Goal: Task Accomplishment & Management: Use online tool/utility

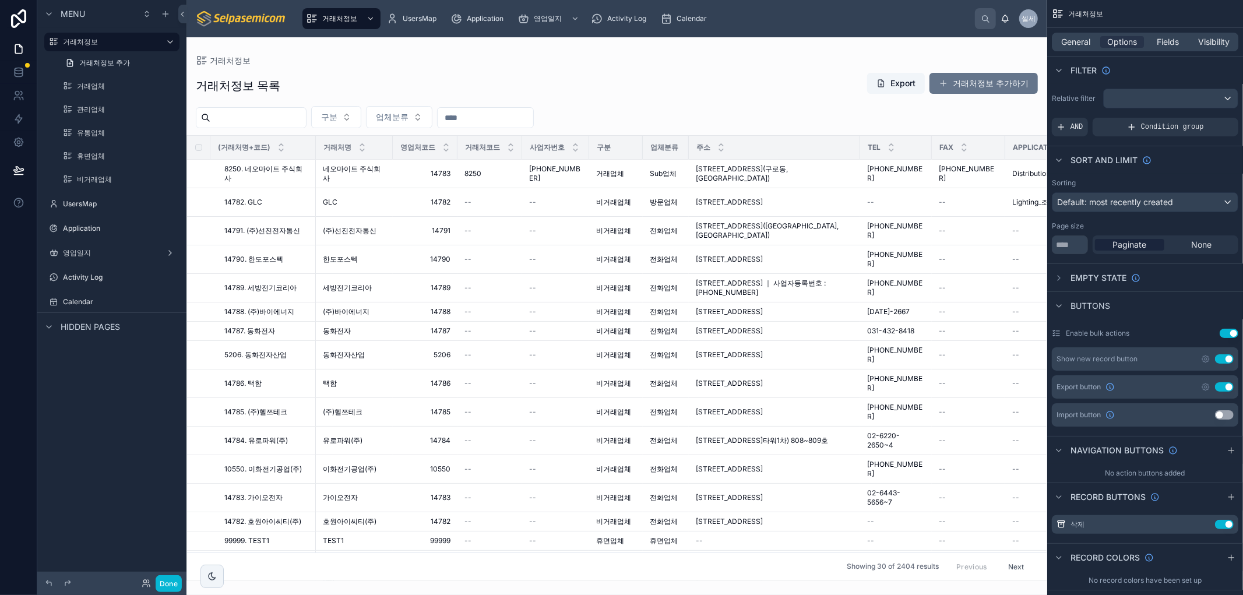
click at [262, 118] on input "text" at bounding box center [258, 118] width 96 height 16
type input "*"
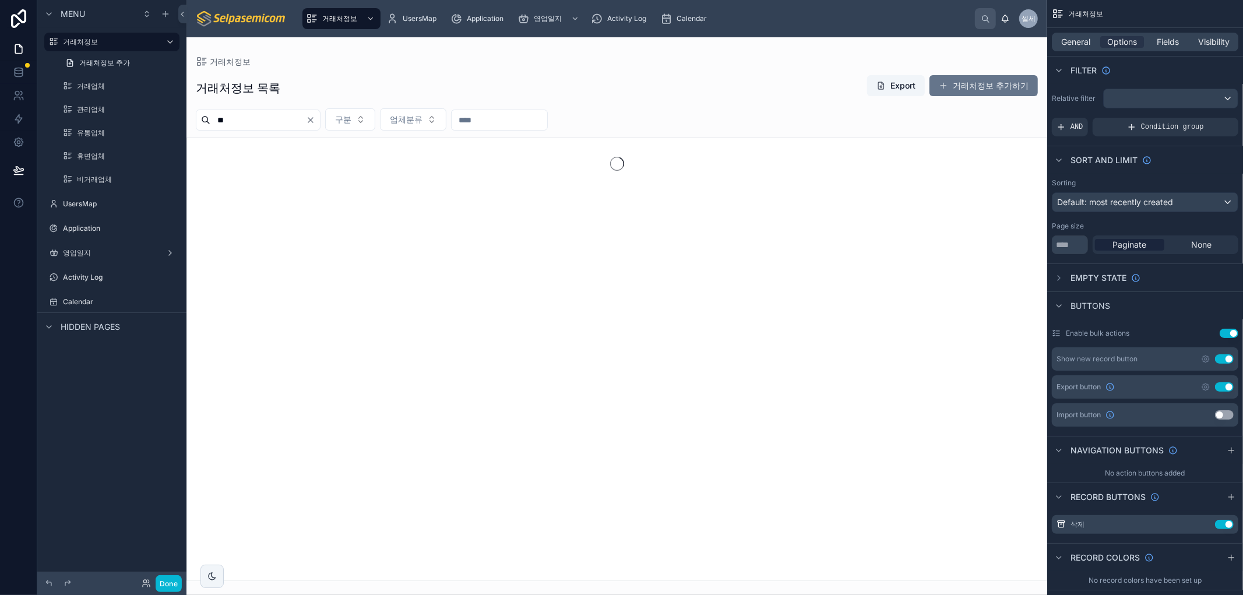
type input "**"
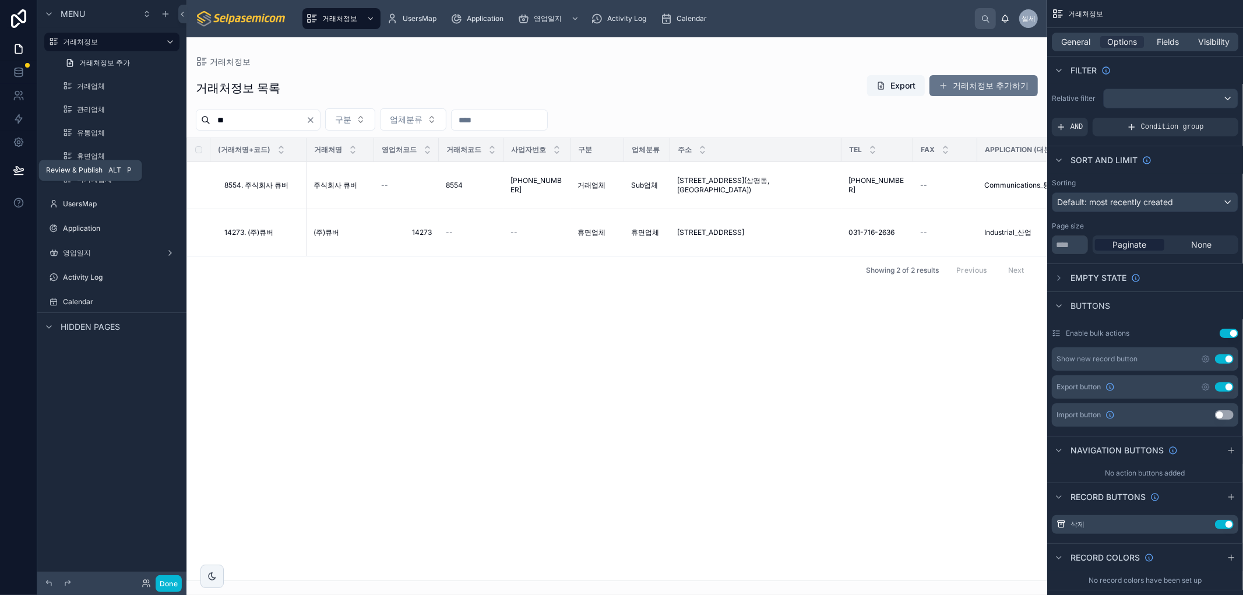
click at [15, 171] on icon at bounding box center [19, 170] width 12 height 12
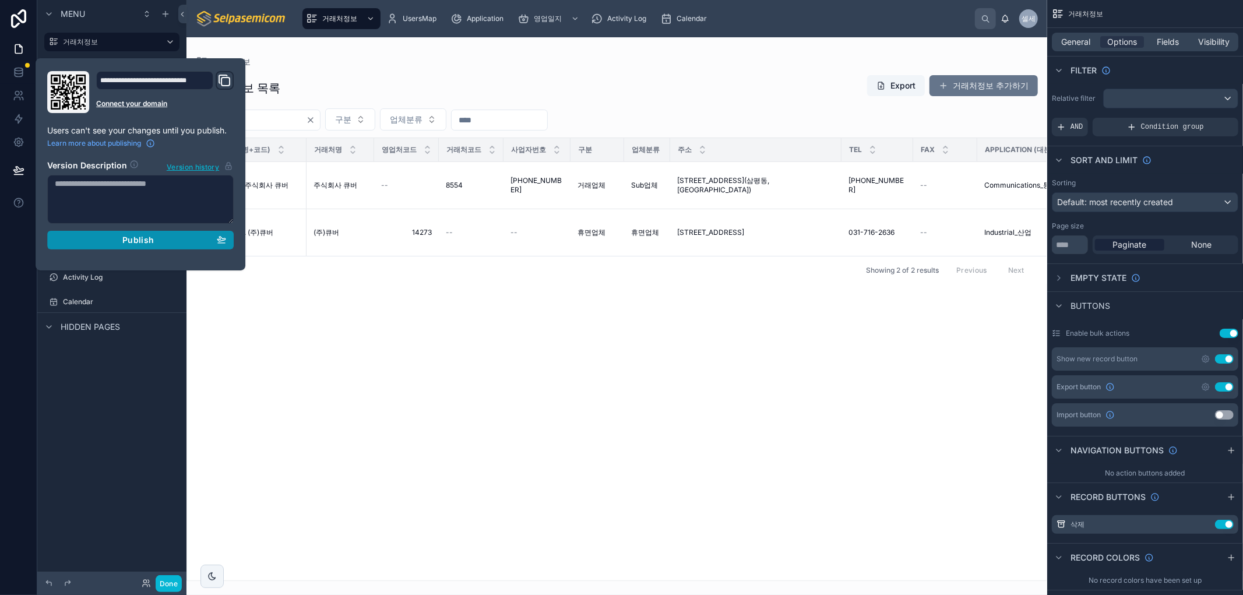
click at [121, 235] on div "Publish" at bounding box center [140, 240] width 171 height 10
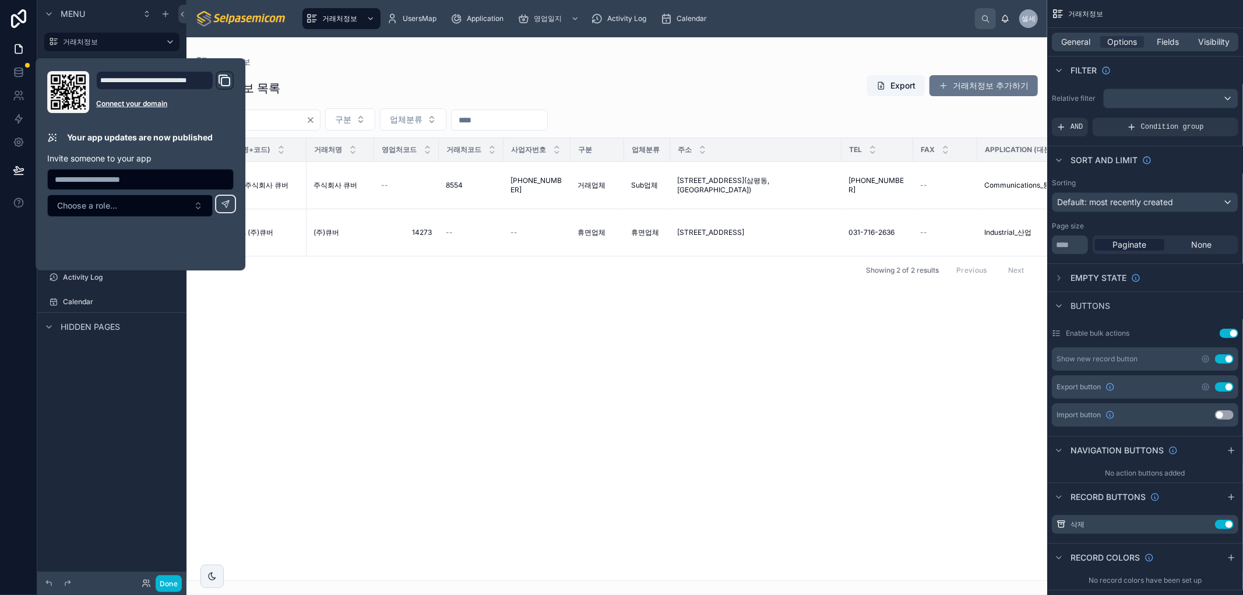
drag, startPoint x: 318, startPoint y: 309, endPoint x: 308, endPoint y: 315, distance: 11.5
click at [318, 310] on div "(거래처명+코드) 거래처명 영업처코드 거래처코드 사업자번호 구분 업체분류 주소 TEL FAX Application (대분류) Applicati…" at bounding box center [617, 359] width 860 height 442
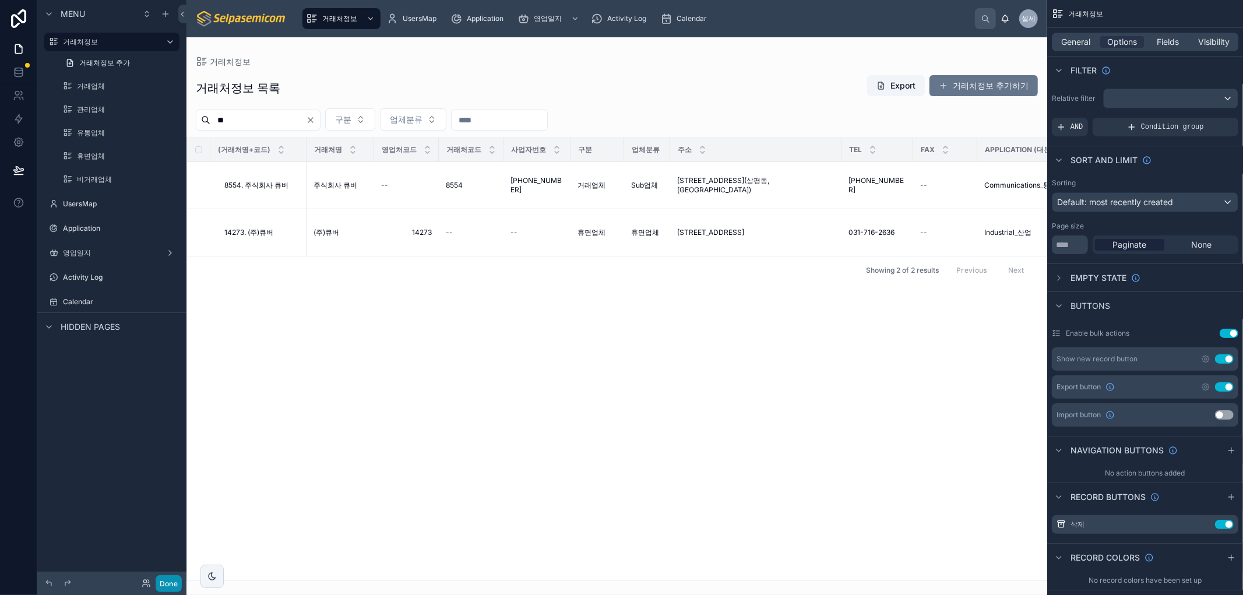
click at [167, 582] on button "Done" at bounding box center [169, 583] width 26 height 17
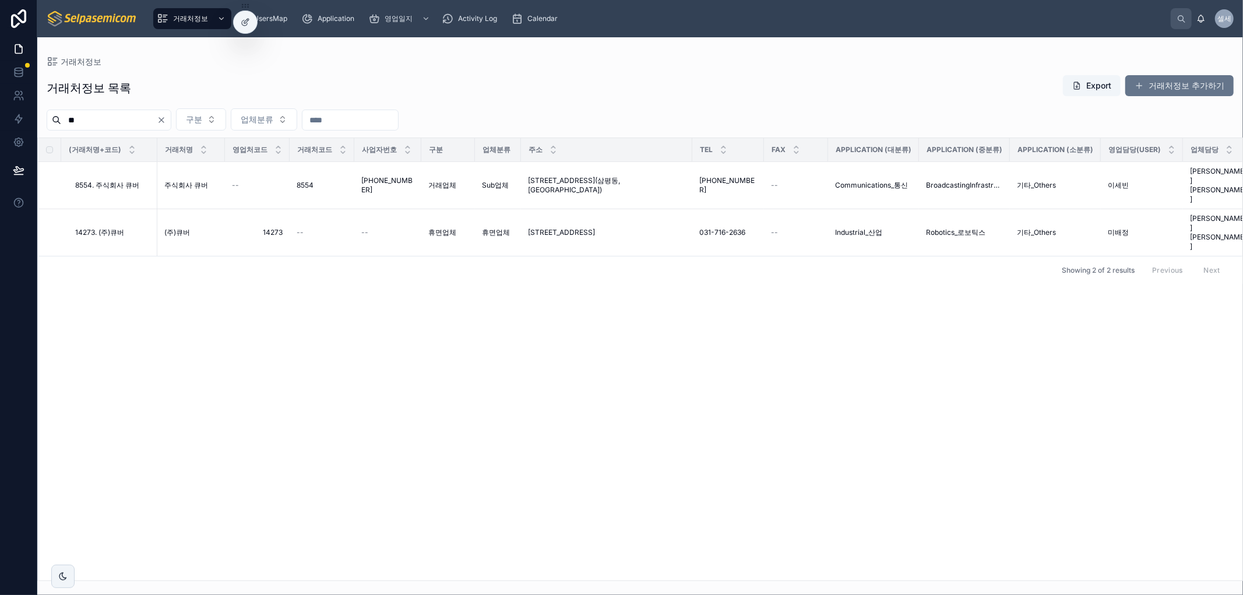
click at [281, 341] on div "(거래처명+코드) 거래처명 영업처코드 거래처코드 사업자번호 구분 업체분류 주소 TEL FAX Application (대분류) Applicati…" at bounding box center [640, 359] width 1205 height 442
click at [188, 8] on link "거래처정보" at bounding box center [192, 18] width 78 height 21
click at [185, 13] on div "거래처정보" at bounding box center [192, 18] width 71 height 19
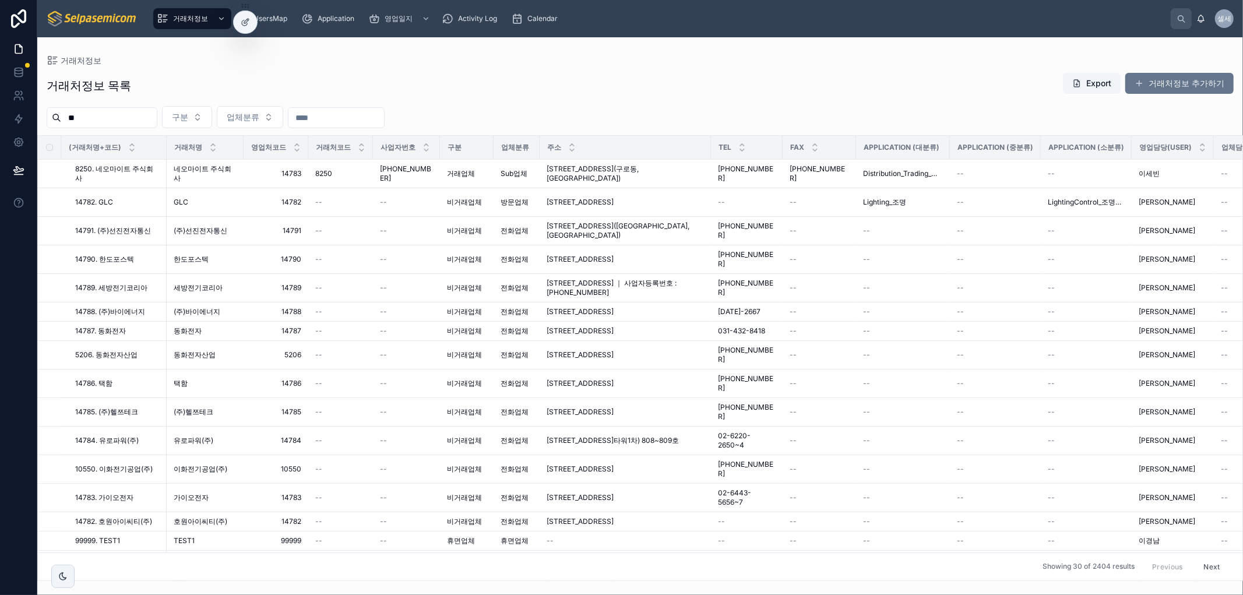
click at [427, 75] on div "거래처정보 목록 Export 거래처정보 추가하기" at bounding box center [640, 85] width 1187 height 27
click at [22, 71] on icon at bounding box center [19, 71] width 8 height 5
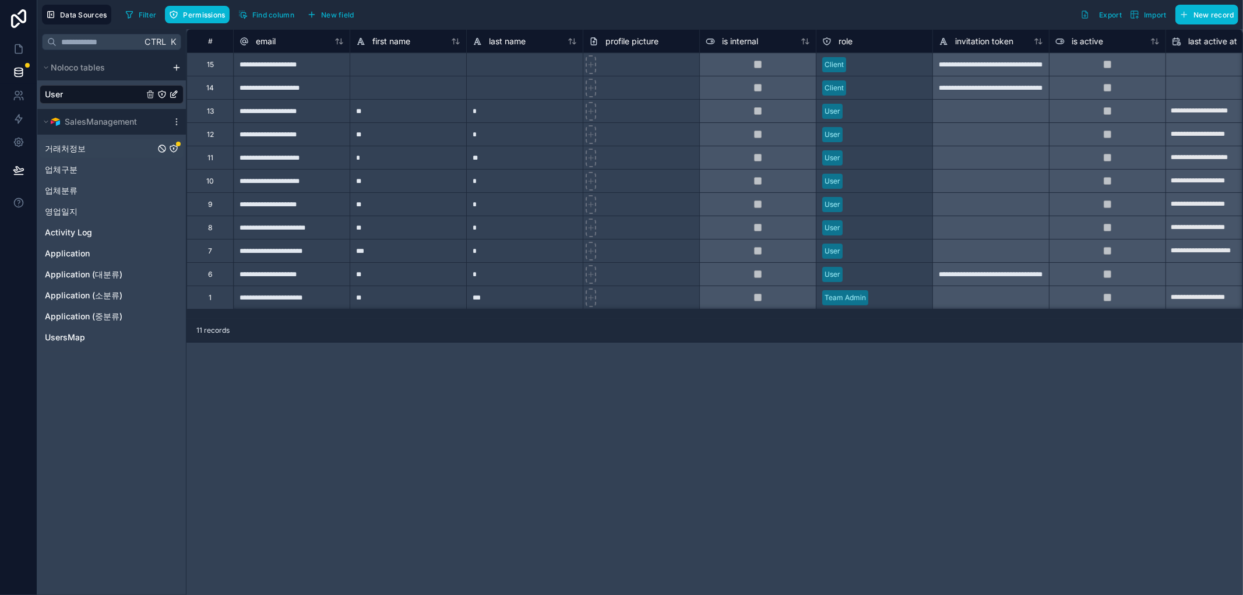
click at [55, 147] on span "거래처정보" at bounding box center [65, 149] width 41 height 12
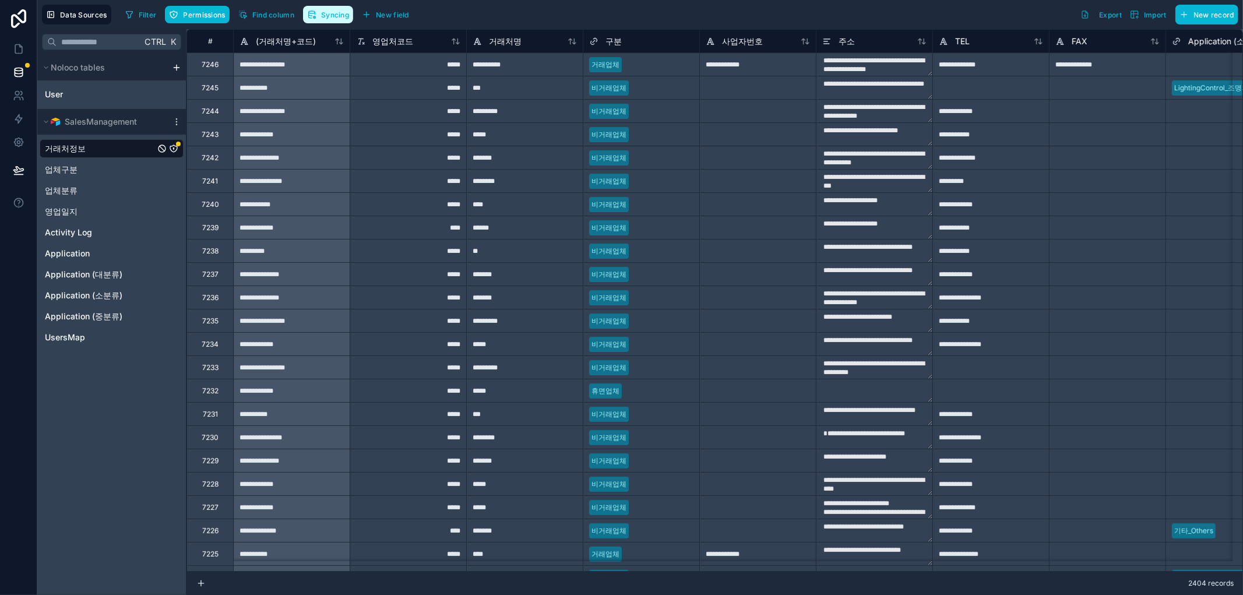
click at [342, 19] on span "Syncing" at bounding box center [335, 14] width 28 height 9
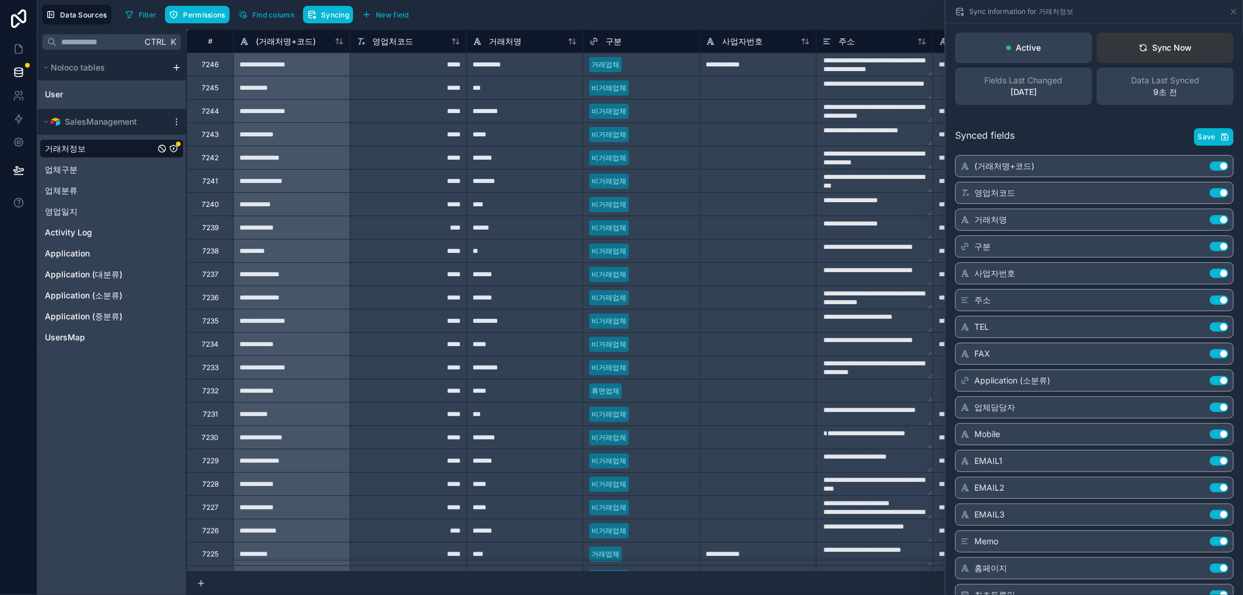
click at [1144, 51] on div "Sync Now" at bounding box center [1166, 48] width 54 height 12
click at [8, 49] on link at bounding box center [18, 48] width 37 height 23
click at [16, 44] on icon at bounding box center [19, 49] width 12 height 12
click at [22, 70] on icon at bounding box center [19, 71] width 8 height 5
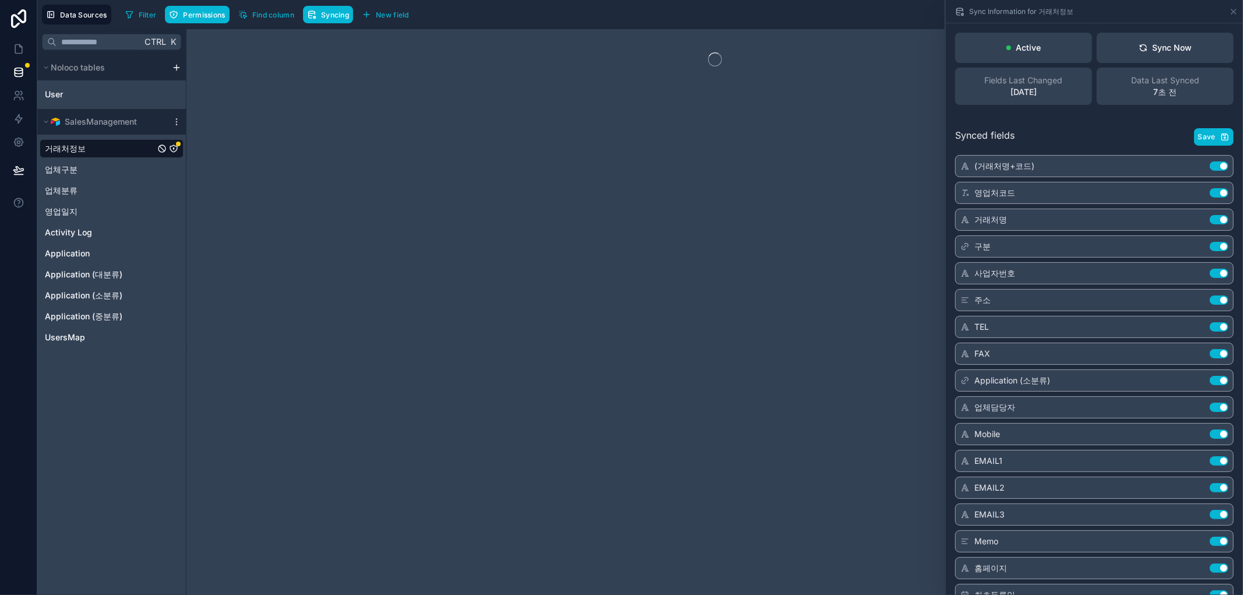
click at [176, 147] on icon "거래처정보" at bounding box center [173, 148] width 9 height 9
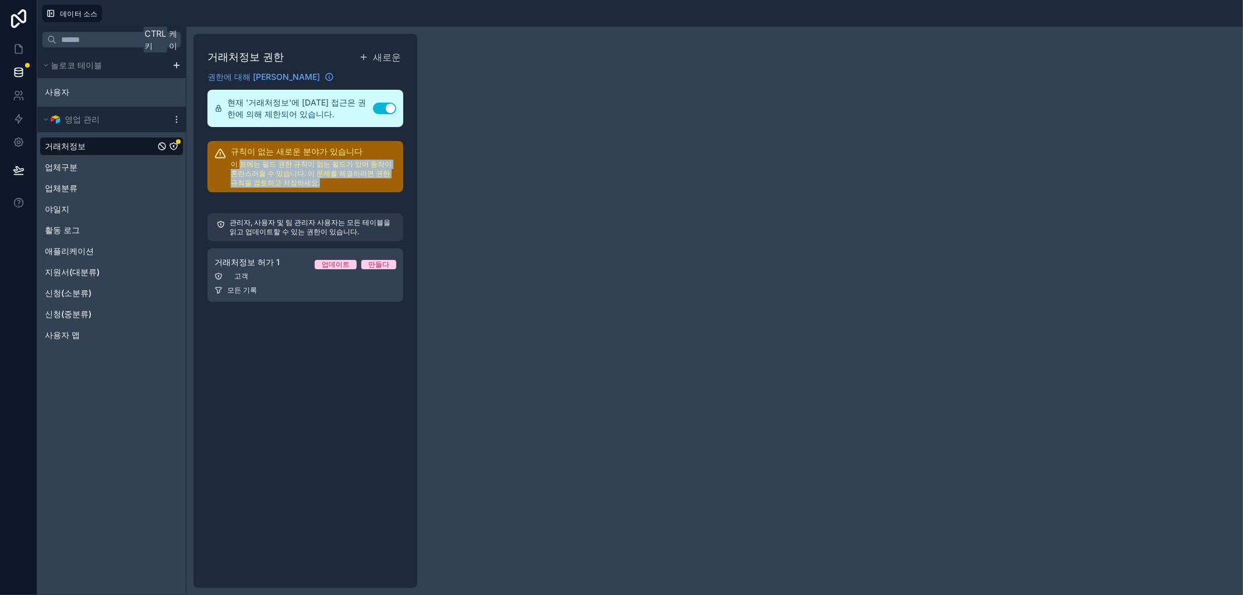
drag, startPoint x: 240, startPoint y: 163, endPoint x: 371, endPoint y: 185, distance: 133.5
click at [371, 185] on p "이 표에는 필드 권한 규칙이 없는 필드가 있어 동작이 혼란스러울 수 있습니다. 이 문제를 해결하려면 권한 규칙을 검토하고 저장하세요." at bounding box center [314, 174] width 166 height 28
click at [372, 177] on font "이 표에는 필드 권한 규칙이 없는 필드가 있어 동작이 혼란스러울 수 있습니다. 이 문제를 해결하려면 권한 규칙을 검토하고 저장하세요." at bounding box center [311, 173] width 161 height 27
click at [297, 167] on font "이 표에는 필드 권한 규칙이 없는 필드가 있어 동작이 혼란스러울 수 있습니다. 이 문제를 해결하려면 권한 규칙을 검토하고 저장하세요." at bounding box center [311, 173] width 161 height 27
drag, startPoint x: 235, startPoint y: 160, endPoint x: 264, endPoint y: 159, distance: 28.6
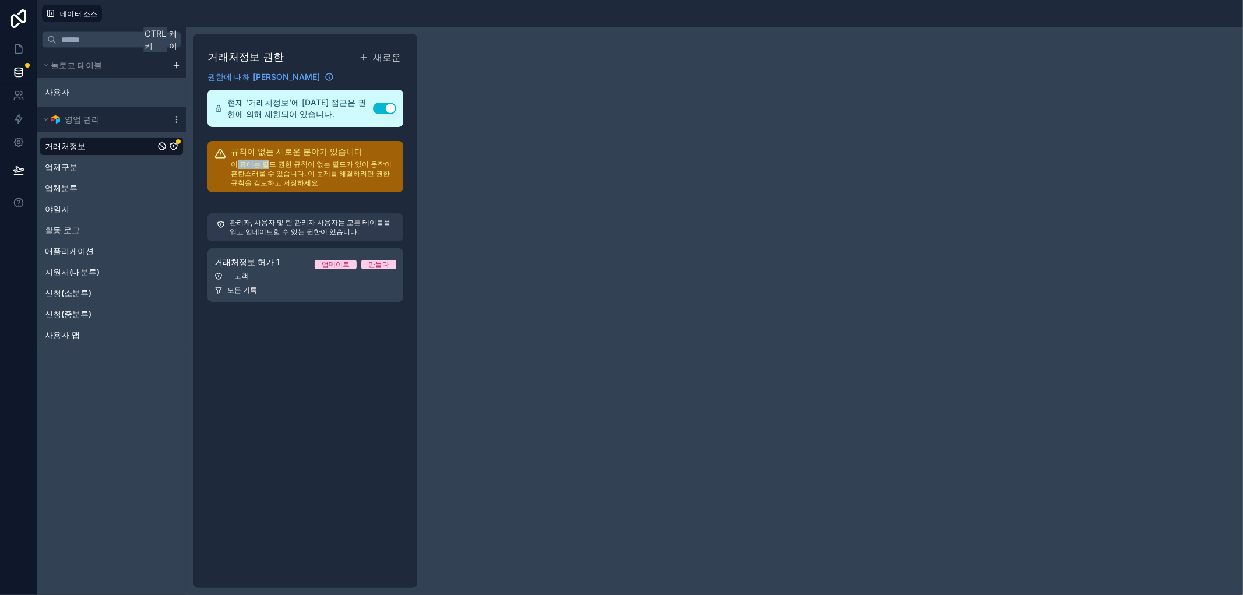
click at [266, 159] on div "규칙이 없는 새로운 분야가 있습니다 이 표에는 필드 권한 규칙이 없는 필드가 있어 동작이 혼란스러울 수 있습니다. 이 문제를 해결하려면 권한 …" at bounding box center [314, 167] width 166 height 42
click at [17, 47] on icon at bounding box center [19, 49] width 12 height 12
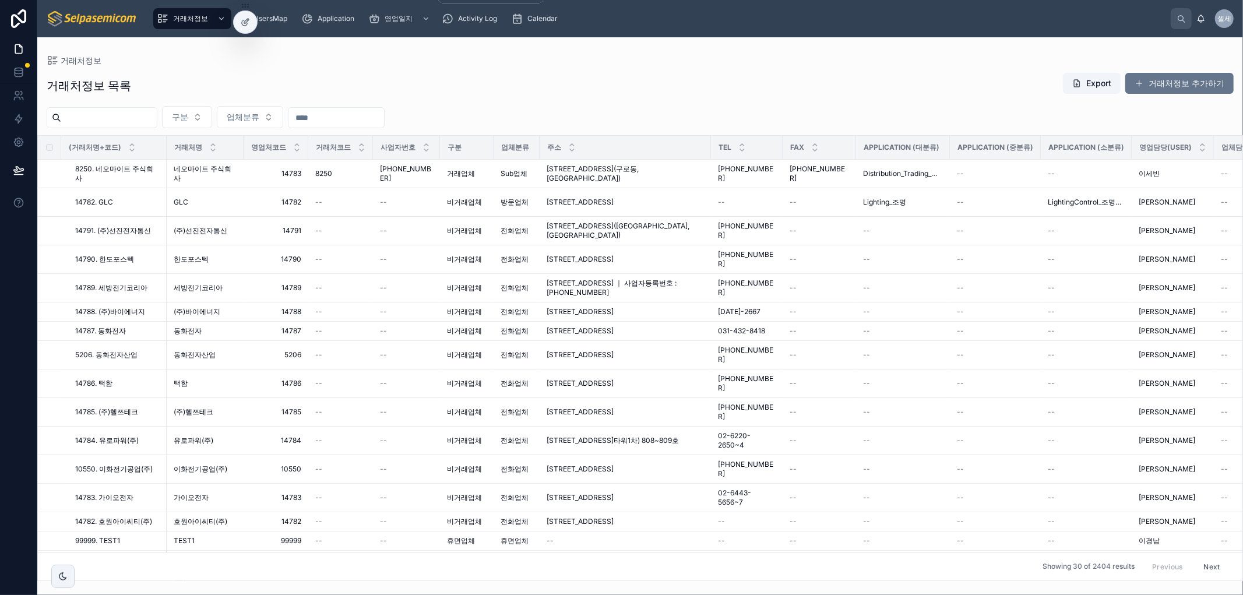
click at [108, 114] on input "text" at bounding box center [109, 118] width 96 height 16
type input "**"
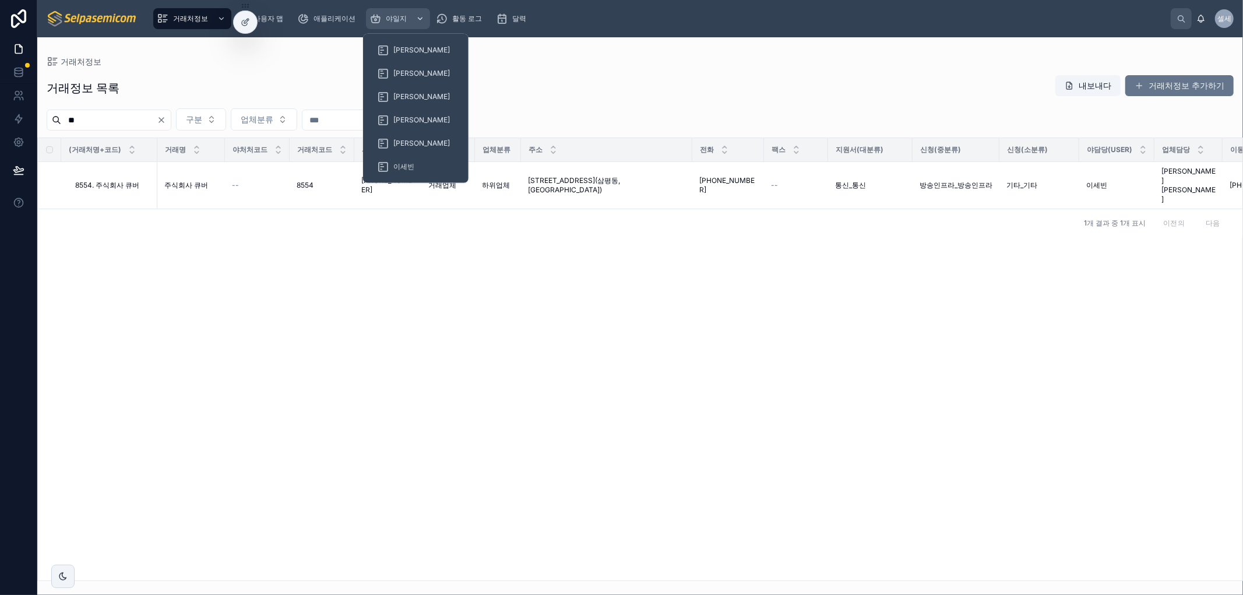
click at [387, 16] on font "야일지" at bounding box center [396, 18] width 21 height 9
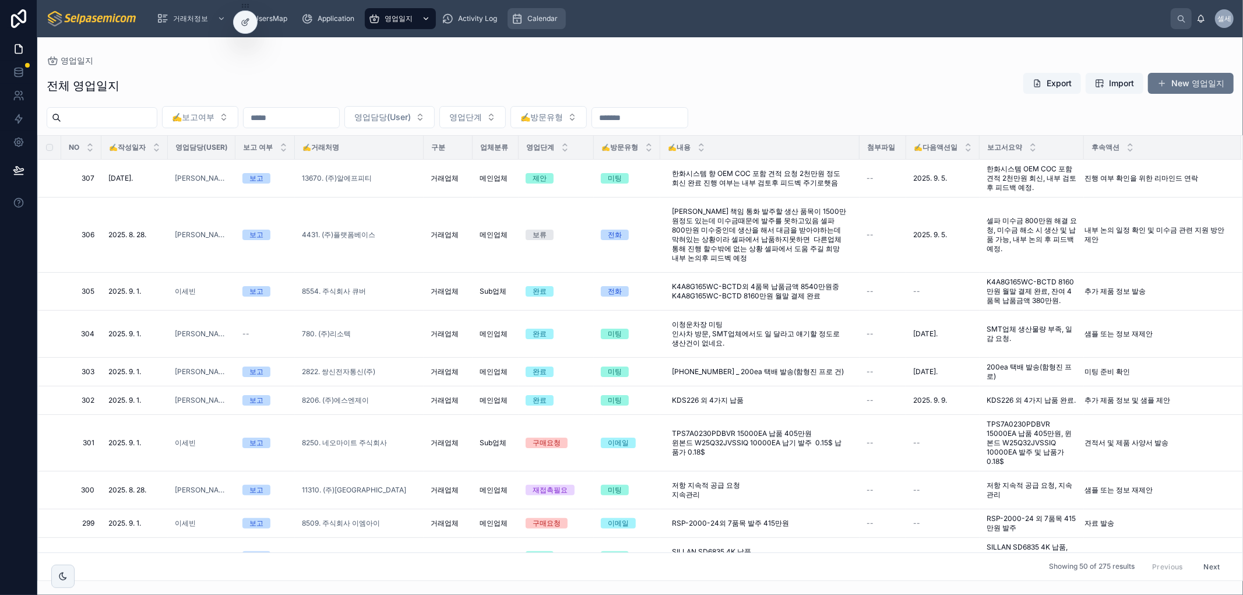
click at [546, 23] on div "Calendar" at bounding box center [536, 18] width 51 height 19
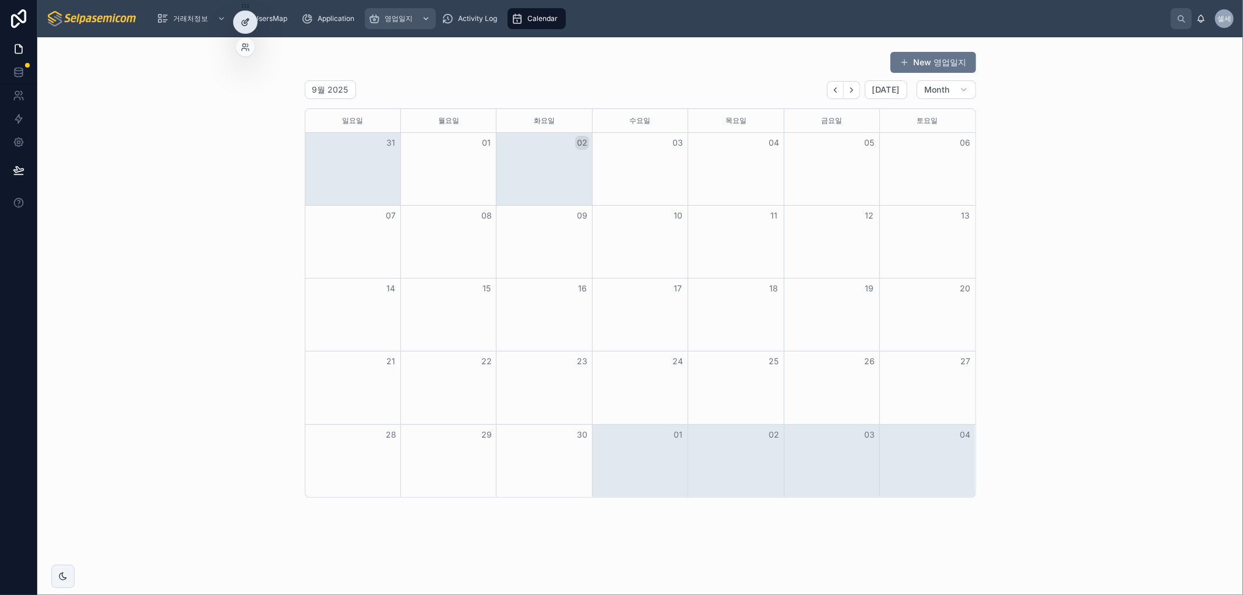
click at [237, 30] on div at bounding box center [245, 22] width 23 height 22
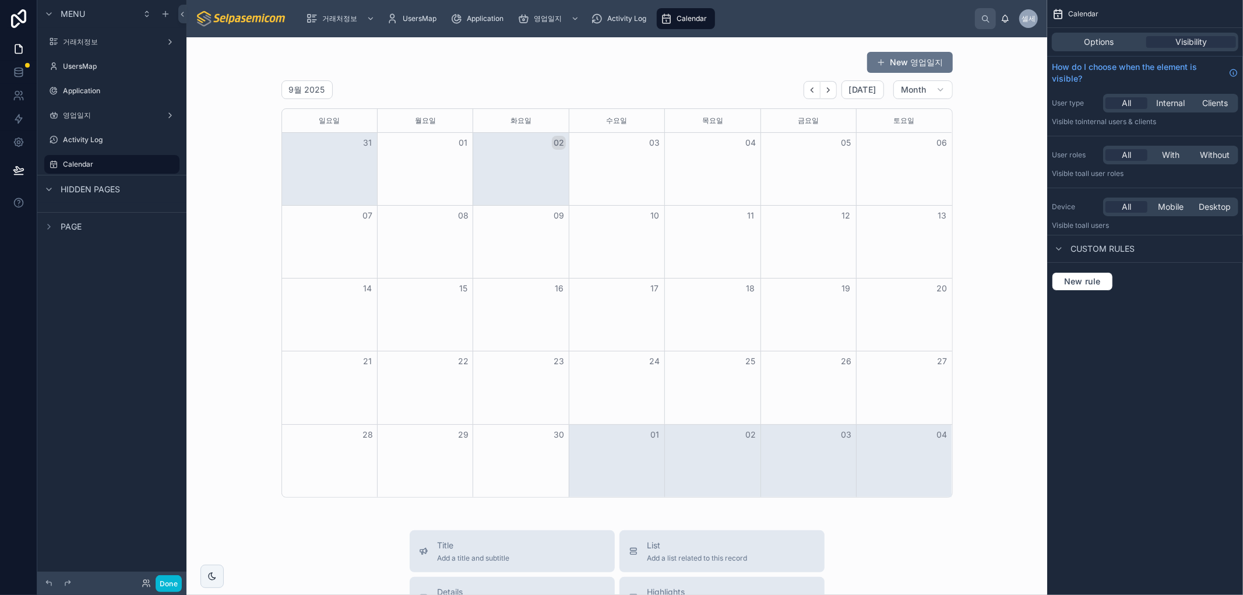
click at [1089, 413] on div "Calendar Options Visibility How do I choose when the element is visible? User t…" at bounding box center [1145, 297] width 196 height 595
click at [202, 78] on div at bounding box center [617, 275] width 842 height 456
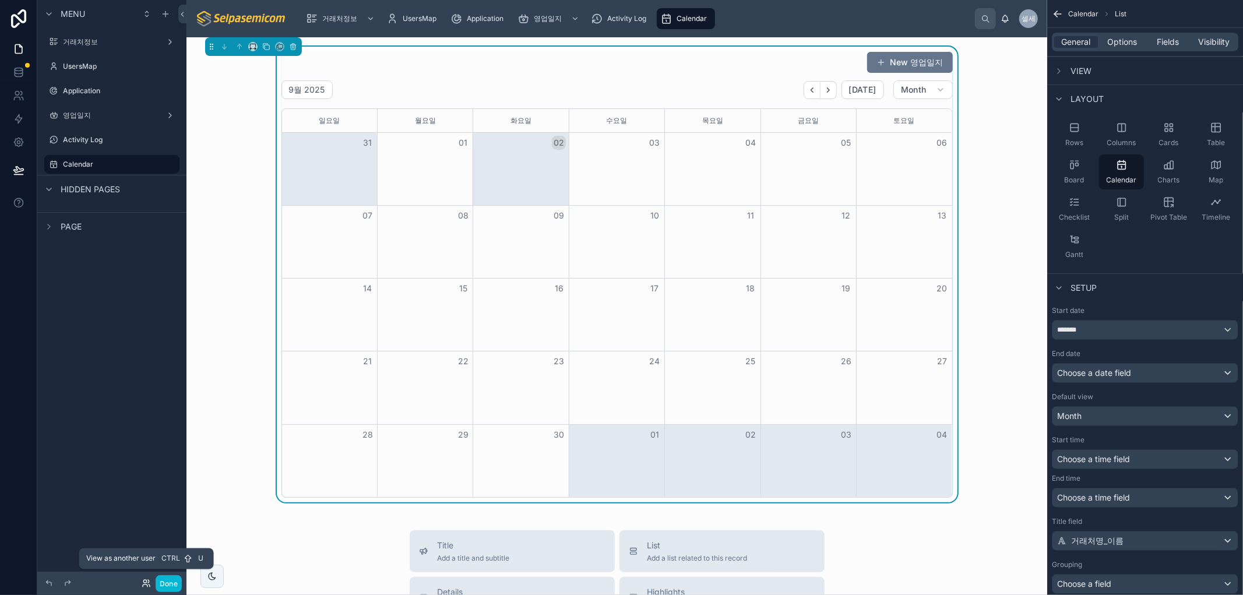
click at [143, 583] on icon at bounding box center [144, 581] width 3 height 3
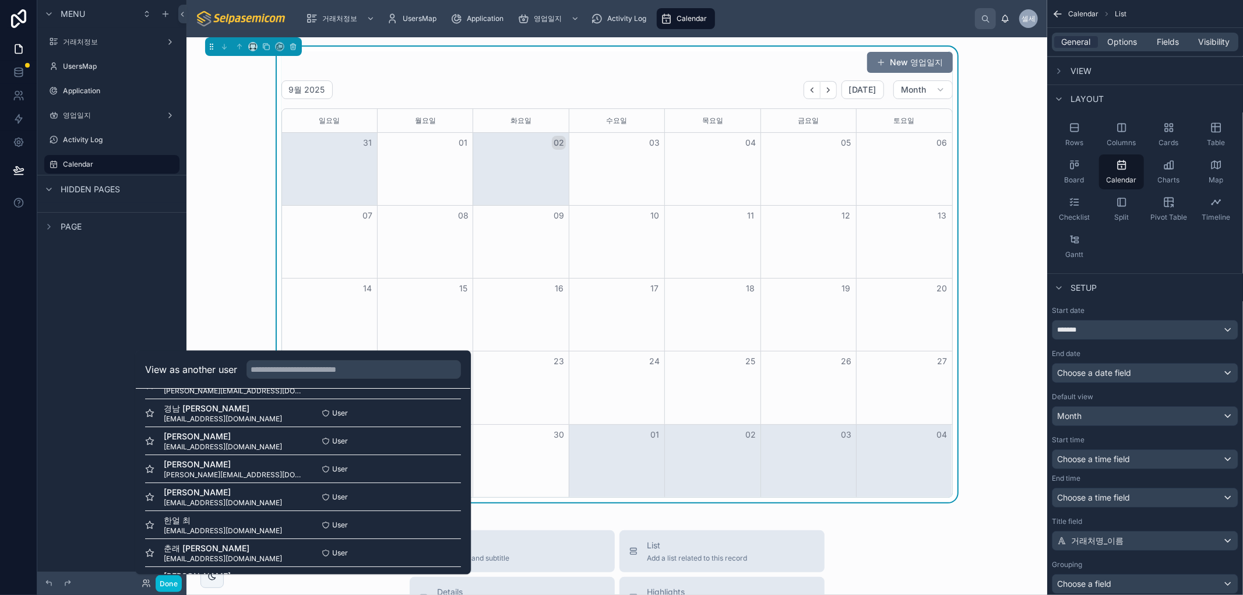
scroll to position [141, 0]
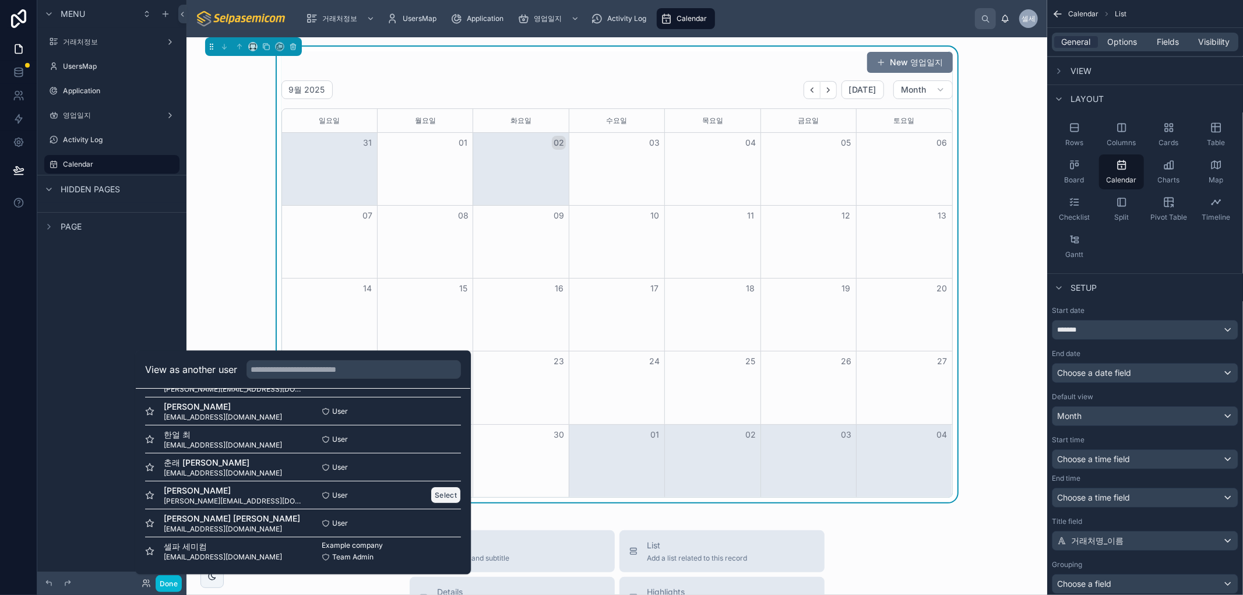
click at [431, 494] on button "Select" at bounding box center [446, 495] width 30 height 17
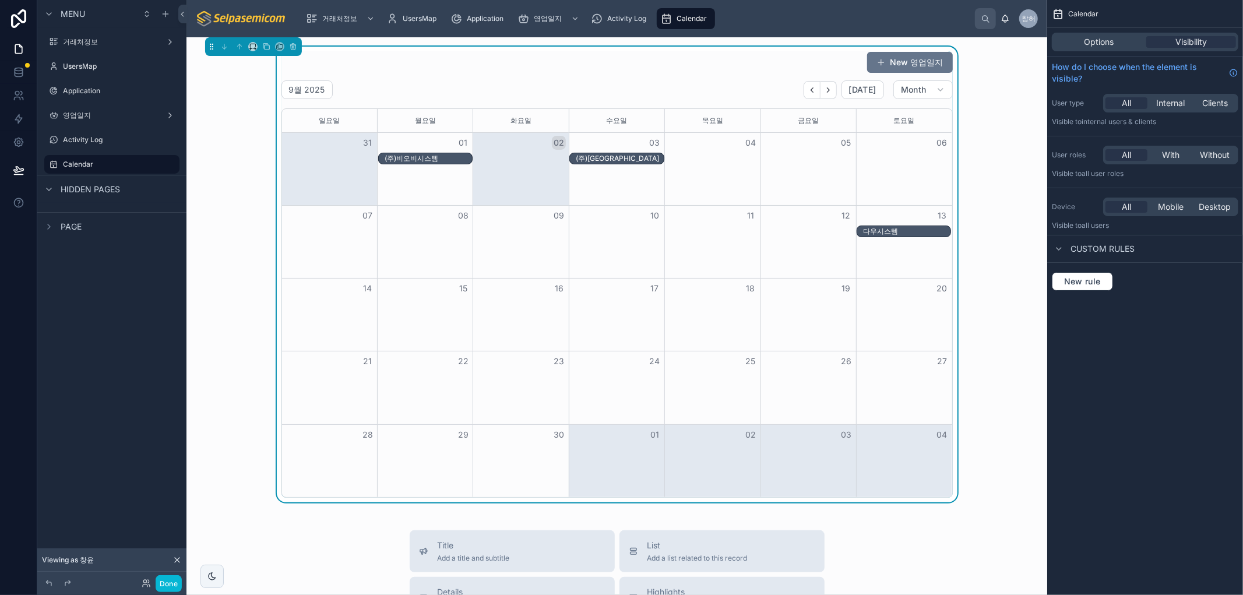
drag, startPoint x: 1003, startPoint y: 374, endPoint x: 994, endPoint y: 399, distance: 26.7
click at [1006, 381] on div "New 영업일지 9월 2025 [DATE] Month [DATE] [DATE] [DATE] [DATE] [DATE] [DATE] [DATE] …" at bounding box center [617, 275] width 842 height 456
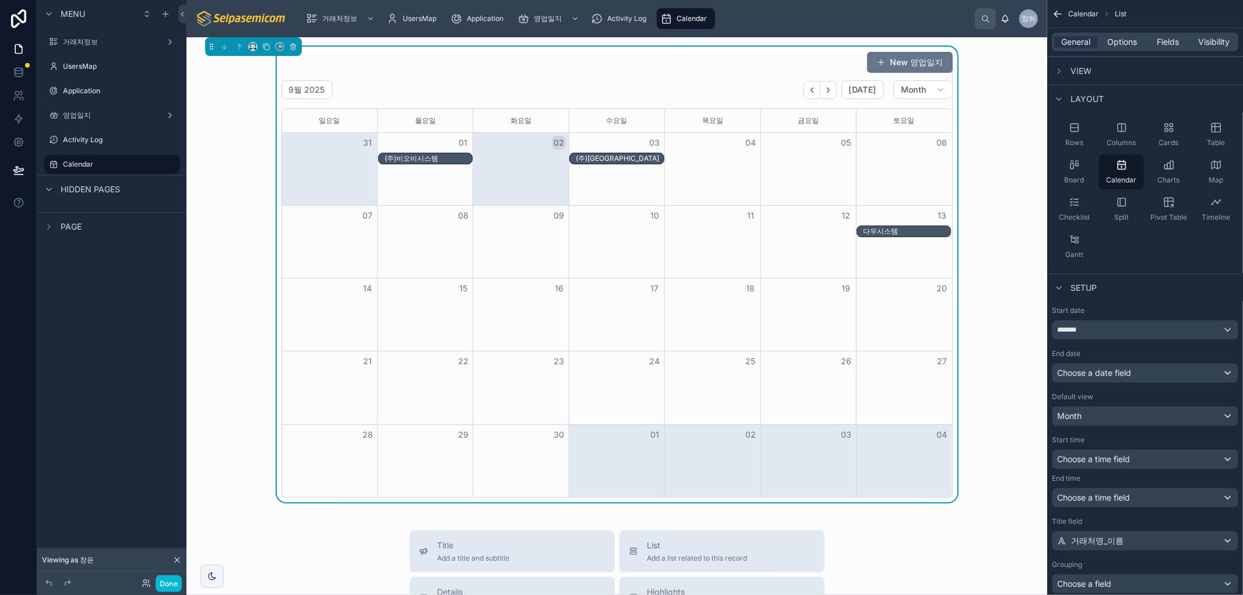
click at [420, 160] on div "(주)비오비시스템" at bounding box center [428, 158] width 87 height 9
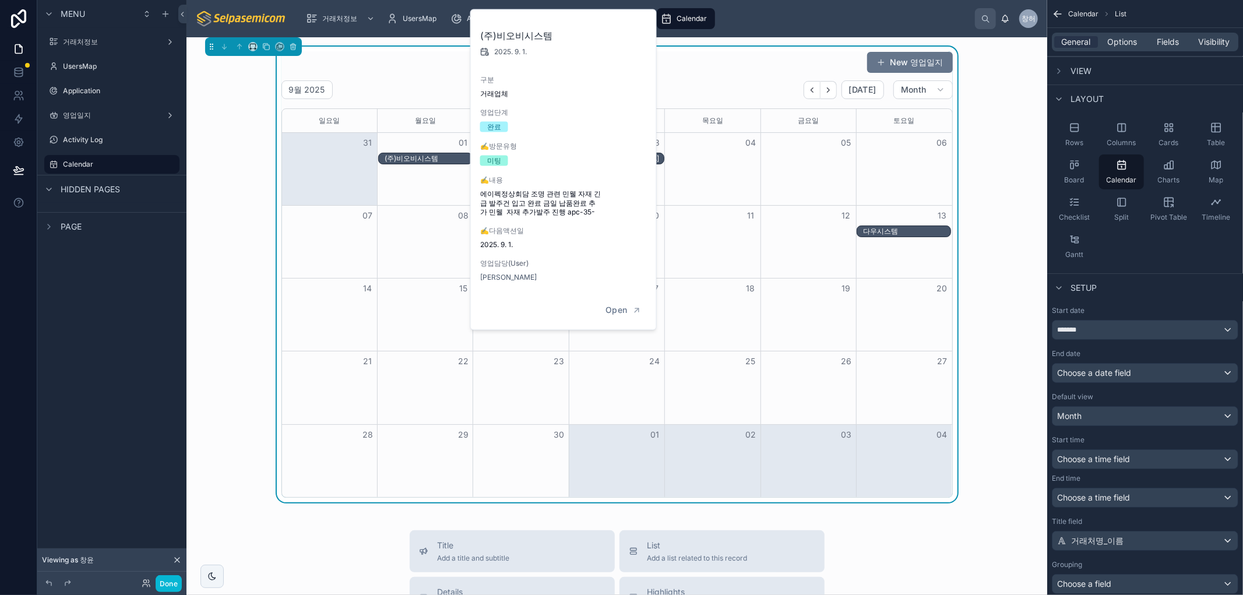
click at [204, 131] on div "New 영업일지 9월 2025 [DATE] Month [DATE] [DATE] [DATE] [DATE] [DATE] [DATE] [DATE] …" at bounding box center [617, 275] width 842 height 456
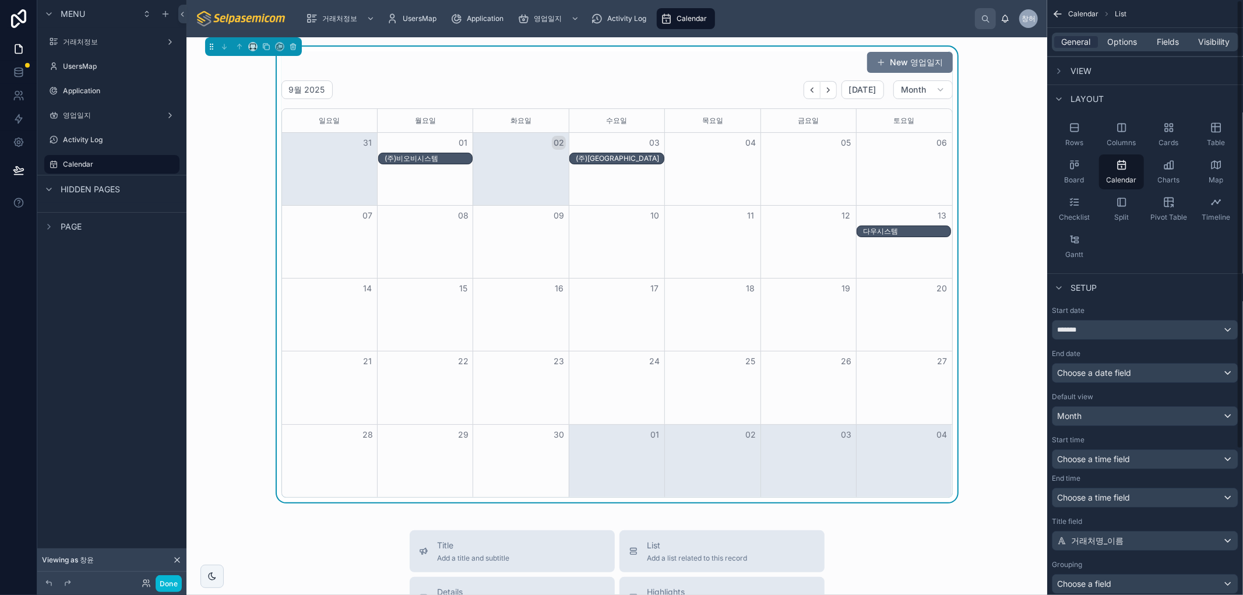
click at [1006, 364] on div "New 영업일지 9월 2025 [DATE] Month [DATE] [DATE] [DATE] [DATE] [DATE] [DATE] [DATE] …" at bounding box center [617, 275] width 842 height 456
drag, startPoint x: 1000, startPoint y: 499, endPoint x: 998, endPoint y: 512, distance: 12.9
click at [1000, 502] on div "New 영업일지 9월 2025 [DATE] Month [DATE] [DATE] [DATE] [DATE] [DATE] [DATE] [DATE] …" at bounding box center [616, 537] width 861 height 1001
drag, startPoint x: 937, startPoint y: 537, endPoint x: 949, endPoint y: 548, distance: 16.1
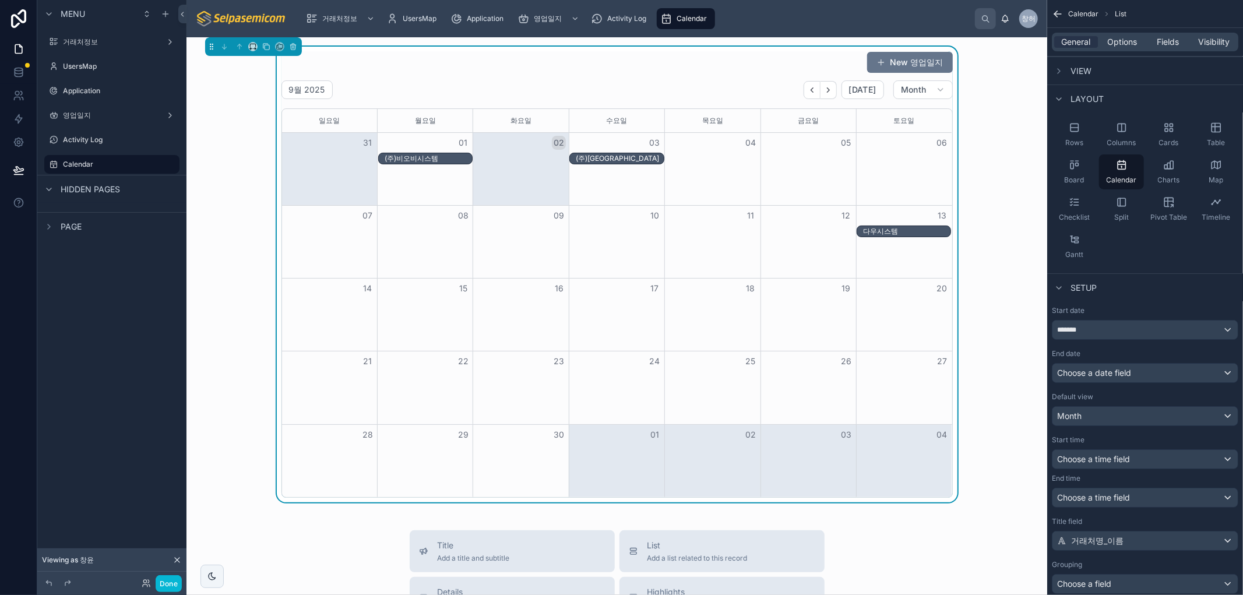
click at [216, 494] on div "New 영업일지 9월 2025 [DATE] Month [DATE] [DATE] [DATE] [DATE] [DATE] [DATE] [DATE] …" at bounding box center [617, 275] width 842 height 456
click at [607, 160] on div "(주)[GEOGRAPHIC_DATA]" at bounding box center [619, 158] width 87 height 9
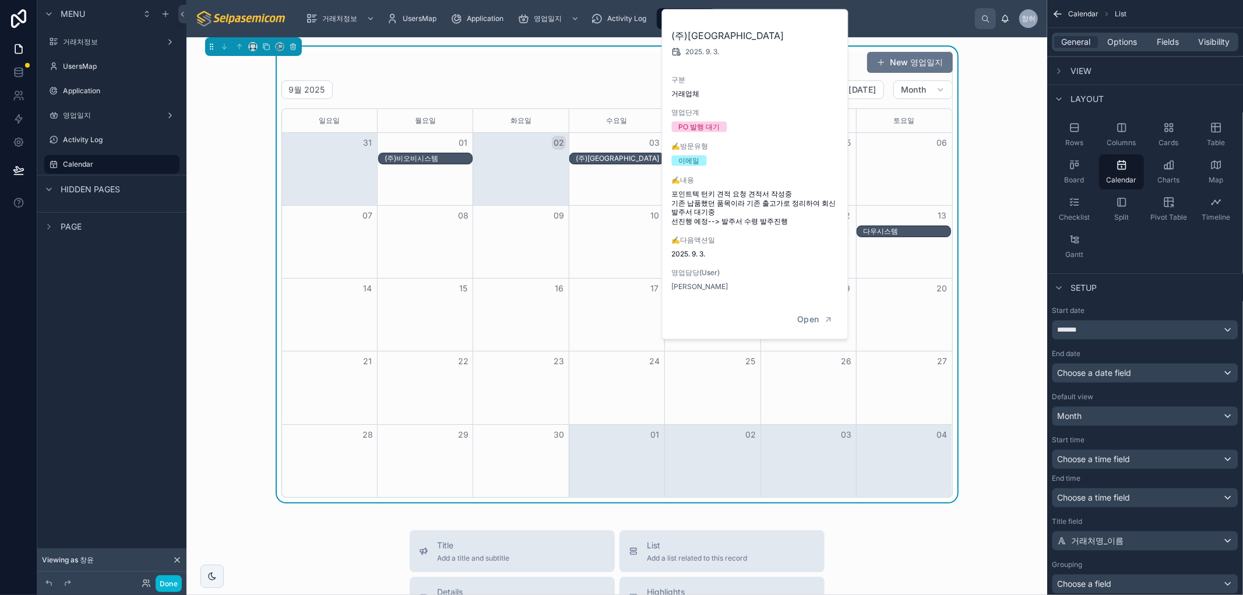
click at [892, 230] on div "다우시스템" at bounding box center [906, 231] width 87 height 9
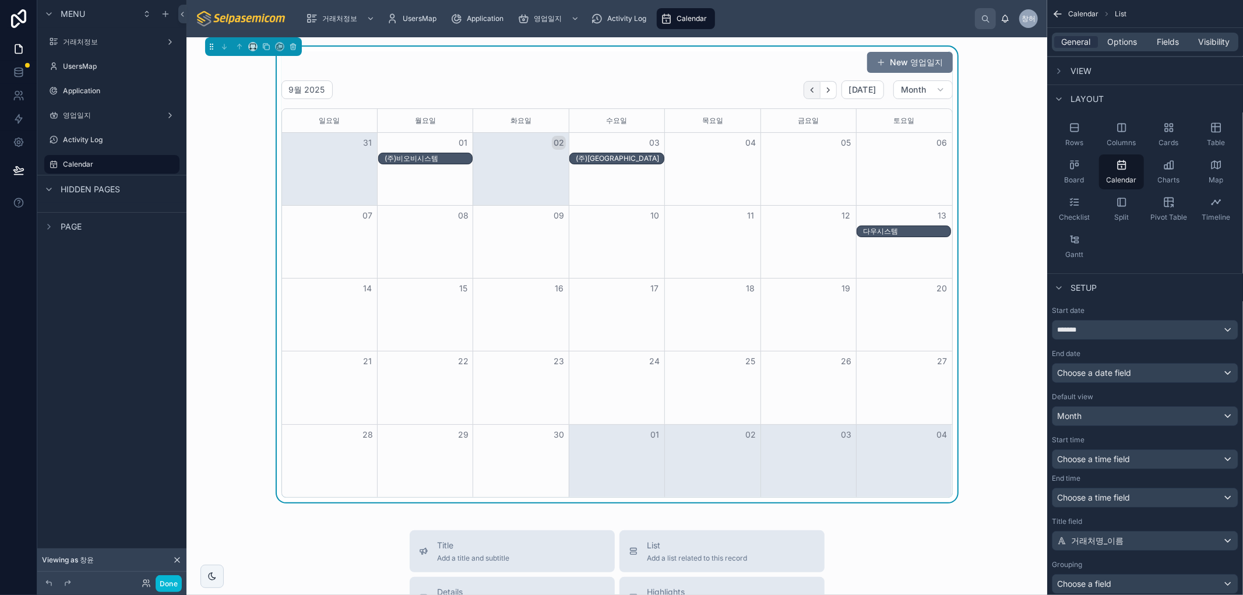
click at [804, 96] on button "Back" at bounding box center [812, 90] width 17 height 18
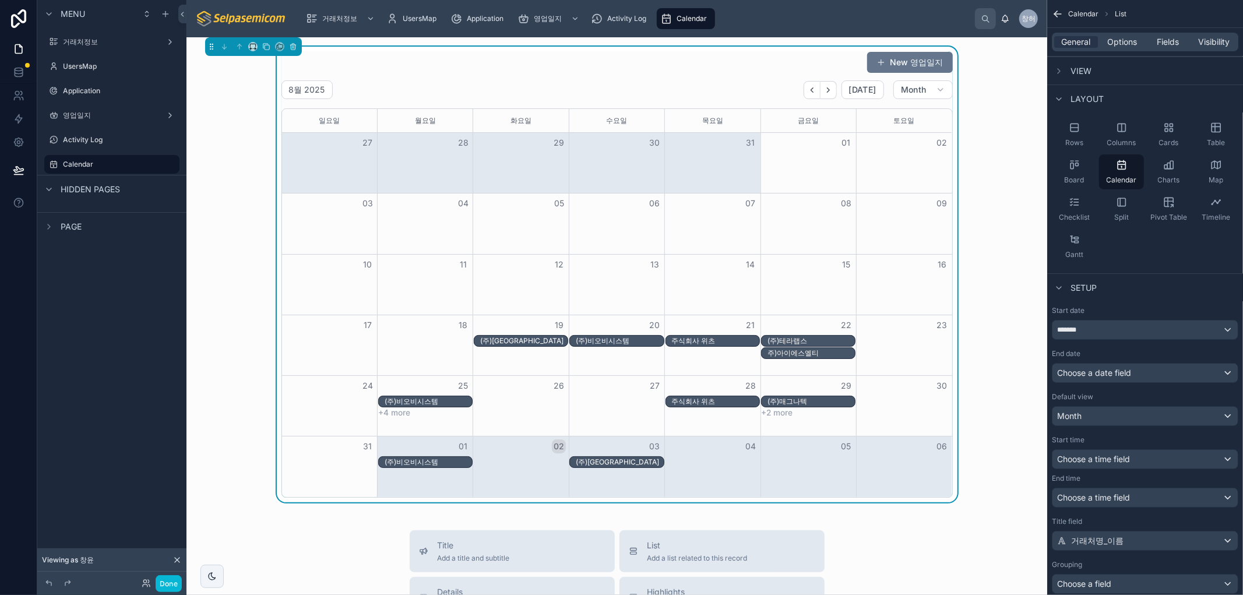
click at [823, 97] on button "Next" at bounding box center [829, 90] width 16 height 18
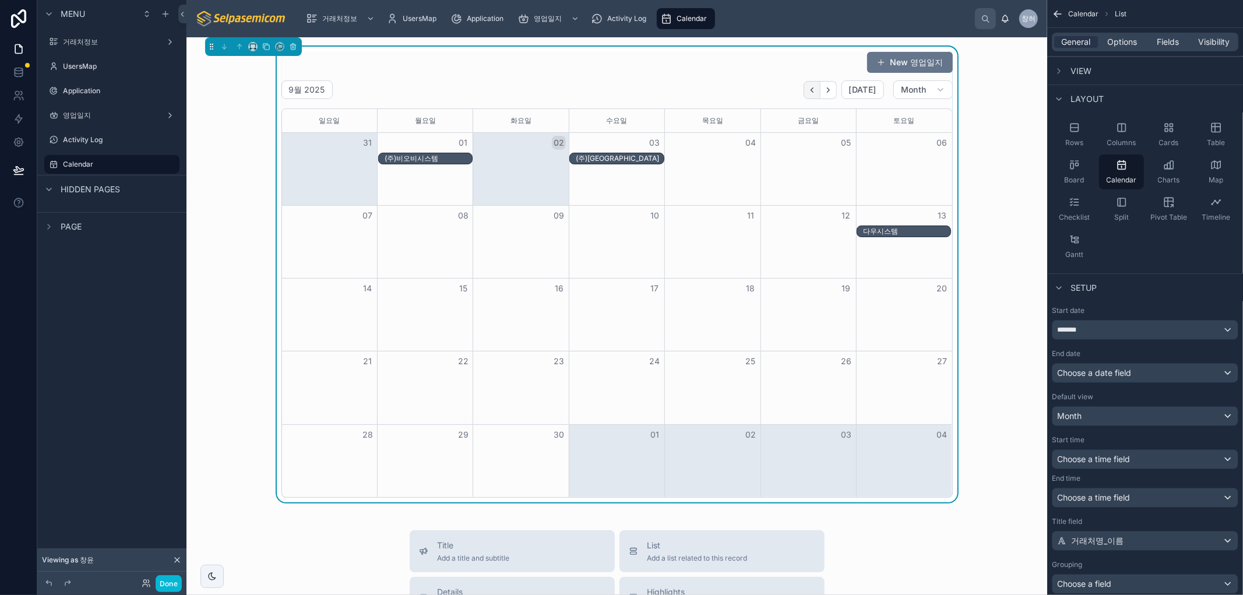
click at [812, 91] on icon "Back" at bounding box center [812, 90] width 9 height 9
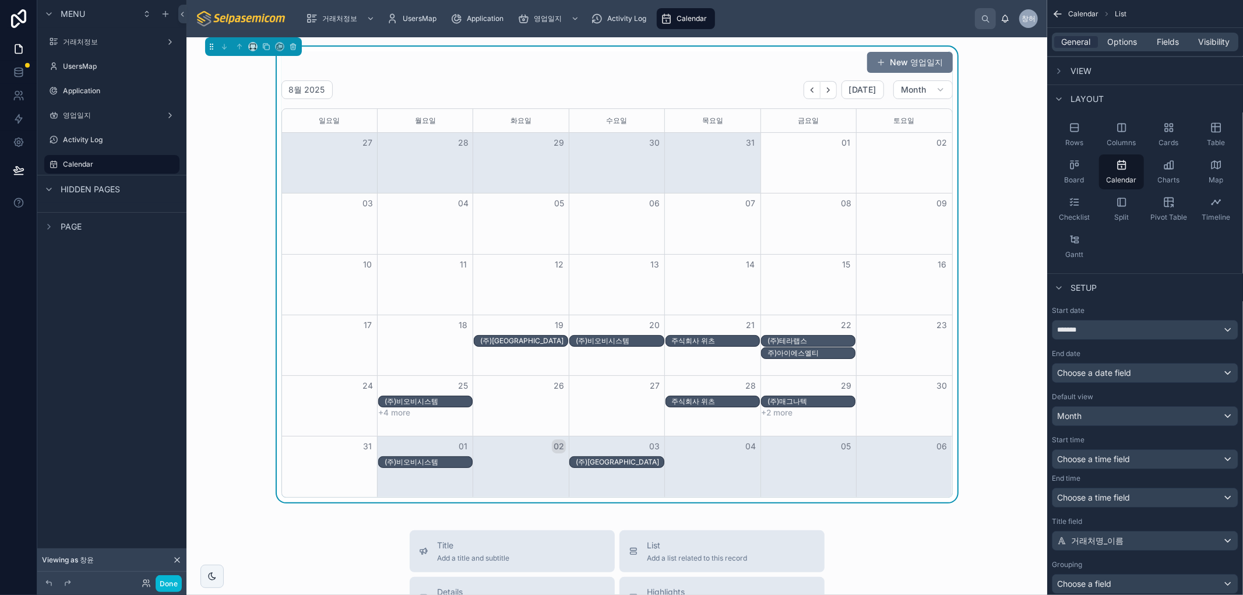
click at [724, 73] on div "New 영업일지 8월 2025 [DATE] Month [DATE] [DATE] [DATE] [DATE] [DATE] [DATE] [DATE] …" at bounding box center [616, 274] width 671 height 446
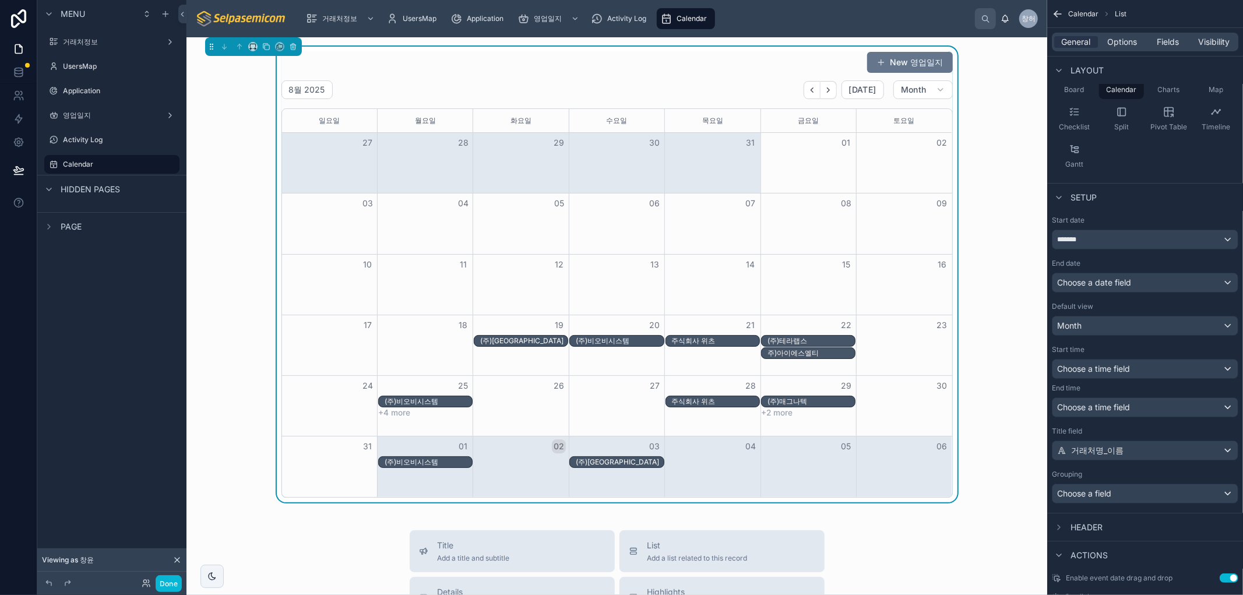
scroll to position [193, 0]
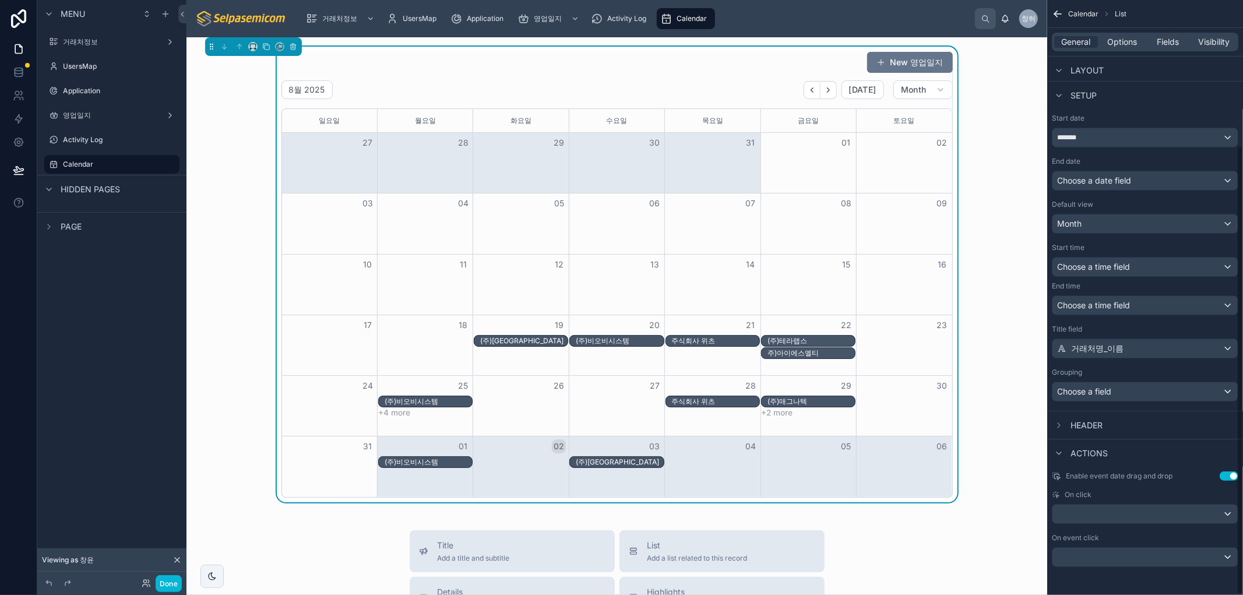
click at [201, 263] on div "New 영업일지 8월 2025 [DATE] Month [DATE] [DATE] [DATE] [DATE] [DATE] [DATE] [DATE] …" at bounding box center [617, 275] width 842 height 456
click at [1021, 152] on div "New 영업일지 8월 2025 [DATE] Month [DATE] [DATE] [DATE] [DATE] [DATE] [DATE] [DATE] …" at bounding box center [617, 275] width 842 height 456
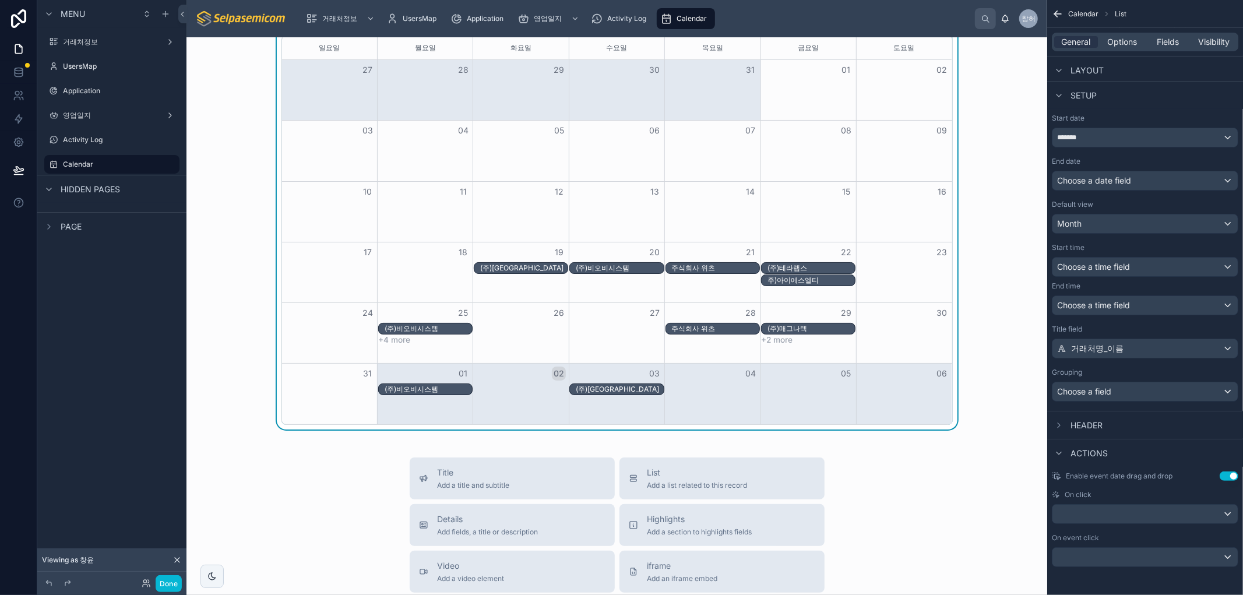
scroll to position [0, 0]
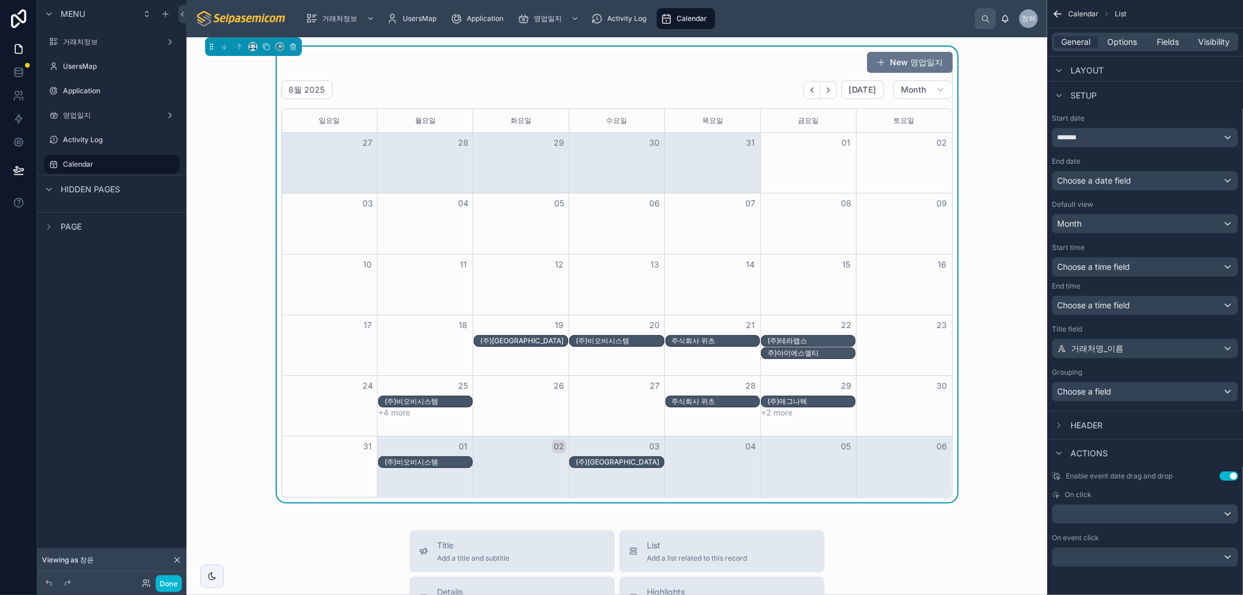
click at [247, 205] on div "New 영업일지 8월 2025 [DATE] Month [DATE] [DATE] [DATE] [DATE] [DATE] [DATE] [DATE] …" at bounding box center [617, 275] width 842 height 456
click at [1091, 39] on span "General" at bounding box center [1076, 42] width 29 height 12
click at [1109, 35] on div "General Options Fields Visibility" at bounding box center [1145, 42] width 186 height 19
click at [1114, 40] on span "Options" at bounding box center [1122, 42] width 30 height 12
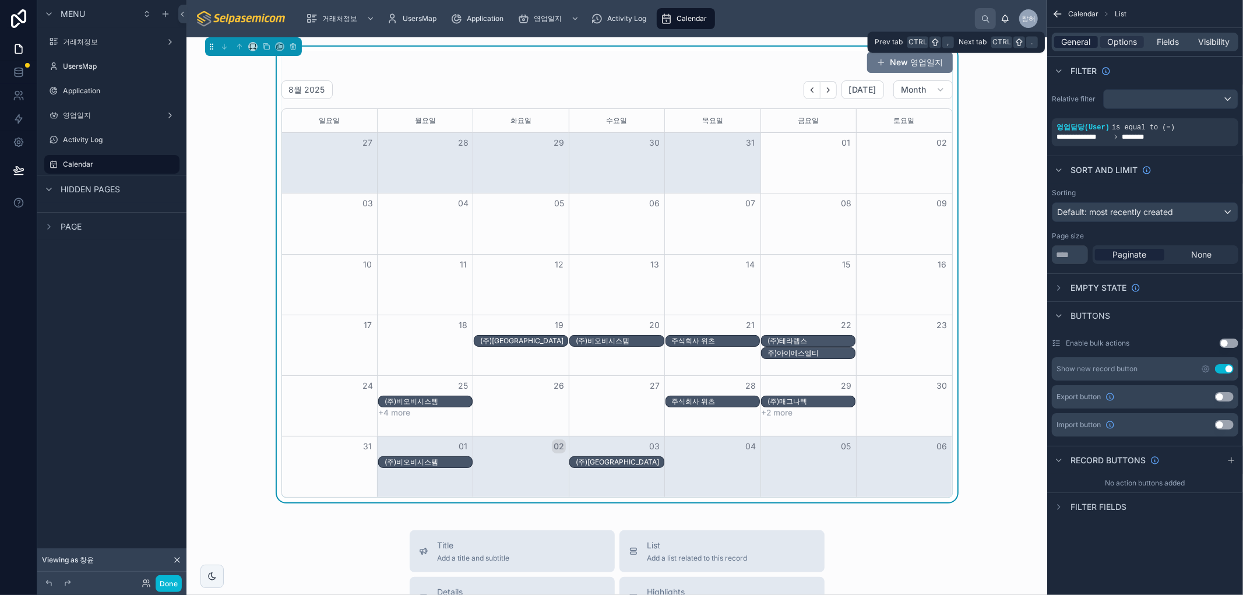
click at [1085, 42] on span "General" at bounding box center [1076, 42] width 29 height 12
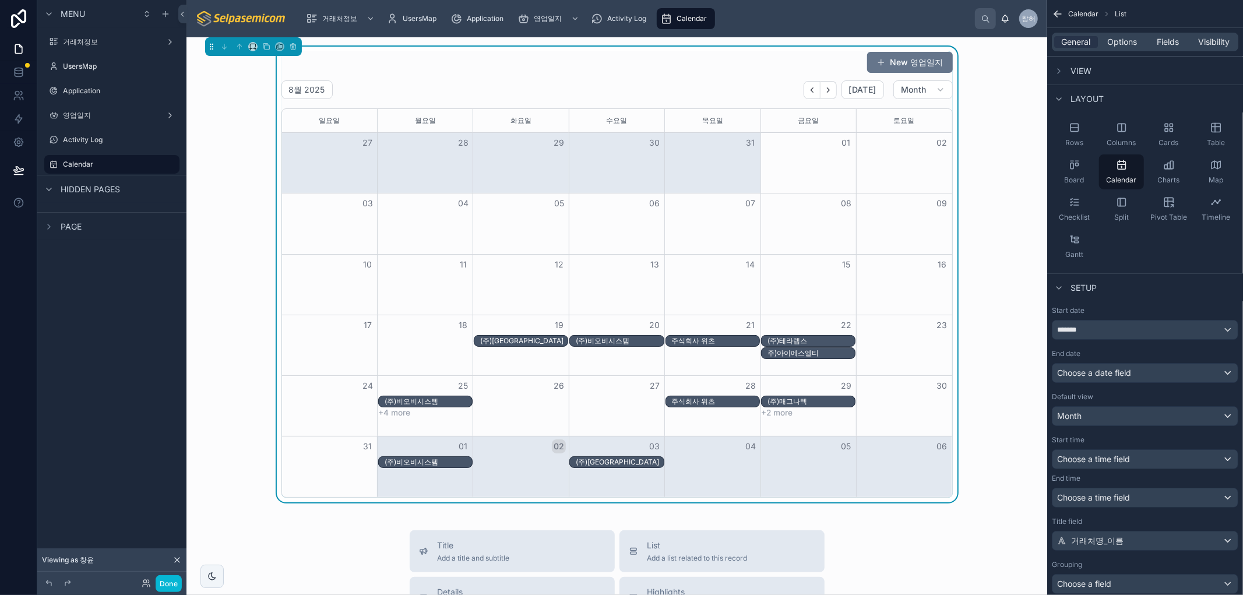
click at [999, 104] on div "New 영업일지 8월 2025 [DATE] Month [DATE] [DATE] [DATE] [DATE] [DATE] [DATE] [DATE] …" at bounding box center [617, 275] width 842 height 456
drag, startPoint x: 1094, startPoint y: 309, endPoint x: 1049, endPoint y: 311, distance: 44.9
click at [1049, 312] on div "Start date ******* End date Choose a date field Default view Month Start time C…" at bounding box center [1145, 449] width 196 height 297
click at [1129, 34] on div "General Options Fields Visibility" at bounding box center [1145, 42] width 186 height 19
click at [1129, 36] on span "Options" at bounding box center [1122, 42] width 30 height 12
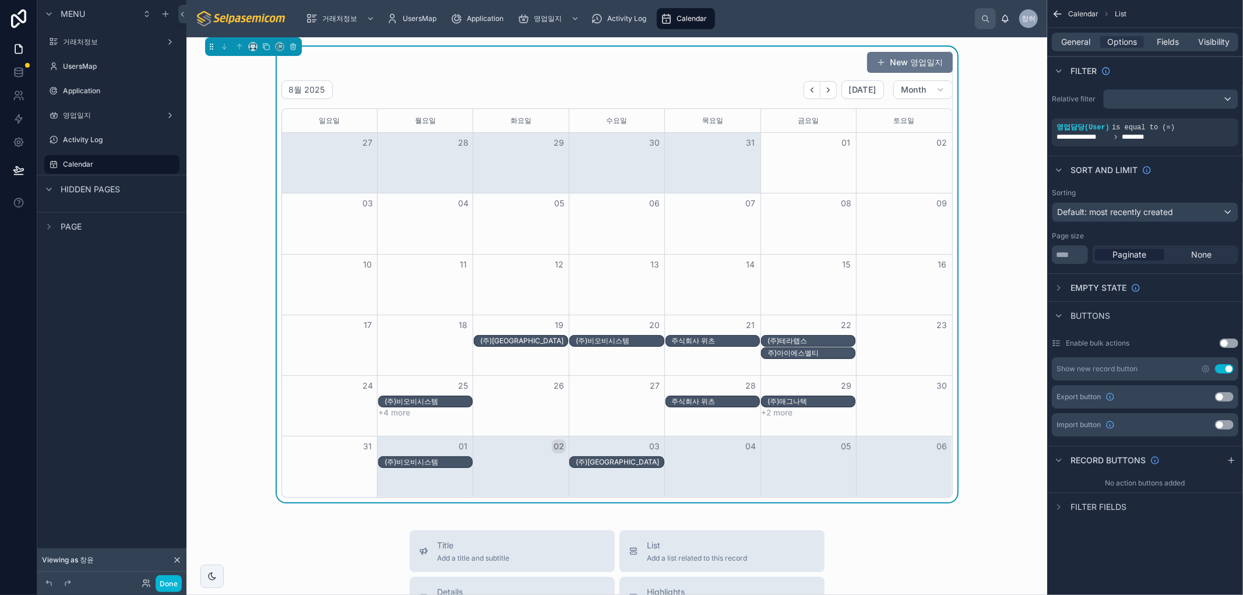
click at [791, 339] on div "(주)테라랩스" at bounding box center [811, 340] width 87 height 9
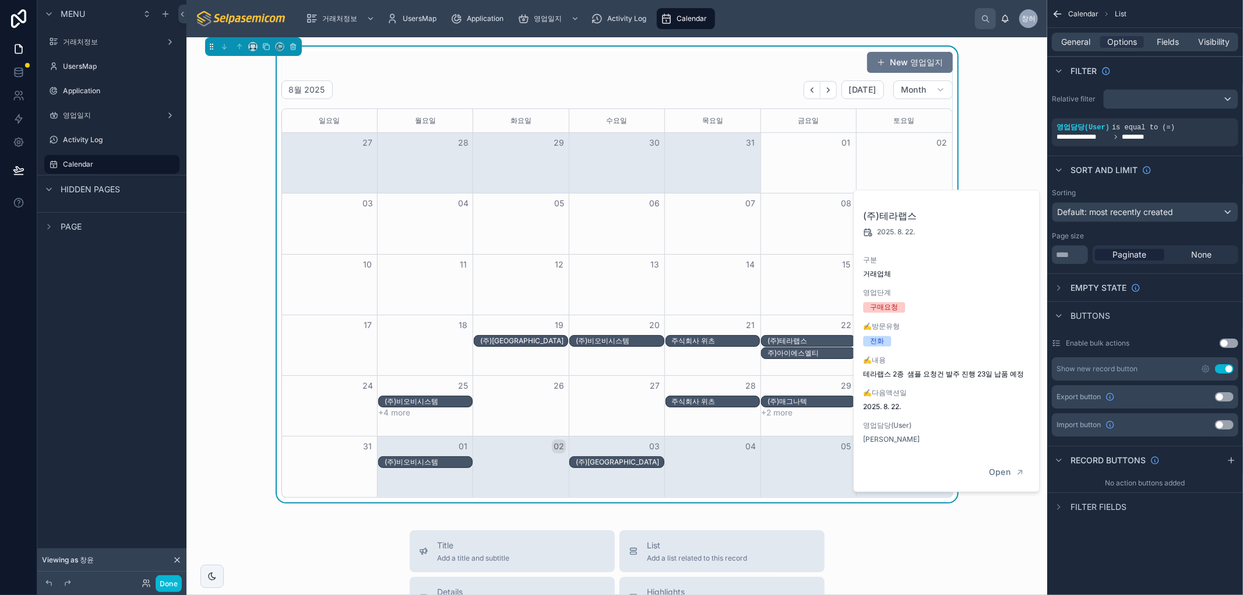
click at [789, 162] on div "Month View" at bounding box center [809, 163] width 96 height 60
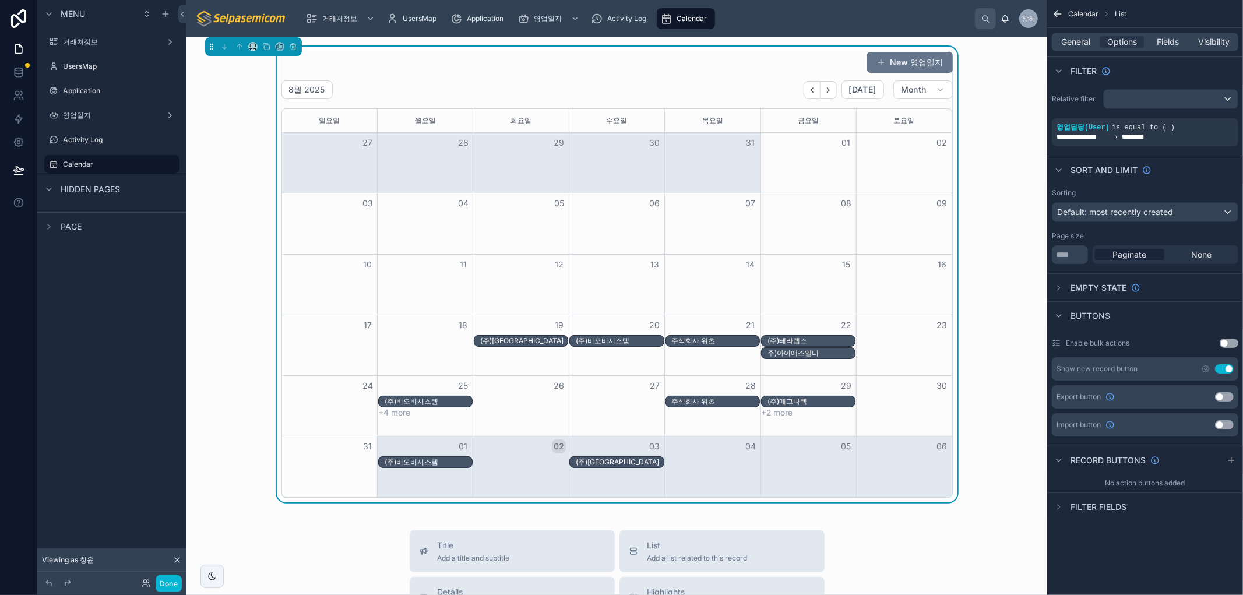
click at [688, 16] on span "Calendar" at bounding box center [692, 18] width 30 height 9
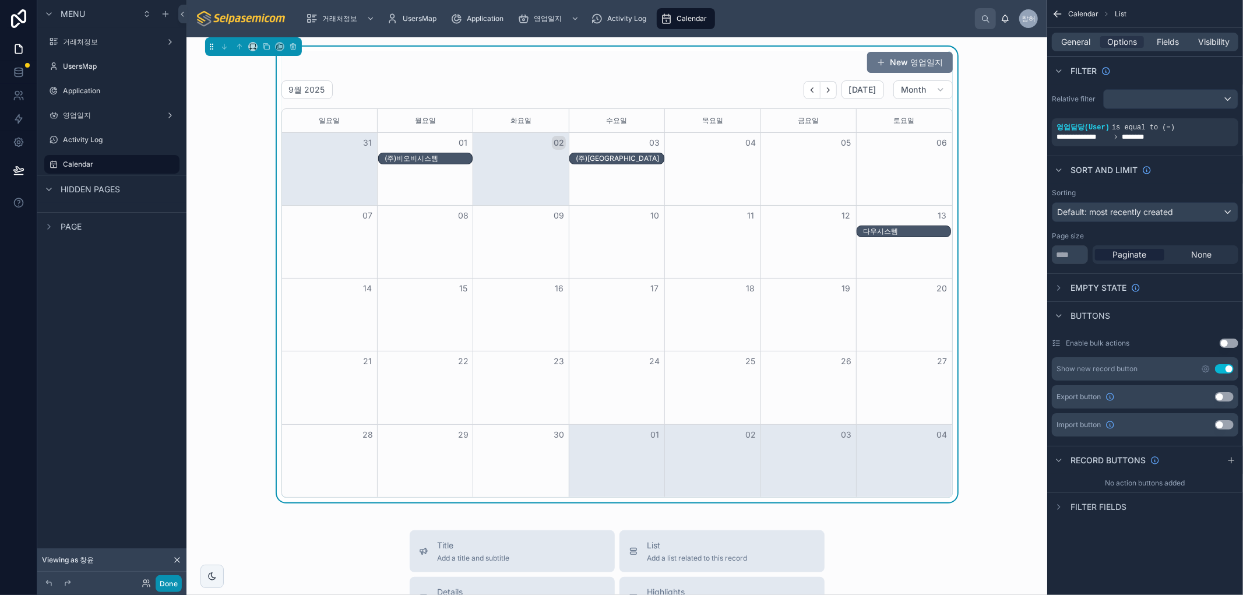
click at [171, 581] on button "Done" at bounding box center [169, 583] width 26 height 17
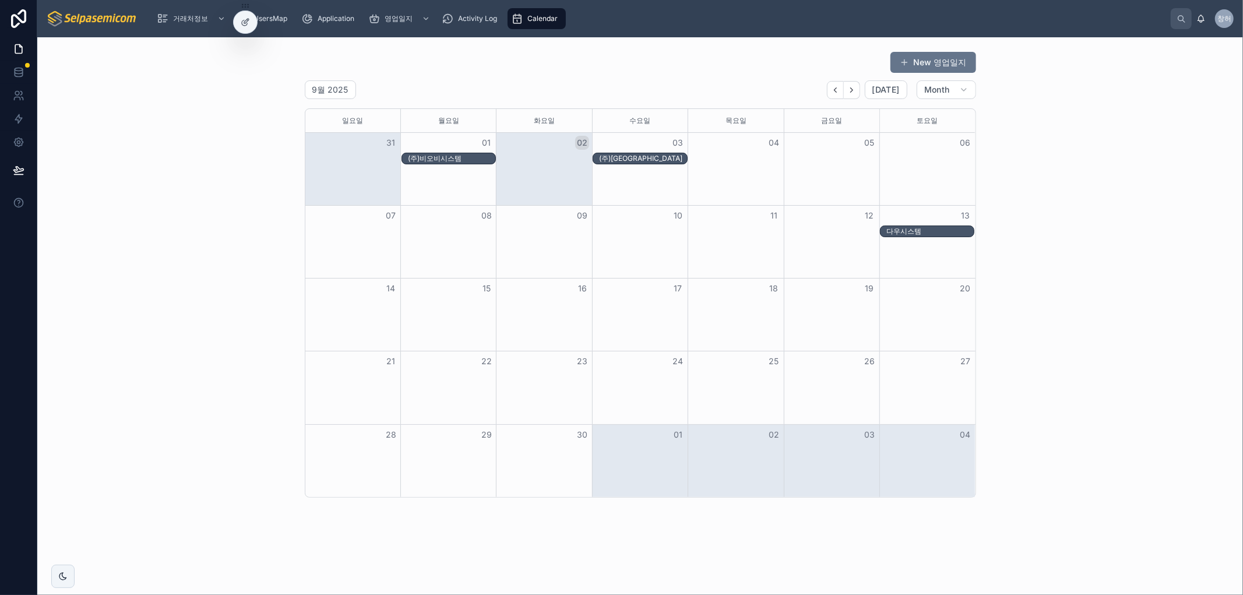
click at [565, 185] on div "Month View" at bounding box center [544, 169] width 96 height 72
click at [609, 178] on div "Month View" at bounding box center [640, 169] width 96 height 72
click at [608, 181] on div "Month View" at bounding box center [640, 169] width 96 height 72
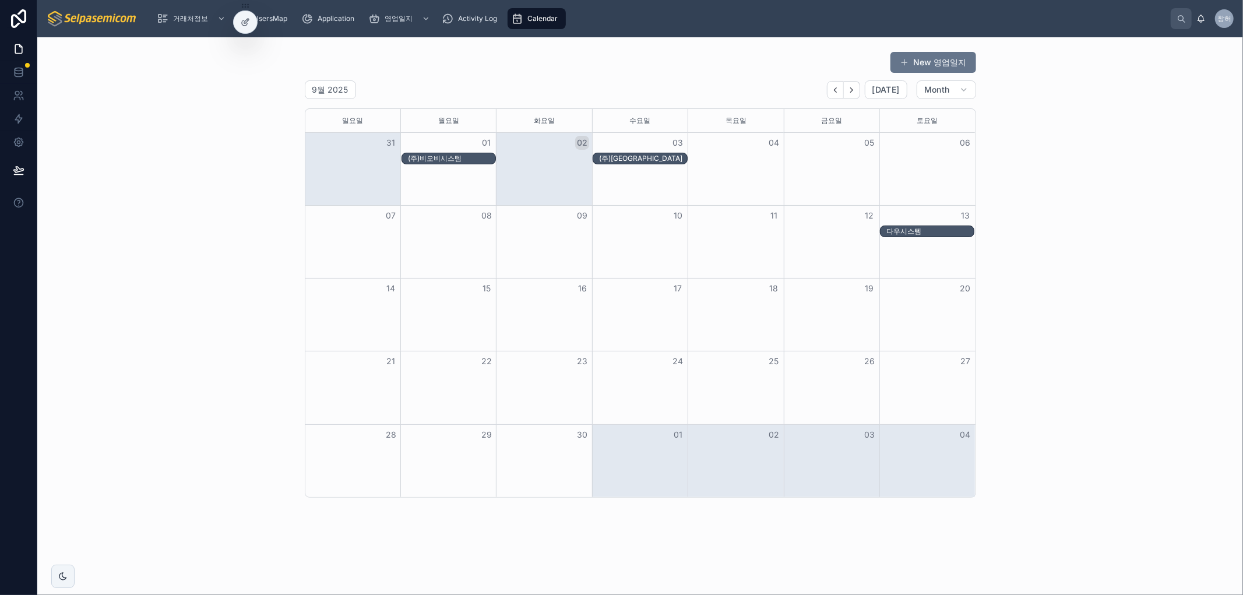
click at [428, 194] on div "Month View" at bounding box center [448, 169] width 96 height 72
click at [539, 18] on span "Calendar" at bounding box center [542, 18] width 30 height 9
click at [247, 20] on icon at bounding box center [247, 19] width 1 height 1
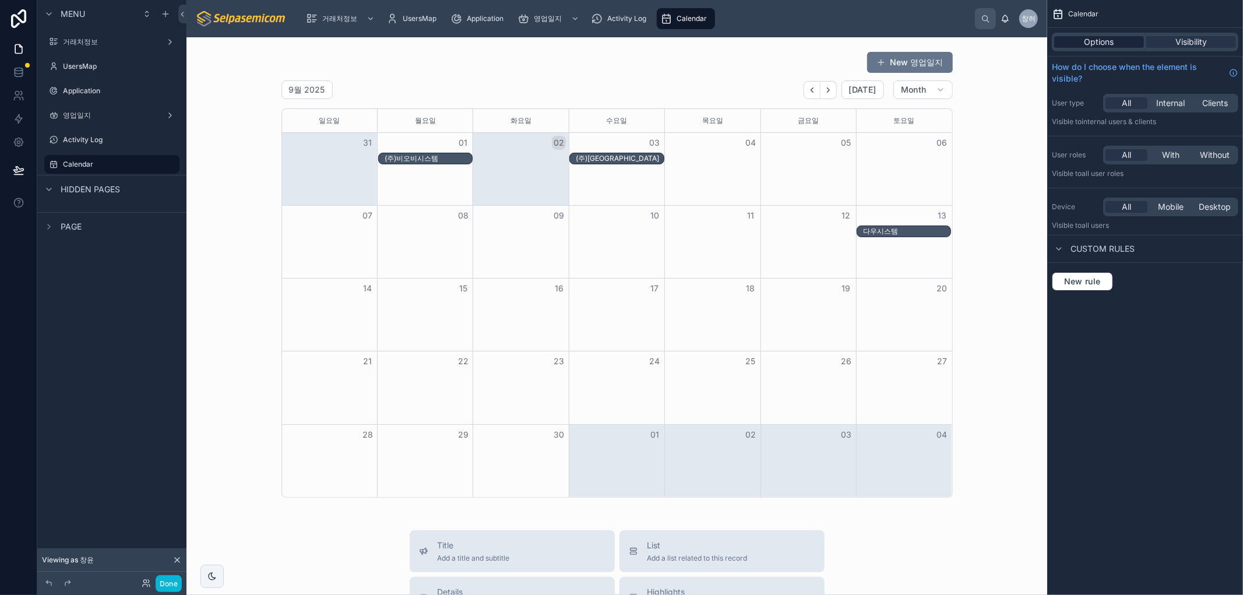
click at [1092, 47] on div "Options Visibility" at bounding box center [1145, 42] width 186 height 19
click at [1097, 41] on span "Options" at bounding box center [1100, 42] width 30 height 12
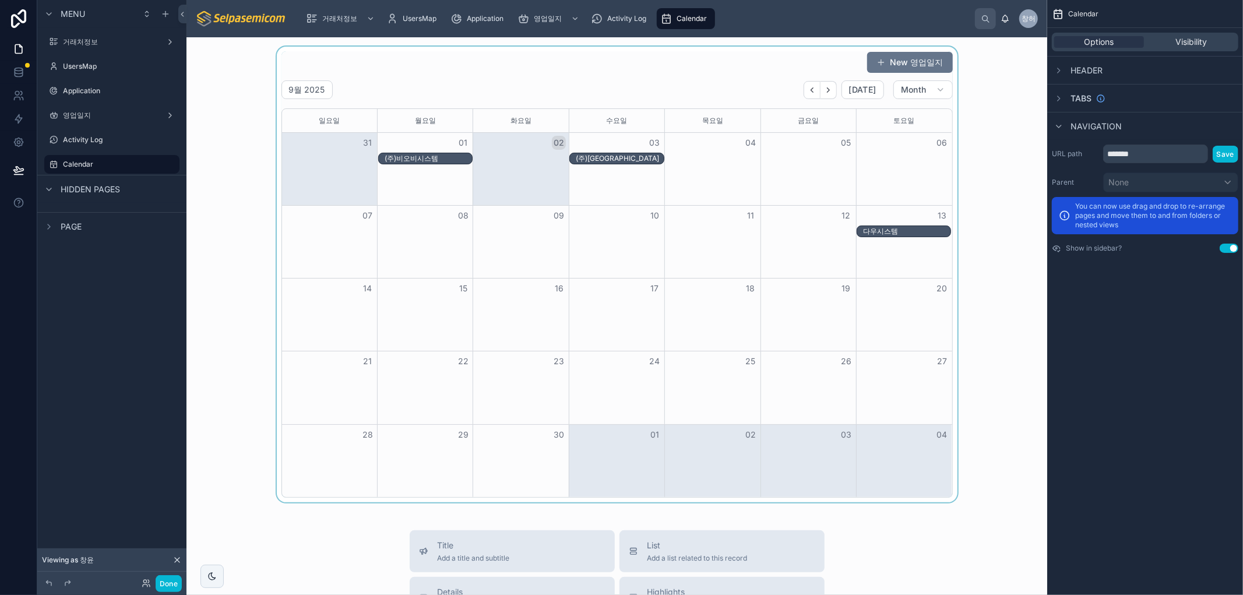
click at [913, 154] on div "(주)비오비시스템 (주)포인트텍" at bounding box center [617, 159] width 670 height 12
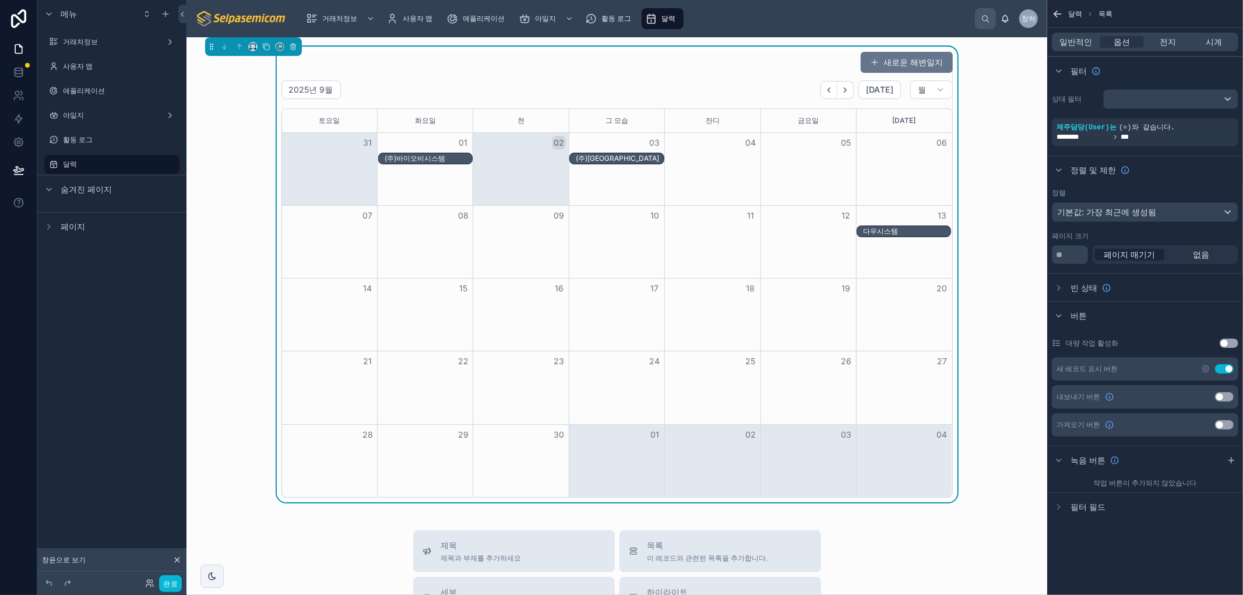
click at [1018, 138] on div "새로운 해변일지 2025년 9월 [DATE] 월 [DATE] [DATE] 쳔 그 모습 잔디 [DATE] [DATE] 31 01 02 03 04…" at bounding box center [617, 275] width 842 height 456
click at [1224, 369] on button "설정 사용" at bounding box center [1224, 368] width 19 height 9
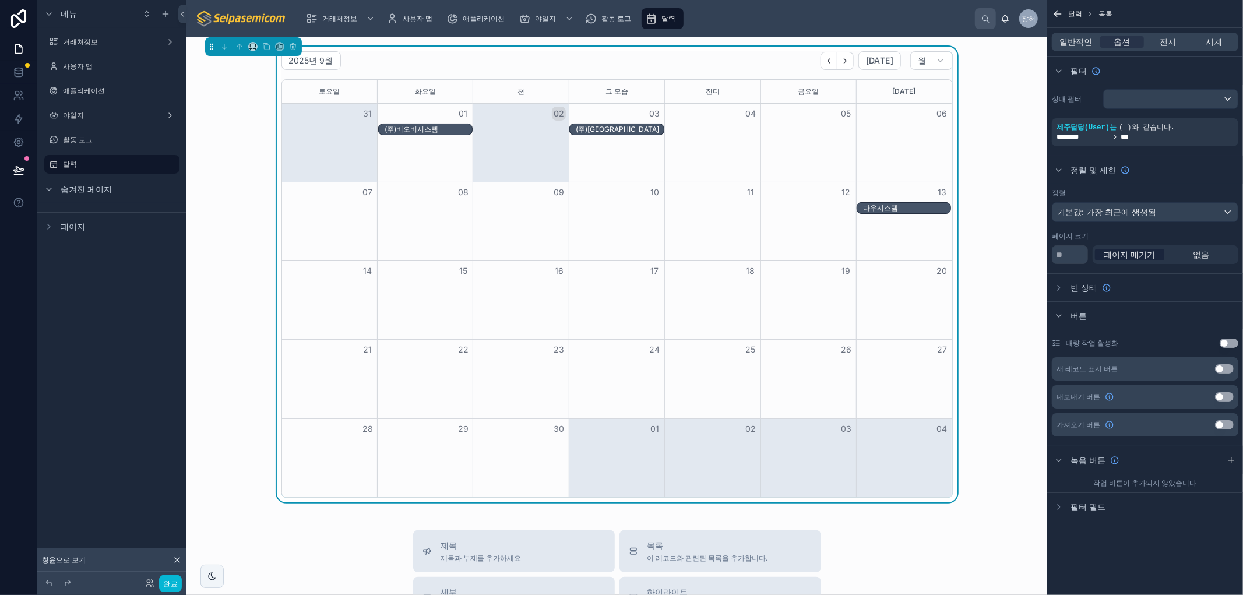
click at [1218, 368] on button "설정 사용" at bounding box center [1224, 368] width 19 height 9
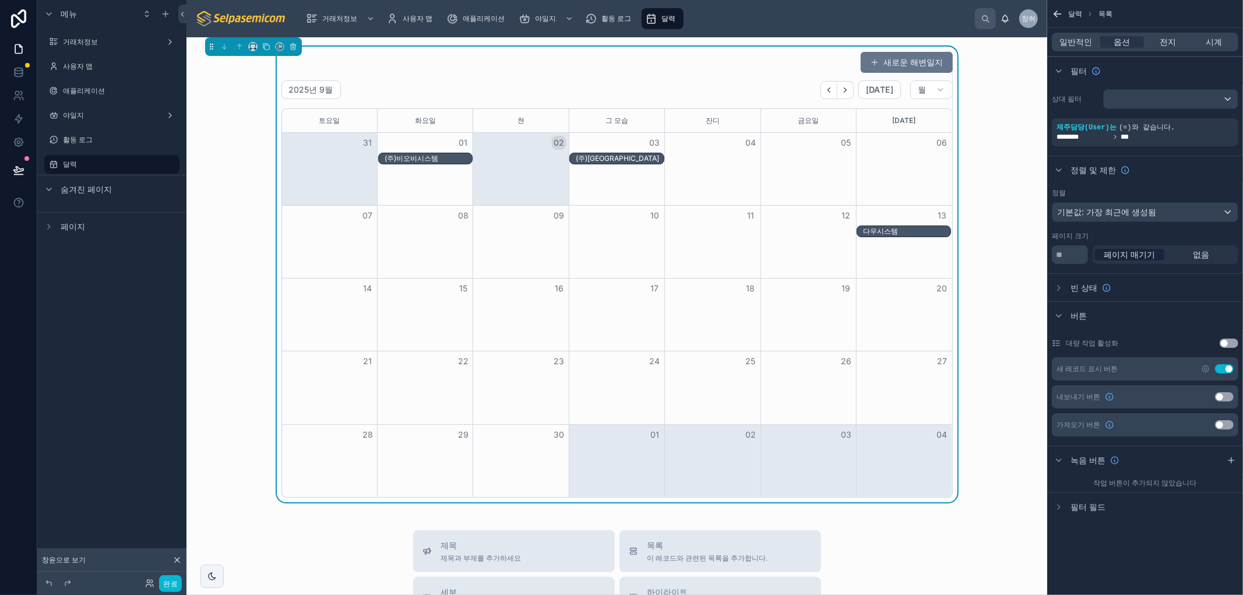
click at [1100, 367] on font "새 레코드 표시 버튼" at bounding box center [1087, 368] width 61 height 9
click at [1205, 367] on icon "스크롤 가능한 콘텐츠" at bounding box center [1205, 368] width 9 height 9
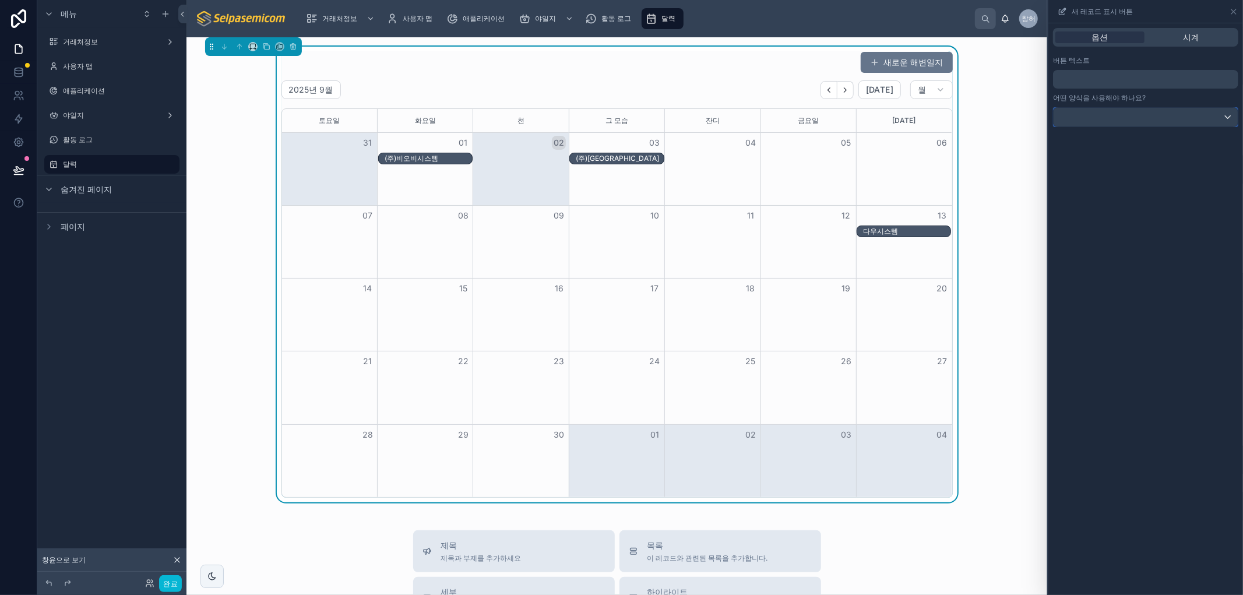
click at [1104, 125] on div at bounding box center [1146, 117] width 184 height 19
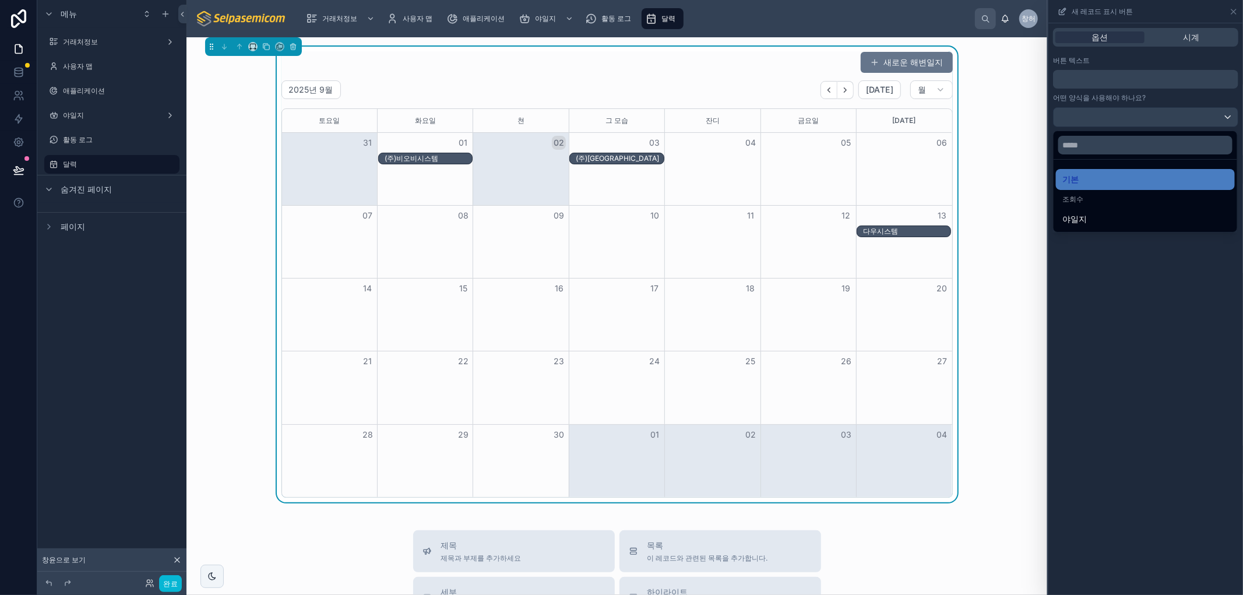
click at [1102, 123] on div at bounding box center [1145, 297] width 195 height 595
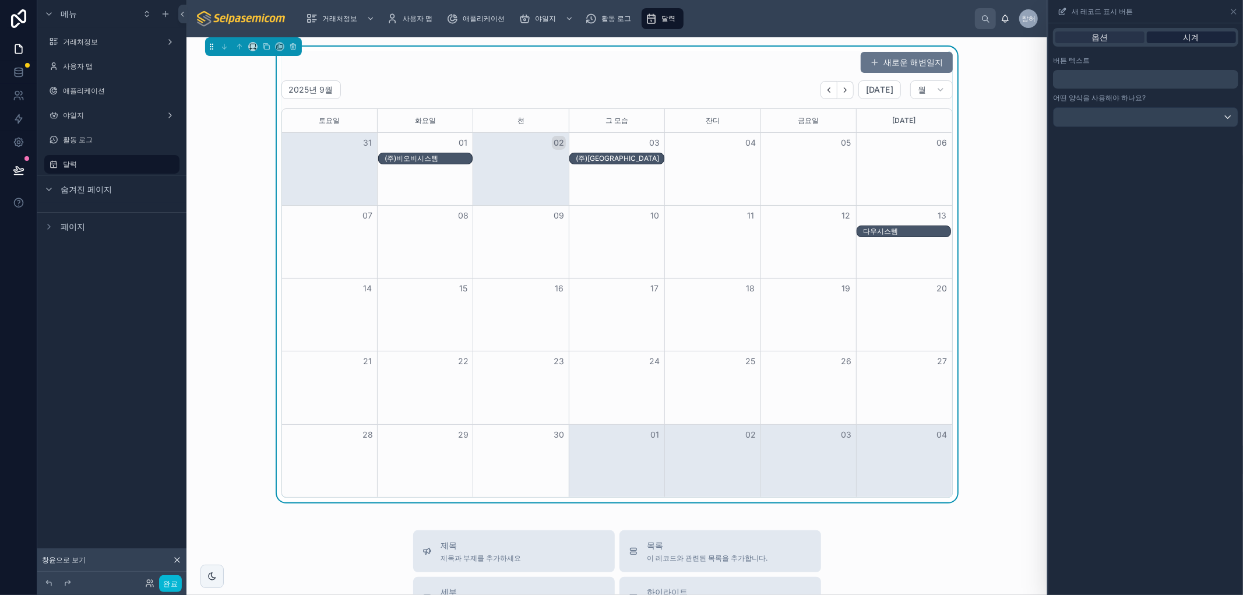
click at [1181, 34] on div "시계" at bounding box center [1191, 37] width 89 height 12
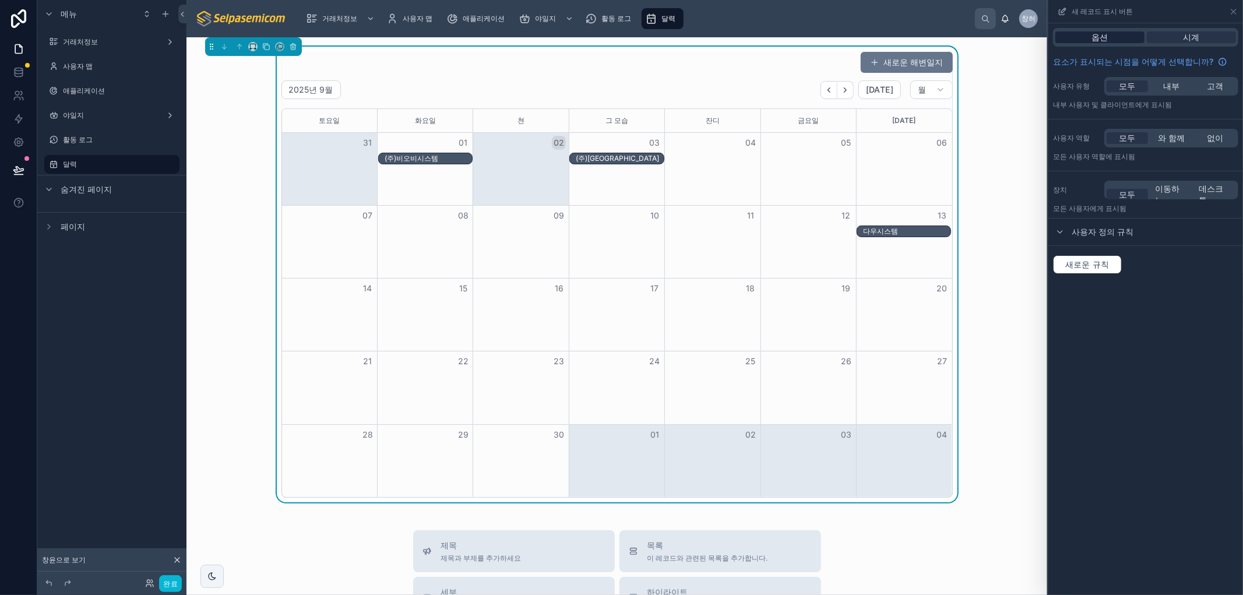
click at [1095, 38] on font "옵션" at bounding box center [1100, 37] width 16 height 10
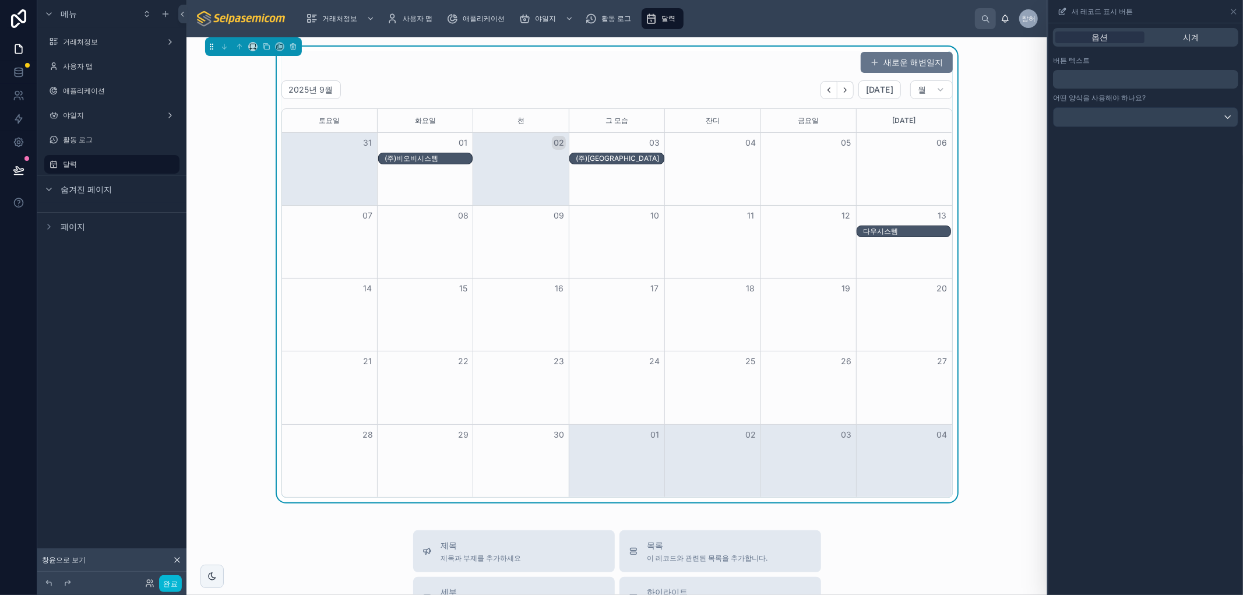
click at [1081, 71] on div "﻿" at bounding box center [1145, 79] width 185 height 19
click at [1084, 79] on p "﻿" at bounding box center [1147, 79] width 178 height 14
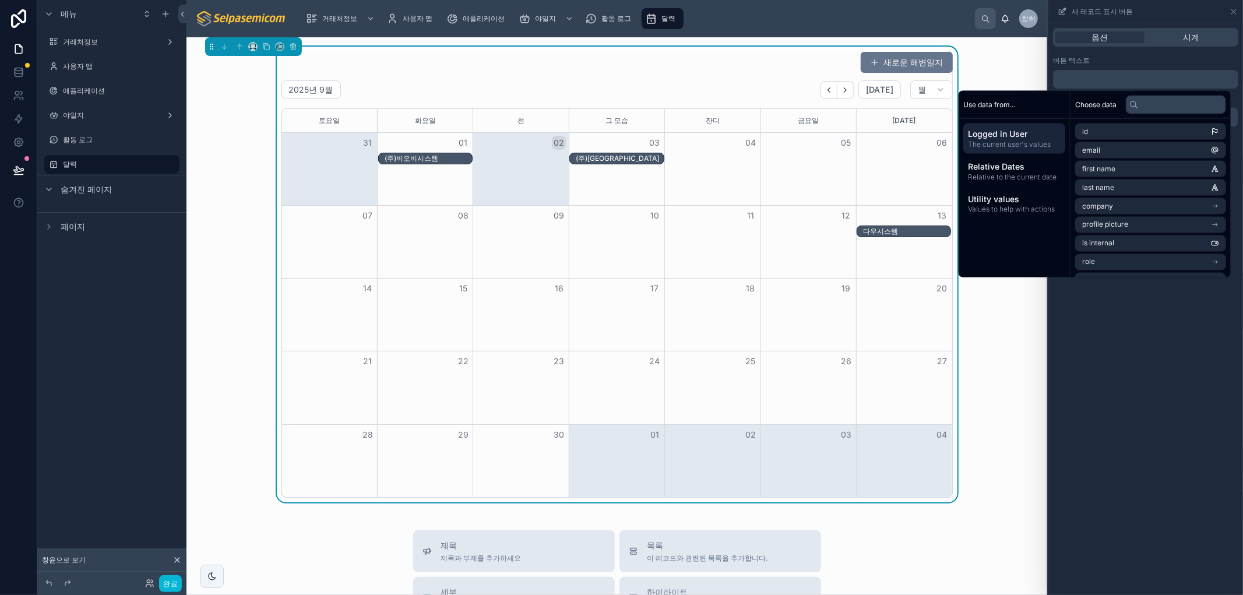
click at [1095, 113] on div "Choose data" at bounding box center [1151, 105] width 160 height 28
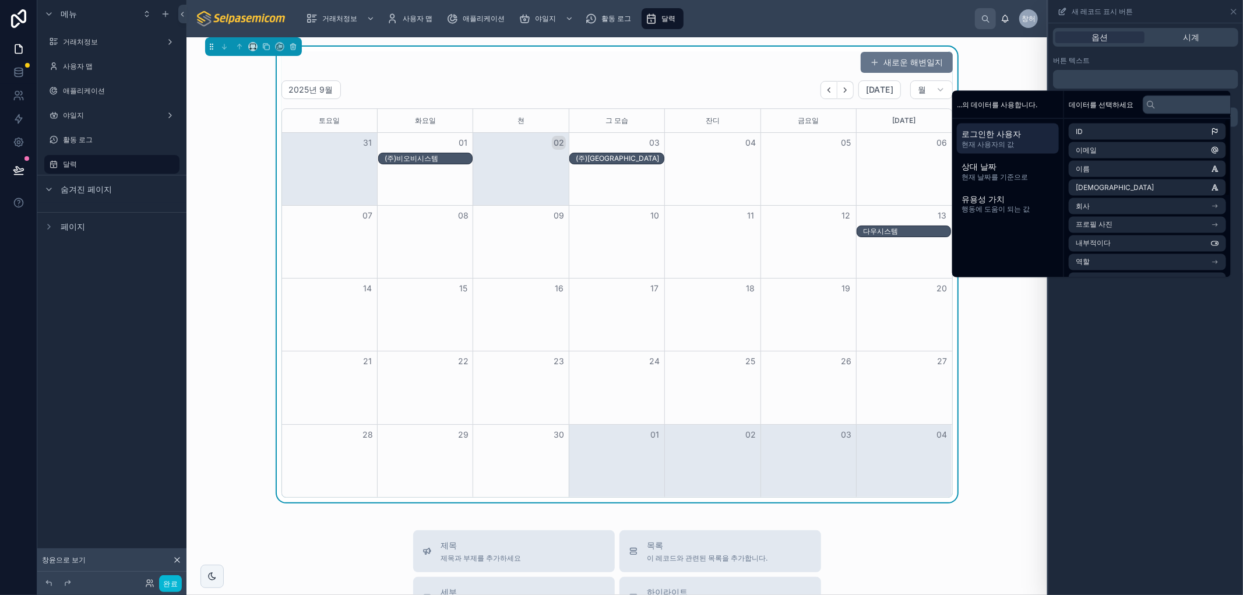
click at [1113, 424] on div "옵션 시계 버튼 텍스트 ﻿ 어떤 양식을 사용해야 하나요?" at bounding box center [1145, 309] width 195 height 572
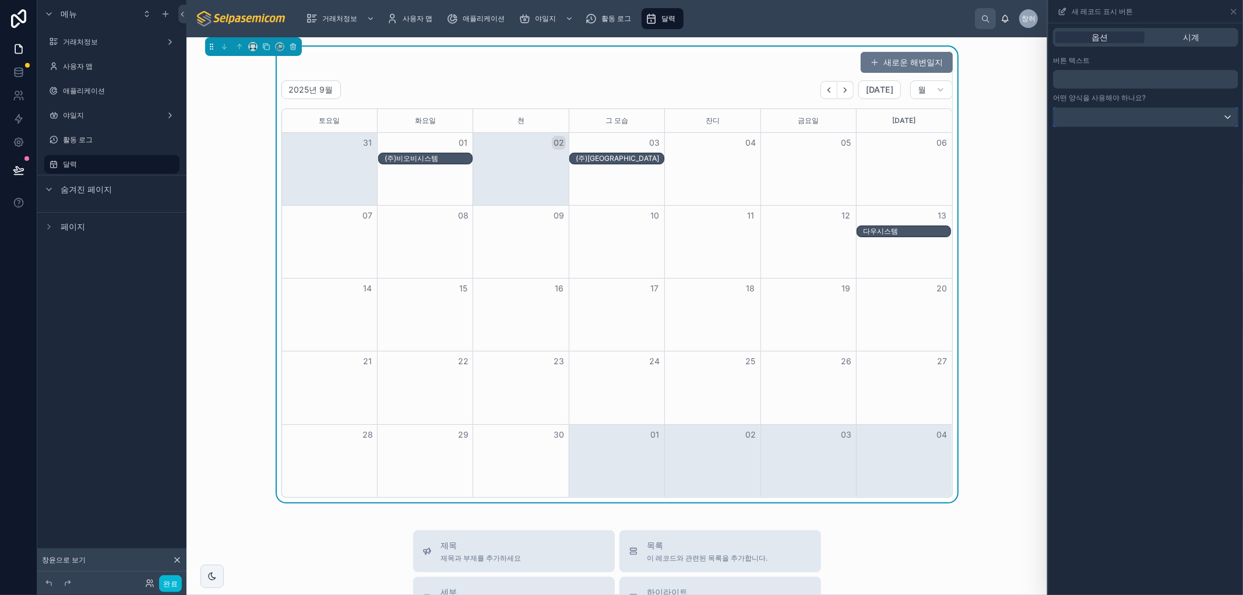
click at [1157, 111] on div at bounding box center [1146, 117] width 184 height 19
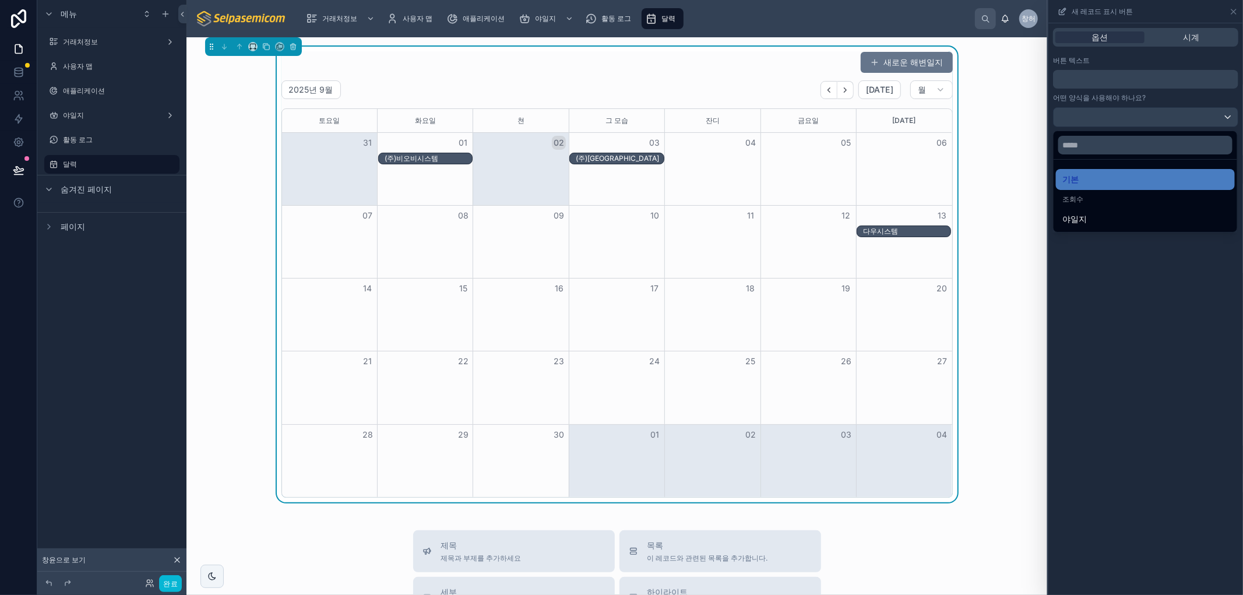
click at [1184, 496] on div at bounding box center [1145, 297] width 195 height 595
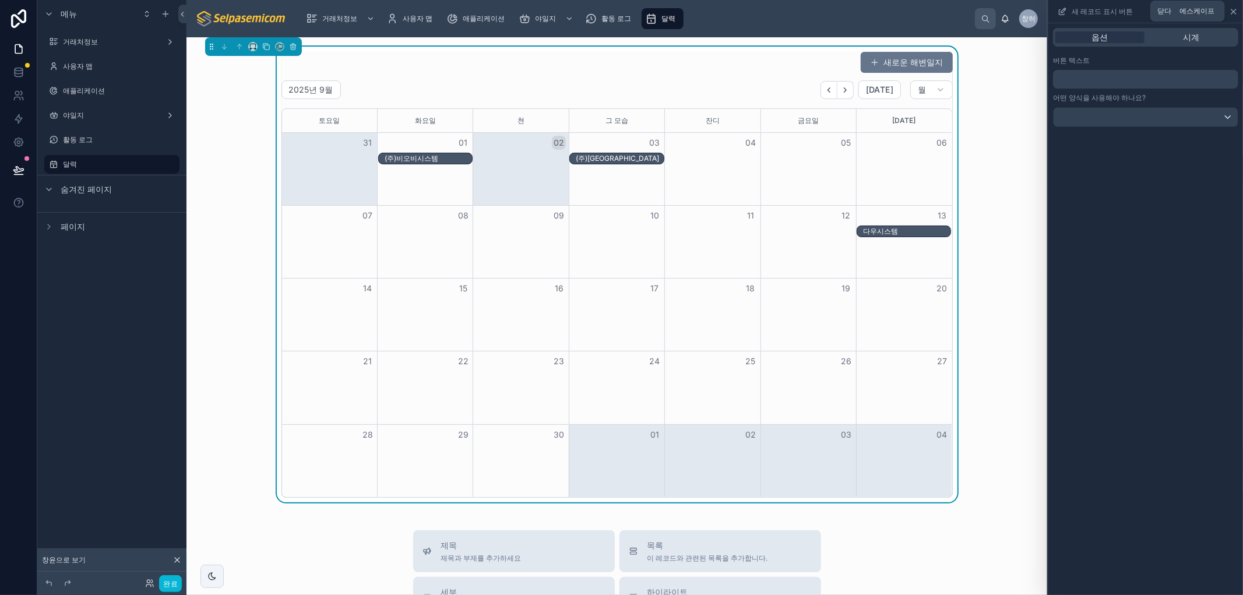
click at [1233, 12] on icon at bounding box center [1233, 11] width 5 height 5
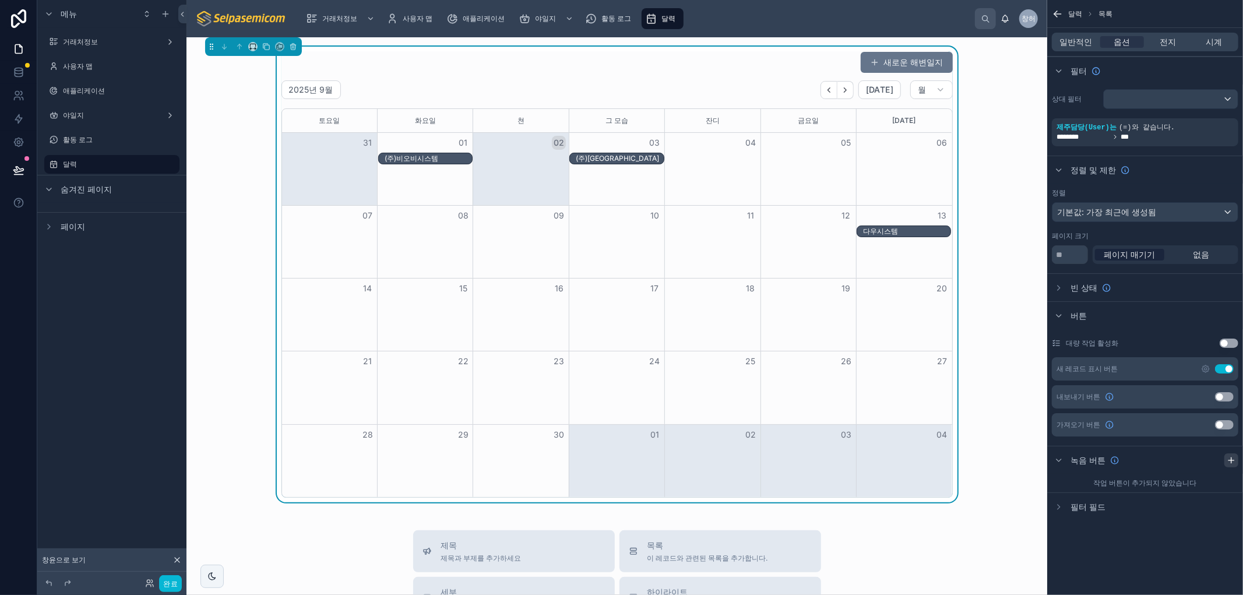
click at [1231, 459] on icon "스크롤 가능한 콘텐츠" at bounding box center [1231, 459] width 0 height 5
click at [1224, 365] on button "설정 사용" at bounding box center [1224, 368] width 19 height 9
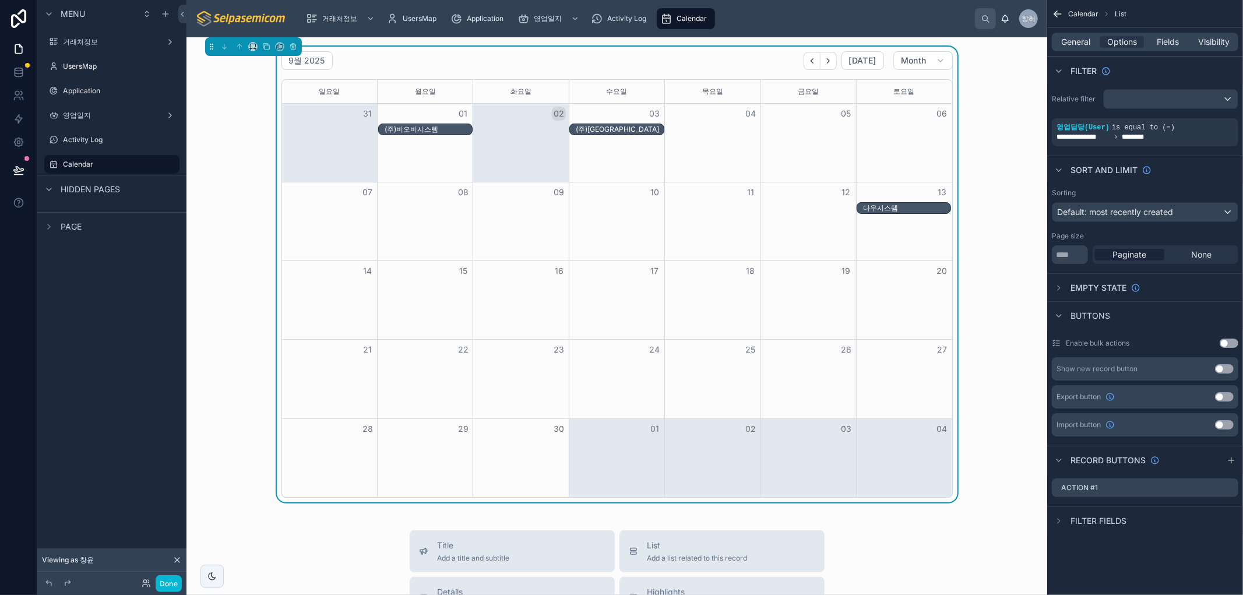
click at [1150, 563] on div "**********" at bounding box center [1145, 297] width 196 height 595
click at [191, 135] on div "9월 2025 [DATE] Month [DATE] [DATE] [DATE] [DATE] [DATE] [DATE] [DATE] 31 01 02 …" at bounding box center [616, 537] width 861 height 1001
click at [521, 66] on div "9월 2025 [DATE] Month" at bounding box center [616, 60] width 671 height 19
click at [967, 391] on div "9월 2025 [DATE] Month [DATE] [DATE] [DATE] [DATE] [DATE] [DATE] [DATE] 31 01 02 …" at bounding box center [617, 275] width 842 height 456
drag, startPoint x: 970, startPoint y: 528, endPoint x: 771, endPoint y: 561, distance: 202.1
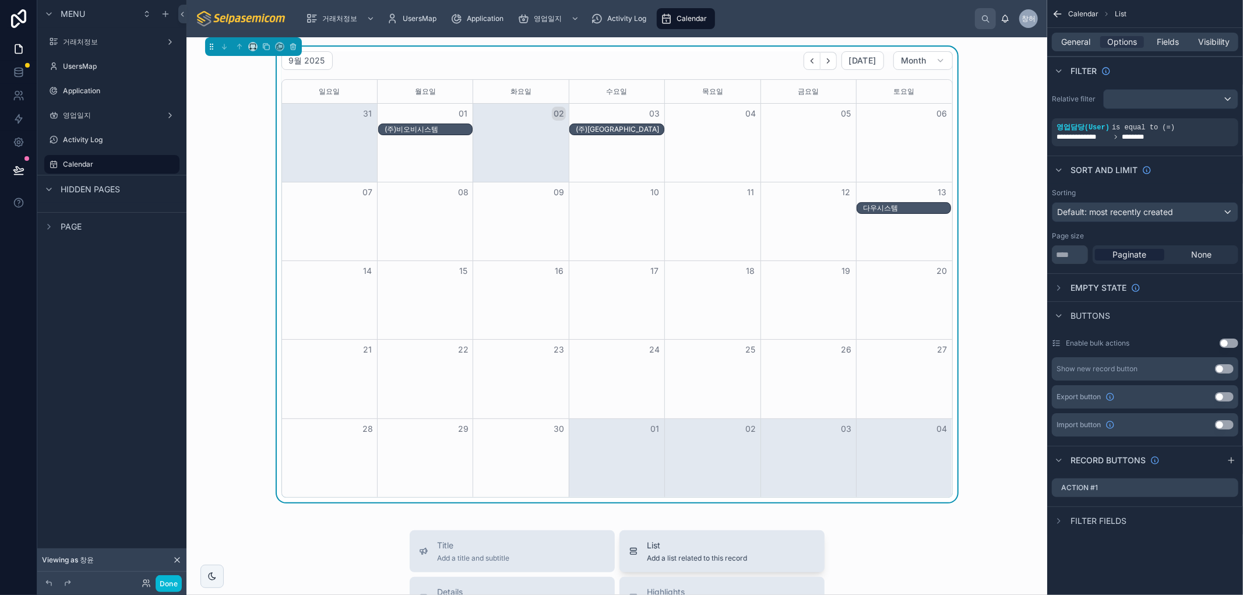
click at [969, 528] on div "9월 2025 [DATE] Month [DATE] [DATE] [DATE] [DATE] [DATE] [DATE] [DATE] 31 01 02 …" at bounding box center [616, 537] width 861 height 1001
click at [892, 461] on div "Month View" at bounding box center [904, 458] width 96 height 78
click at [872, 205] on div "다우시스템" at bounding box center [906, 207] width 87 height 9
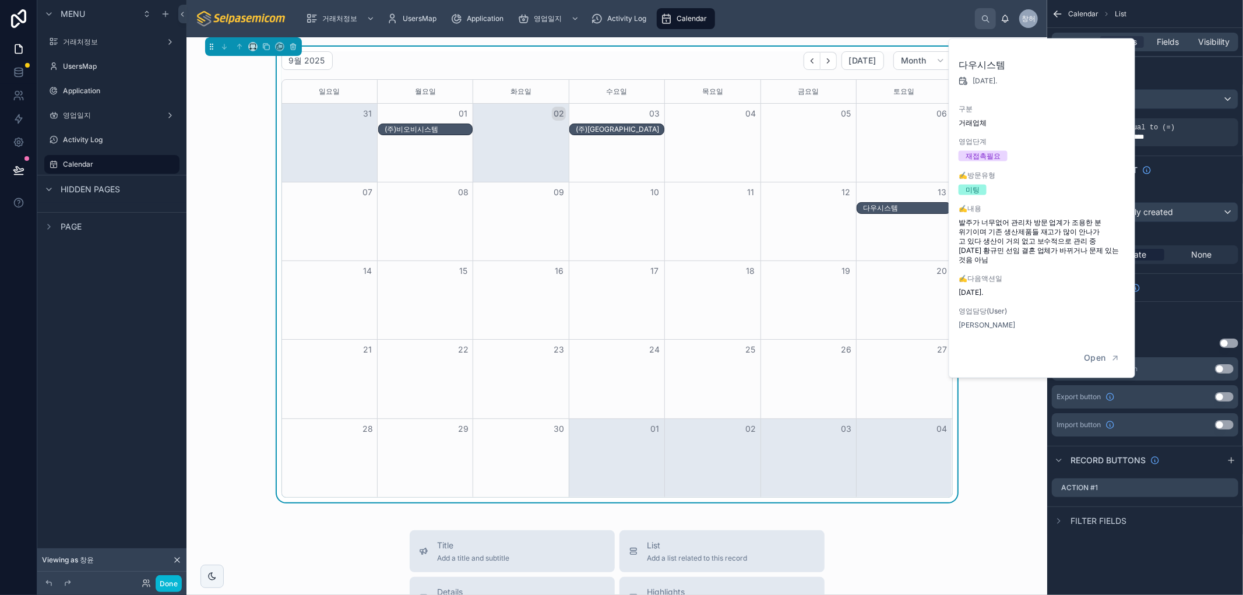
click at [612, 128] on div "(주)[GEOGRAPHIC_DATA]" at bounding box center [619, 129] width 87 height 9
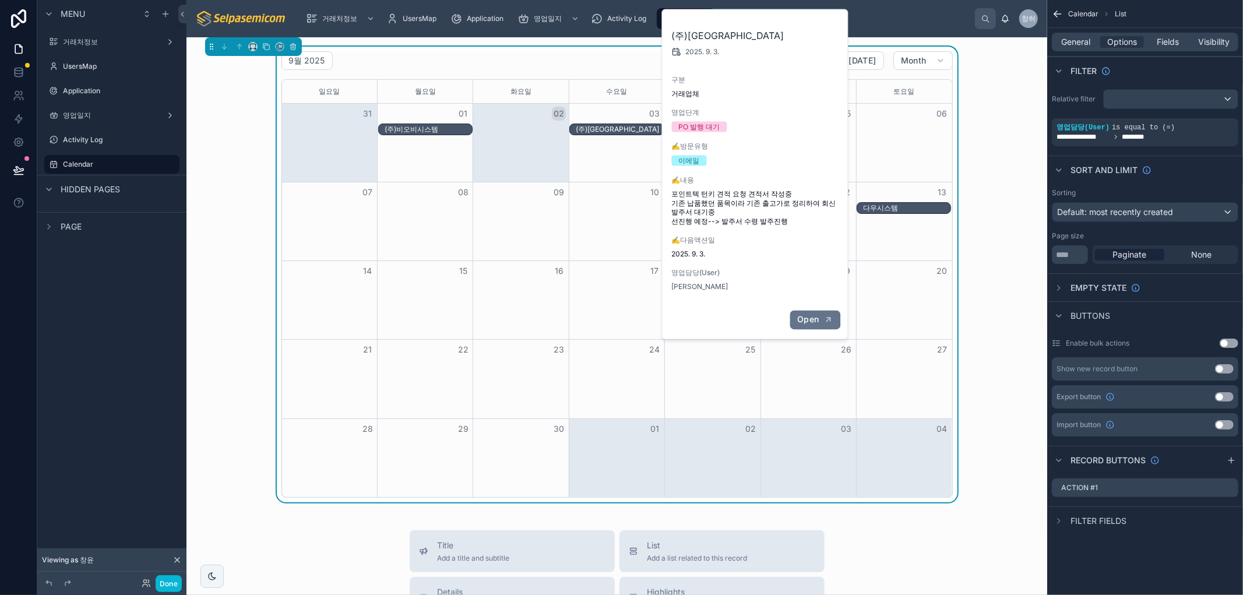
click at [813, 319] on span "Open" at bounding box center [808, 320] width 22 height 10
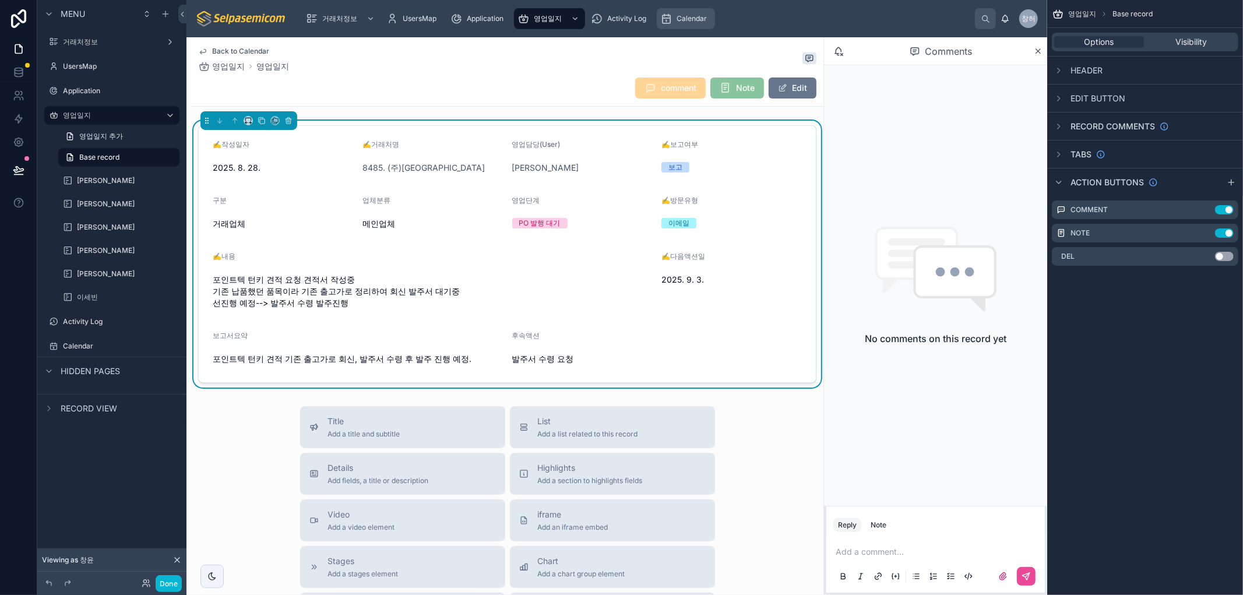
click at [683, 24] on div "Calendar" at bounding box center [685, 18] width 51 height 19
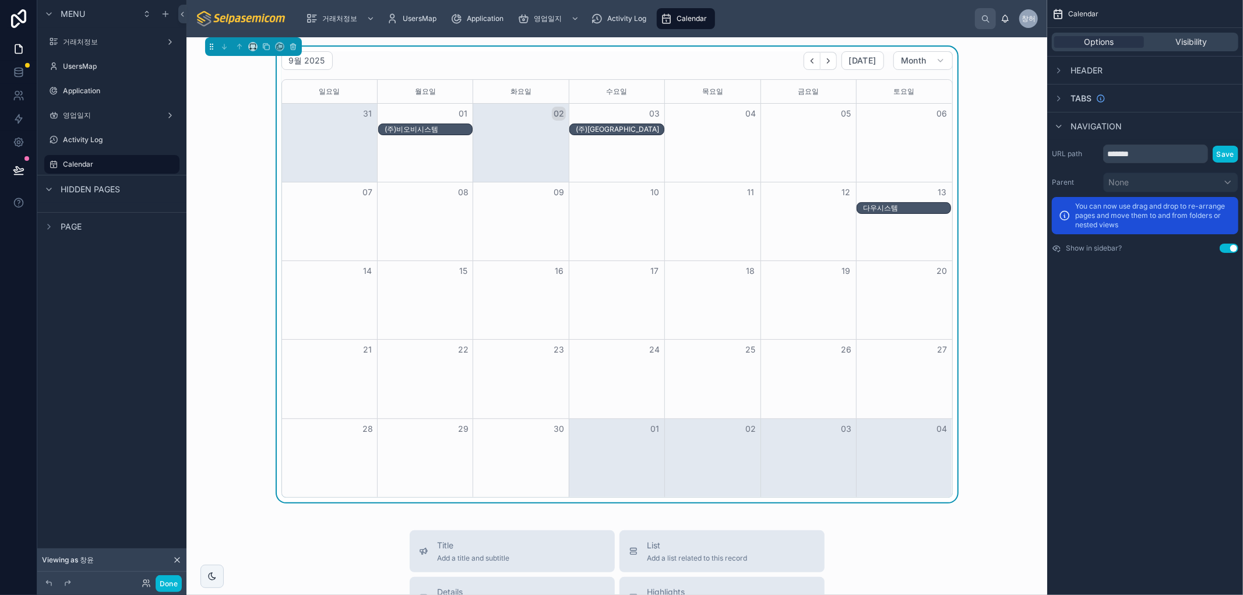
click at [631, 130] on div "(주)[GEOGRAPHIC_DATA]" at bounding box center [619, 129] width 87 height 9
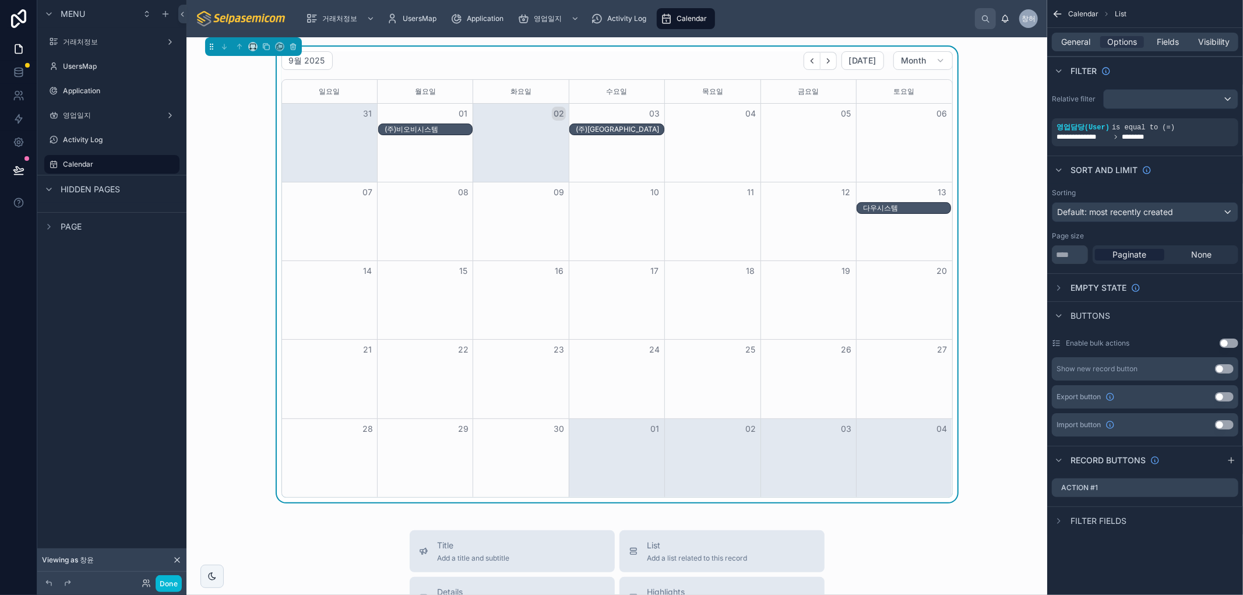
click at [892, 206] on div "다우시스템" at bounding box center [906, 207] width 87 height 9
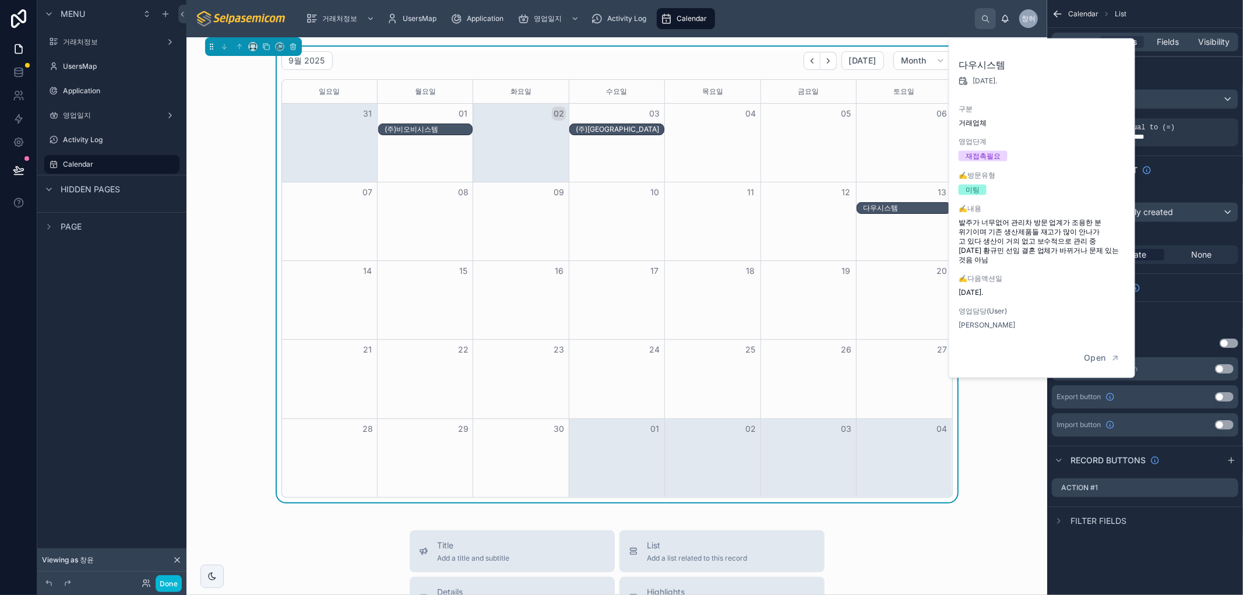
drag, startPoint x: 983, startPoint y: 470, endPoint x: 983, endPoint y: 342, distance: 128.2
click at [984, 469] on div "9월 2025 [DATE] Month [DATE] [DATE] [DATE] [DATE] [DATE] [DATE] [DATE] 31 01 02 …" at bounding box center [617, 275] width 842 height 456
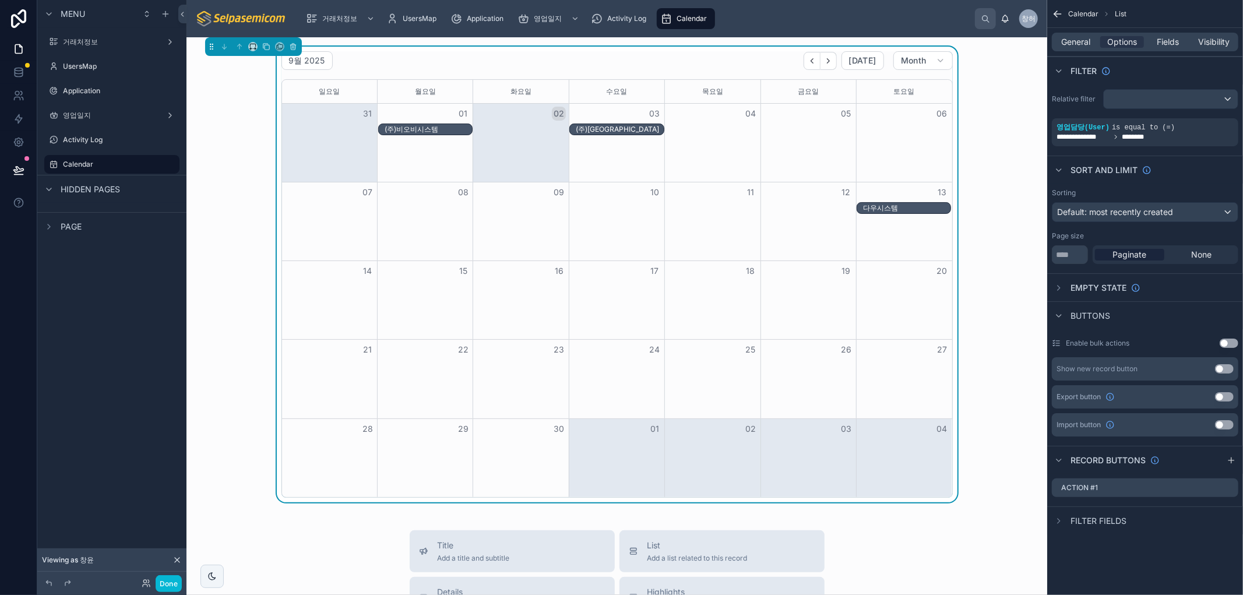
click at [898, 210] on div "다우시스템" at bounding box center [906, 207] width 87 height 9
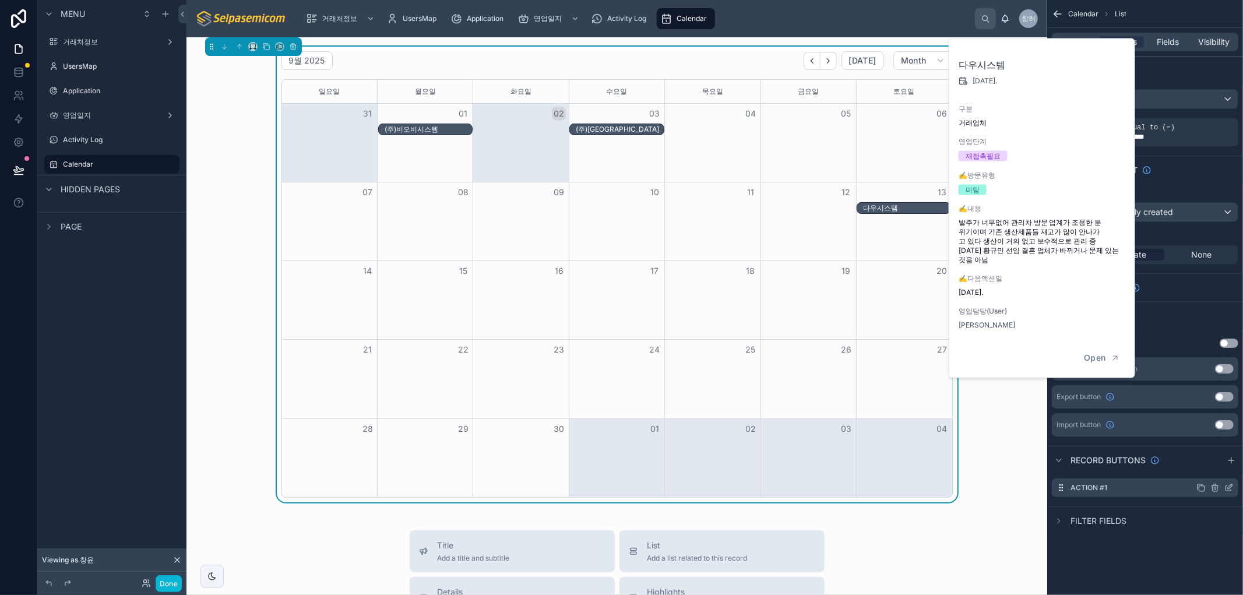
click at [1227, 488] on icon "scrollable content" at bounding box center [1228, 487] width 9 height 9
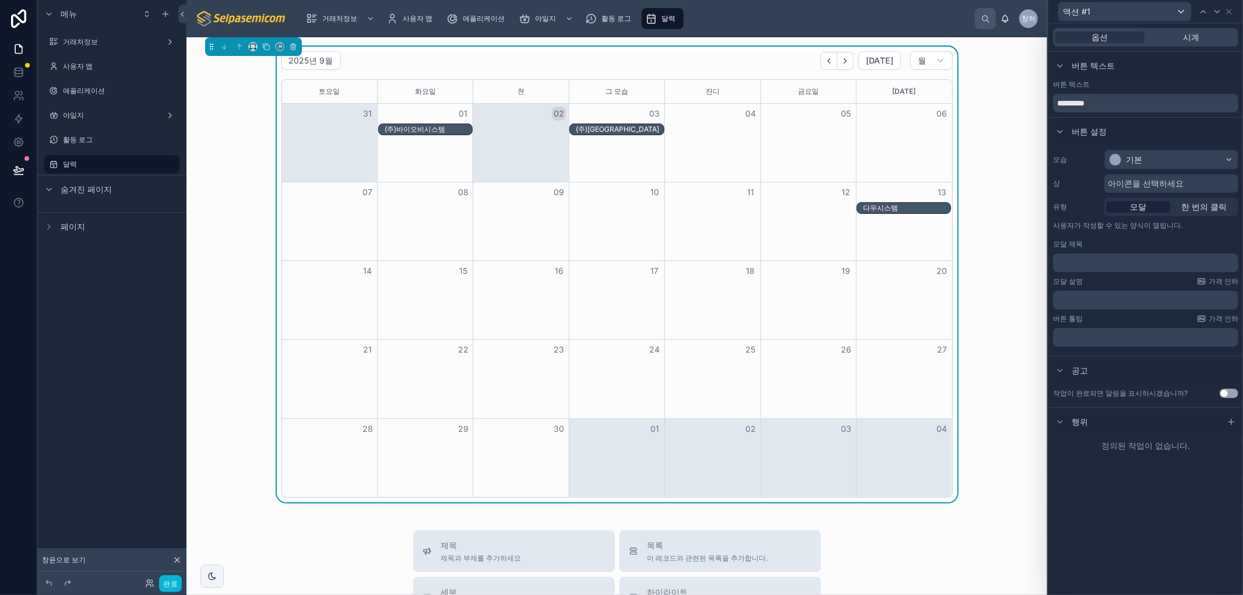
drag, startPoint x: 1132, startPoint y: 514, endPoint x: 1062, endPoint y: 496, distance: 72.2
click at [1132, 515] on div "옵션 시계 버튼 텍스트 버튼 텍스트 ********* 버튼 설정 모습 기본 상 아이콘을 선택하세요 유형 모달 한 번의 클릭 사용자가 작성할 수…" at bounding box center [1145, 309] width 195 height 572
click at [1228, 423] on icon at bounding box center [1231, 421] width 9 height 9
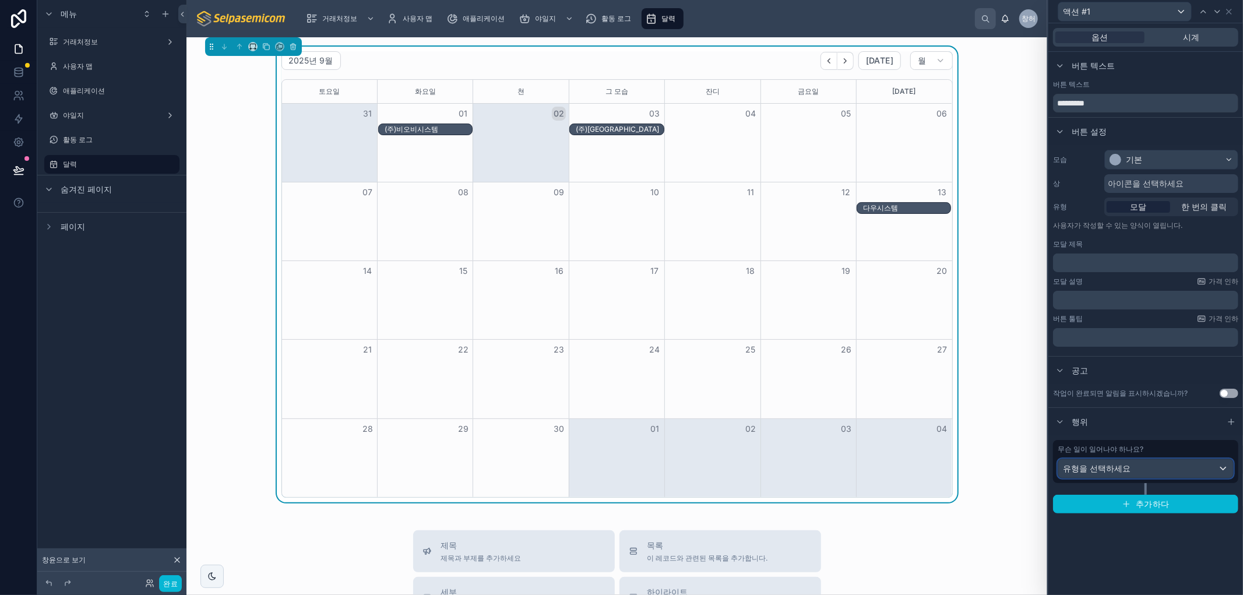
click at [1216, 465] on div "유형을 선택하세요" at bounding box center [1145, 468] width 175 height 19
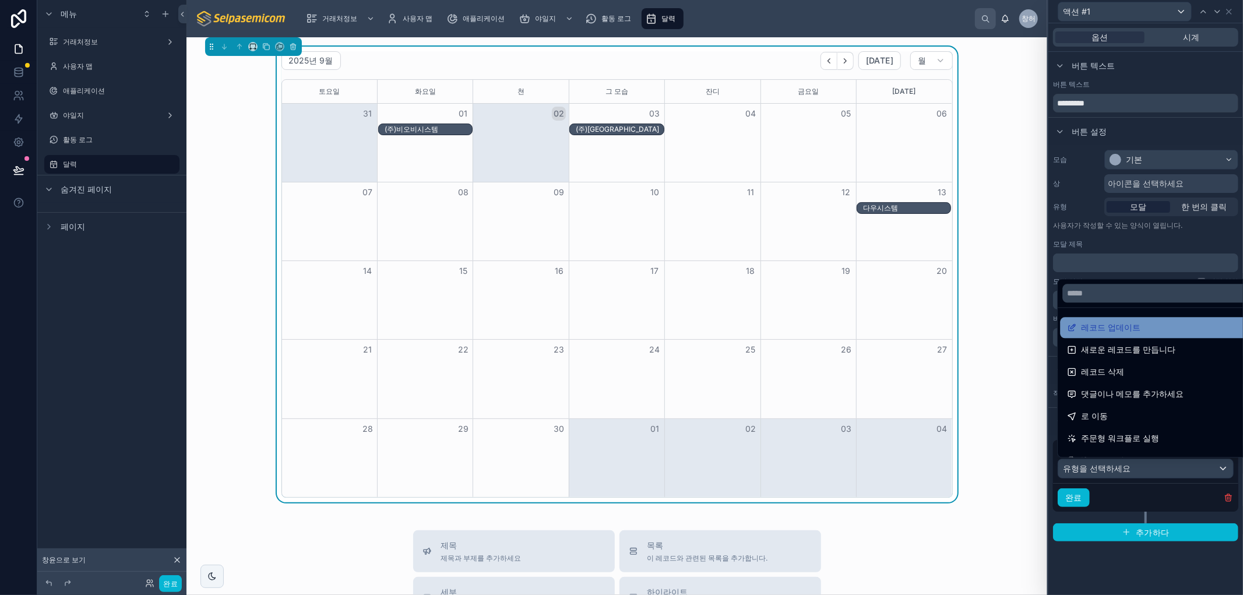
click at [1082, 332] on font "레코드 업데이트" at bounding box center [1110, 327] width 59 height 10
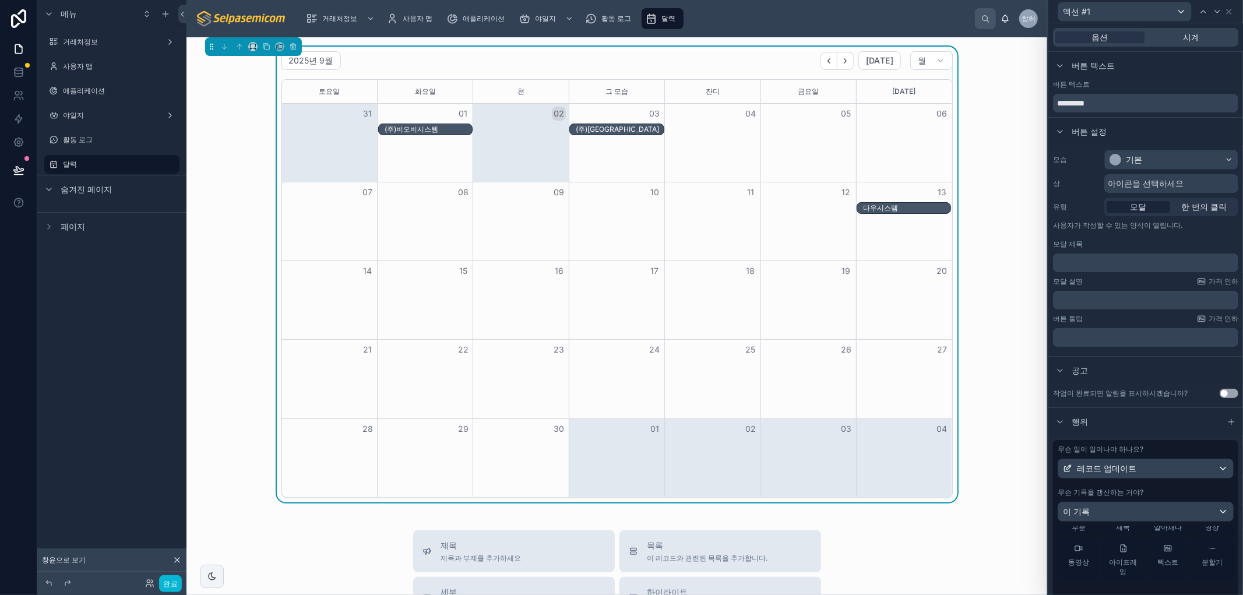
click at [905, 208] on div "다우시스템" at bounding box center [906, 207] width 87 height 9
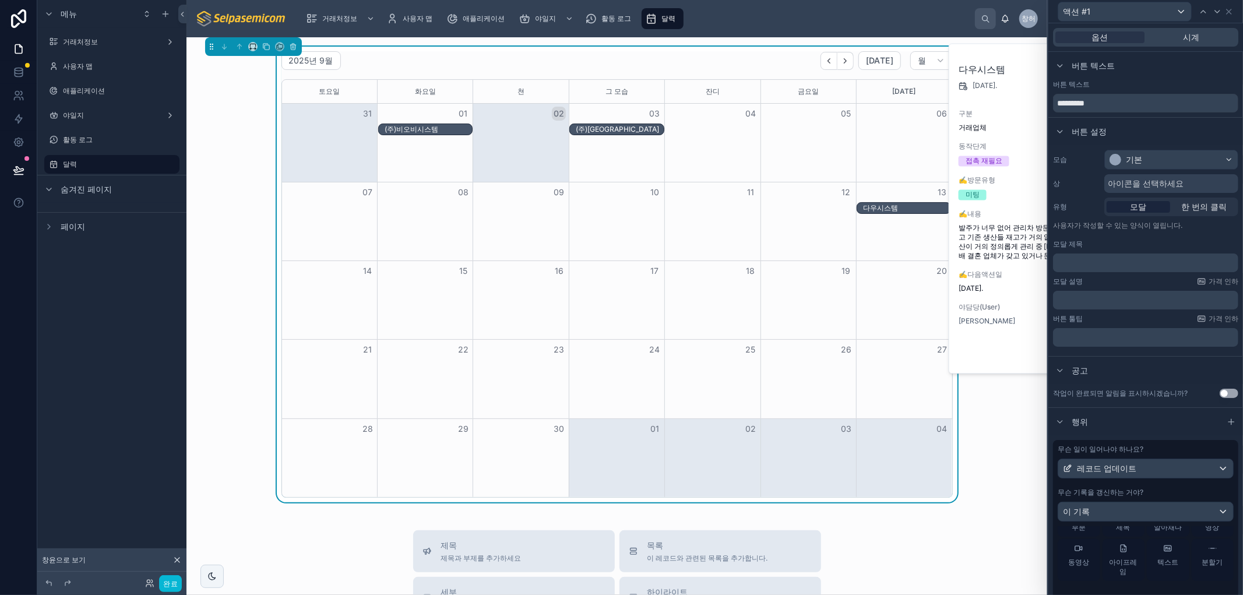
click at [611, 131] on div "(주)[GEOGRAPHIC_DATA]" at bounding box center [619, 129] width 87 height 9
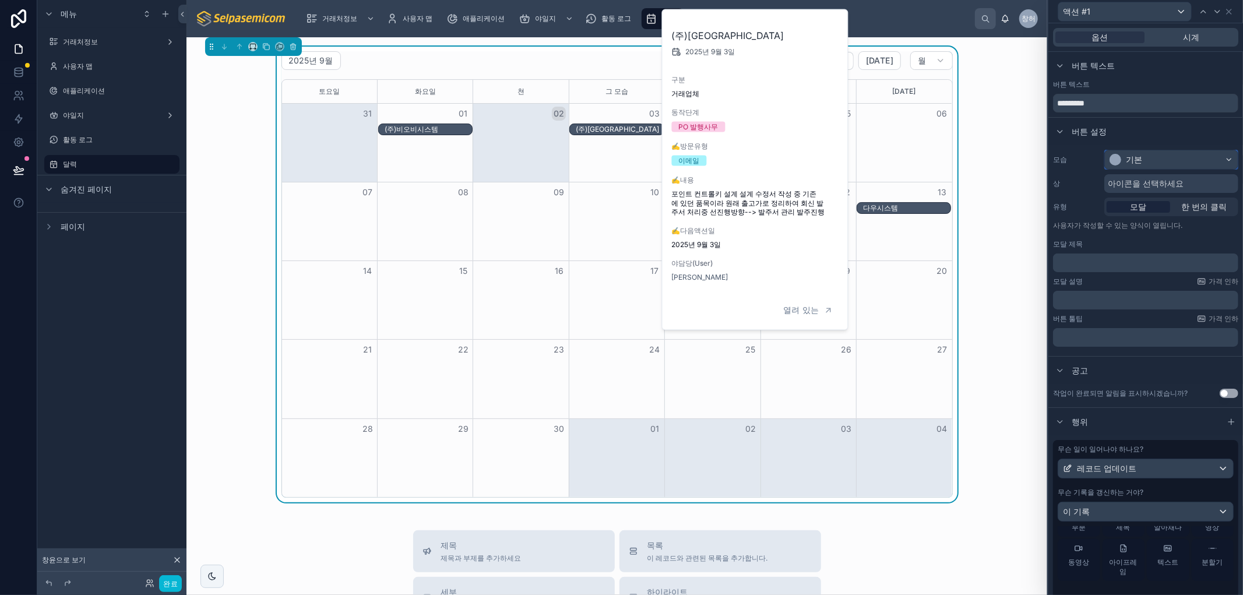
click at [1210, 156] on div "기본" at bounding box center [1171, 159] width 133 height 19
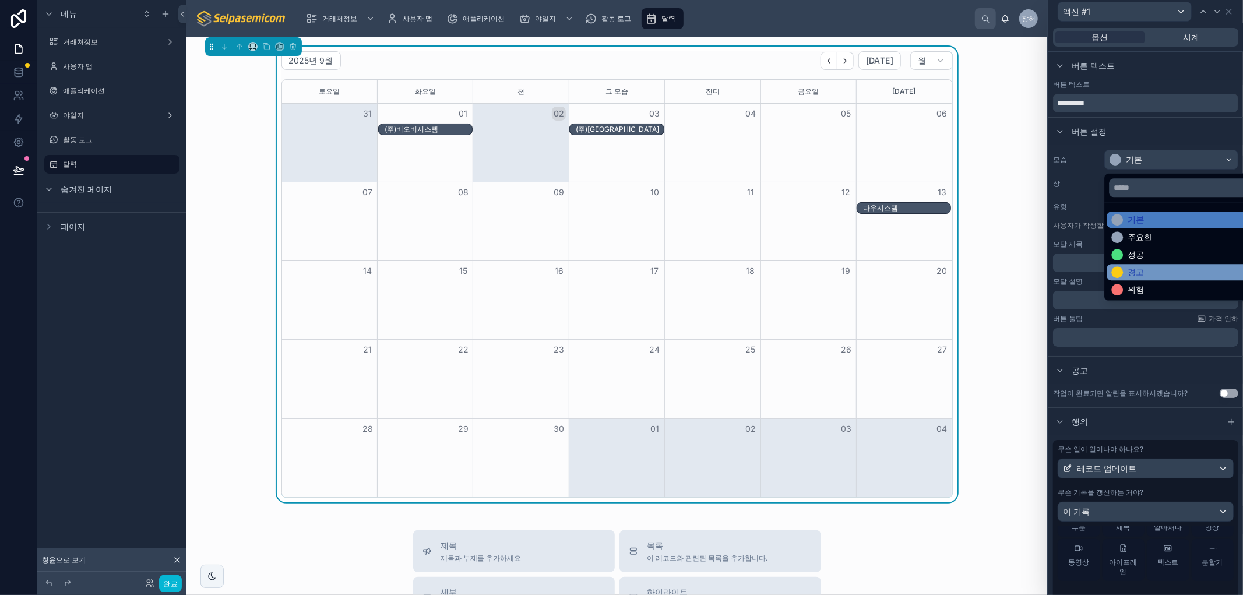
click at [1137, 271] on font "경고" at bounding box center [1136, 272] width 16 height 10
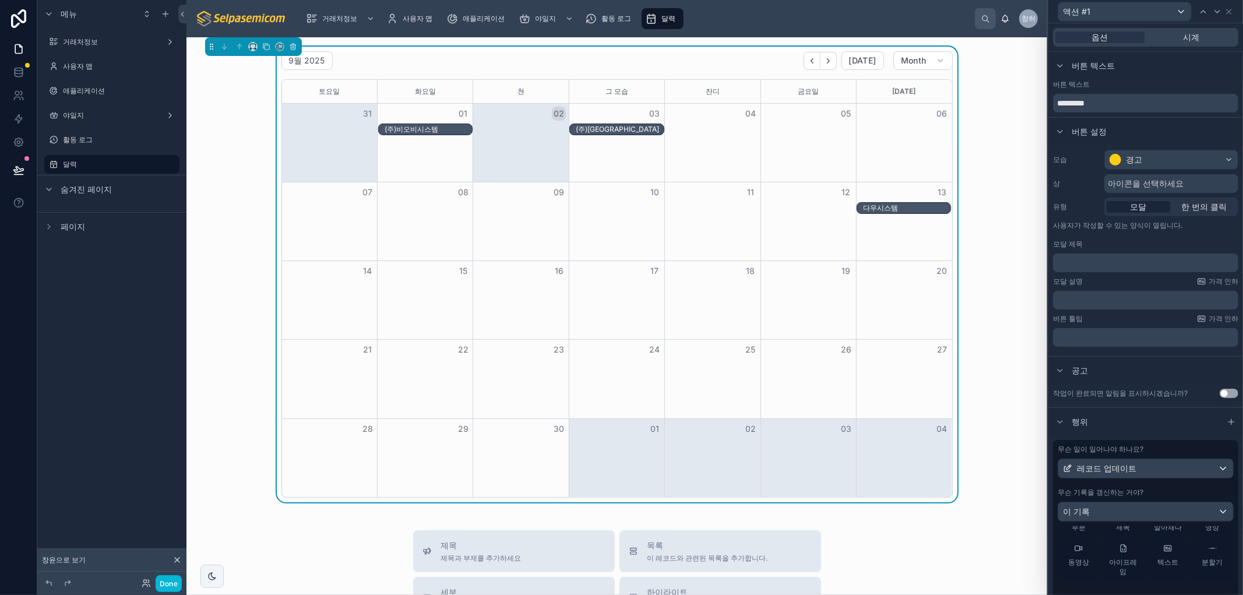
click at [632, 132] on div "(주)[GEOGRAPHIC_DATA]" at bounding box center [619, 129] width 87 height 9
drag, startPoint x: 1055, startPoint y: 103, endPoint x: 1039, endPoint y: 101, distance: 15.8
click at [1039, 101] on div "액션 #1 옵션 시계 버튼 텍스트 버튼 텍스트 ********* 버튼 설정 모습 경고 상 아이콘을 선택하세요 유형 모달 한 번의 클릭 사용자가…" at bounding box center [621, 297] width 1243 height 595
type input "*"
type input "******"
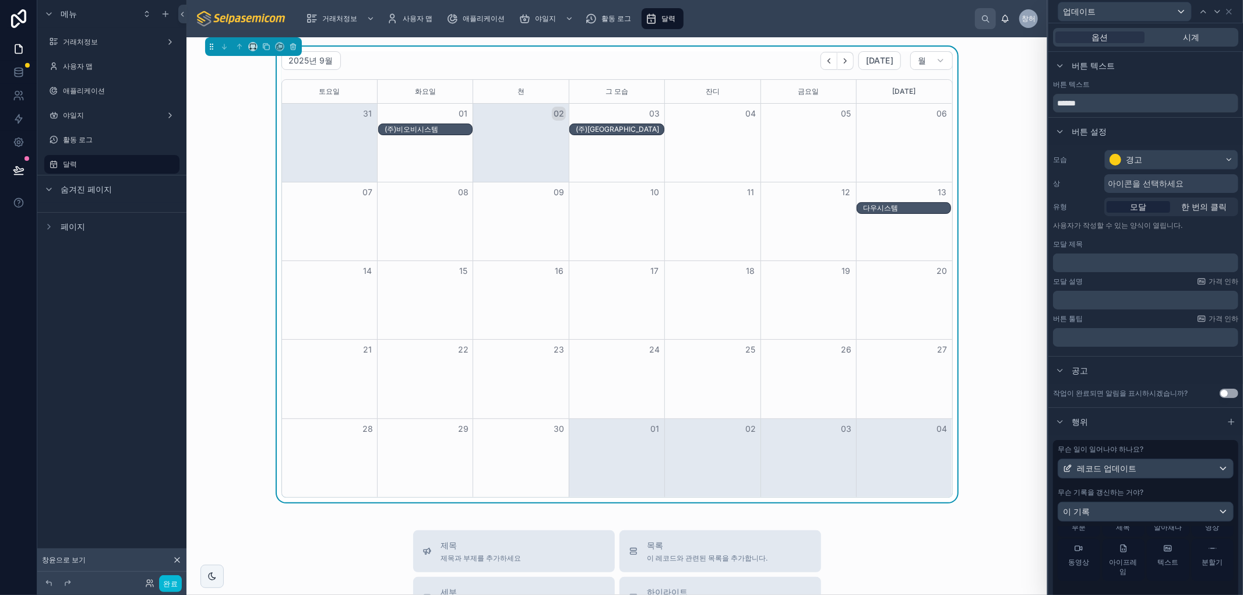
click at [989, 208] on div "2025년 9월 [DATE] 월 [DATE] [DATE] 쳔 그 모습 잔디 [DATE] [DATE] 31 01 02 03 04 05 06 (주…" at bounding box center [617, 275] width 842 height 456
drag, startPoint x: 950, startPoint y: 105, endPoint x: 1022, endPoint y: 97, distance: 72.1
click at [949, 105] on div "업데이트 옵션 시계 버튼 텍스트 버튼 텍스트 ****** 버튼 설정 모습 경고 상 아이콘을 선택하세요 유형 모달 한 번의 클릭 사용자가 작성할…" at bounding box center [621, 297] width 1243 height 595
drag, startPoint x: 969, startPoint y: 78, endPoint x: 954, endPoint y: 86, distance: 16.4
click at [969, 78] on div "2025년 9월 [DATE] 월 [DATE] [DATE] 쳔 그 모습 잔디 [DATE] [DATE] 31 01 02 03 04 05 06 (주…" at bounding box center [617, 275] width 842 height 456
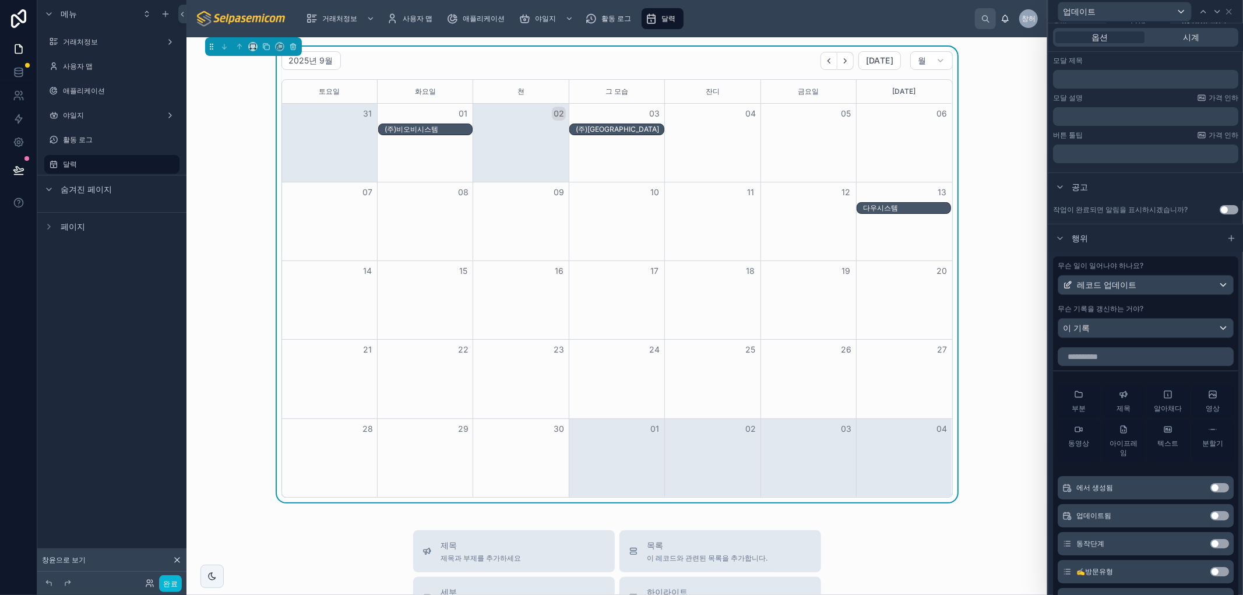
scroll to position [292, 0]
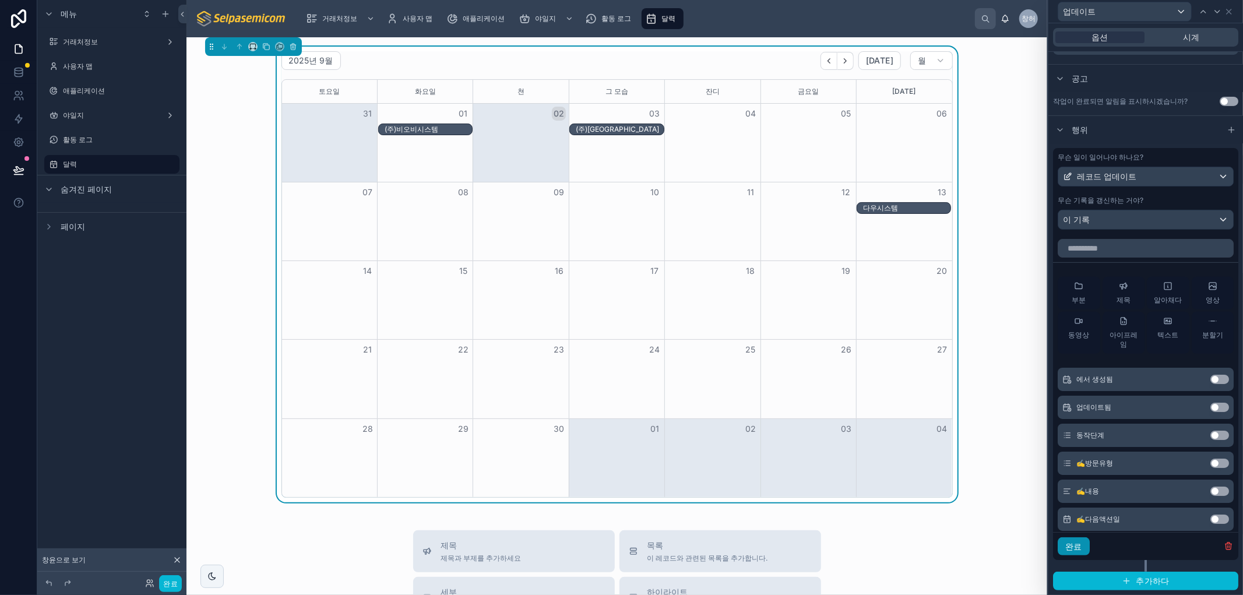
click at [1076, 550] on font "완료" at bounding box center [1073, 546] width 17 height 10
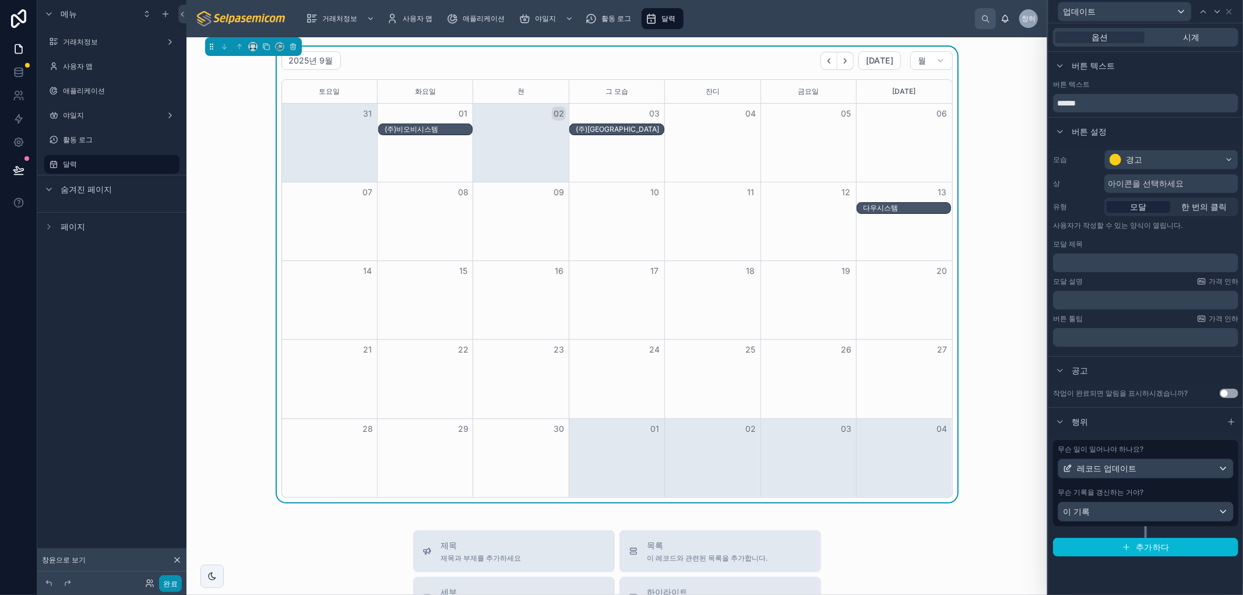
click at [171, 586] on font "완료" at bounding box center [170, 583] width 15 height 9
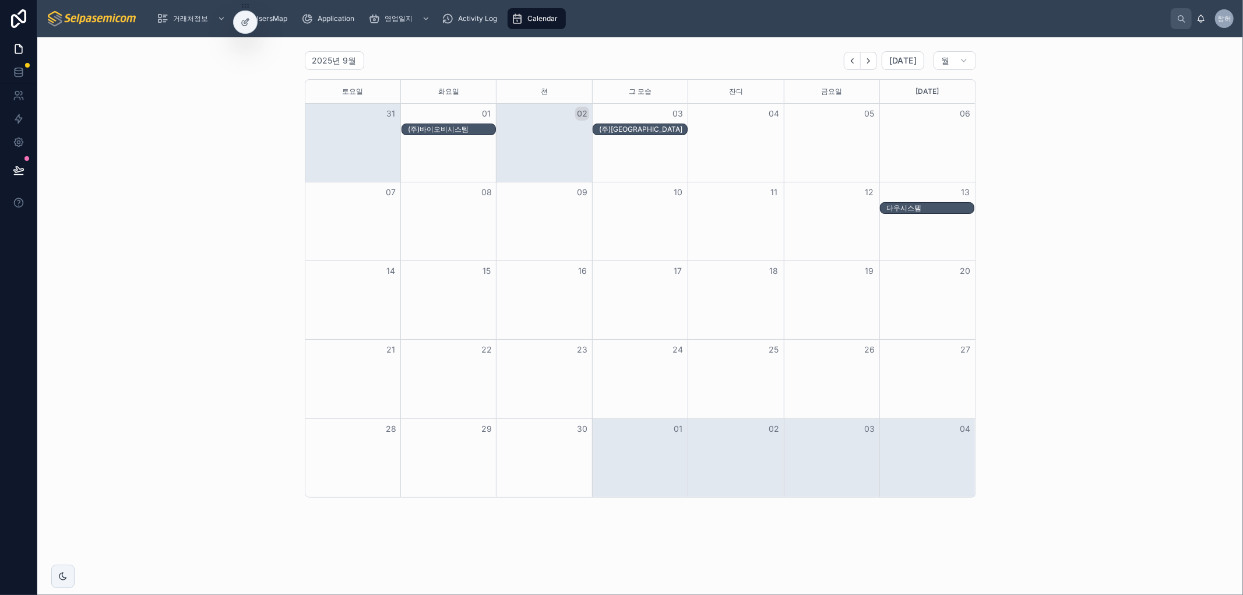
click at [618, 126] on font "(주)[GEOGRAPHIC_DATA]" at bounding box center [640, 129] width 83 height 9
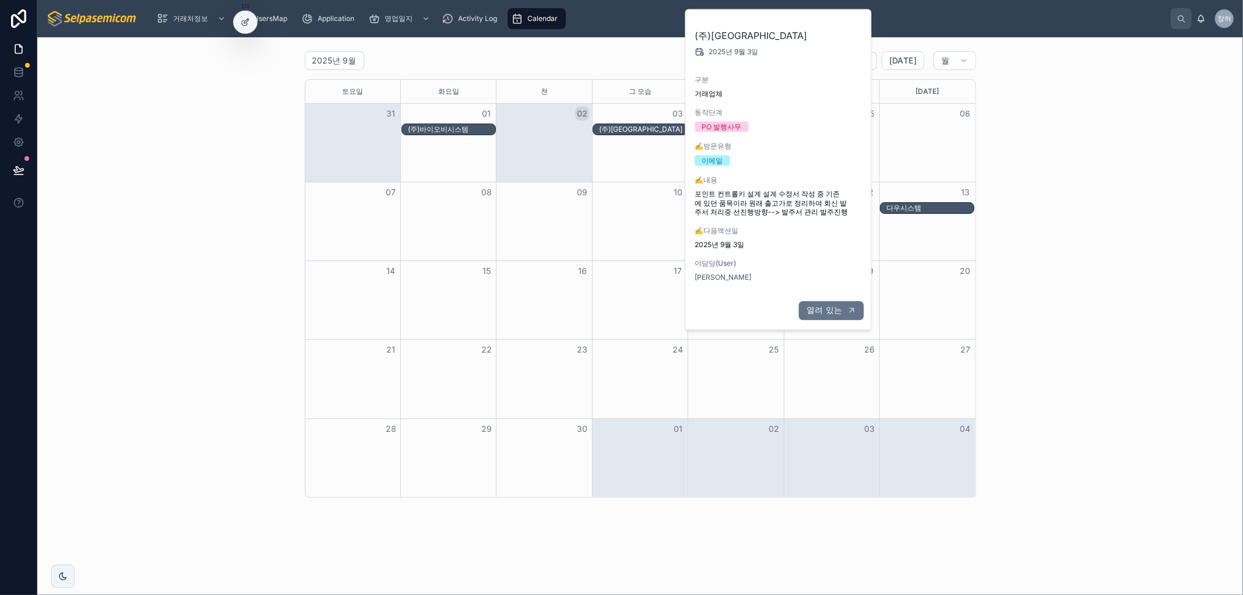
click at [836, 311] on font "열려 있는" at bounding box center [825, 310] width 36 height 10
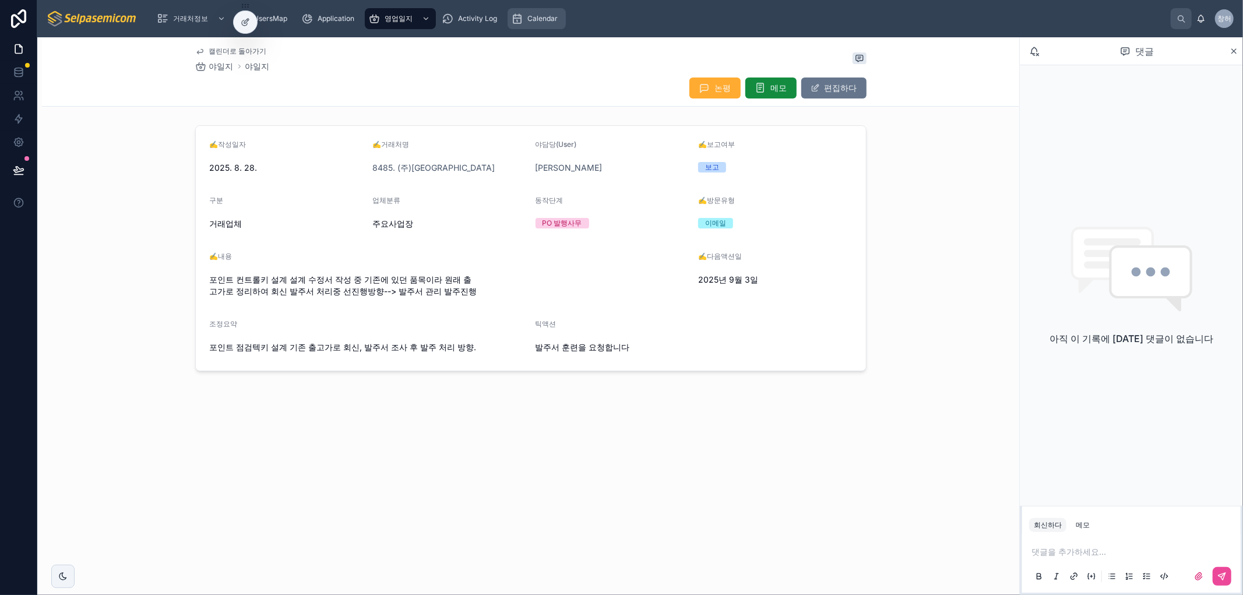
click at [550, 22] on span "Calendar" at bounding box center [542, 18] width 30 height 9
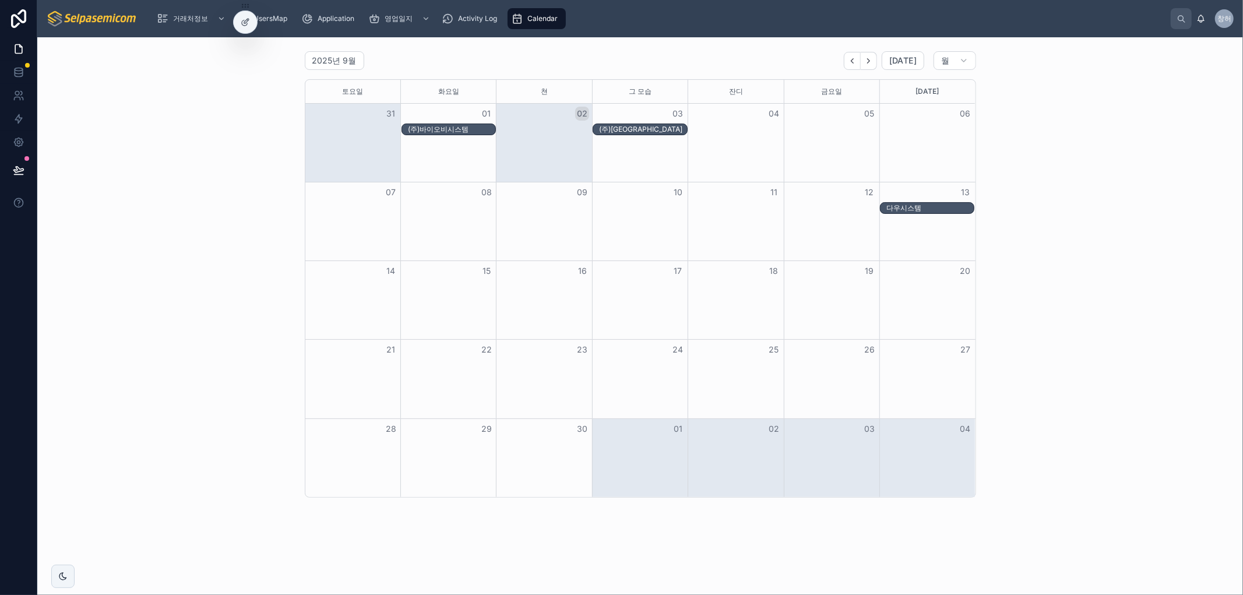
click at [652, 132] on div "(주)[GEOGRAPHIC_DATA]" at bounding box center [642, 129] width 87 height 9
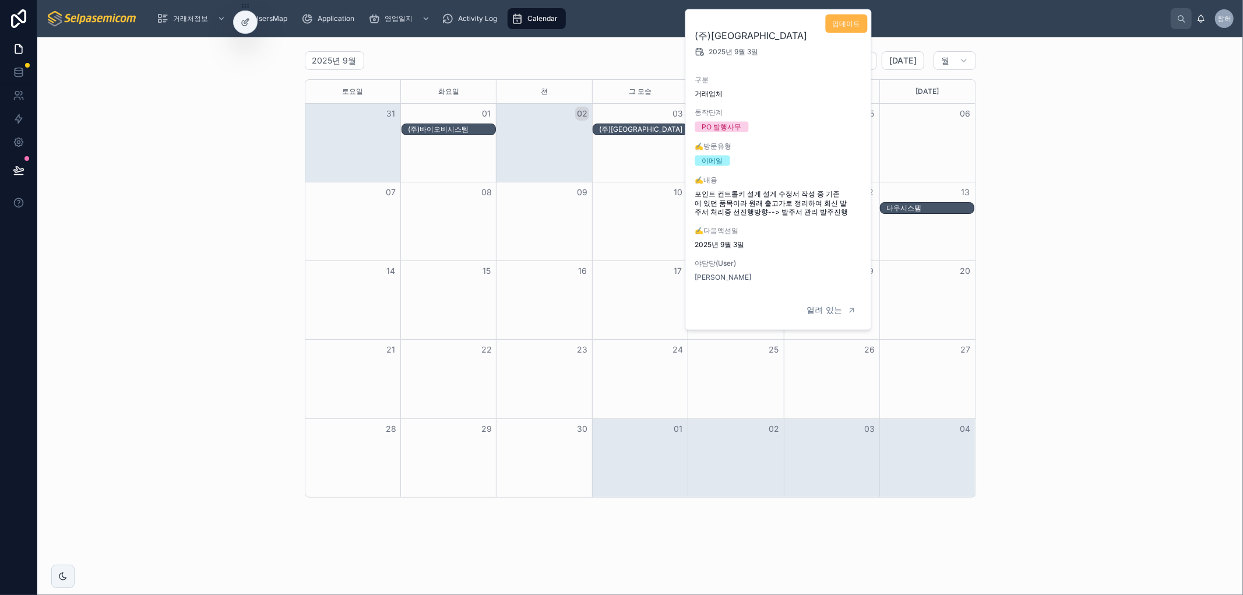
click at [847, 25] on font "업데이트" at bounding box center [847, 23] width 28 height 9
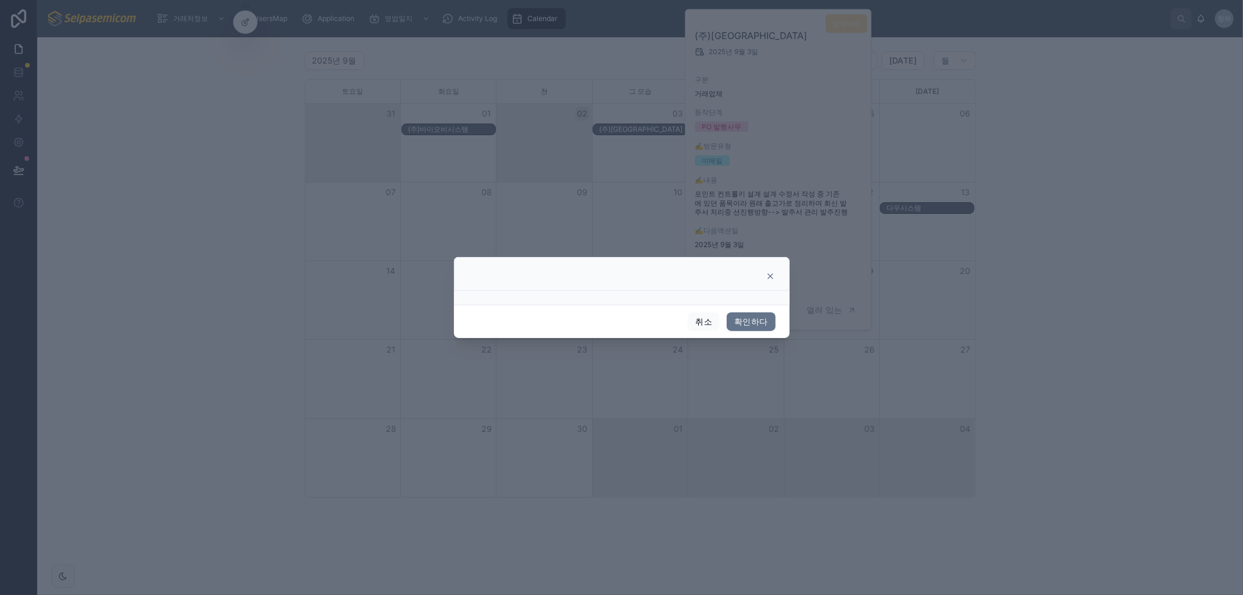
click at [659, 292] on div at bounding box center [622, 298] width 336 height 14
click at [772, 277] on icon at bounding box center [770, 276] width 5 height 5
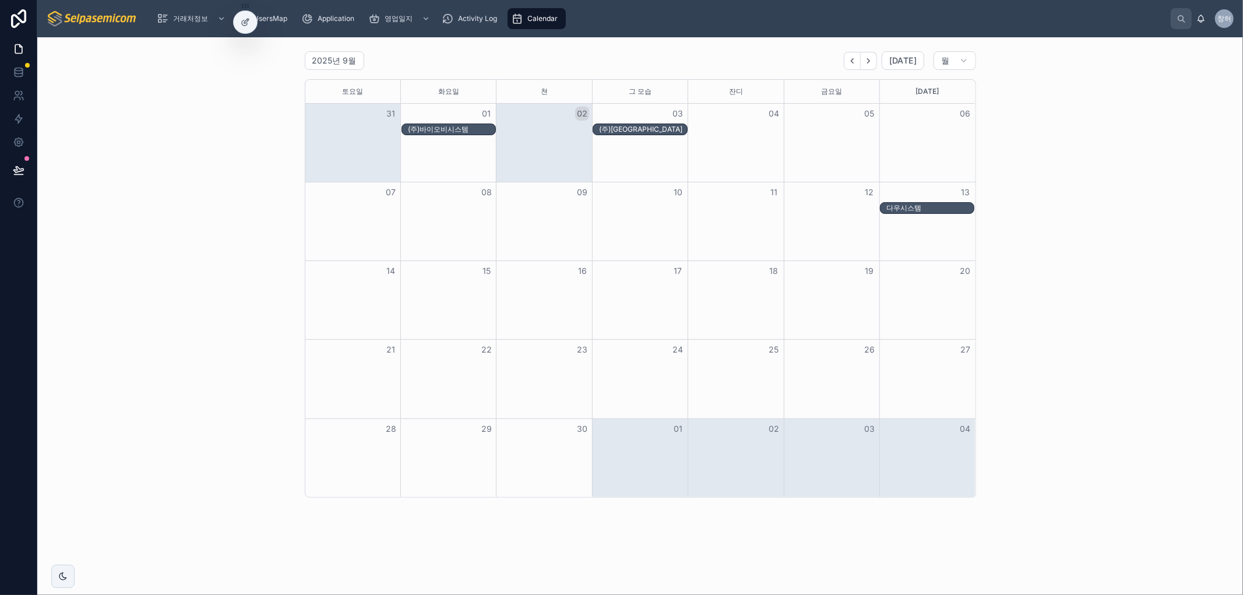
click at [654, 131] on div "(주)[GEOGRAPHIC_DATA]" at bounding box center [642, 129] width 87 height 9
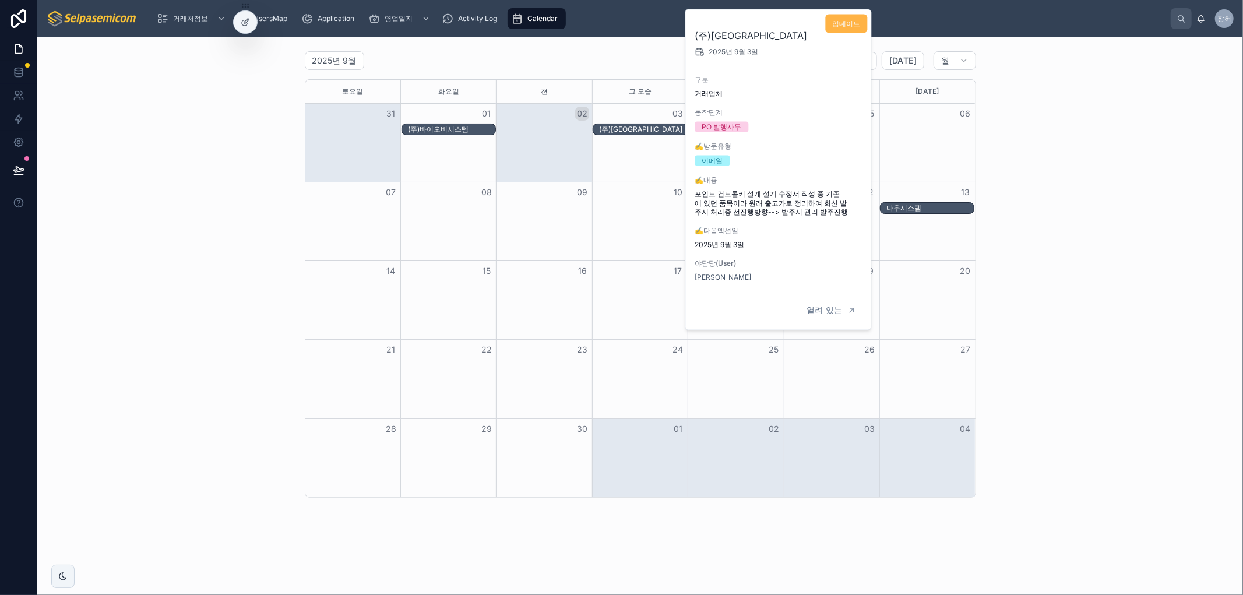
click at [837, 23] on font "업데이트" at bounding box center [847, 23] width 28 height 9
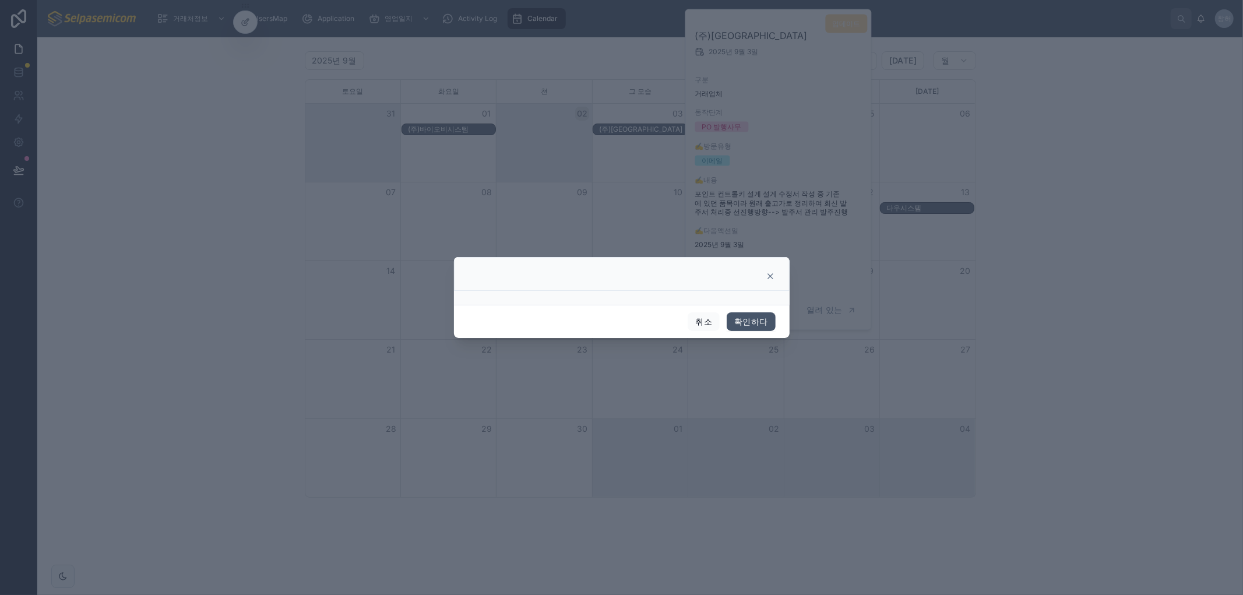
click at [755, 325] on font "확인하다" at bounding box center [750, 321] width 33 height 10
click at [703, 319] on font "취소" at bounding box center [703, 321] width 17 height 10
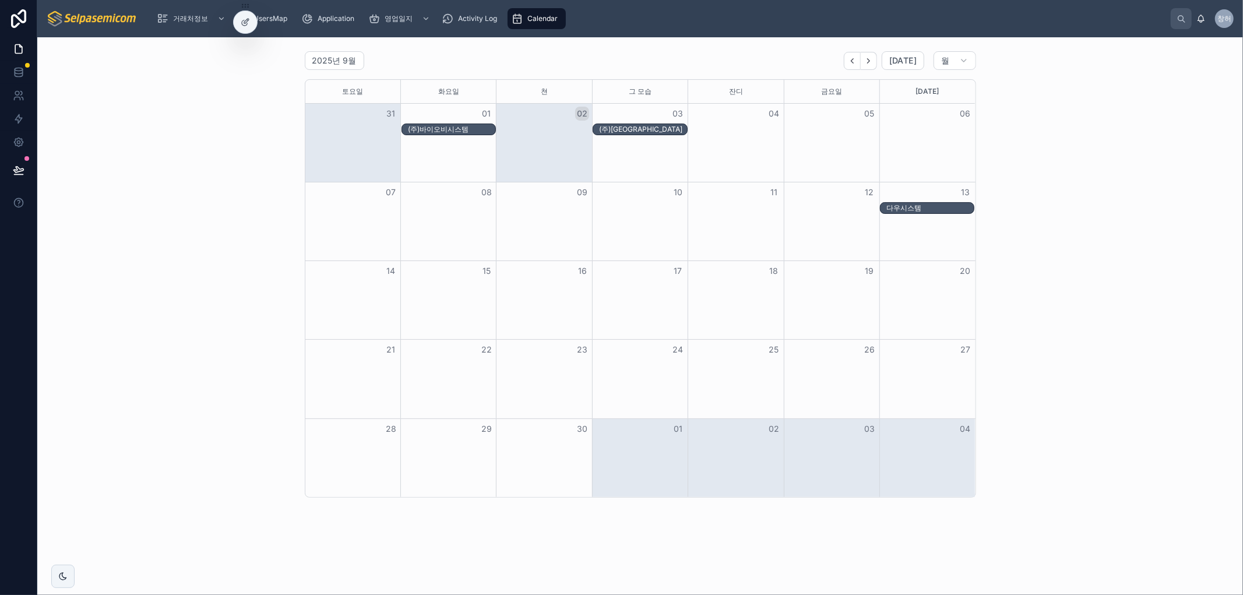
click at [650, 128] on div "(주)[GEOGRAPHIC_DATA]" at bounding box center [642, 129] width 87 height 9
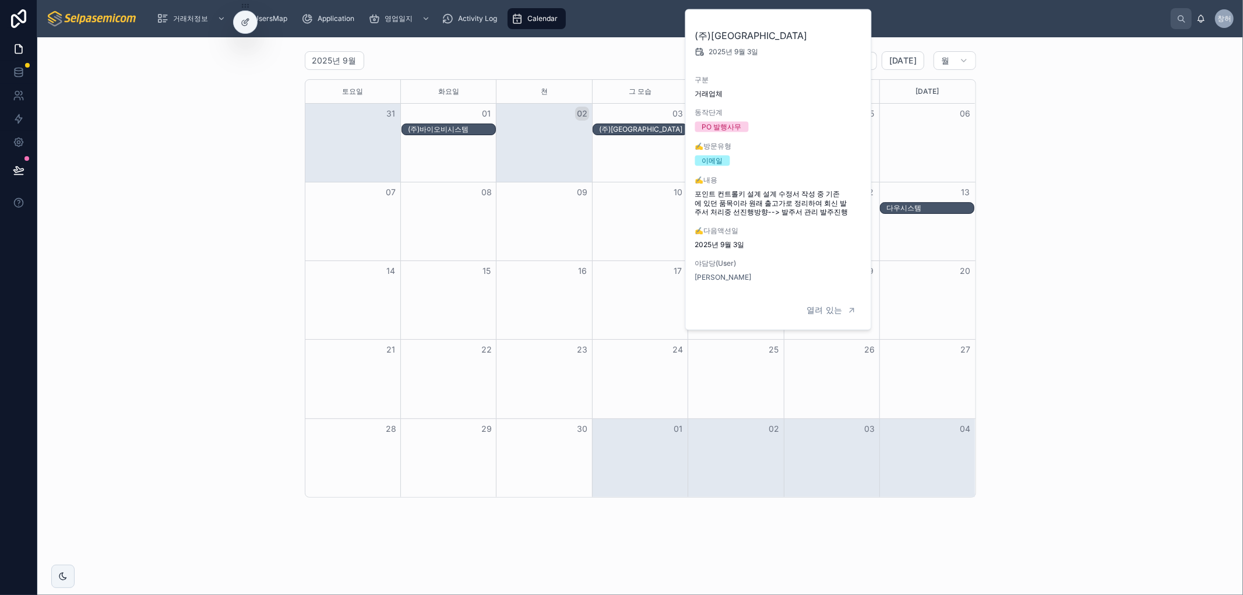
drag, startPoint x: 1091, startPoint y: 212, endPoint x: 970, endPoint y: 236, distance: 123.1
click at [1086, 210] on div "2025년 9월 [DATE] 월 [DATE] [DATE] 쳔 그 모습 잔디 [DATE] [DATE] 31 01 02 03 04 05 06 (주…" at bounding box center [640, 275] width 1187 height 456
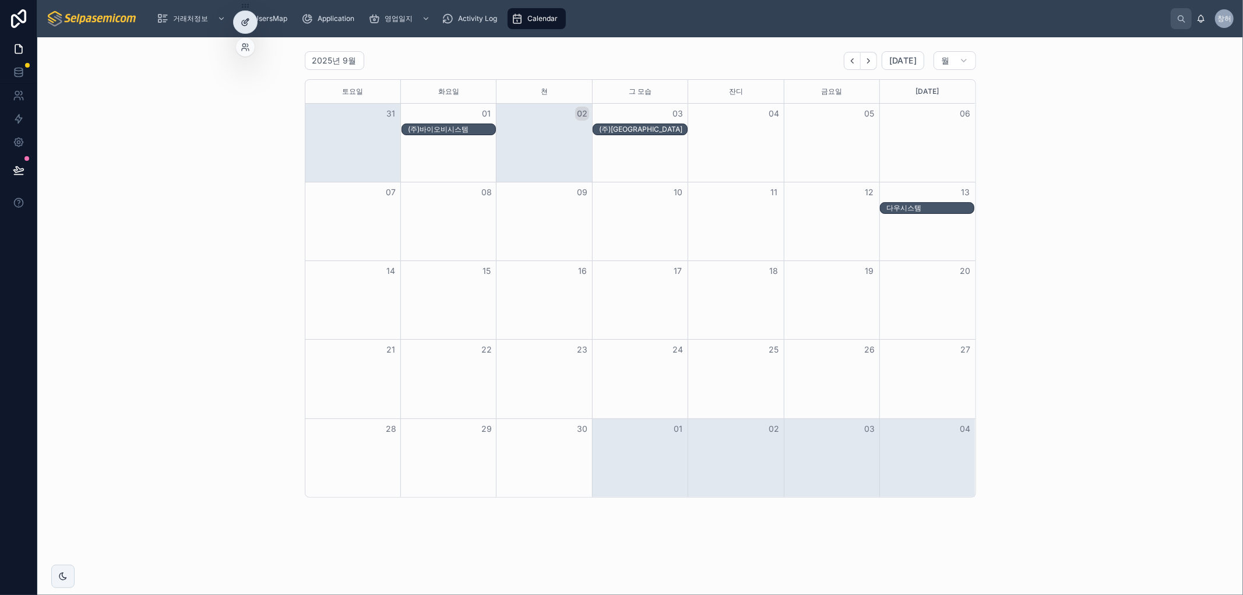
click at [254, 15] on div at bounding box center [245, 22] width 23 height 22
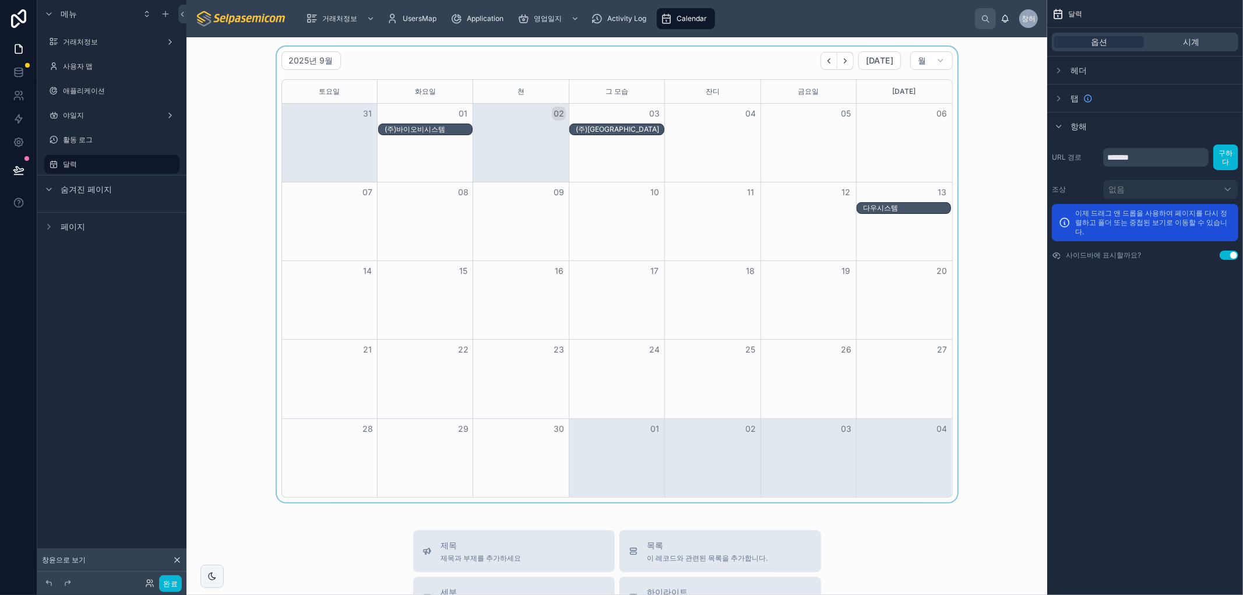
click at [606, 131] on font "(주)[GEOGRAPHIC_DATA]" at bounding box center [617, 129] width 83 height 9
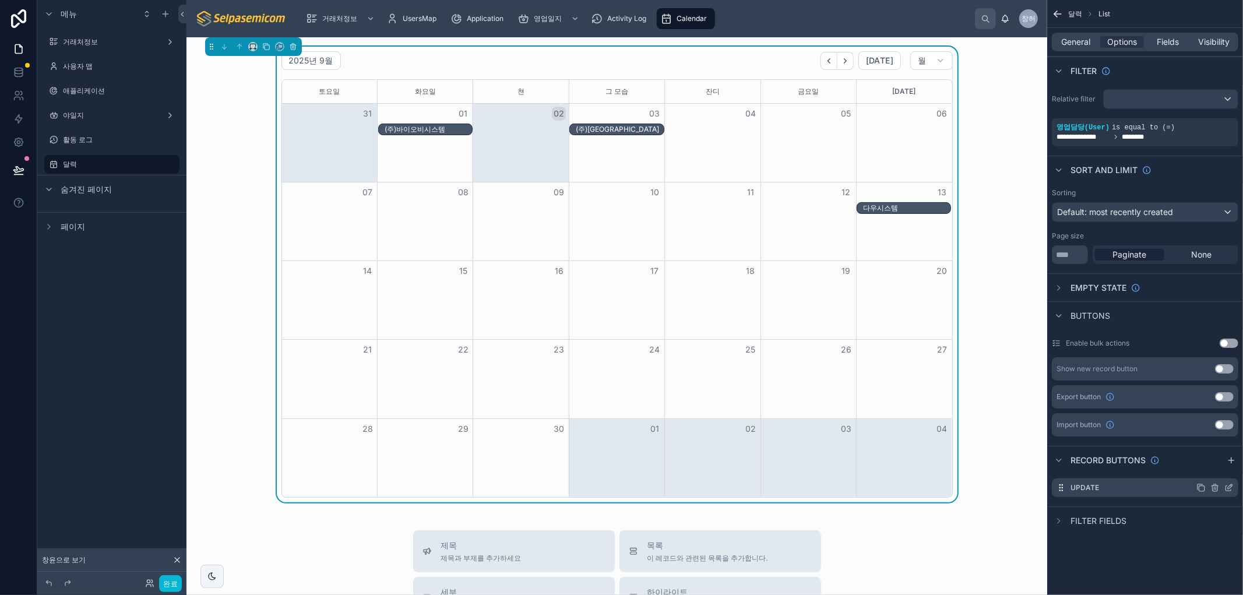
click at [1227, 488] on icon "스크롤 가능한 콘텐츠" at bounding box center [1228, 487] width 9 height 9
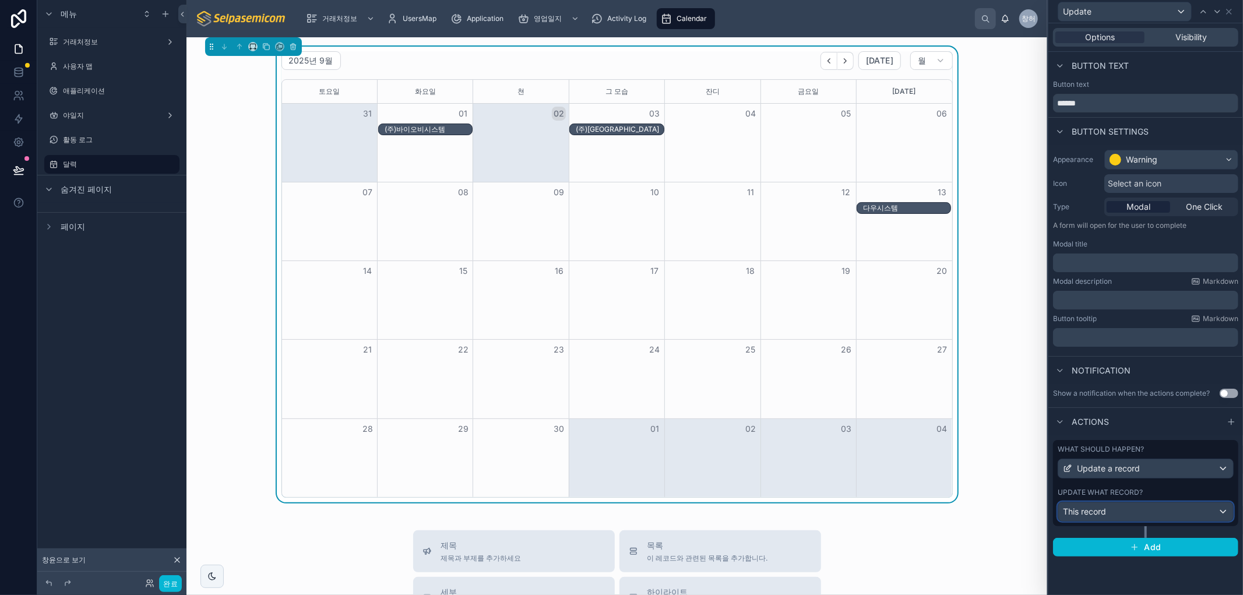
click at [1219, 515] on div "This record" at bounding box center [1145, 511] width 175 height 19
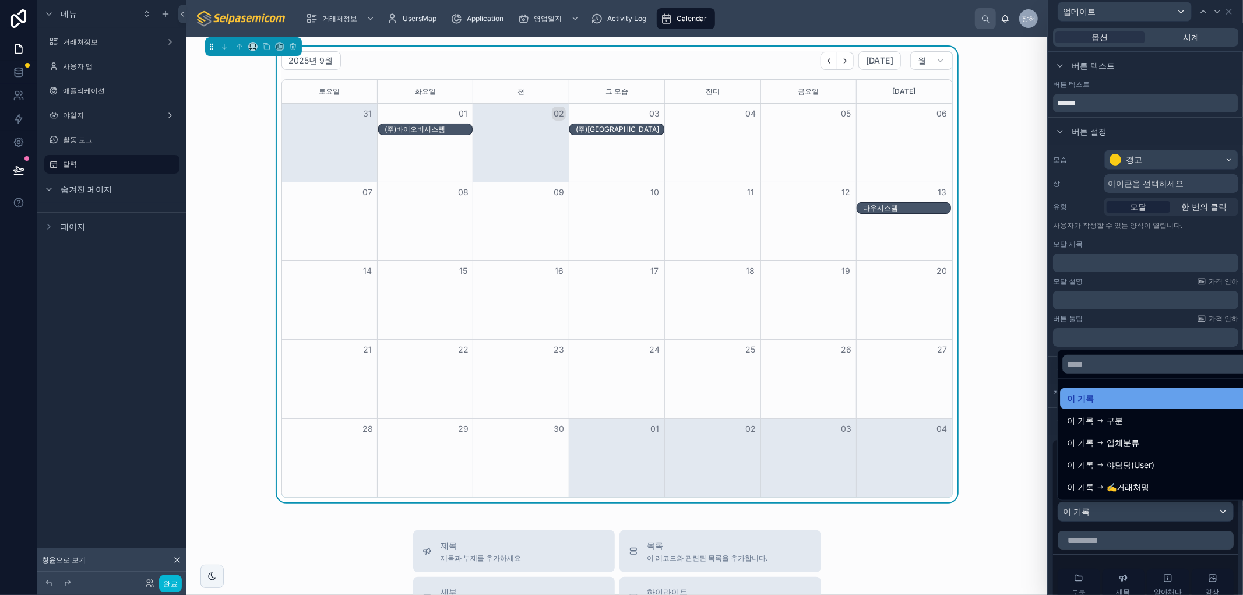
click at [1099, 397] on div "이 기록" at bounding box center [1159, 399] width 184 height 14
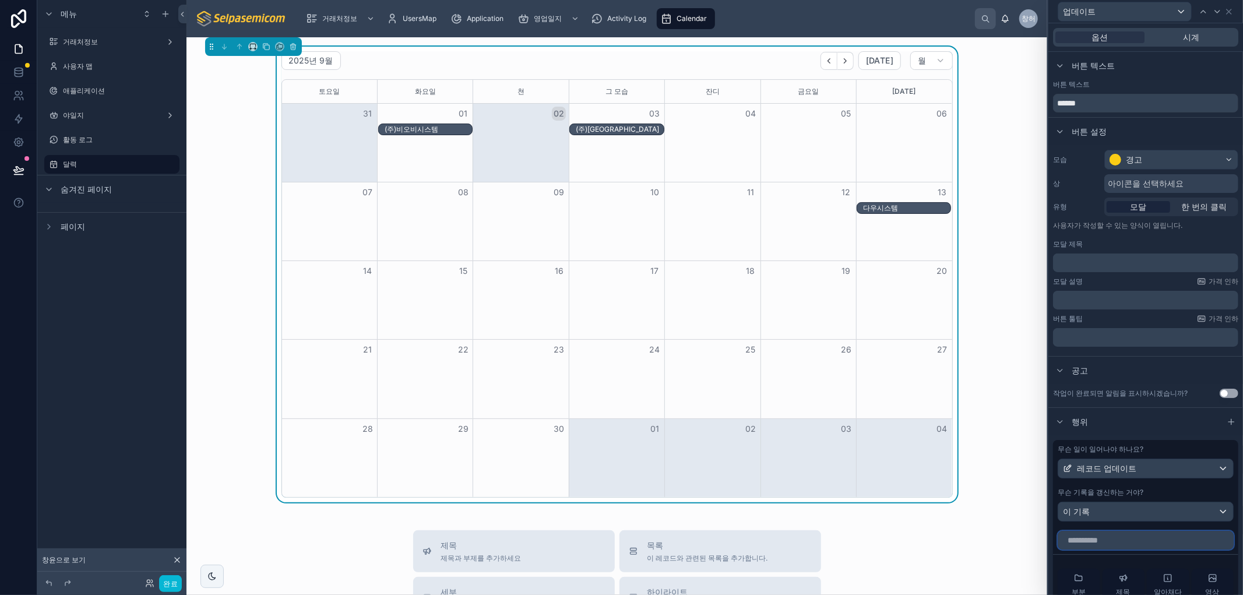
click at [1171, 544] on input "text" at bounding box center [1146, 540] width 176 height 19
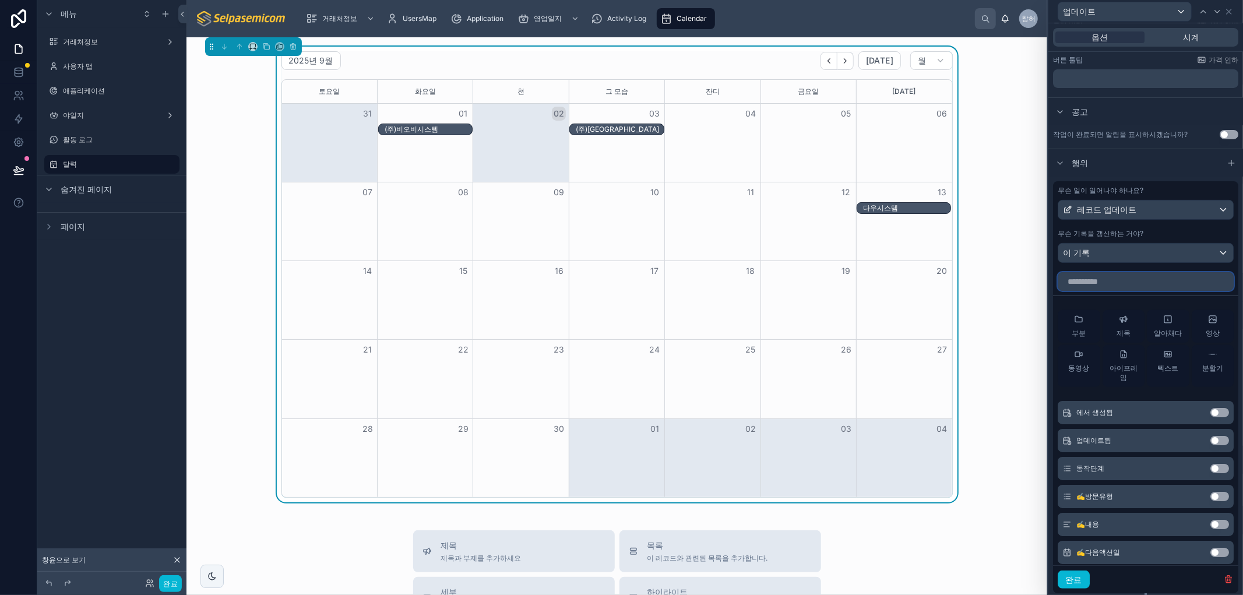
scroll to position [129, 0]
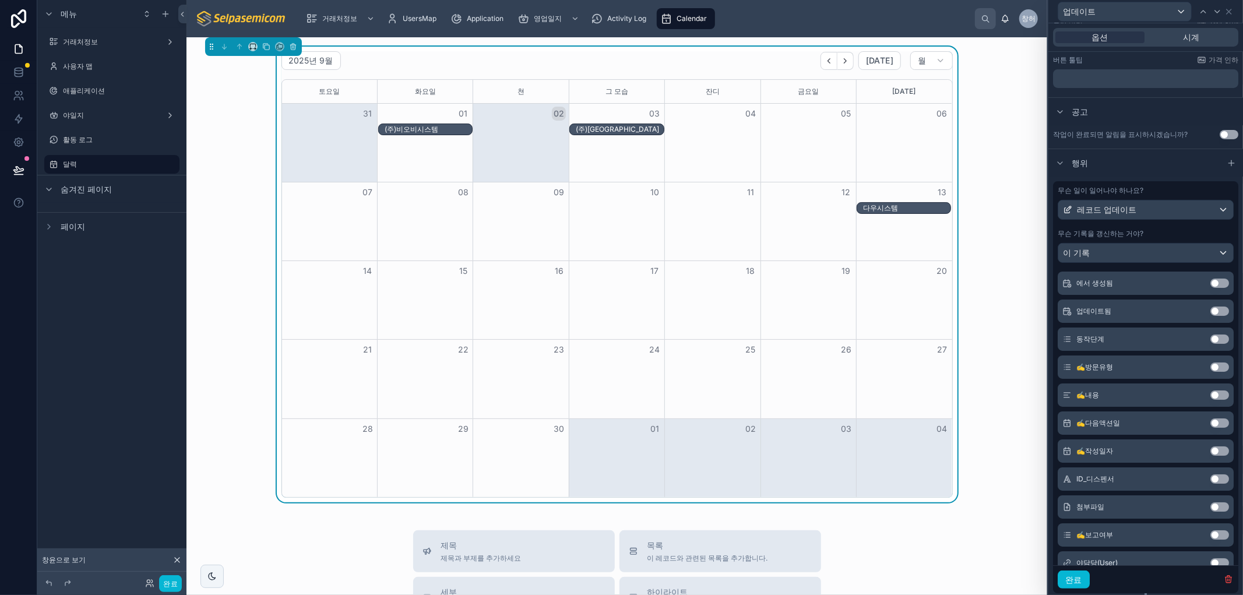
click at [1210, 392] on button "설정 사용" at bounding box center [1219, 394] width 19 height 9
click at [607, 129] on div "(주)[GEOGRAPHIC_DATA]" at bounding box center [619, 129] width 87 height 9
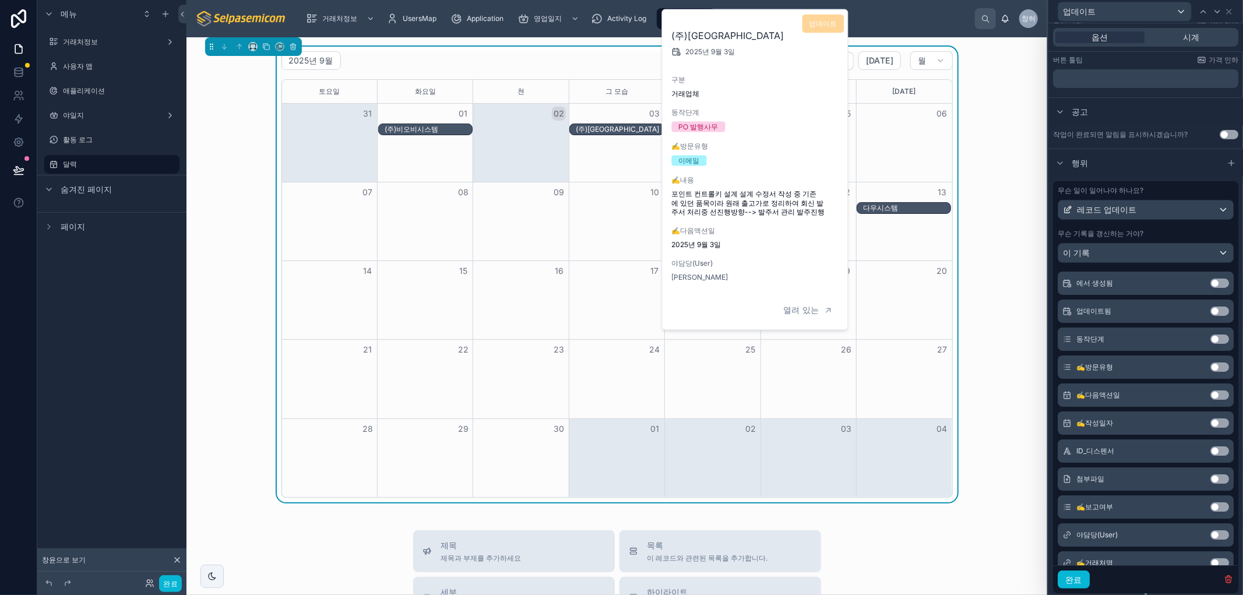
click at [815, 26] on span "업데이트" at bounding box center [824, 23] width 42 height 12
click at [1074, 583] on font "완료" at bounding box center [1073, 580] width 17 height 10
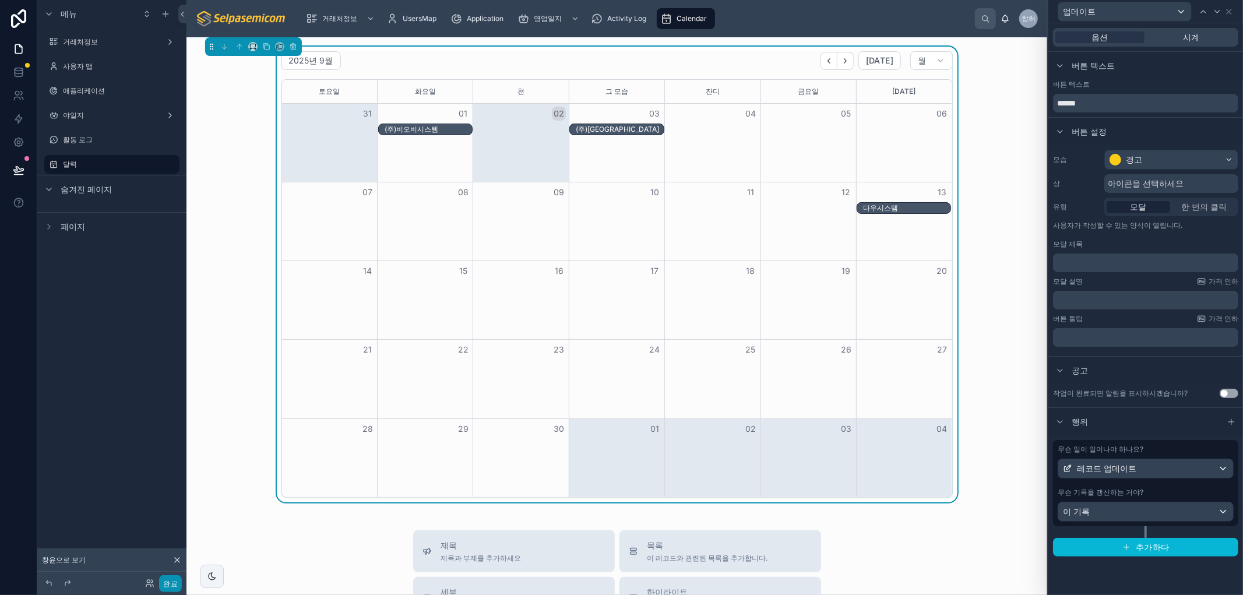
click at [179, 579] on button "완료" at bounding box center [170, 583] width 23 height 17
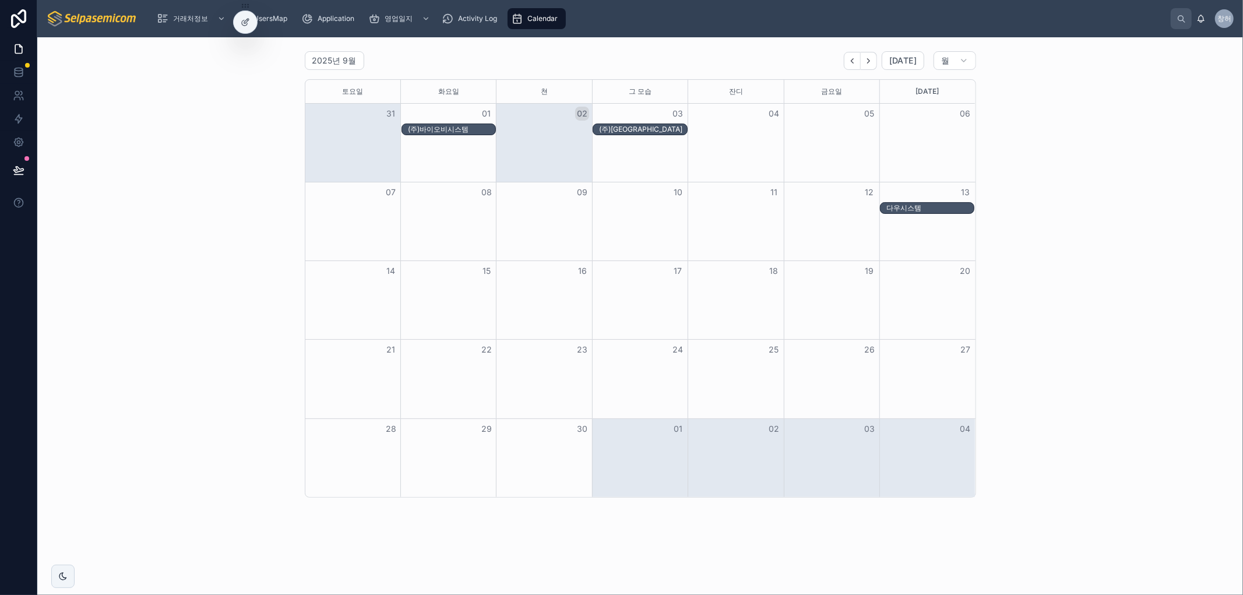
click at [630, 132] on font "(주)[GEOGRAPHIC_DATA]" at bounding box center [640, 129] width 83 height 9
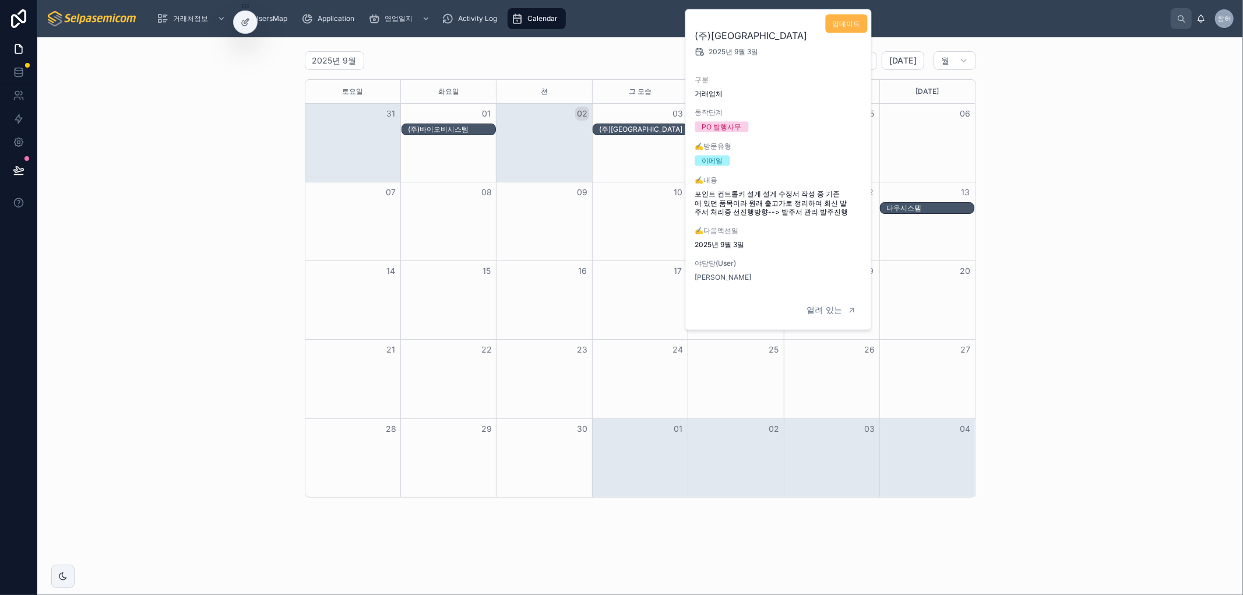
click at [844, 24] on font "업데이트" at bounding box center [847, 23] width 28 height 9
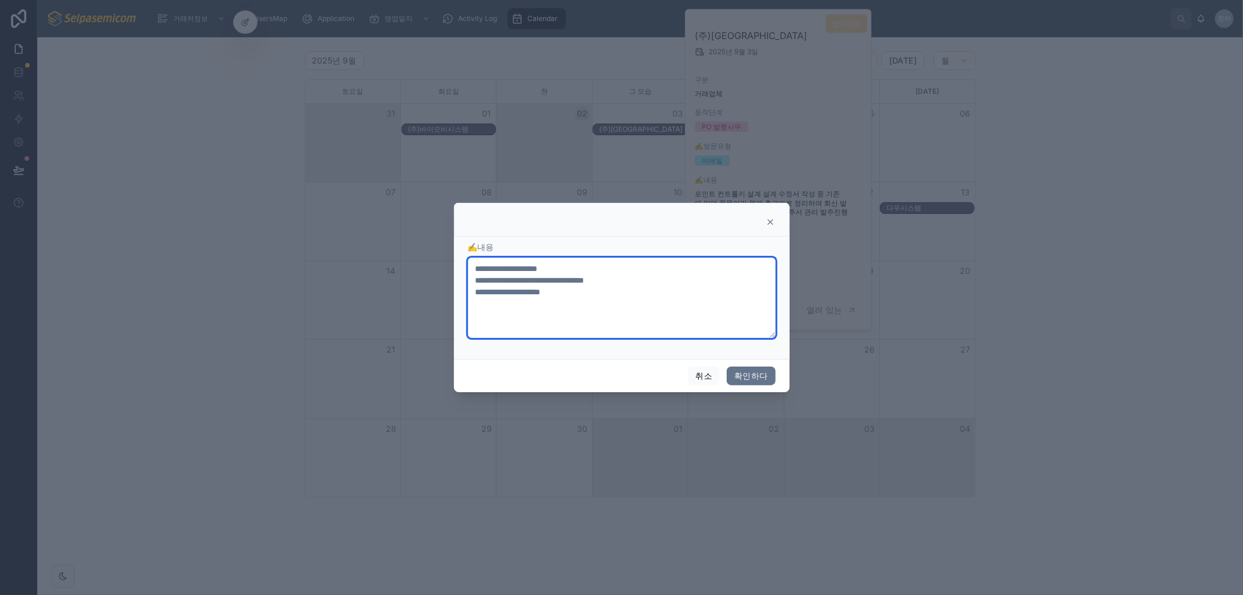
drag, startPoint x: 482, startPoint y: 275, endPoint x: 673, endPoint y: 301, distance: 192.9
click at [641, 307] on textarea "**********" at bounding box center [622, 298] width 308 height 80
click at [673, 301] on textarea "**********" at bounding box center [622, 298] width 308 height 80
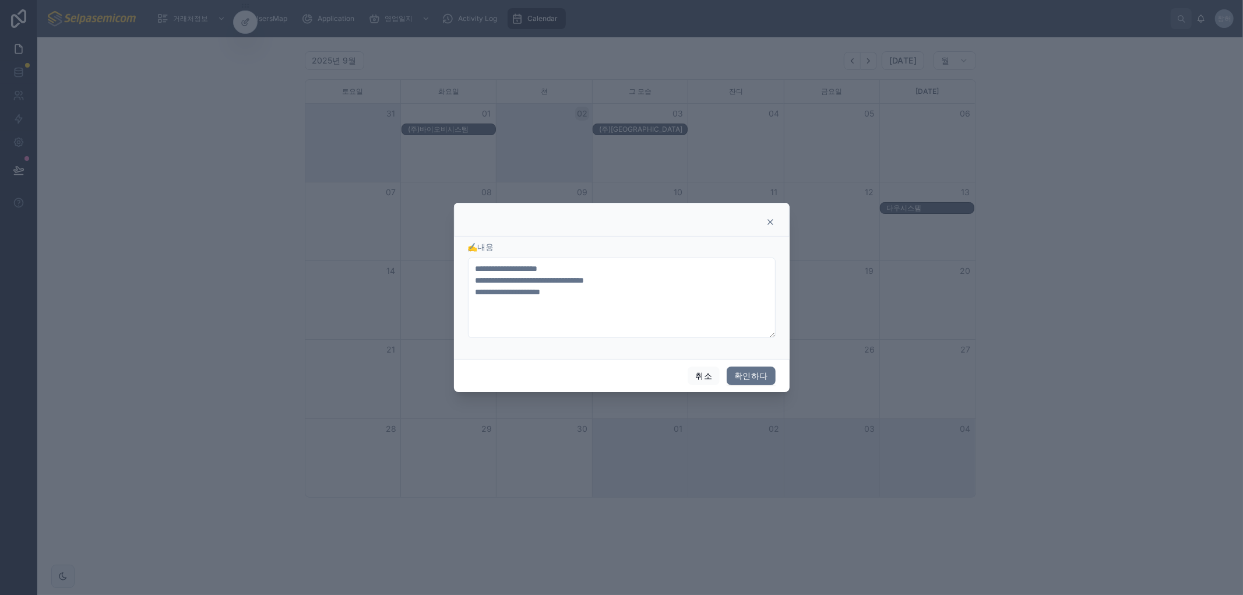
click at [770, 223] on icon at bounding box center [770, 222] width 5 height 5
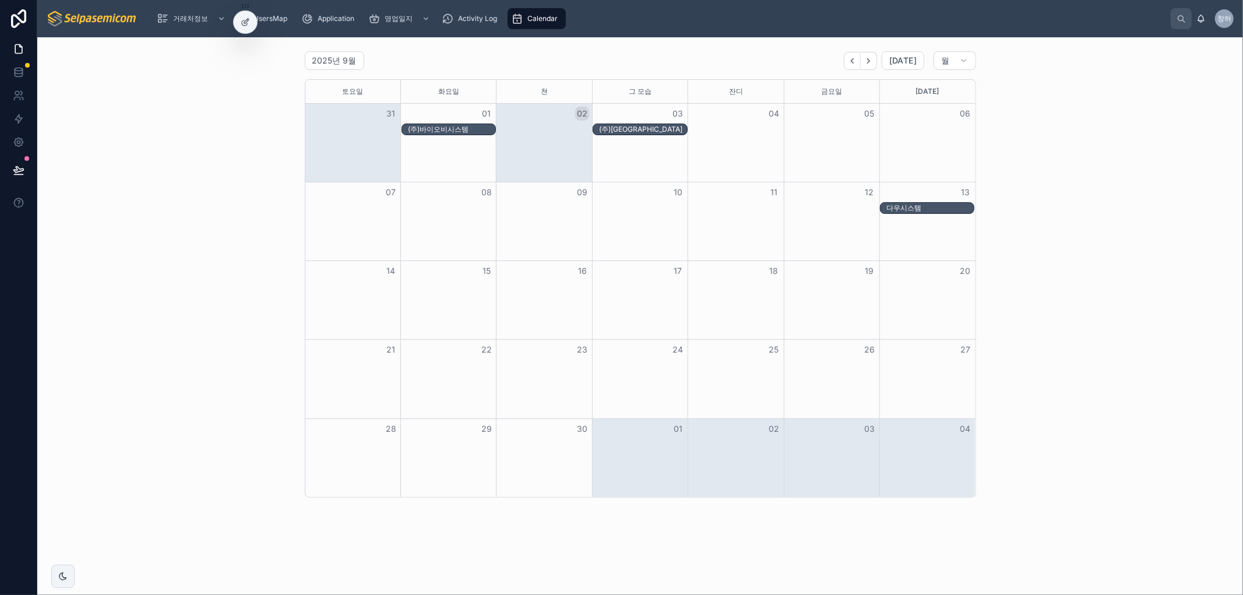
click at [642, 126] on div "(주)[GEOGRAPHIC_DATA]" at bounding box center [642, 129] width 87 height 9
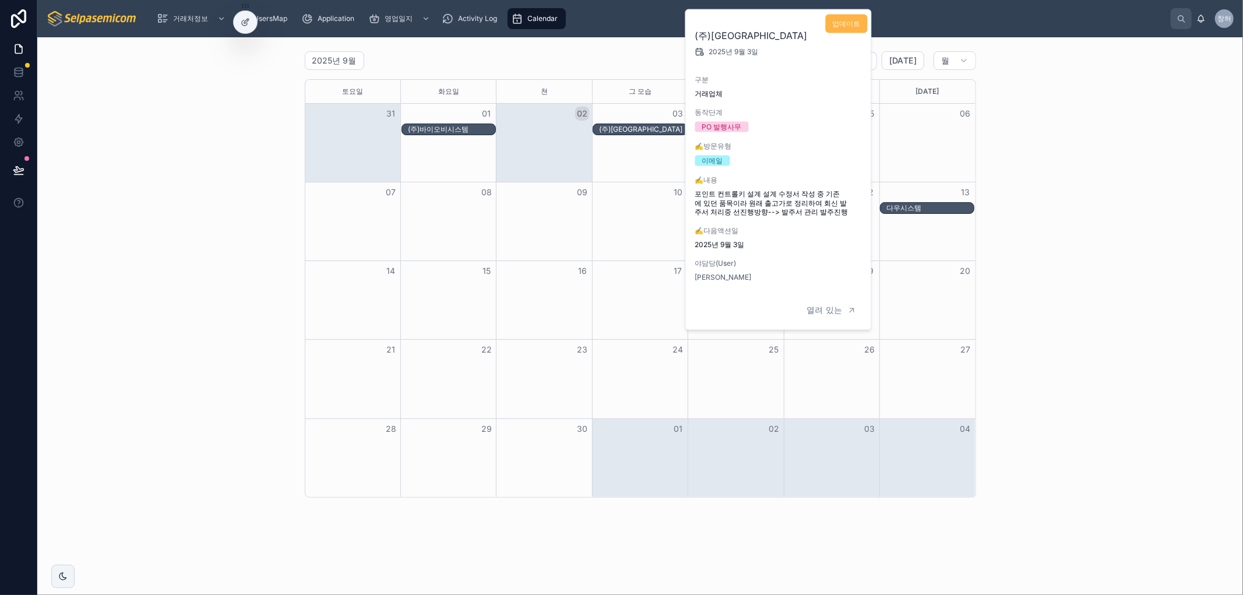
click at [848, 23] on font "업데이트" at bounding box center [847, 23] width 28 height 9
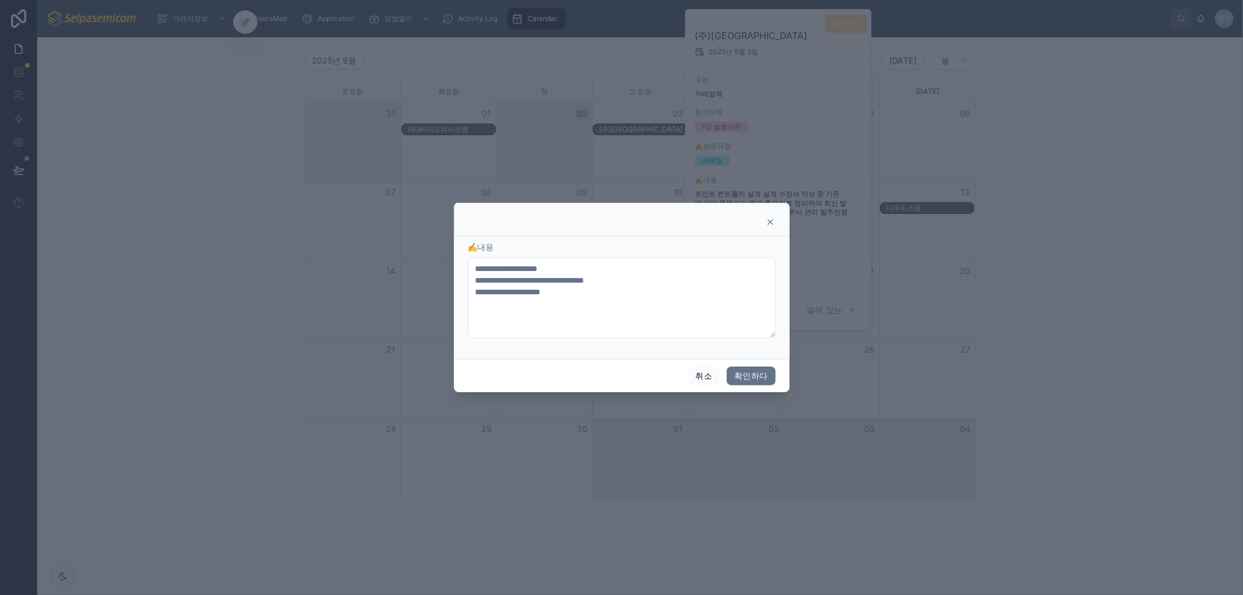
click at [769, 224] on icon at bounding box center [770, 221] width 9 height 9
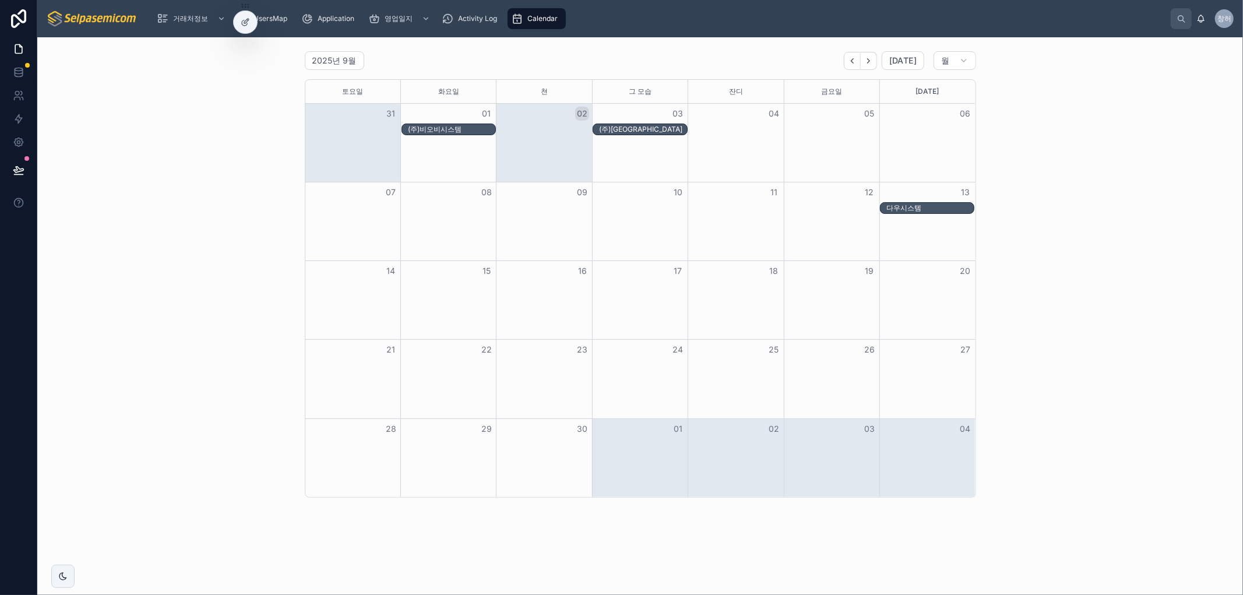
click at [175, 407] on div "2025년 9월 [DATE] 월 [DATE] [DATE] 쳔 그 모습 잔디 [DATE] [DATE] 31 01 02 03 04 05 06 (주…" at bounding box center [640, 275] width 1187 height 456
click at [468, 132] on div "(주)비오비시스템" at bounding box center [451, 129] width 87 height 9
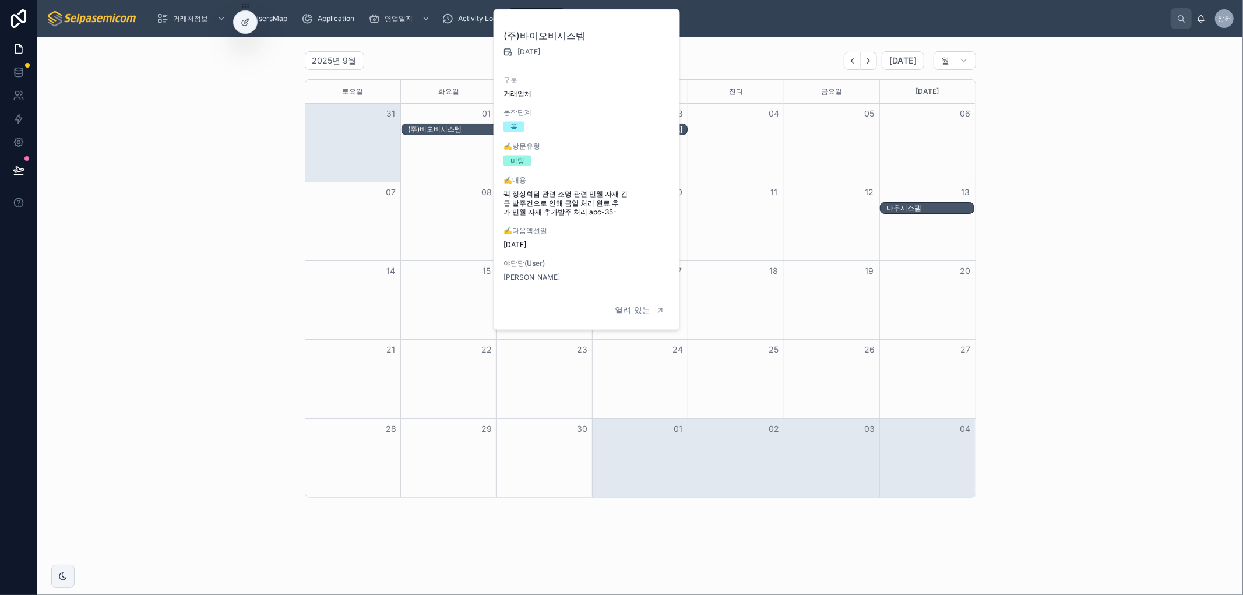
click at [1131, 147] on div "2025년 9월 [DATE] 월 [DATE] [DATE] 쳔 그 모습 잔디 [DATE] [DATE] 31 01 02 03 04 05 06 (주…" at bounding box center [640, 275] width 1187 height 456
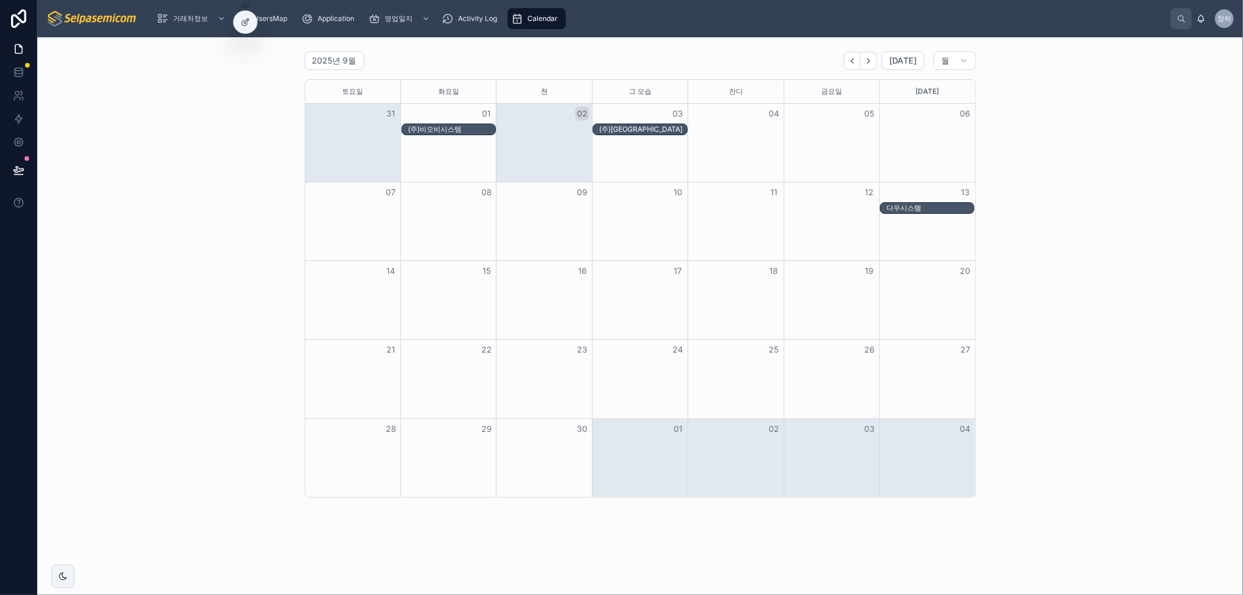
click at [1215, 245] on div "2025년 9월 [DATE] 월 [DATE] [DATE] 쳔 그 모습 잔디 [DATE] [DATE] 31 01 02 03 04 05 06 (주…" at bounding box center [640, 275] width 1187 height 456
click at [1076, 108] on div "9월 2025 [DATE] Month [DATE] [DATE] [DATE] [DATE] [DATE] [DATE] [DATE] 31 01 02 …" at bounding box center [640, 275] width 1187 height 456
click at [458, 130] on div "(주)비오비시스템" at bounding box center [451, 129] width 87 height 9
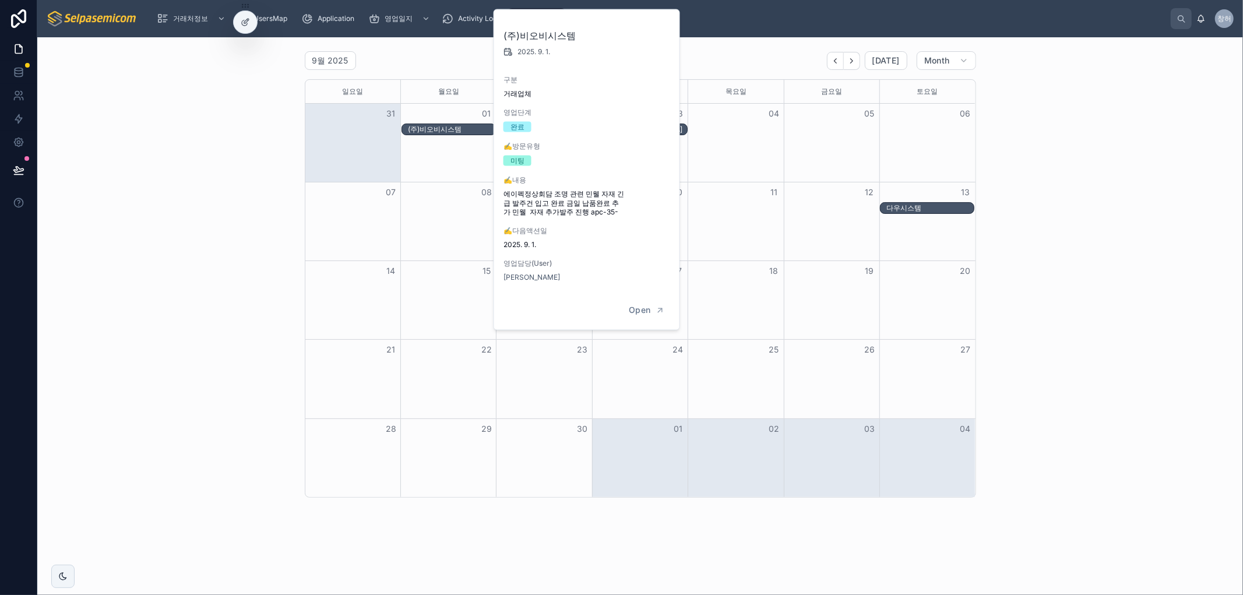
click at [1039, 342] on div "9월 2025 [DATE] Month [DATE] [DATE] [DATE] [DATE] [DATE] [DATE] [DATE] 31 01 02 …" at bounding box center [640, 275] width 1187 height 456
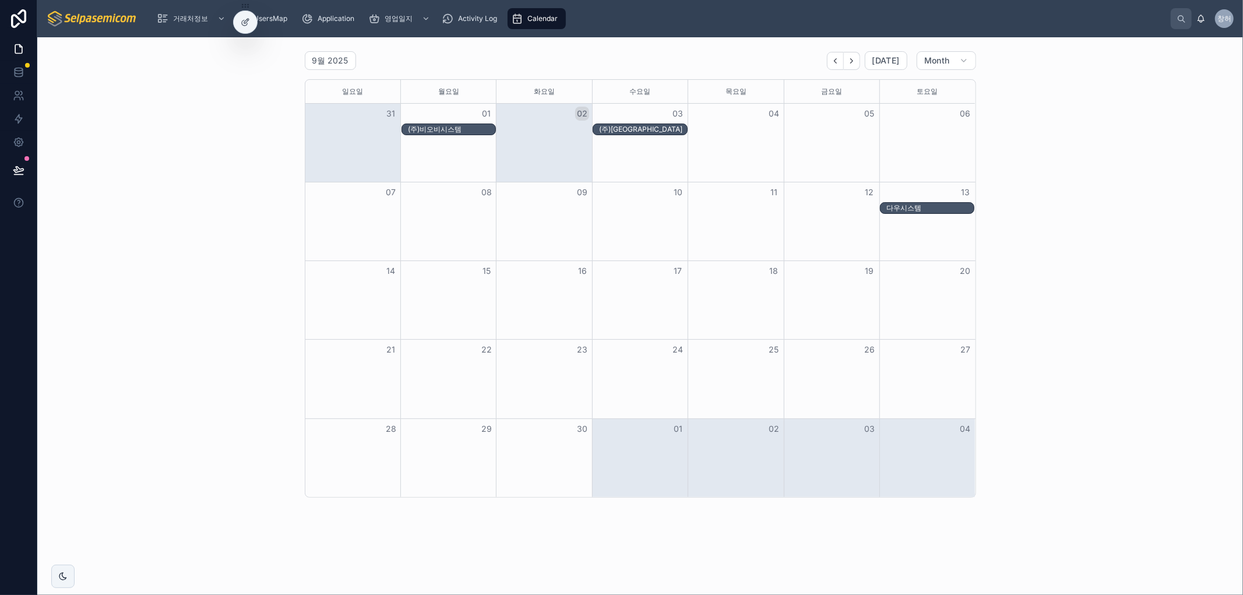
click at [622, 127] on div "(주)[GEOGRAPHIC_DATA]" at bounding box center [642, 129] width 87 height 9
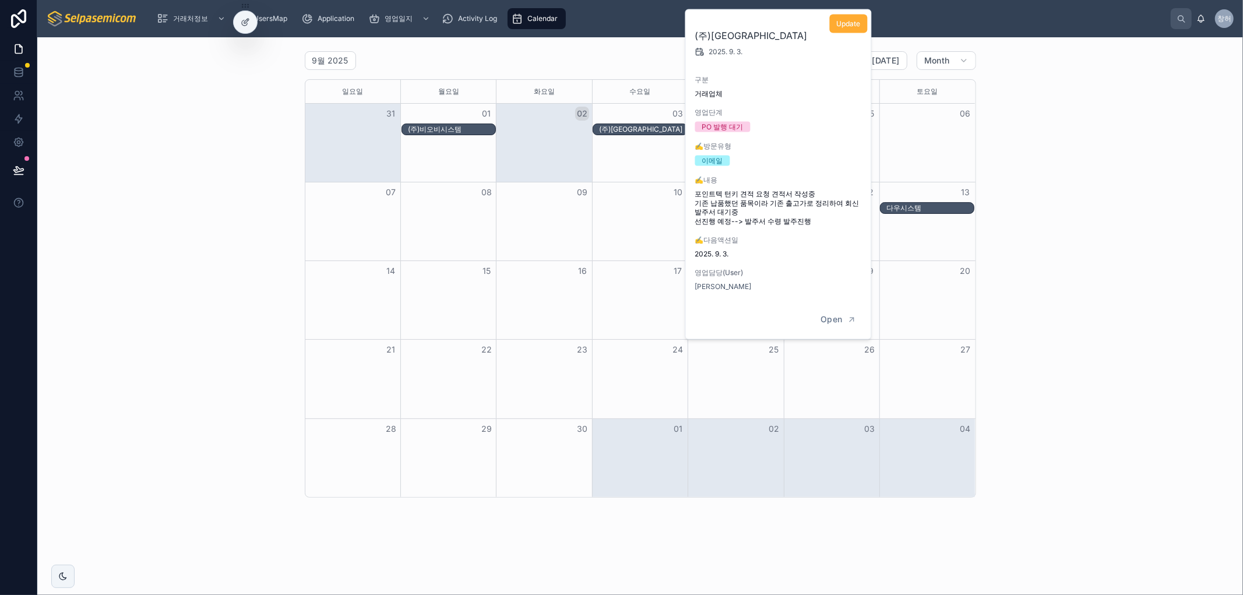
click at [763, 205] on span "포인트텍 턴키 견적 요청 견적서 작성중 기존 납품했던 품목이라 기존 출고가로 정리하여 회신 발주서 대기중 선진행 예정--> 발주서 수령 발주진행" at bounding box center [779, 207] width 168 height 37
click at [843, 26] on span "Update" at bounding box center [849, 23] width 24 height 9
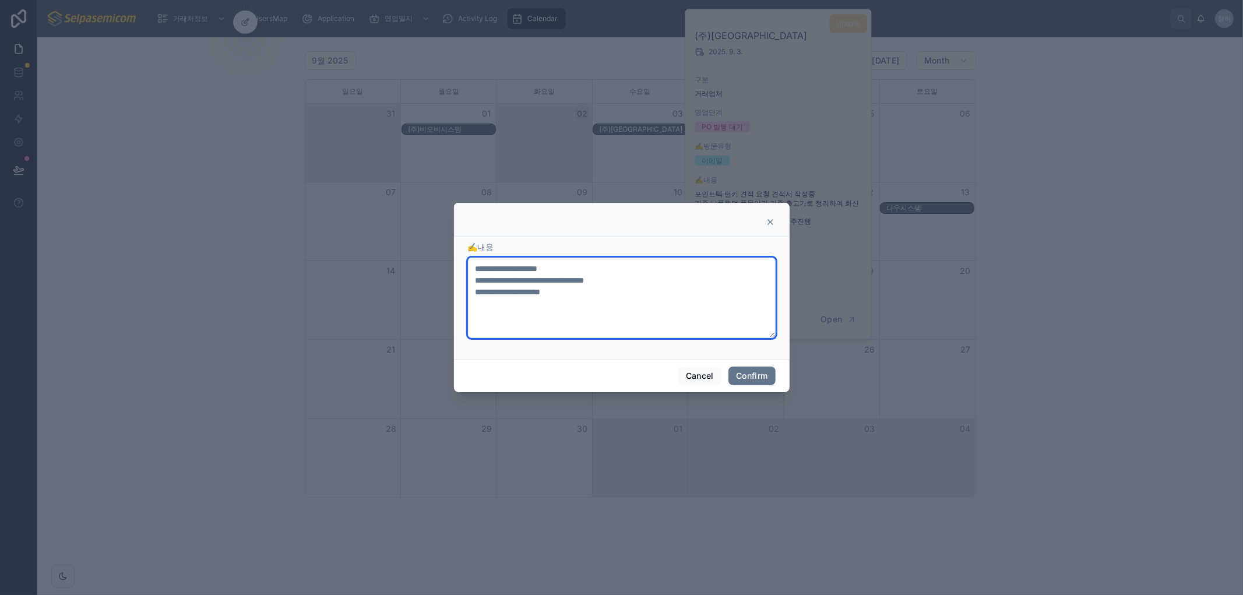
click at [603, 307] on textarea "**********" at bounding box center [622, 298] width 308 height 80
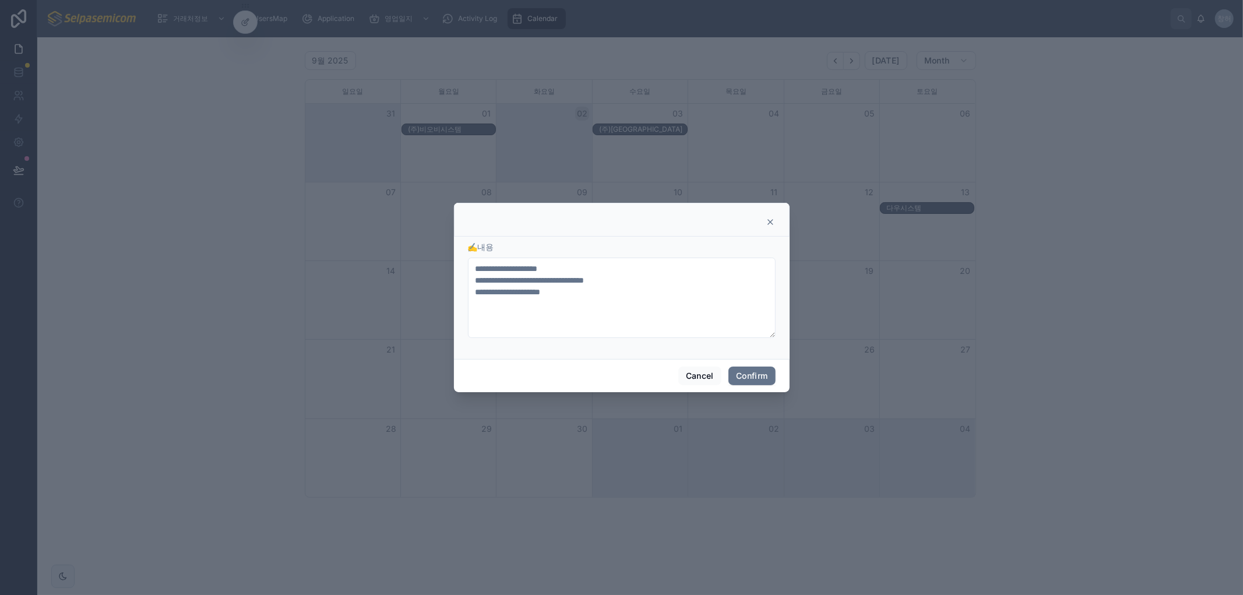
click at [770, 223] on icon at bounding box center [770, 221] width 9 height 9
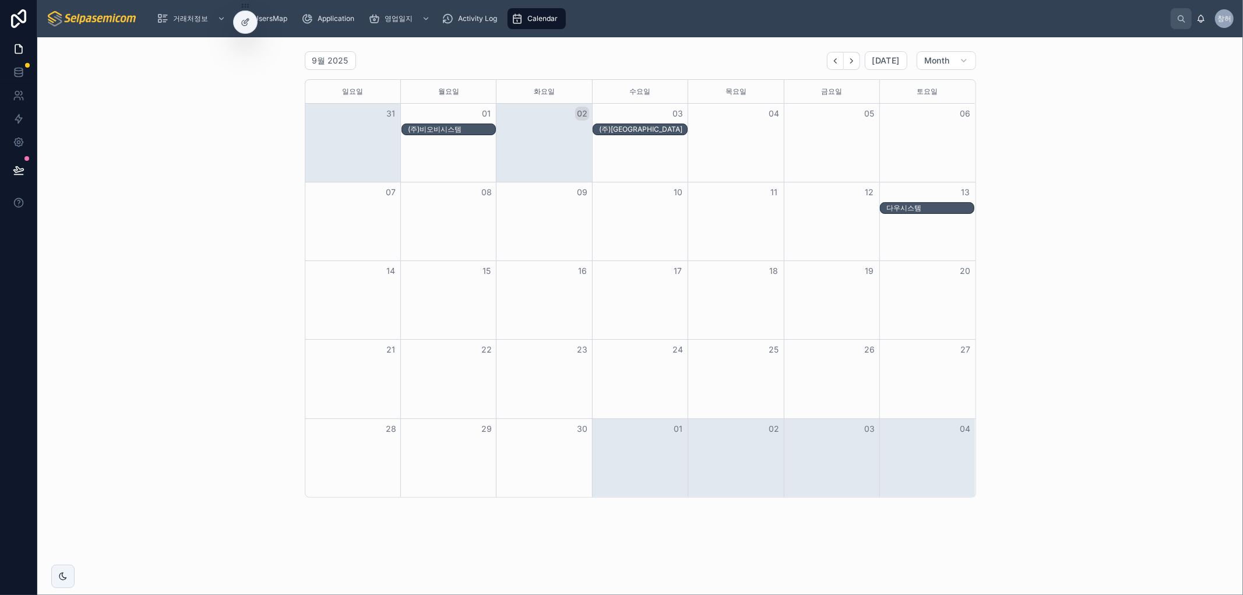
click at [1069, 214] on div "9월 2025 [DATE] Month [DATE] [DATE] [DATE] [DATE] [DATE] [DATE] [DATE] 31 01 02 …" at bounding box center [640, 275] width 1187 height 456
drag, startPoint x: 1108, startPoint y: 147, endPoint x: 1011, endPoint y: 195, distance: 108.4
click at [1108, 147] on div "9월 2025 [DATE] Month [DATE] [DATE] [DATE] [DATE] [DATE] [DATE] [DATE] 31 01 02 …" at bounding box center [640, 275] width 1187 height 456
click at [247, 19] on icon at bounding box center [245, 21] width 9 height 9
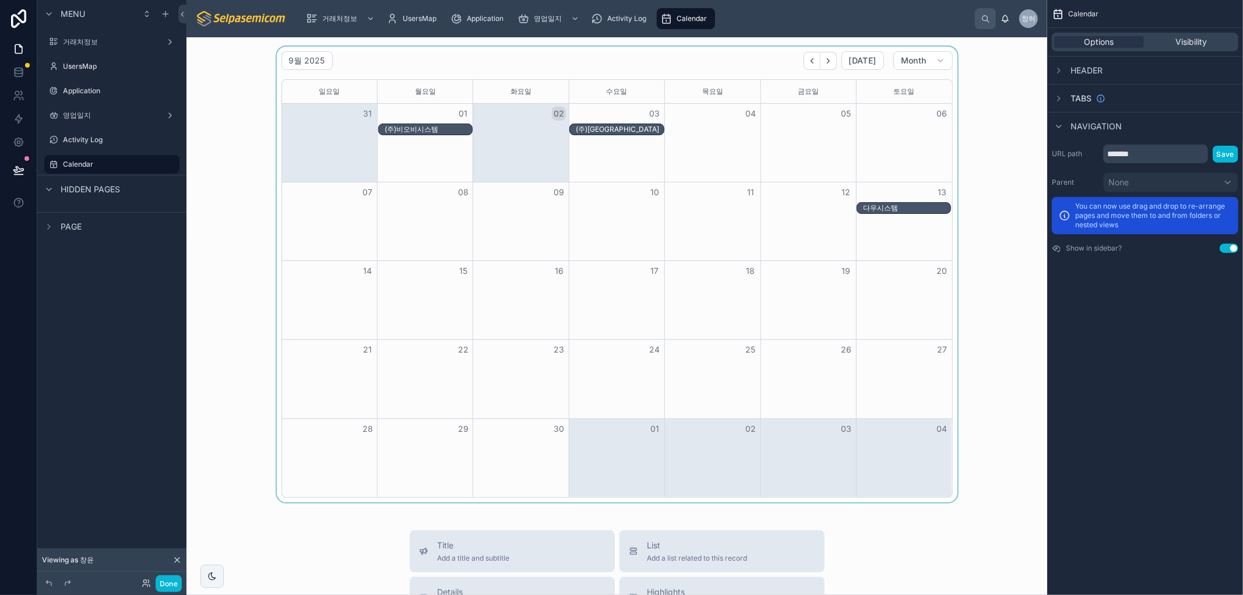
click at [919, 119] on div "06" at bounding box center [904, 114] width 96 height 20
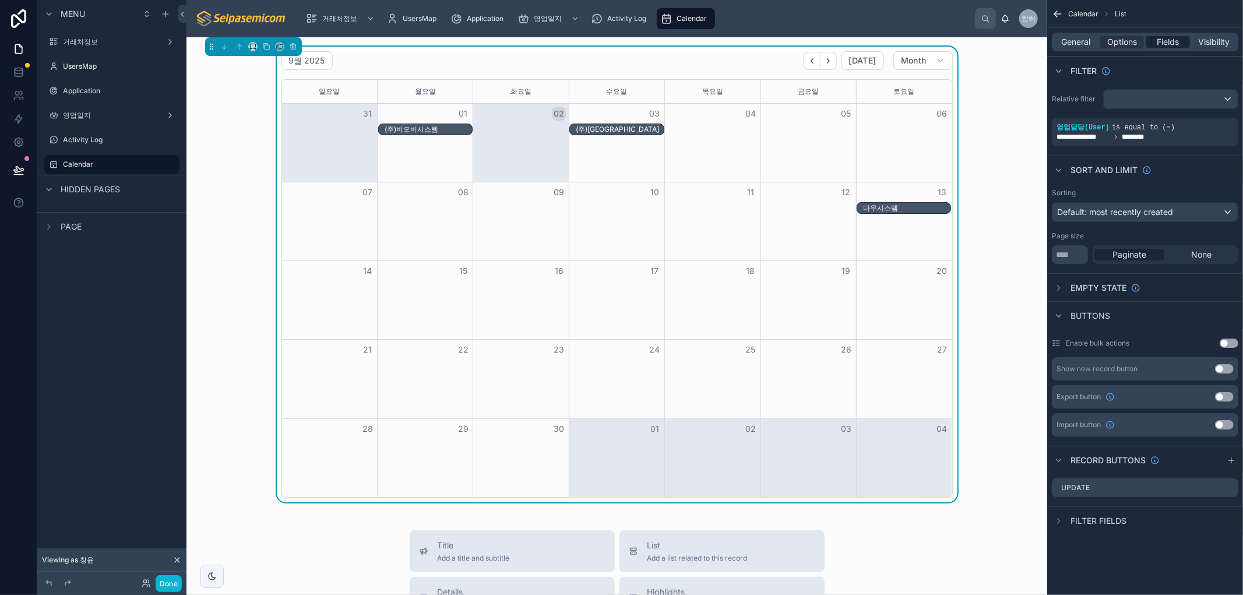
click at [1171, 45] on span "Fields" at bounding box center [1168, 42] width 22 height 12
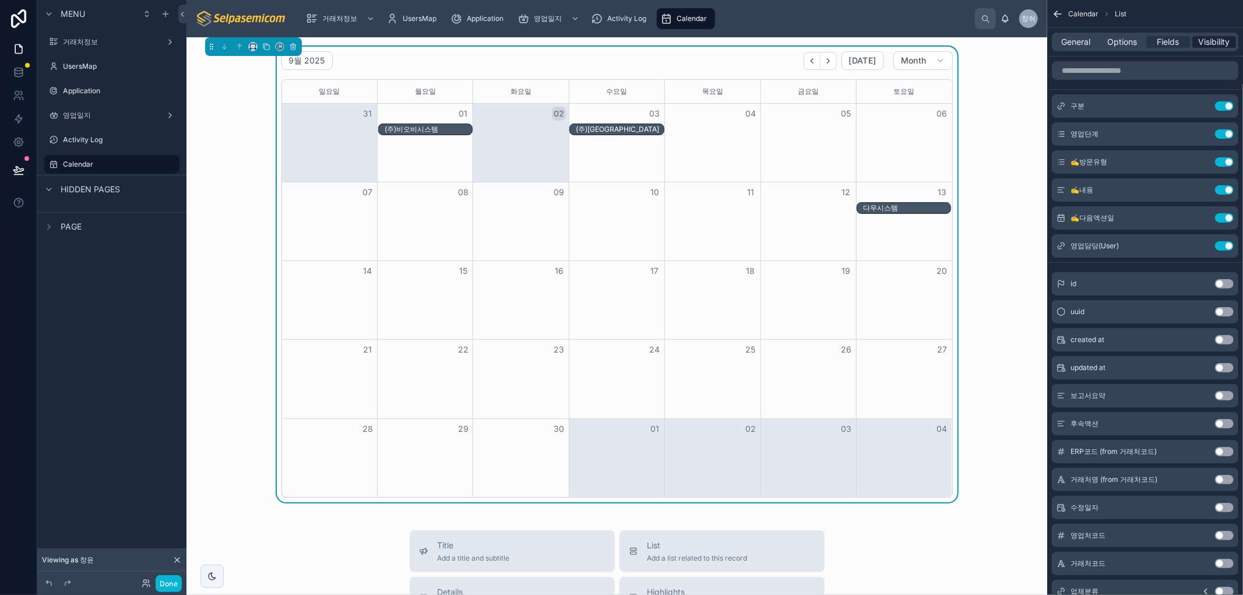
click at [1223, 36] on span "Visibility" at bounding box center [1214, 42] width 31 height 12
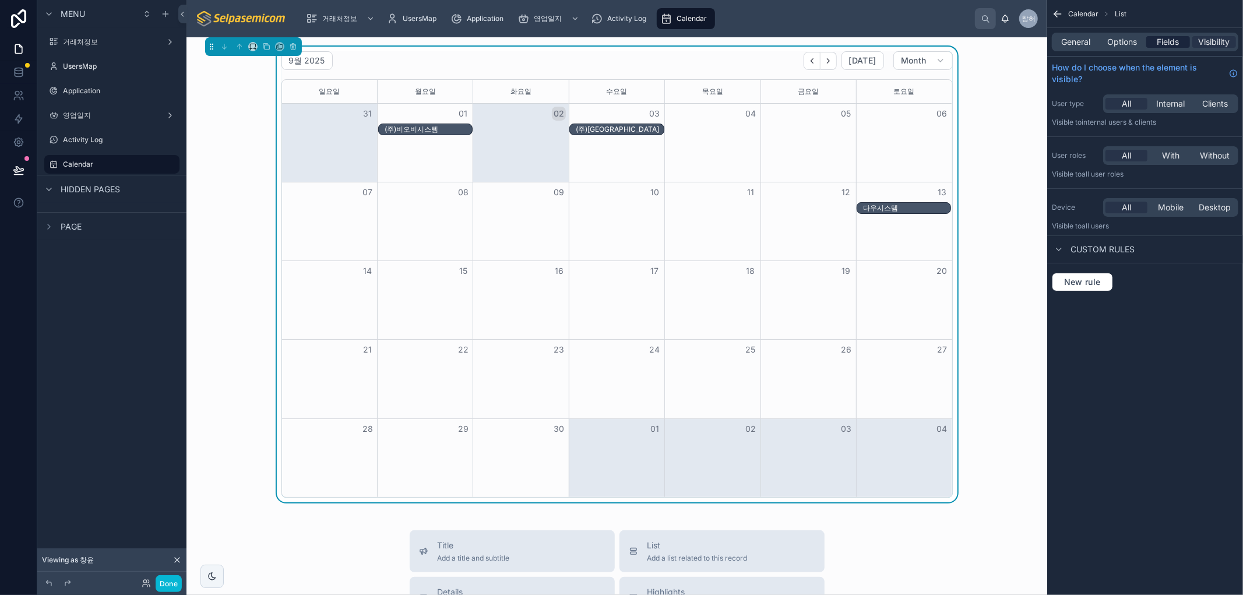
click at [1166, 45] on span "Fields" at bounding box center [1168, 42] width 22 height 12
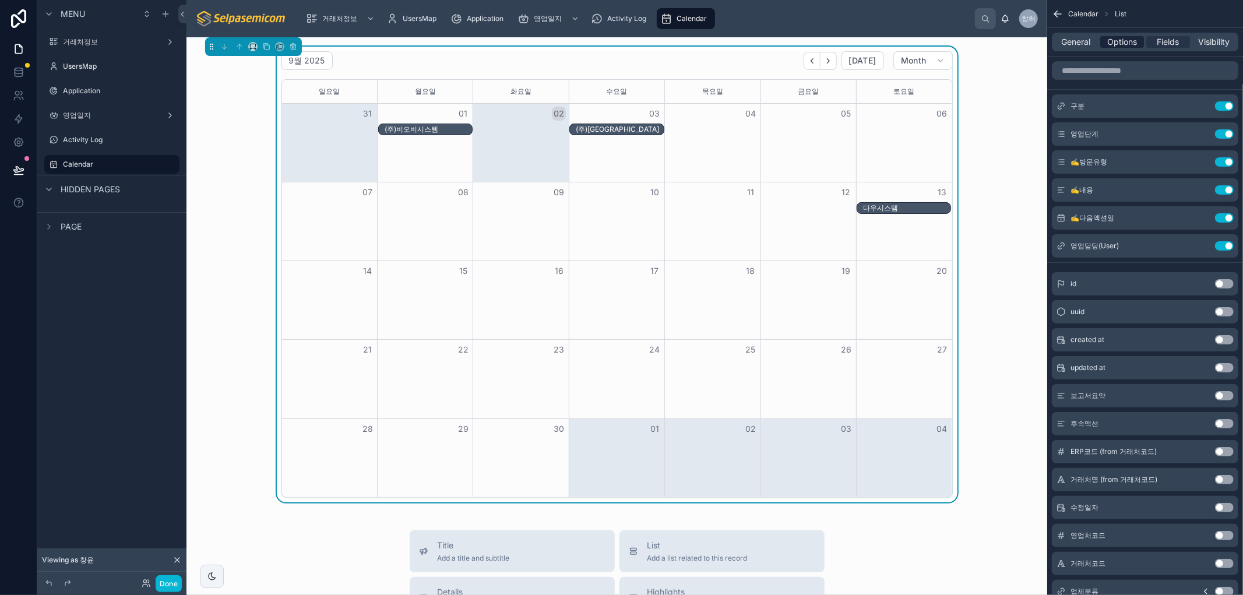
click at [1134, 41] on span "Options" at bounding box center [1122, 42] width 30 height 12
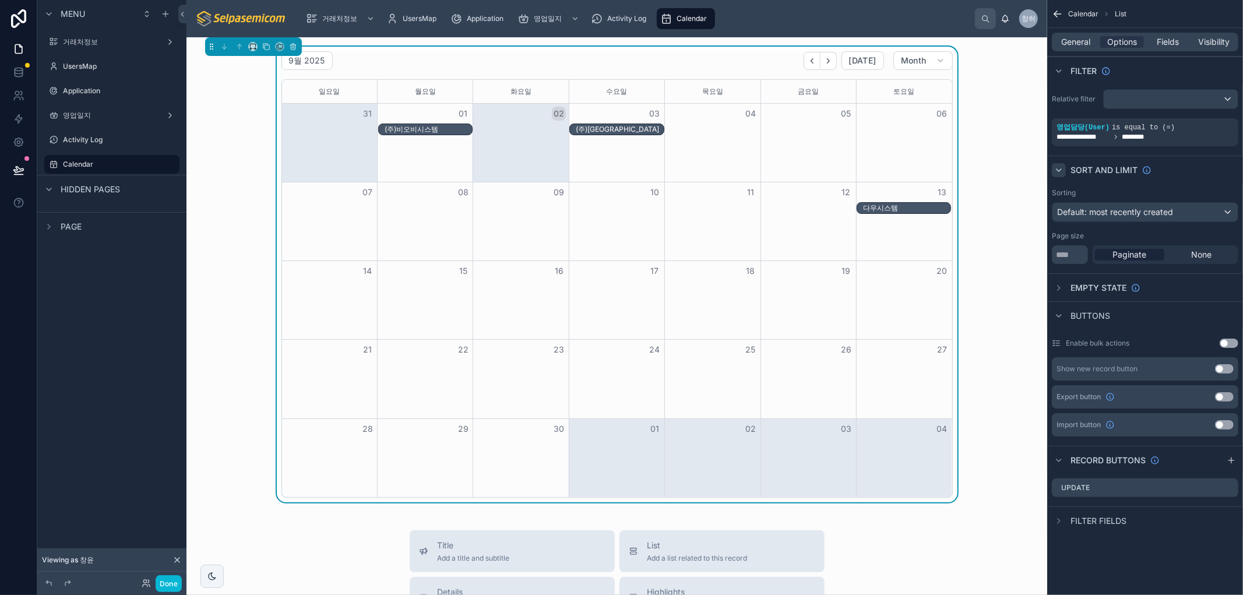
click at [1057, 171] on icon "scrollable content" at bounding box center [1058, 170] width 9 height 9
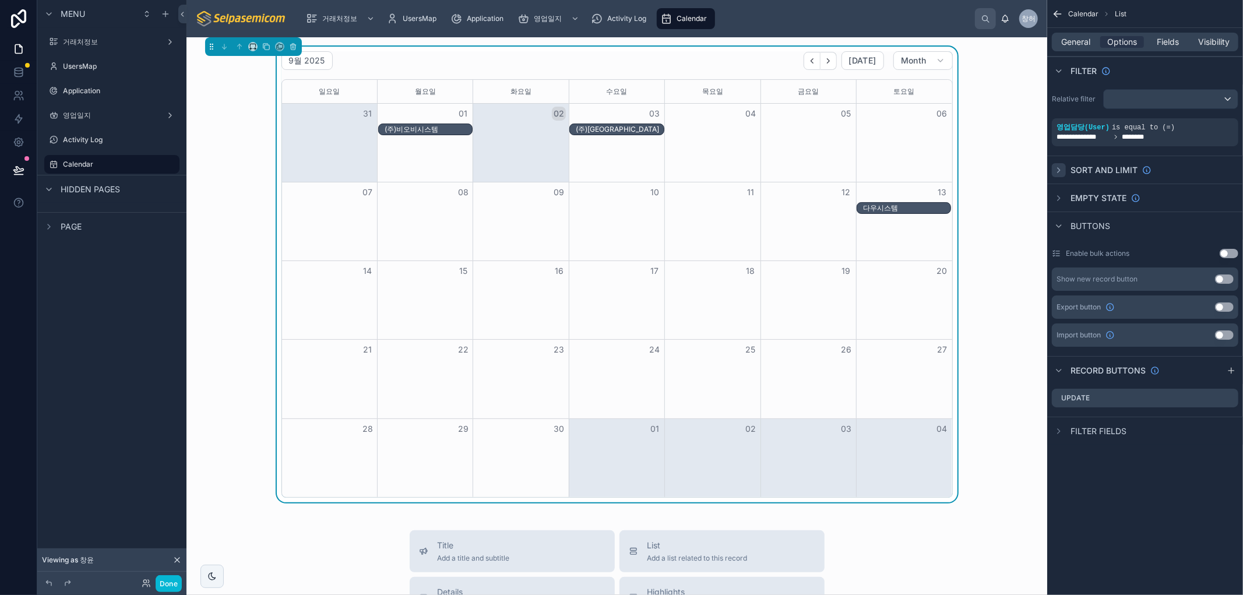
click at [1058, 169] on icon "scrollable content" at bounding box center [1059, 170] width 2 height 5
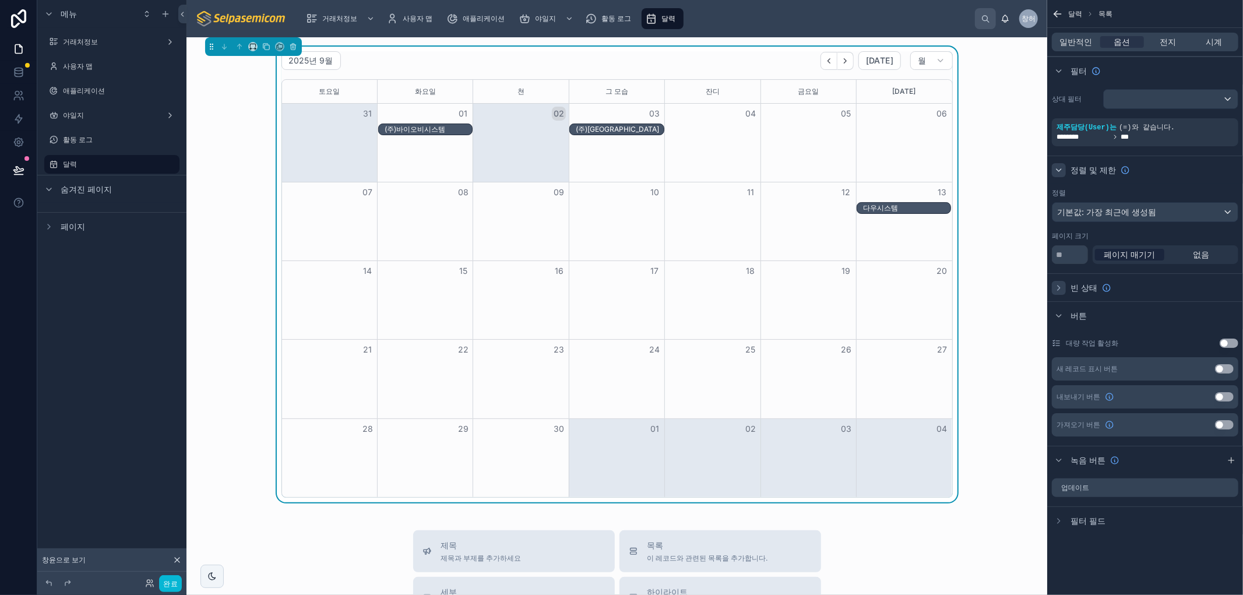
click at [1057, 288] on icon "스크롤 가능한 콘텐츠" at bounding box center [1058, 287] width 9 height 9
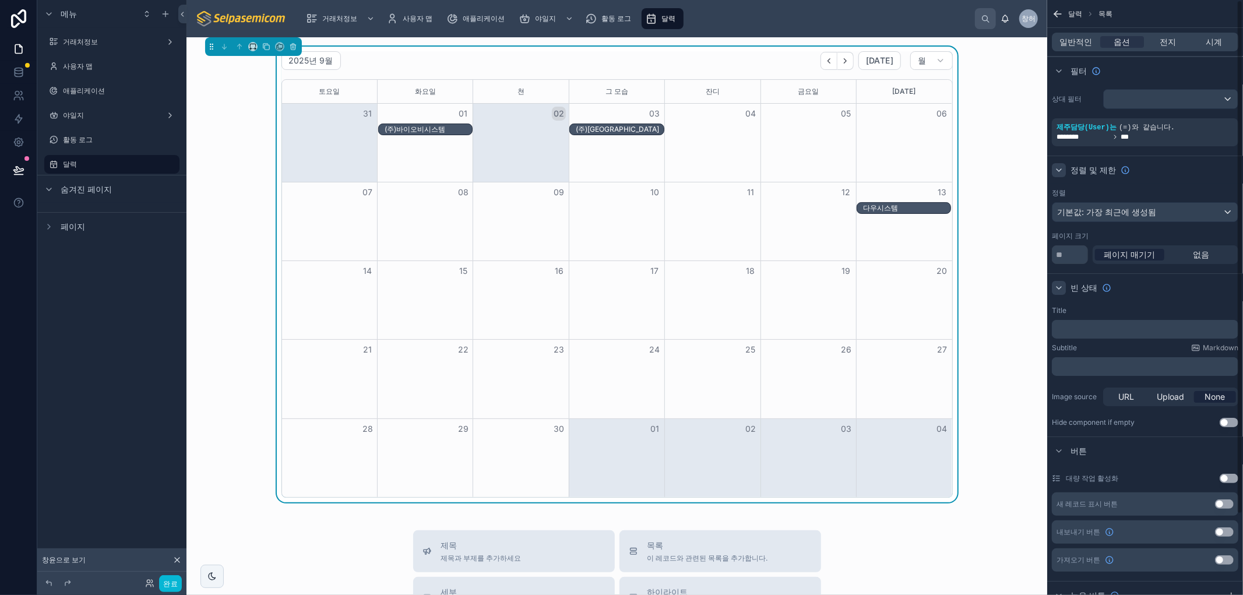
click at [1057, 288] on icon "스크롤 가능한 콘텐츠" at bounding box center [1058, 287] width 9 height 9
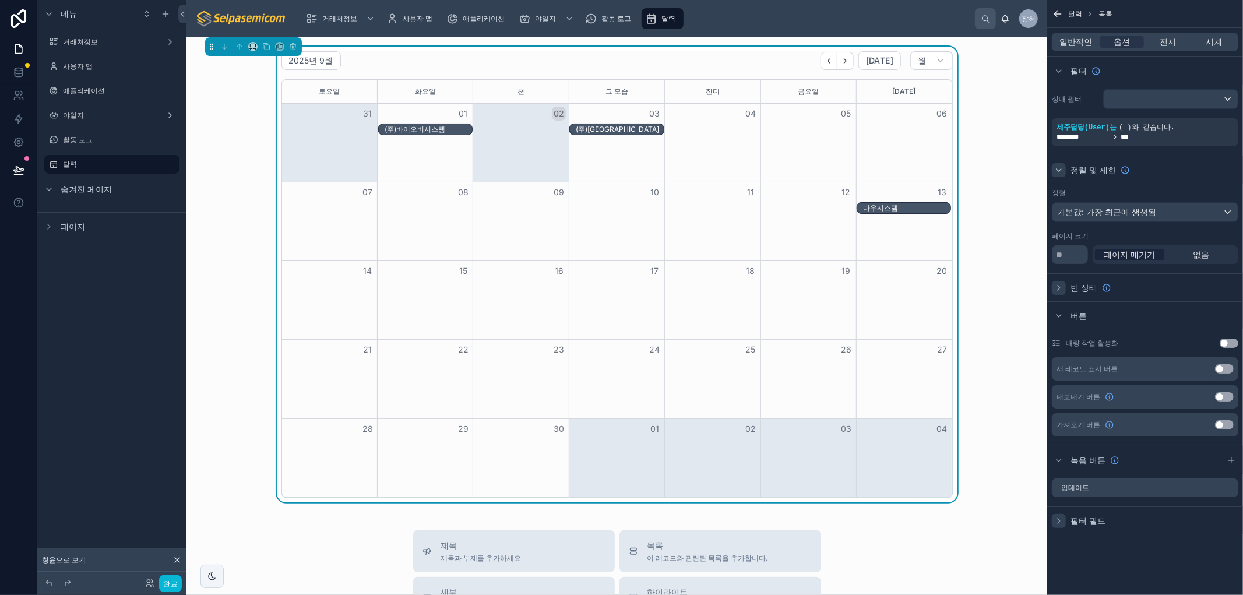
click at [1062, 518] on icon "스크롤 가능한 콘텐츠" at bounding box center [1058, 520] width 9 height 9
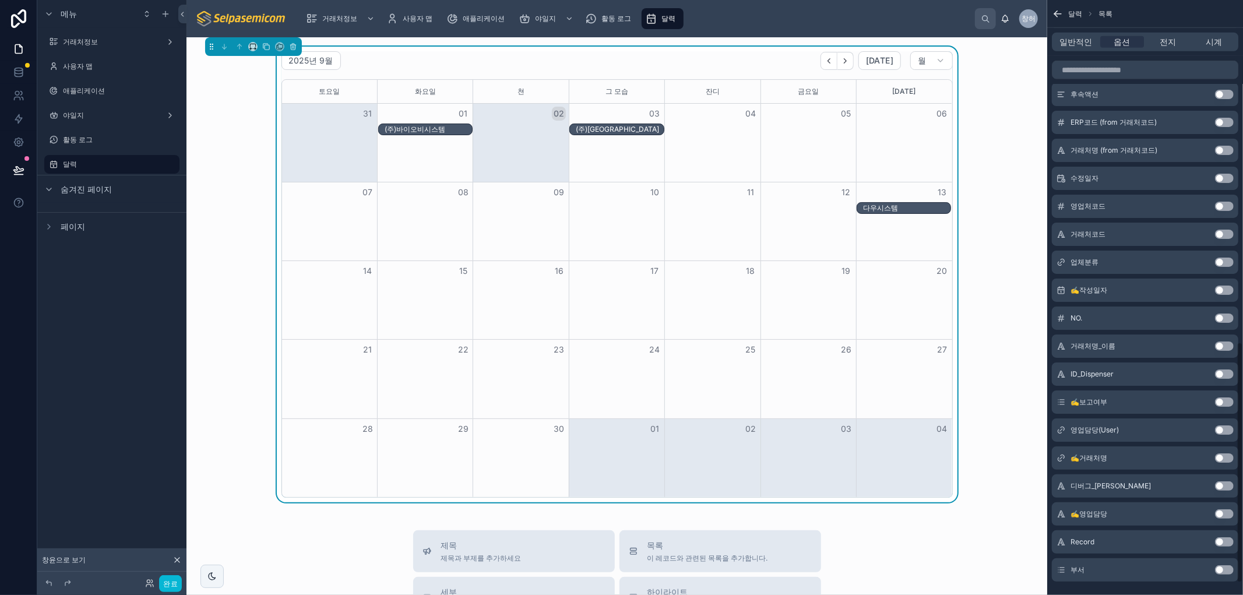
scroll to position [529, 0]
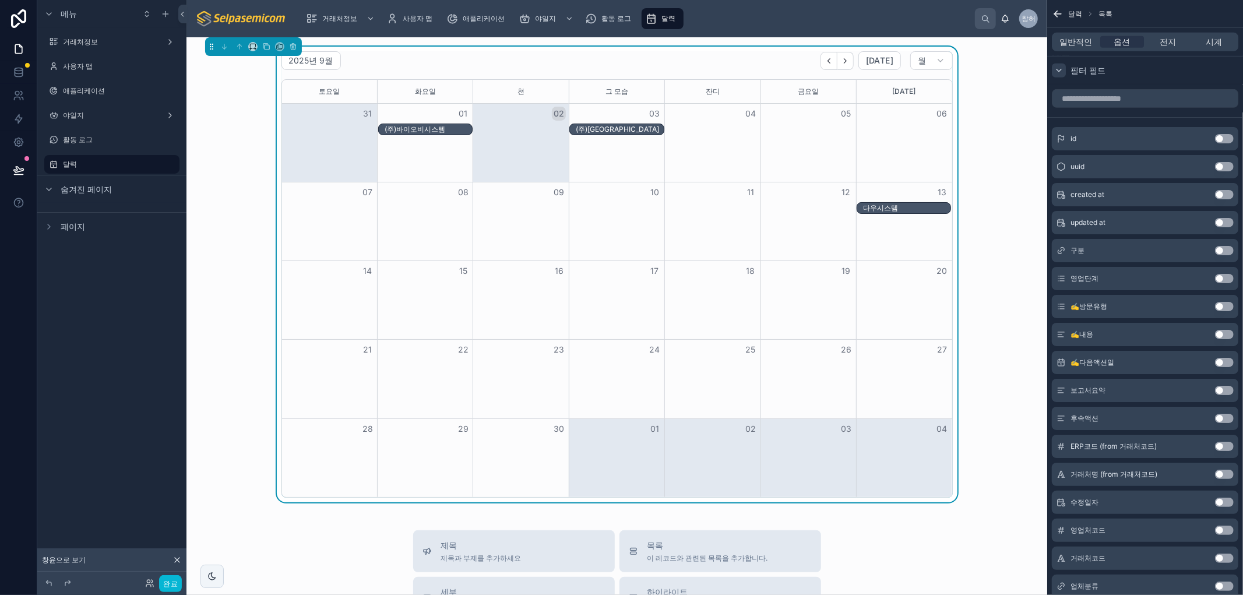
click at [987, 241] on div "2025년 9월 [DATE] 월 [DATE] [DATE] 쳔 그 모습 잔디 [DATE] [DATE] 31 01 02 03 04 05 06 (주…" at bounding box center [617, 275] width 842 height 456
click at [1077, 41] on font "일반적인" at bounding box center [1076, 42] width 33 height 10
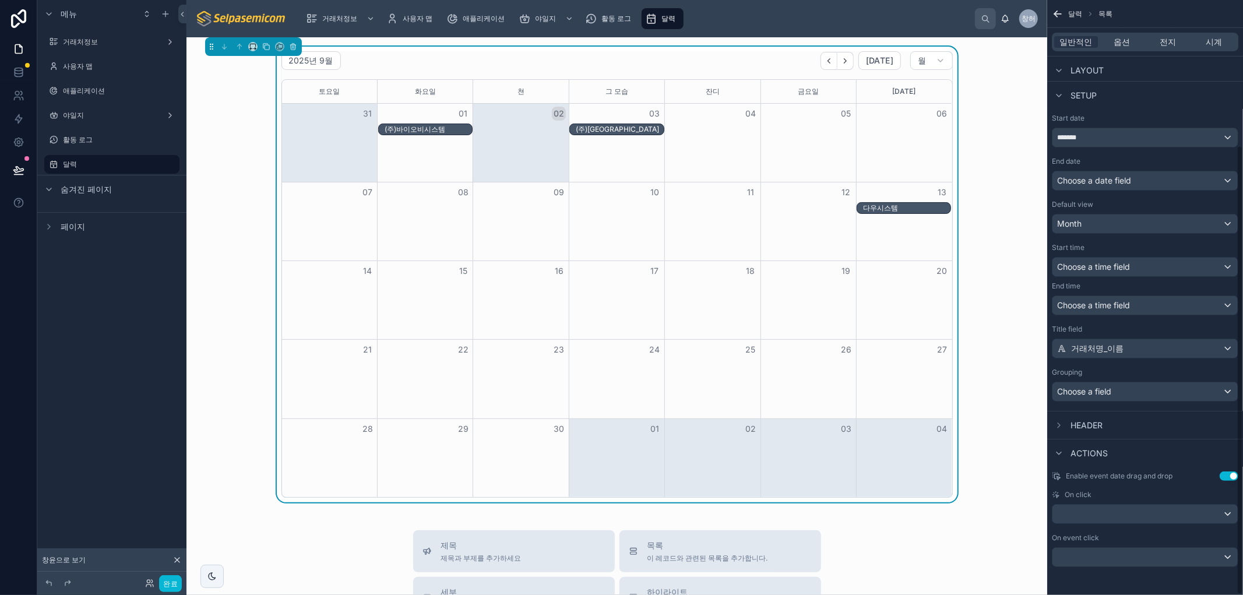
click at [995, 261] on div "2025년 9월 [DATE] 월 [DATE] [DATE] 쳔 그 모습 잔디 [DATE] [DATE] 31 01 02 03 04 05 06 (주…" at bounding box center [617, 275] width 842 height 456
click at [251, 295] on div "2025년 9월 [DATE] 월 [DATE] [DATE] 쳔 그 모습 잔디 [DATE] [DATE] 31 01 02 03 04 05 06 (주…" at bounding box center [617, 275] width 842 height 456
click at [228, 247] on div "2025년 9월 [DATE] 월 [DATE] [DATE] 쳔 그 모습 잔디 [DATE] [DATE] 31 01 02 03 04 05 06 (주…" at bounding box center [617, 275] width 842 height 456
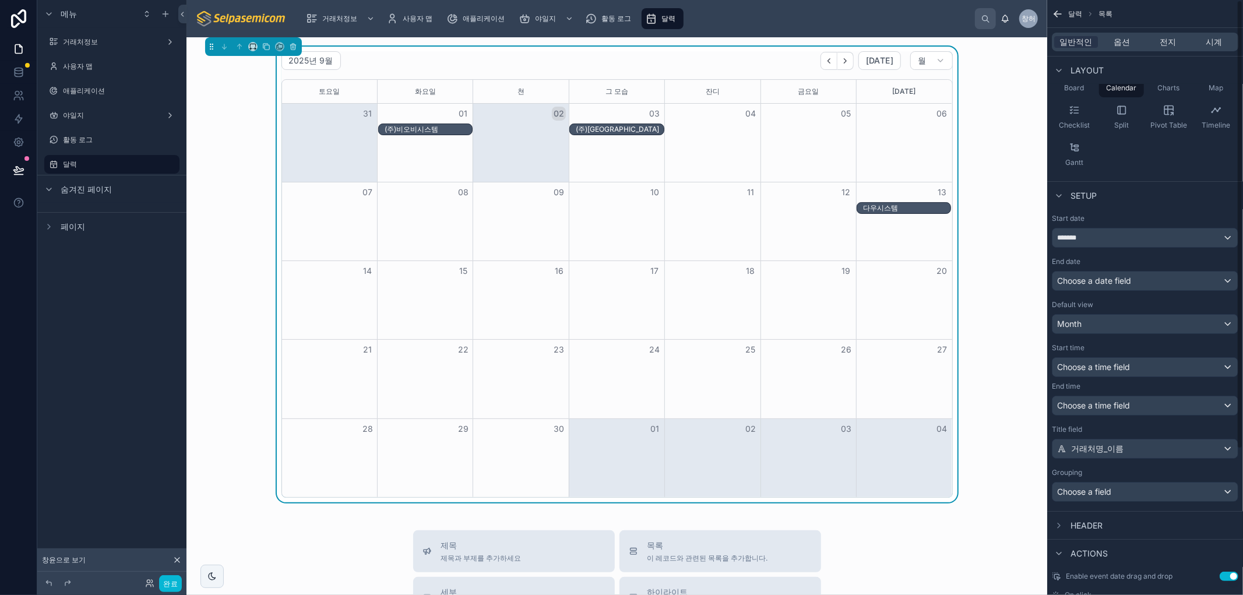
scroll to position [0, 0]
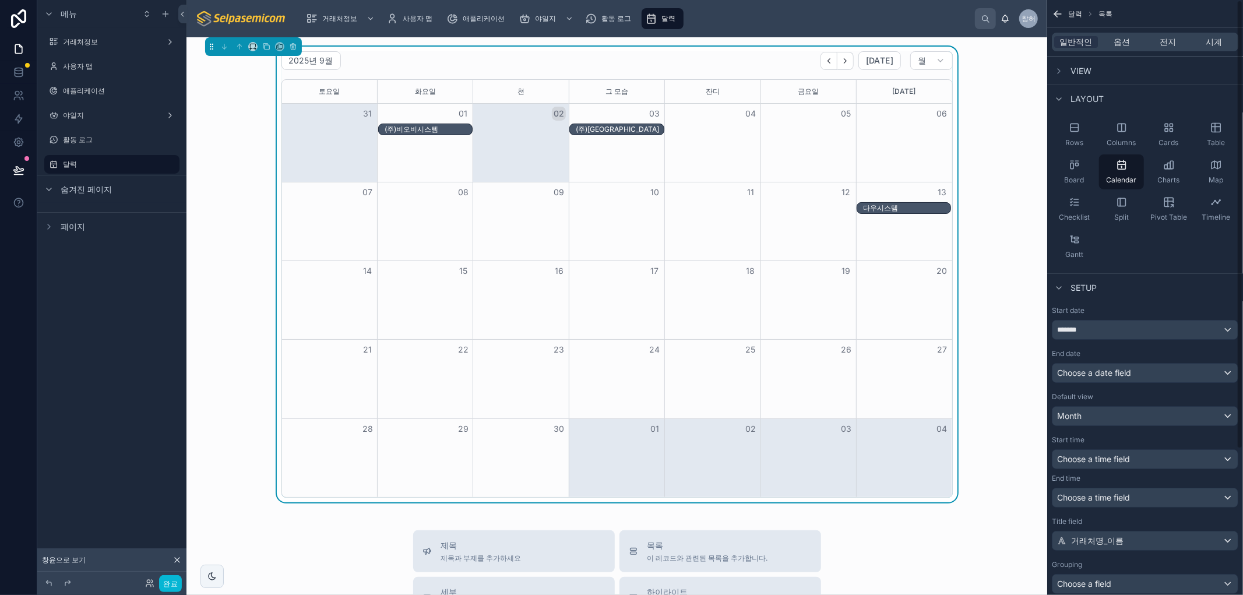
click at [633, 128] on div "(주)[GEOGRAPHIC_DATA]" at bounding box center [619, 129] width 87 height 9
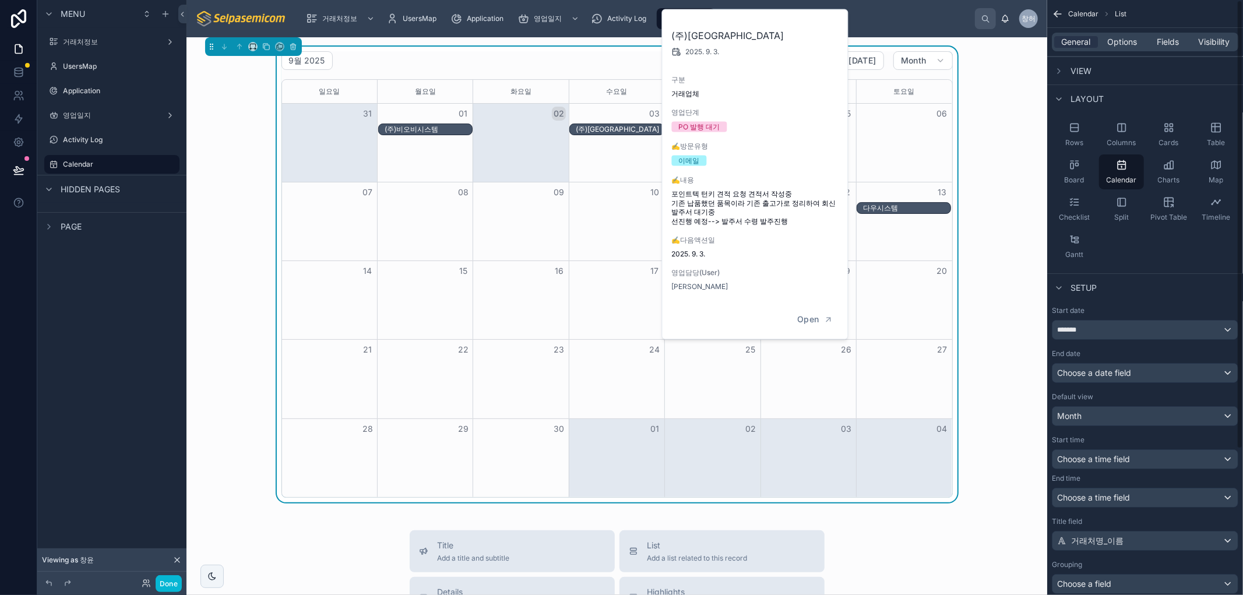
click at [985, 82] on div "9월 2025 [DATE] Month [DATE] [DATE] [DATE] [DATE] [DATE] [DATE] [DATE] 31 01 02 …" at bounding box center [617, 275] width 842 height 456
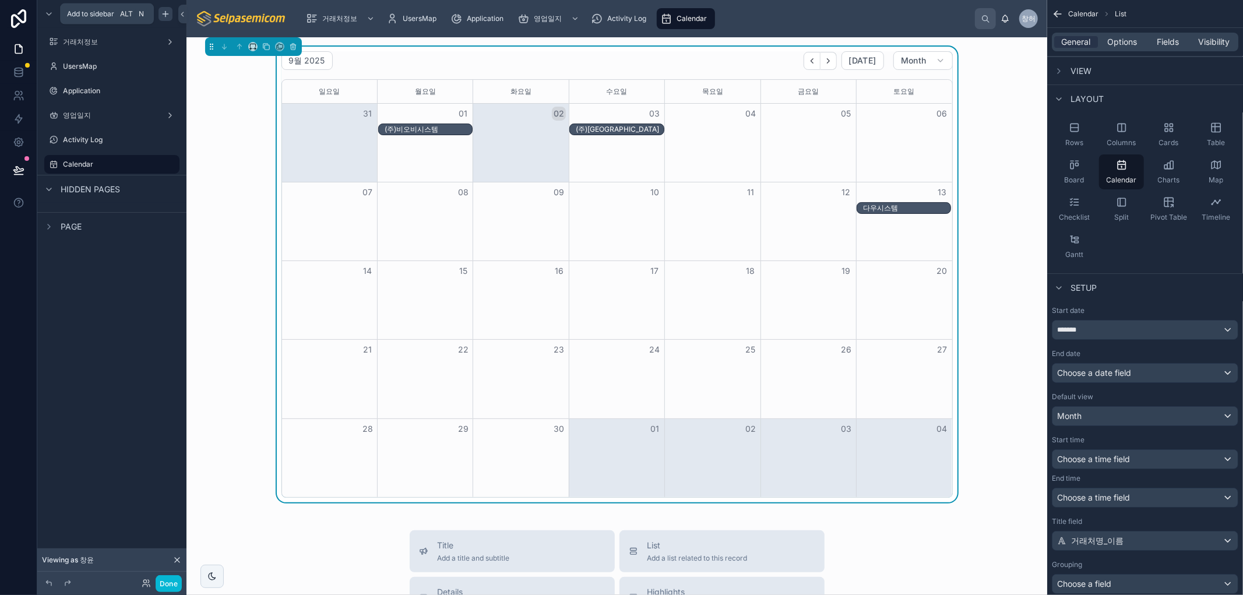
click at [162, 12] on icon "scrollable content" at bounding box center [165, 13] width 9 height 9
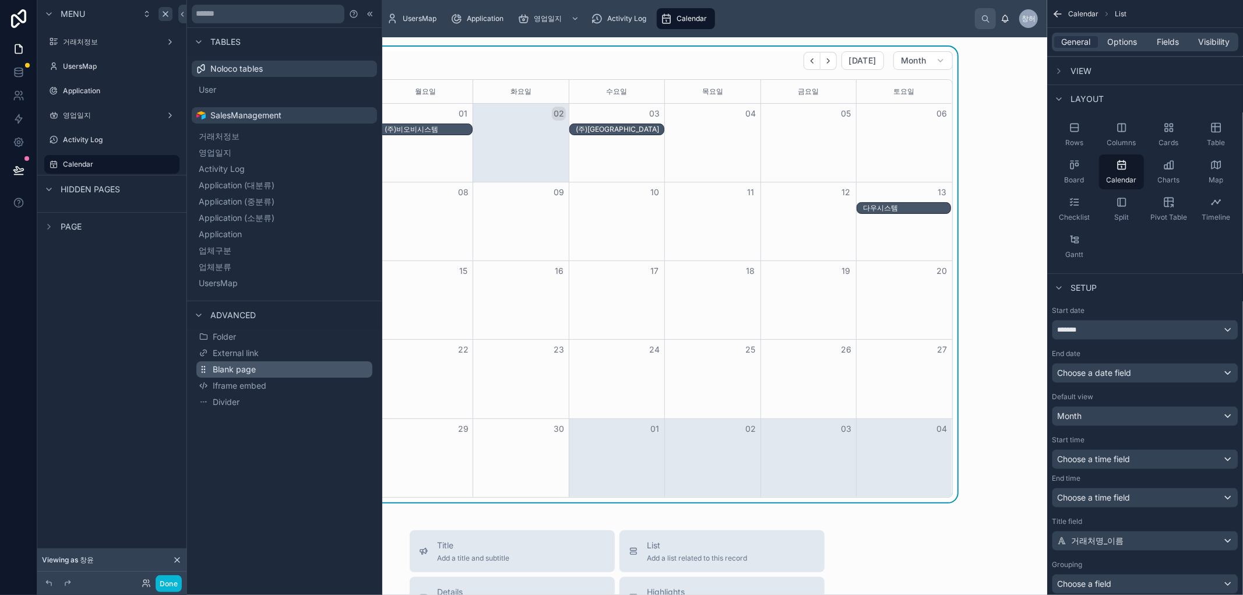
click at [245, 368] on span "Blank page" at bounding box center [234, 370] width 43 height 12
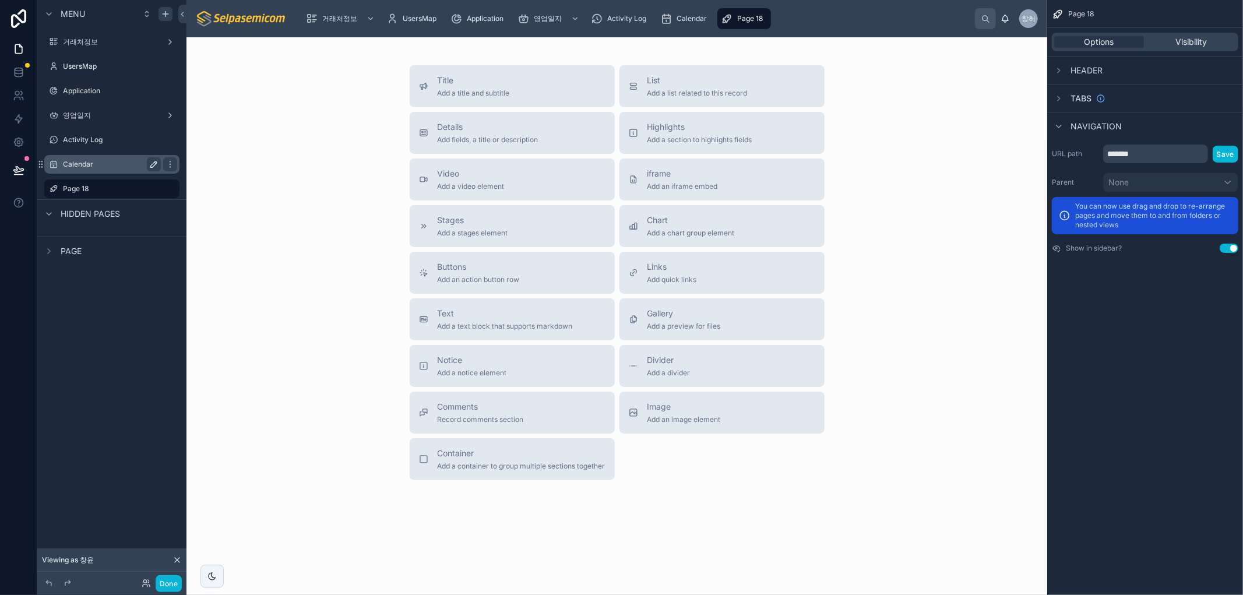
click at [150, 164] on icon "scrollable content" at bounding box center [153, 164] width 9 height 9
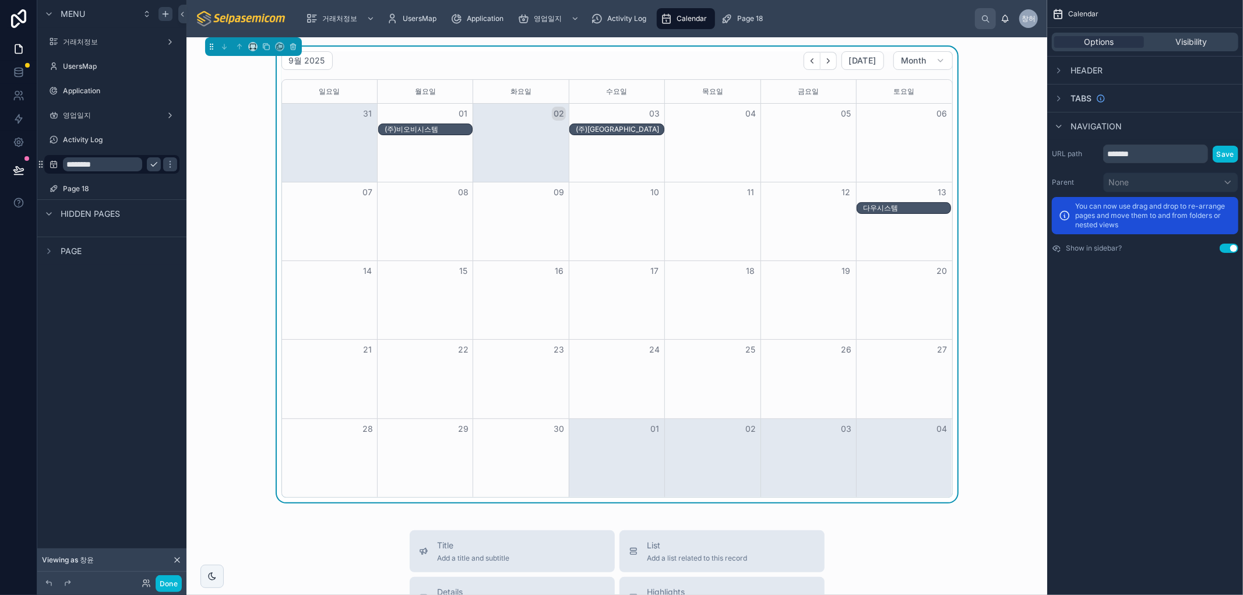
click at [89, 161] on input "********" at bounding box center [102, 164] width 79 height 14
click at [94, 307] on div "Menu 거래처정보 UsersMap Application 영업일지 Activity Log ******** Page 18 Hidden pages…" at bounding box center [111, 290] width 149 height 581
click at [154, 191] on icon "scrollable content" at bounding box center [153, 188] width 9 height 9
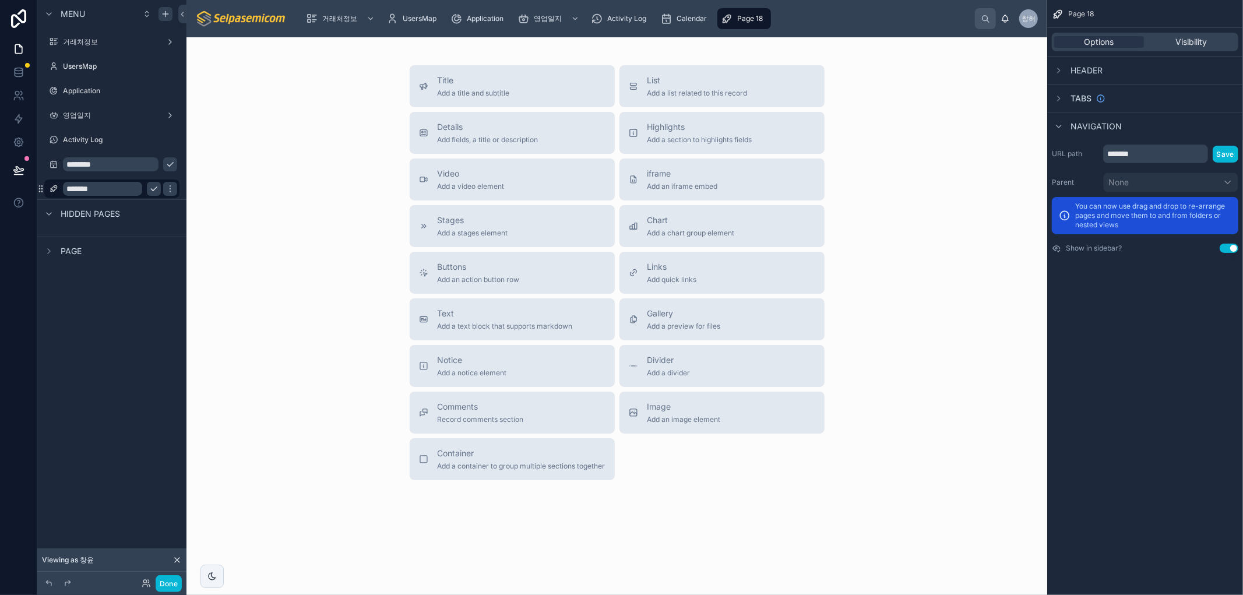
click at [100, 189] on input "*******" at bounding box center [102, 189] width 79 height 14
type input "*"
paste input "********"
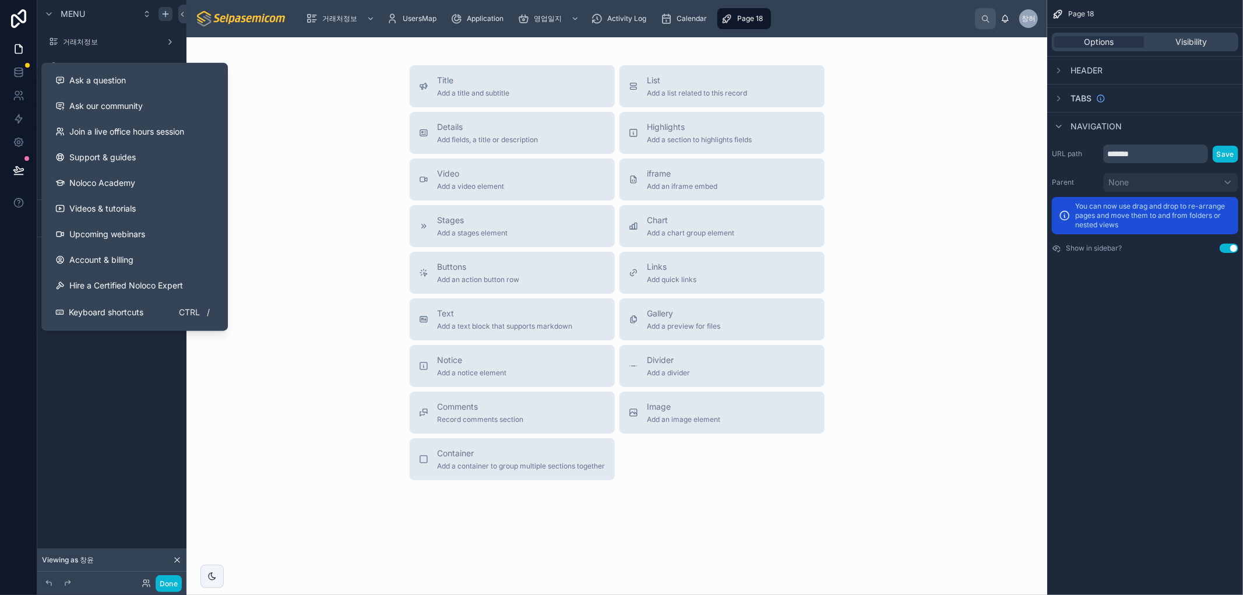
type input "**********"
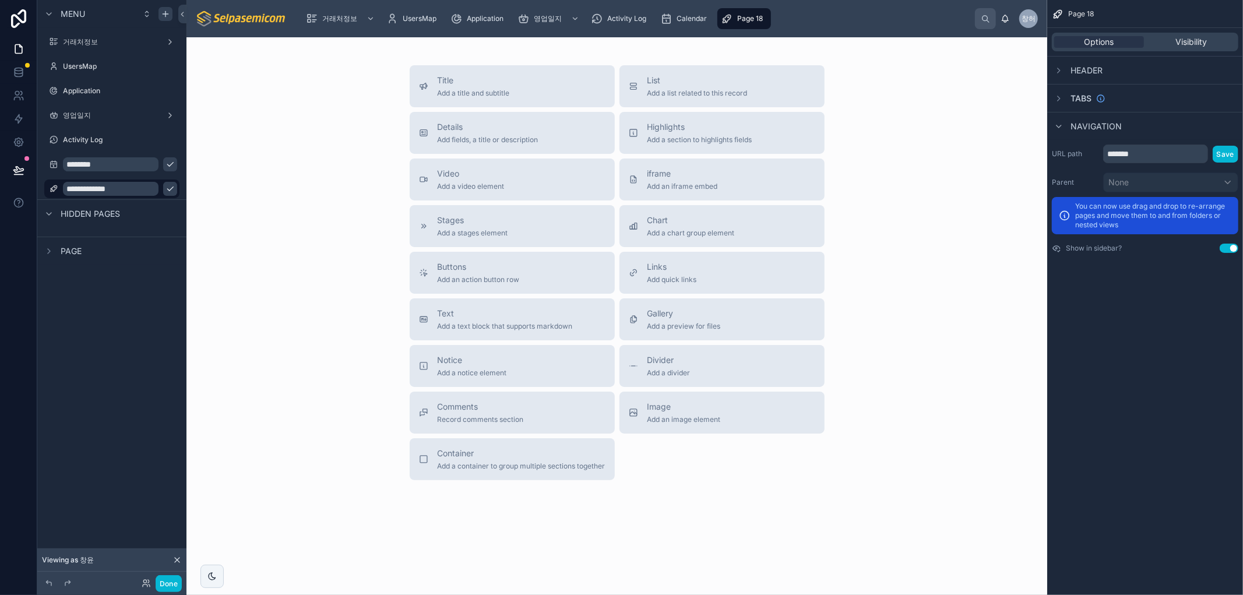
click at [146, 397] on div "**********" at bounding box center [111, 290] width 149 height 581
click at [173, 185] on icon "scrollable content" at bounding box center [170, 188] width 9 height 9
click at [150, 184] on icon "scrollable content" at bounding box center [153, 188] width 9 height 9
click at [70, 188] on label "Calendar Memo" at bounding box center [109, 188] width 93 height 9
click at [1188, 45] on span "Visibility" at bounding box center [1191, 42] width 31 height 12
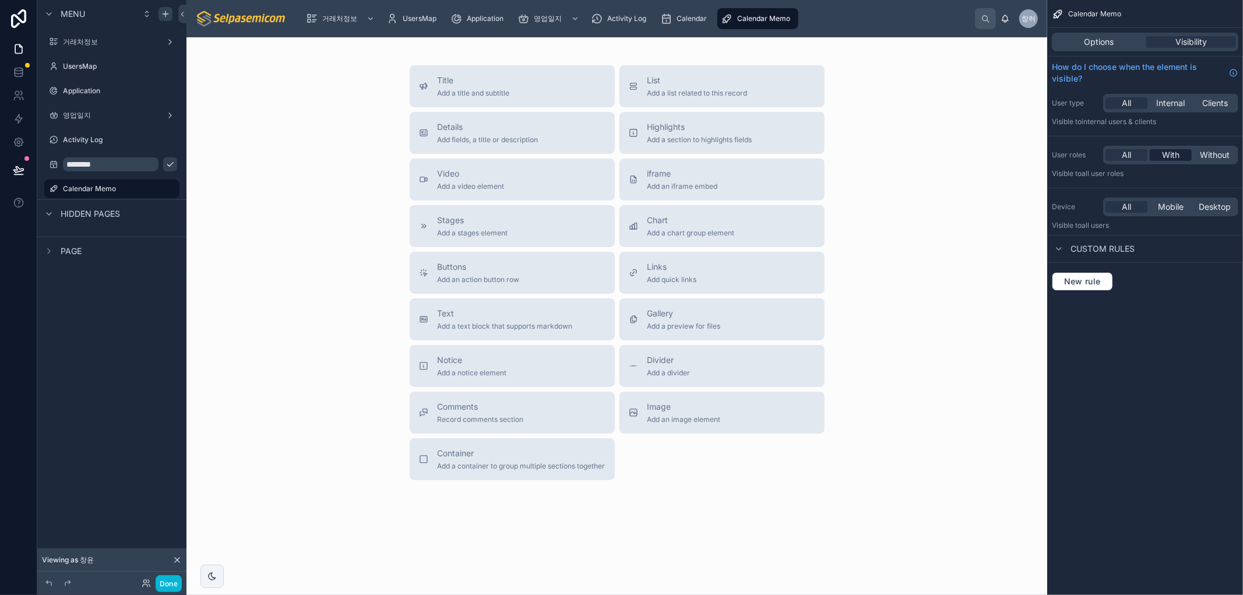
click at [1166, 155] on span "With" at bounding box center [1170, 155] width 17 height 12
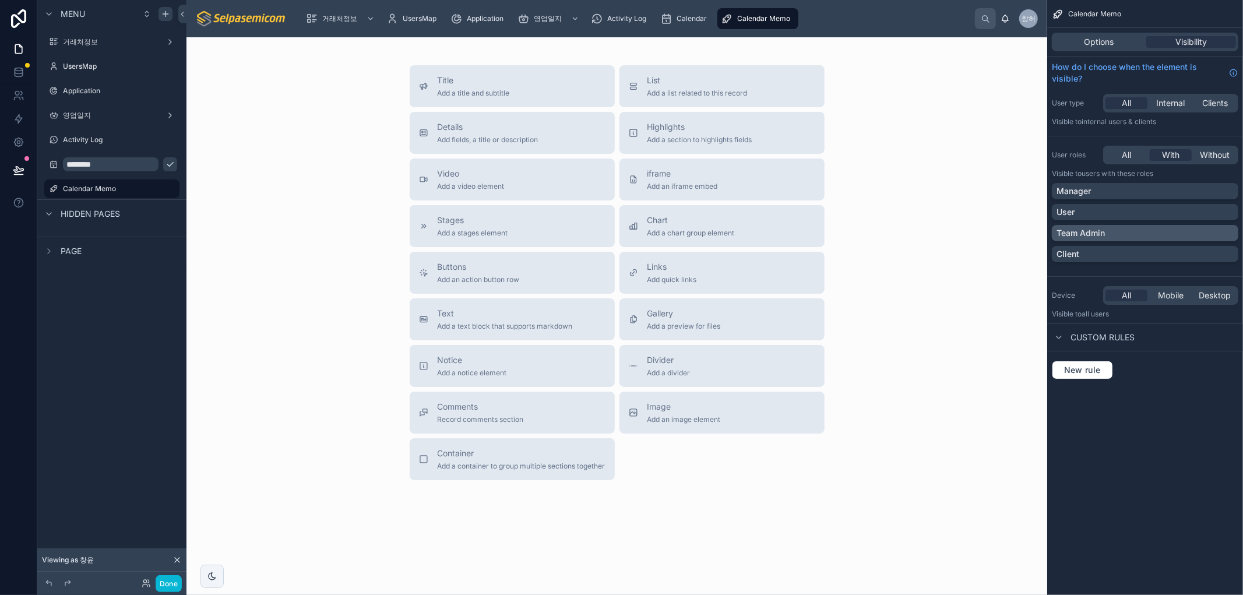
click at [1079, 230] on p "Team Admin" at bounding box center [1081, 233] width 48 height 12
click at [97, 293] on div "Menu 거래처정보 UsersMap Application 영업일지 Activity Log ******** Calendar Memo Hidden…" at bounding box center [111, 290] width 149 height 581
click at [65, 188] on label "Calendar Memo" at bounding box center [109, 188] width 93 height 9
click at [54, 192] on icon "scrollable content" at bounding box center [53, 188] width 9 height 9
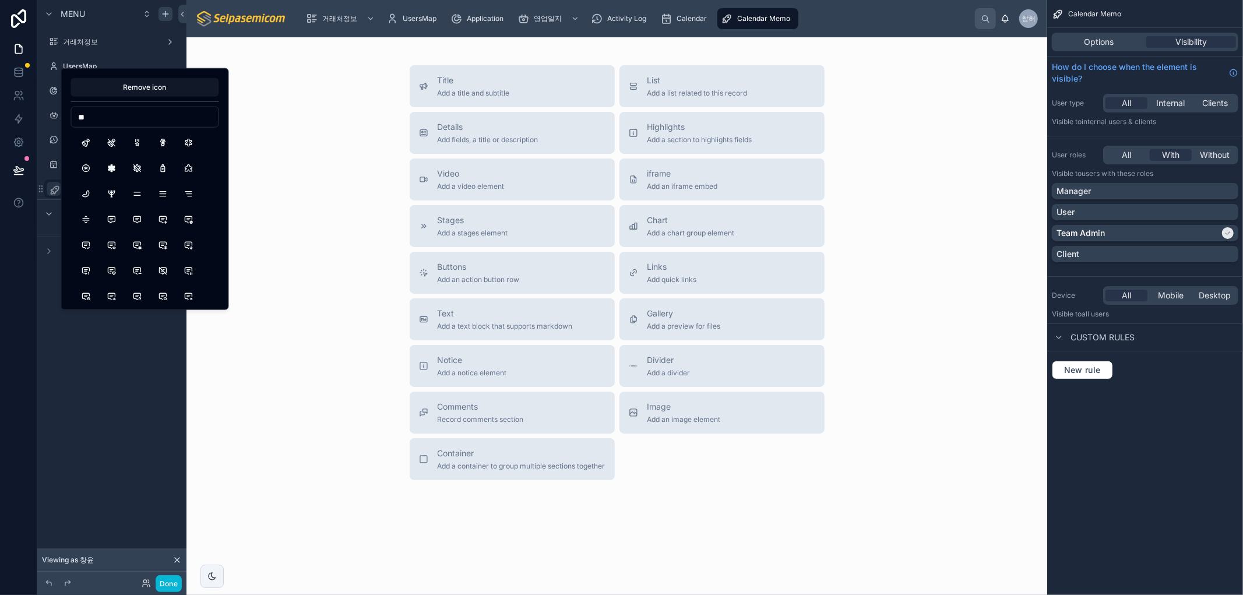
type input "*"
click at [184, 173] on button "Article" at bounding box center [188, 175] width 21 height 21
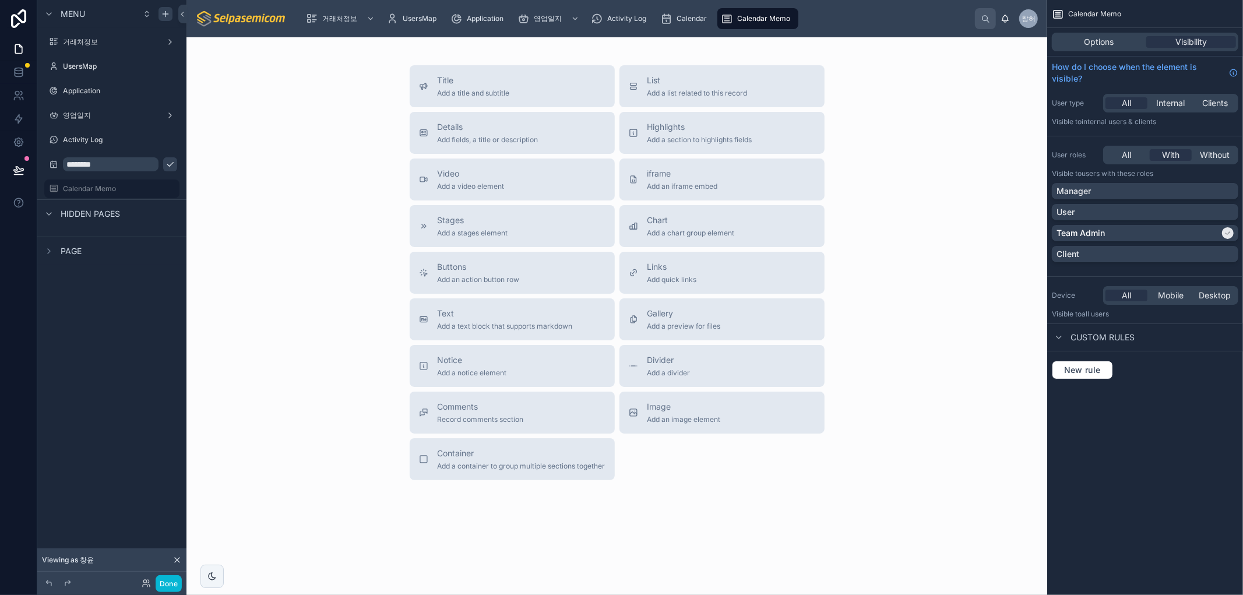
click at [100, 333] on div "Menu 거래처정보 UsersMap Application 영업일지 Activity Log ******** Calendar Memo Hidden…" at bounding box center [111, 290] width 149 height 581
drag, startPoint x: 99, startPoint y: 332, endPoint x: 53, endPoint y: 329, distance: 46.1
click at [99, 331] on div "Menu 거래처정보 UsersMap Application 영업일지 Activity Log ******** Calendar Memo Hidden…" at bounding box center [111, 290] width 149 height 581
click at [45, 213] on icon "scrollable content" at bounding box center [48, 213] width 9 height 9
click at [50, 214] on icon "scrollable content" at bounding box center [48, 213] width 9 height 9
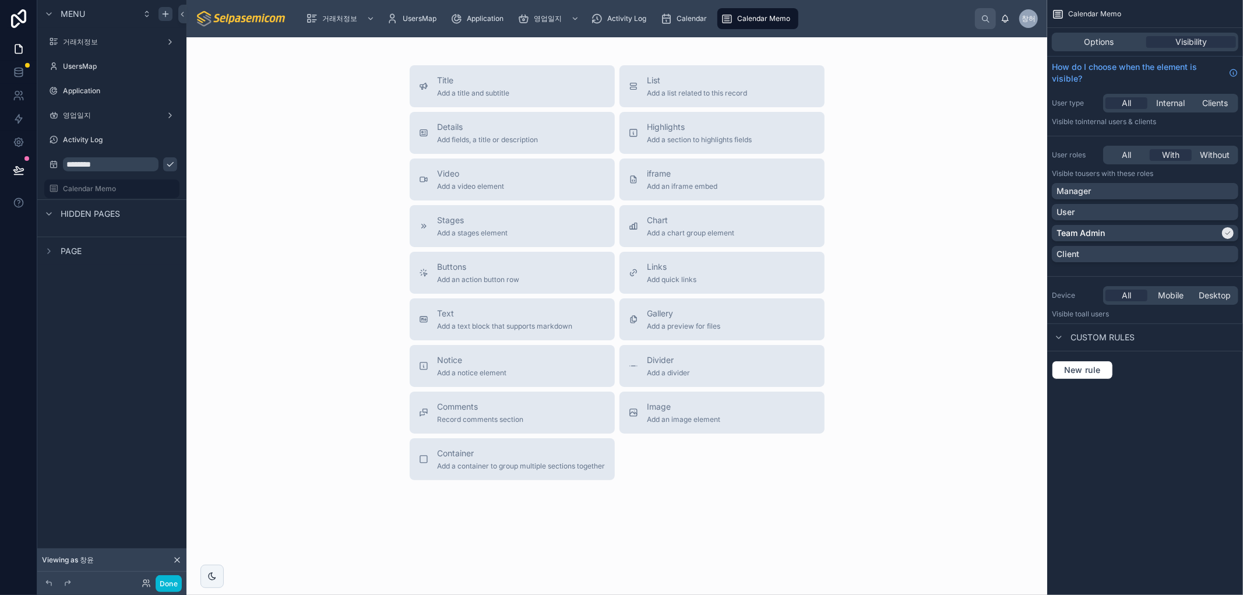
drag, startPoint x: 49, startPoint y: 212, endPoint x: 67, endPoint y: 207, distance: 18.8
click at [49, 213] on icon "scrollable content" at bounding box center [48, 213] width 9 height 9
click at [90, 189] on label "Calendar Memo" at bounding box center [109, 188] width 93 height 9
click at [392, 313] on div "Title Add a title and subtitle List Add a list related to this record Details A…" at bounding box center [617, 272] width 842 height 415
click at [258, 286] on div "Title Add a title and subtitle List Add a list related to this record Details A…" at bounding box center [617, 272] width 842 height 415
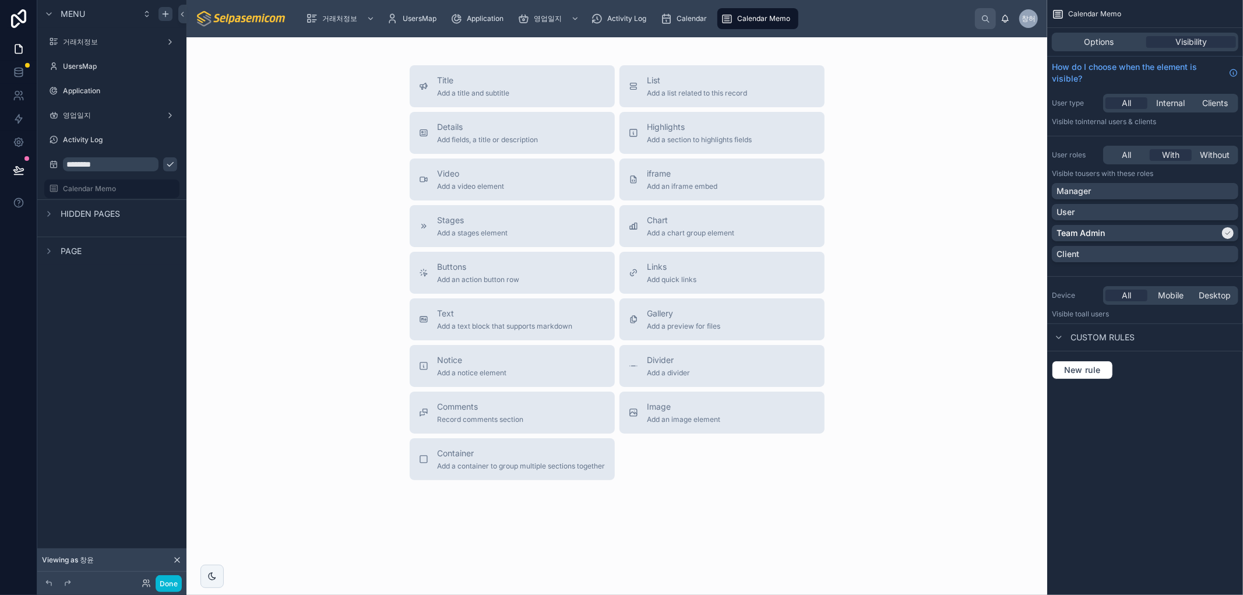
click at [166, 163] on icon "scrollable content" at bounding box center [170, 164] width 9 height 9
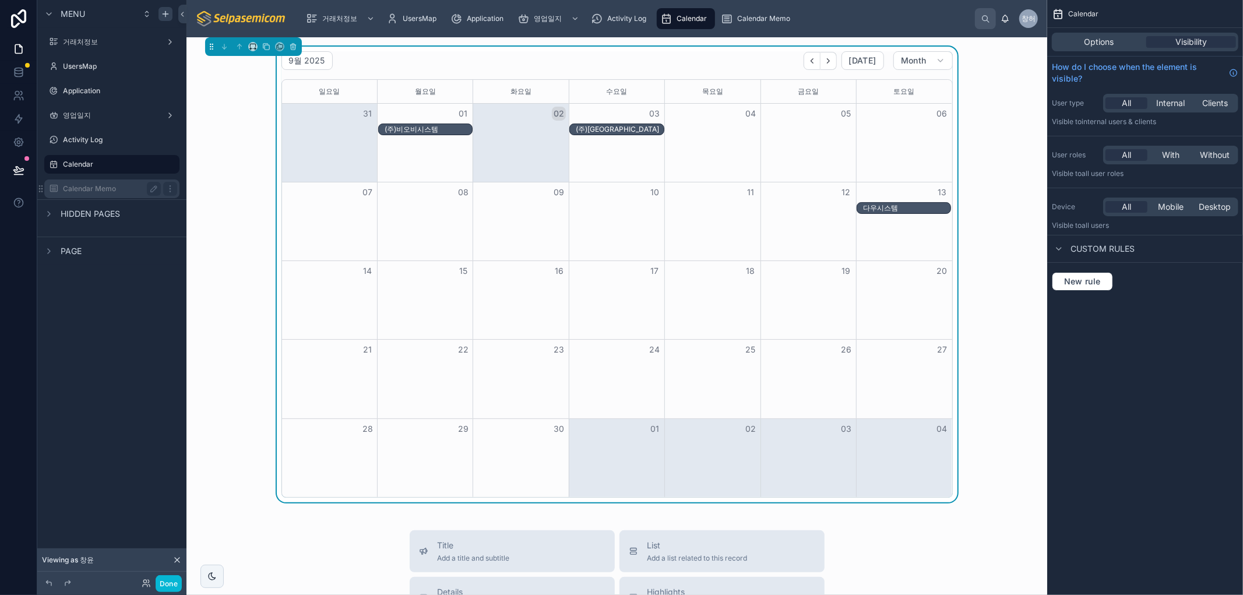
click at [94, 188] on label "Calendar Memo" at bounding box center [109, 188] width 93 height 9
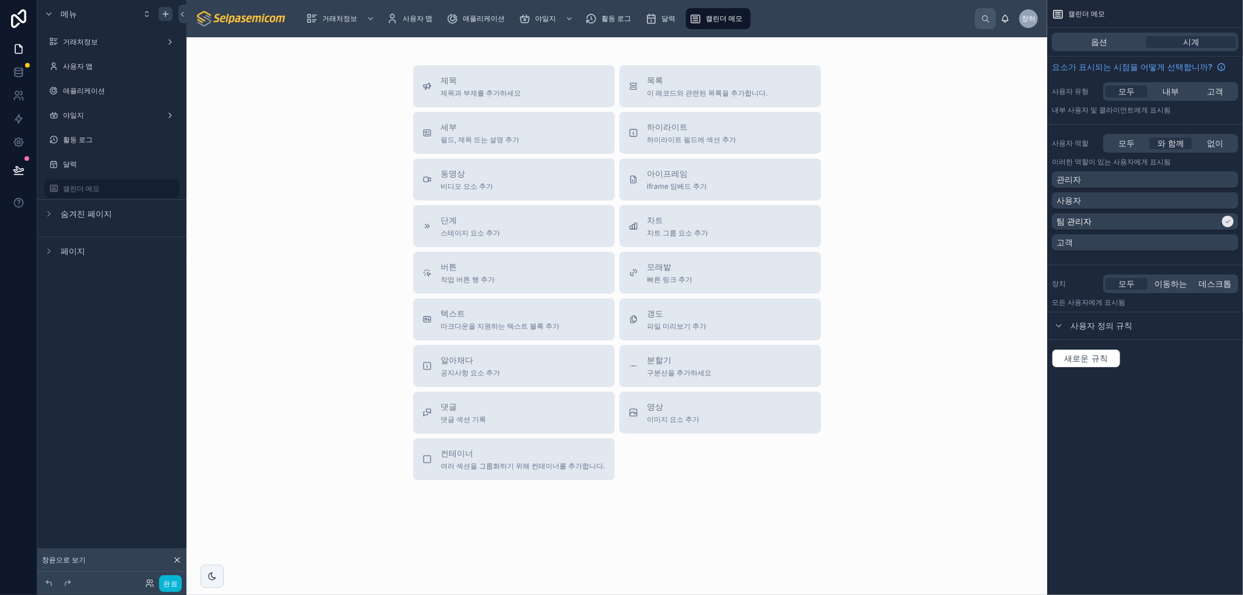
drag, startPoint x: 915, startPoint y: 184, endPoint x: 921, endPoint y: 200, distance: 17.3
click at [919, 194] on div "제목 제목과 부제를 추가하세요 목록 이 레코드와 관련된 목록을 추가합니다. 세부 필드, 제목 또는 설명 추가 하이라이트 하이라이트 필드에 섹션…" at bounding box center [617, 272] width 842 height 415
click at [981, 129] on div "제목 제목과 부제를 추가하세요 목록 이 레코드와 관련된 목록을 추가합니다. 세부 필드, 제목 또는 설명 추가 하이라이트 하이라이트 필드에 섹션…" at bounding box center [617, 272] width 842 height 415
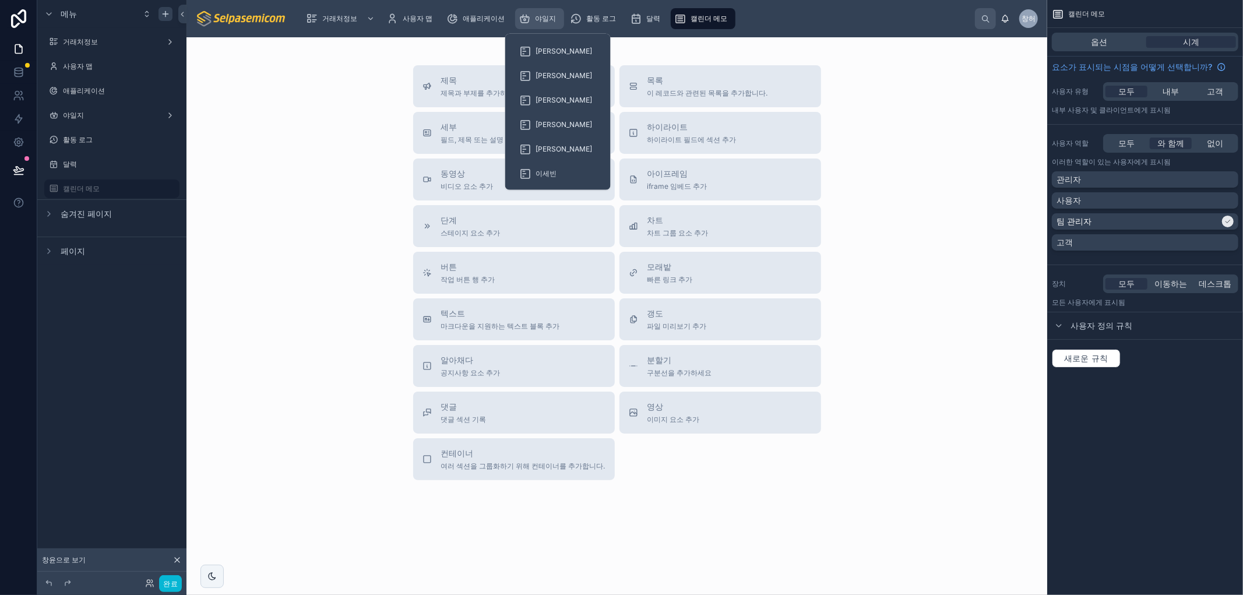
click at [540, 15] on font "야일지" at bounding box center [545, 18] width 21 height 9
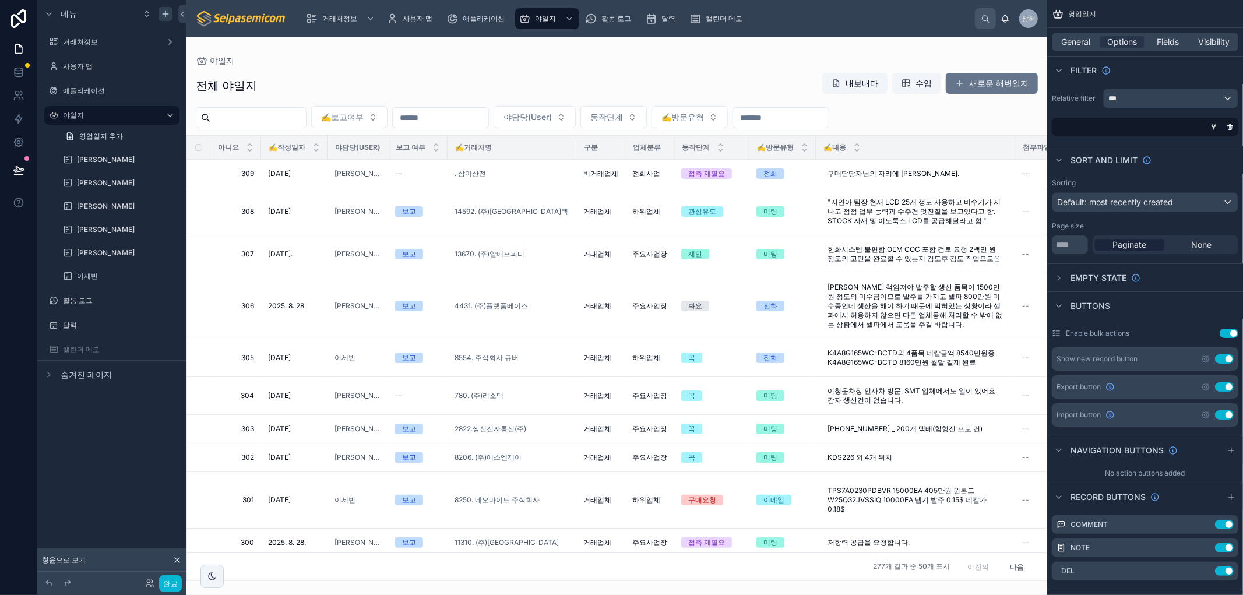
drag, startPoint x: 770, startPoint y: 575, endPoint x: 934, endPoint y: 584, distance: 164.0
click at [934, 584] on div at bounding box center [616, 316] width 861 height 558
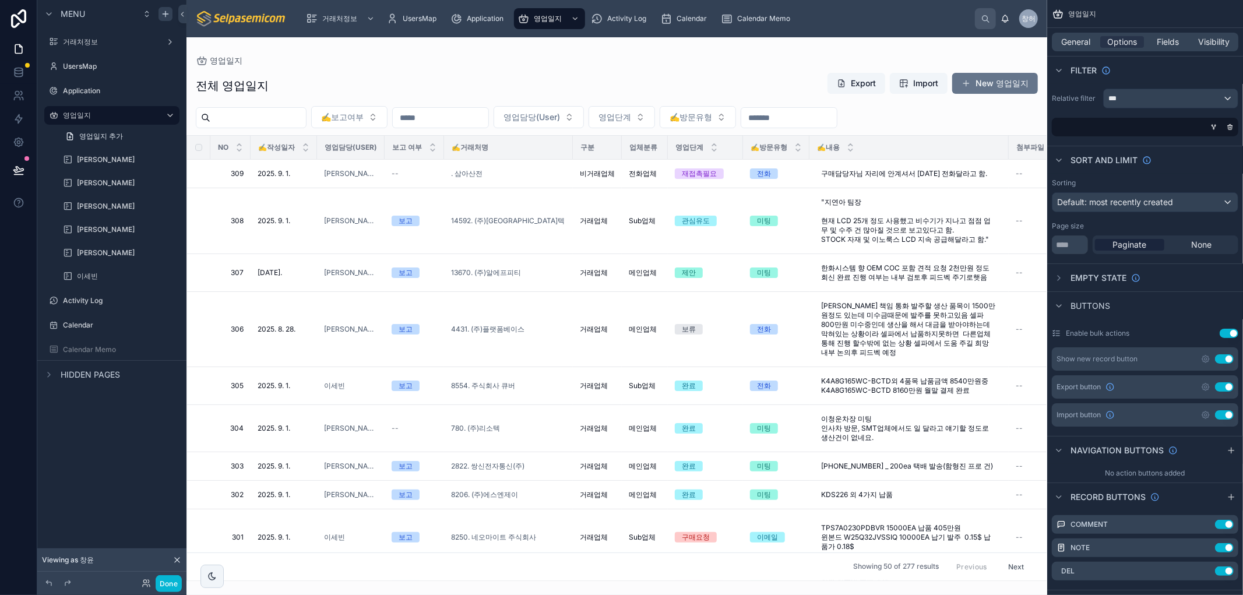
drag, startPoint x: 163, startPoint y: 445, endPoint x: 144, endPoint y: 402, distance: 47.2
click at [159, 429] on div "Menu 거래처정보 UsersMap Application 영업일지 영업일지 추가 [PERSON_NAME] [PERSON_NAME] 최[PERS…" at bounding box center [111, 290] width 149 height 581
click at [97, 347] on label "Calendar Memo" at bounding box center [109, 349] width 93 height 9
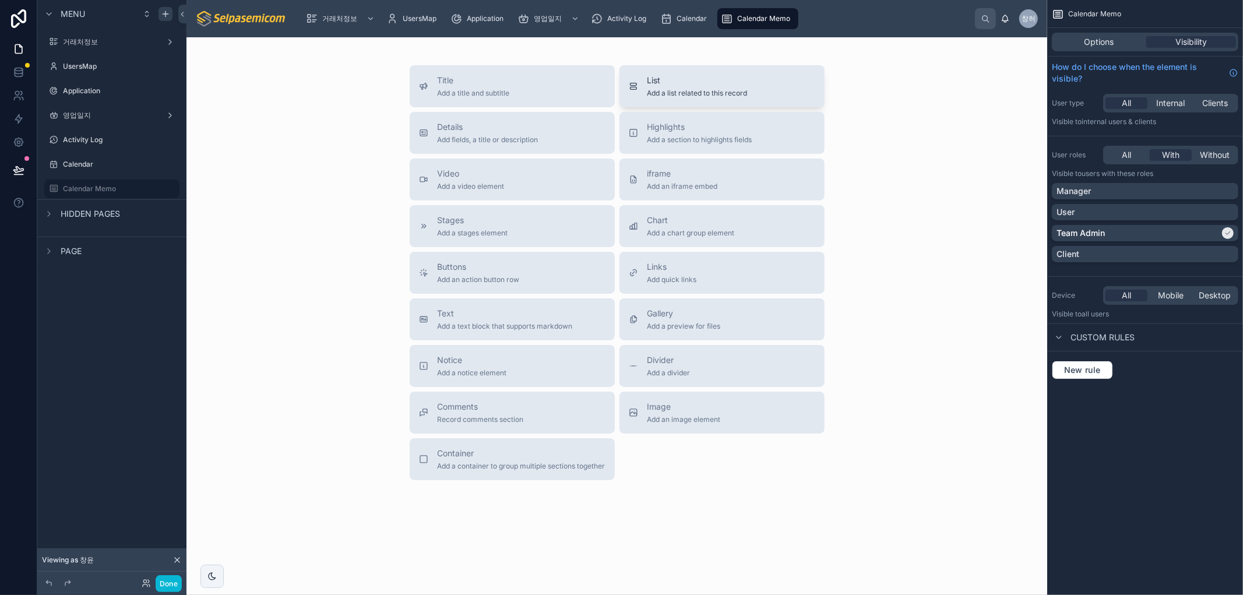
click at [659, 68] on button "List Add a list related to this record" at bounding box center [722, 86] width 205 height 42
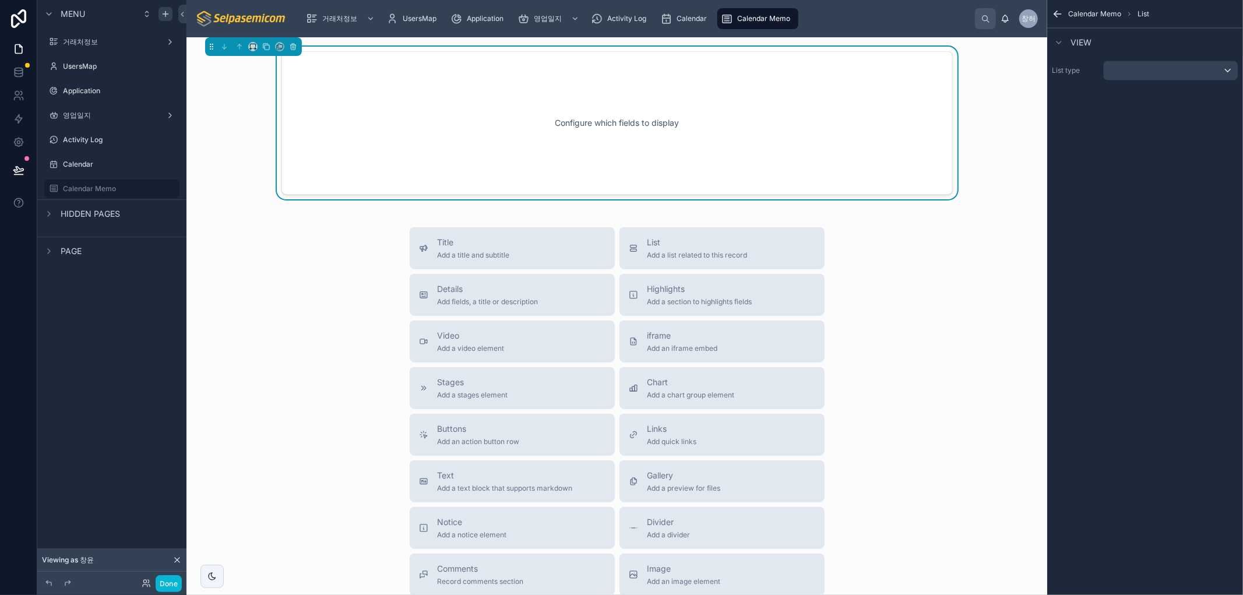
click at [893, 100] on div "Configure which fields to display" at bounding box center [617, 123] width 633 height 105
click at [1102, 74] on div "List type" at bounding box center [1145, 71] width 186 height 20
click at [1112, 71] on div "scrollable content" at bounding box center [1171, 70] width 134 height 19
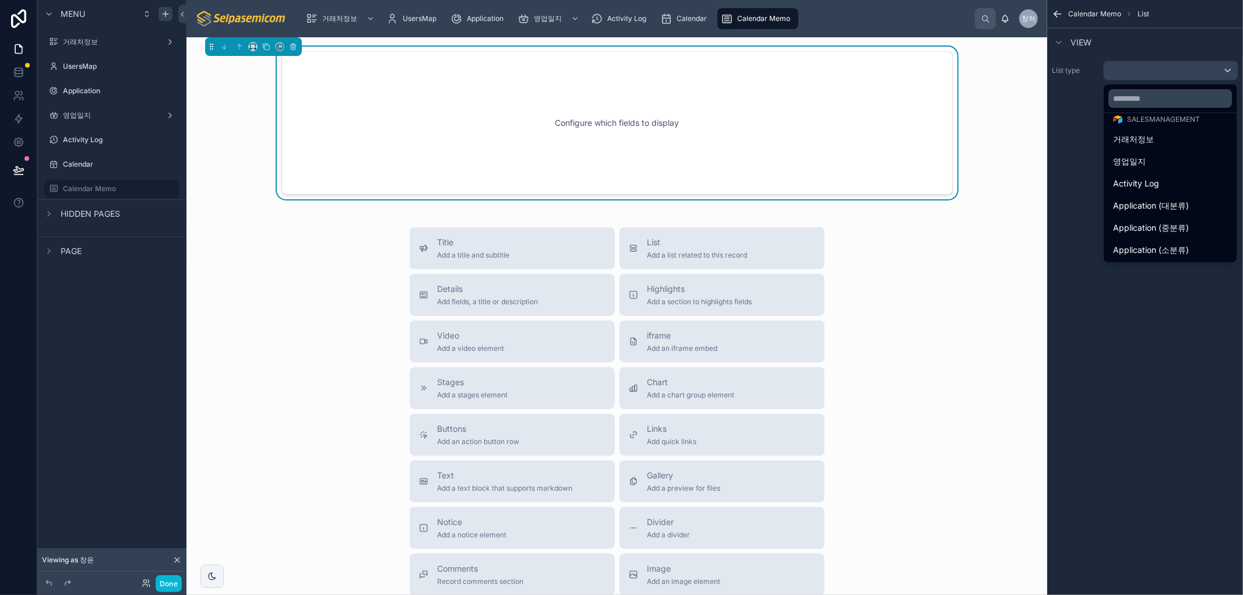
scroll to position [161, 0]
click at [1176, 243] on div "Calendar Memo" at bounding box center [1170, 250] width 114 height 14
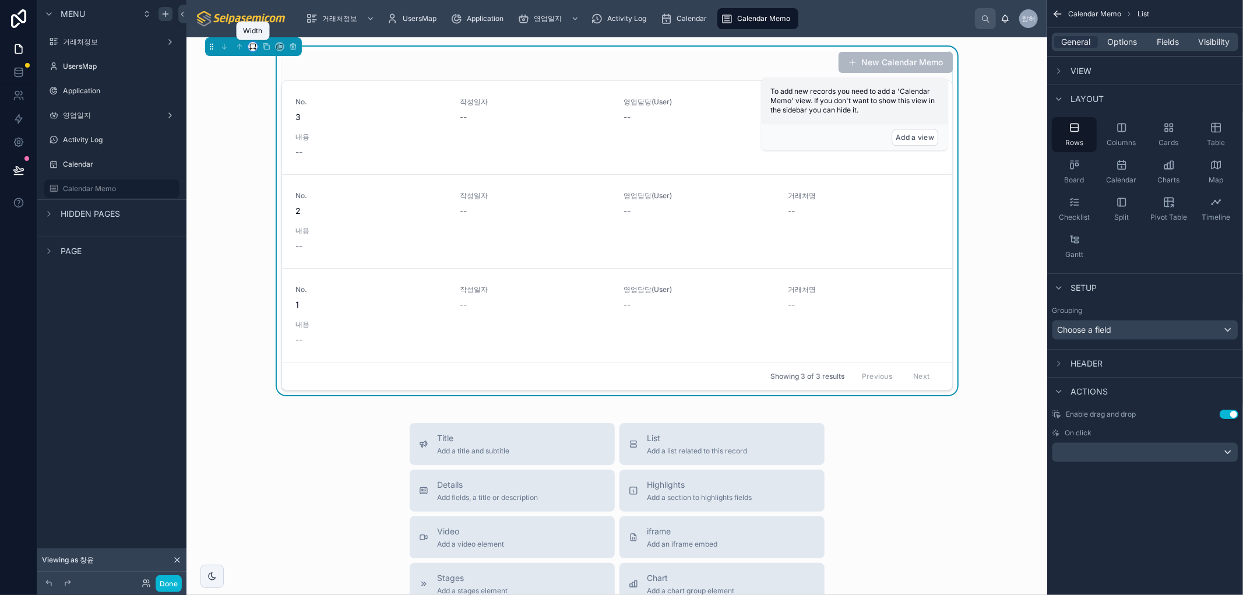
click at [249, 48] on icon at bounding box center [253, 47] width 8 height 8
click at [279, 196] on span "Full width" at bounding box center [276, 201] width 36 height 14
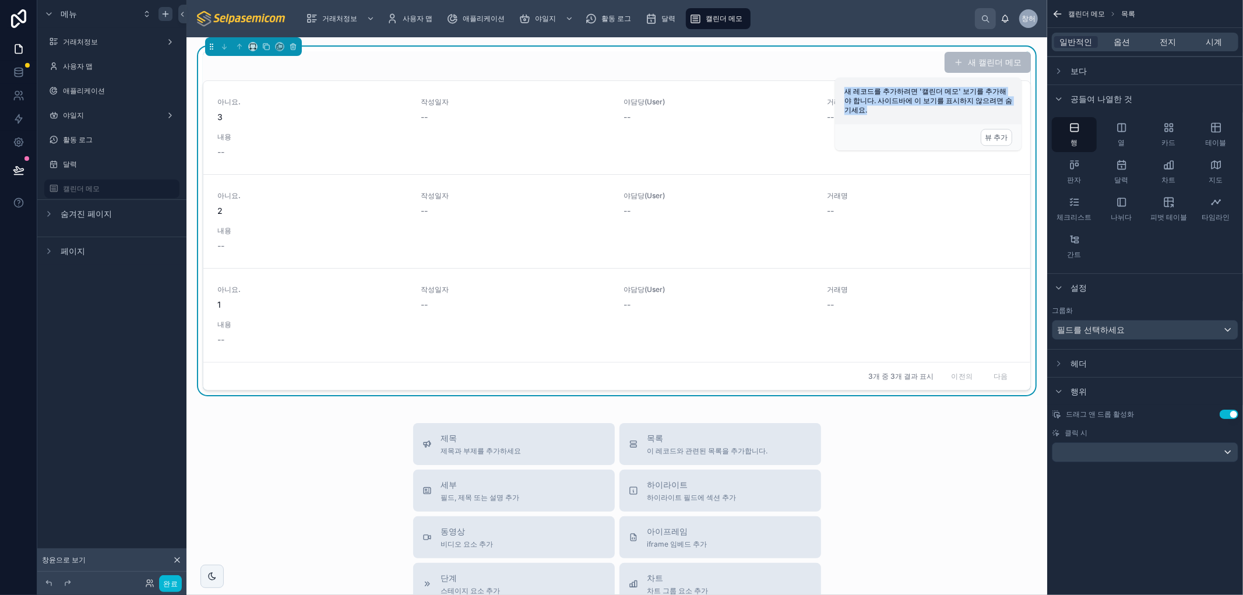
drag, startPoint x: 844, startPoint y: 91, endPoint x: 1017, endPoint y: 117, distance: 175.0
click at [1017, 117] on div "새 레코드를 추가하려면 '캘린더 메모' 보기를 추가해야 합니다. 사이드바에 이 보기를 표시하지 않으려면 숨기세요." at bounding box center [928, 101] width 186 height 47
click at [1001, 136] on font "뷰 추가" at bounding box center [996, 137] width 23 height 9
click at [928, 97] on font "새 레코드를 추가하려면 '캘린더 메모' 보기를 추가해야 합니다. 사이드바에 이 보기를 표시하지 않으려면 숨기세요." at bounding box center [928, 100] width 168 height 27
click at [954, 61] on span at bounding box center [958, 62] width 9 height 9
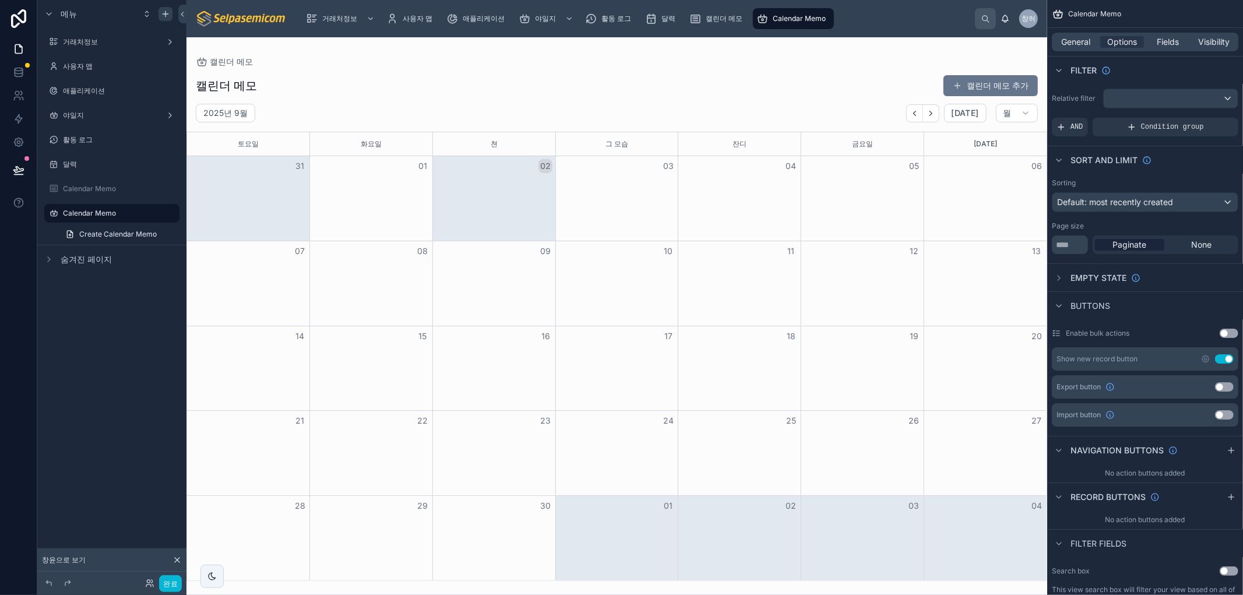
click at [535, 49] on div at bounding box center [616, 316] width 861 height 558
click at [730, 21] on font "캘린더 메모" at bounding box center [724, 18] width 37 height 9
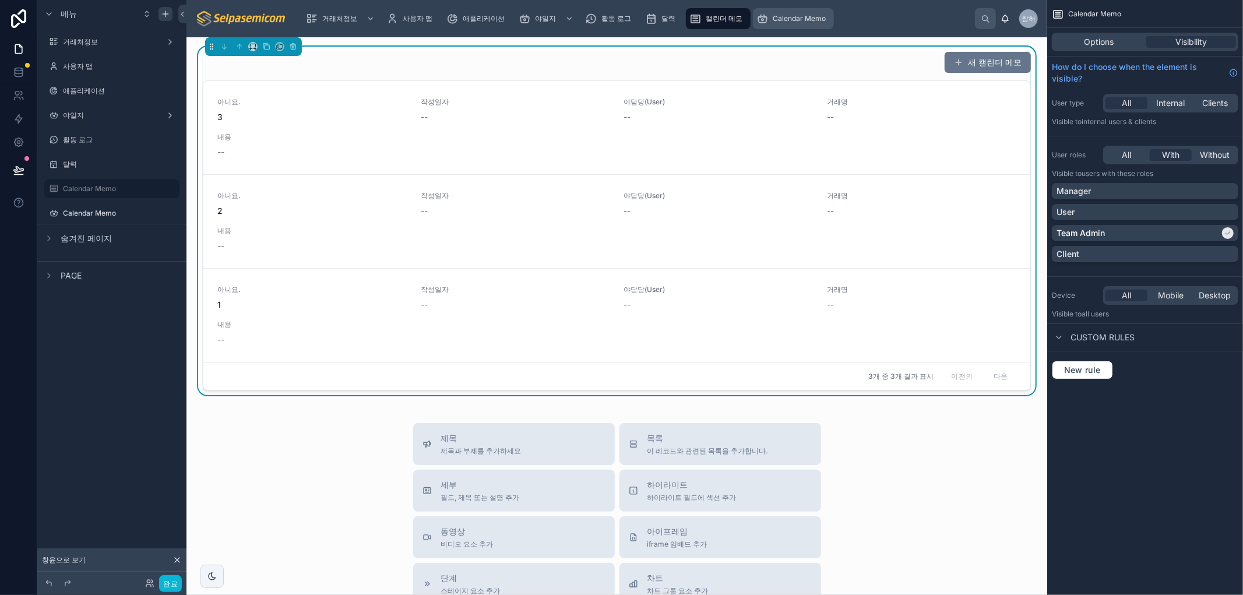
click at [786, 26] on div "Calendar Memo" at bounding box center [793, 18] width 74 height 19
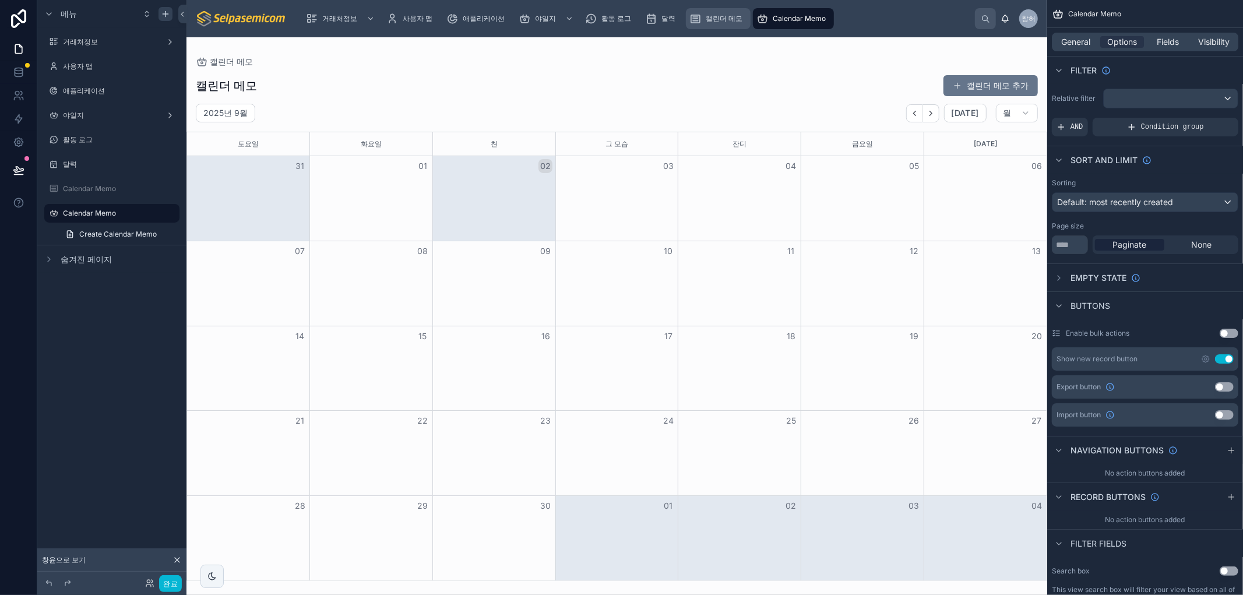
click at [724, 20] on font "캘린더 메모" at bounding box center [724, 18] width 37 height 9
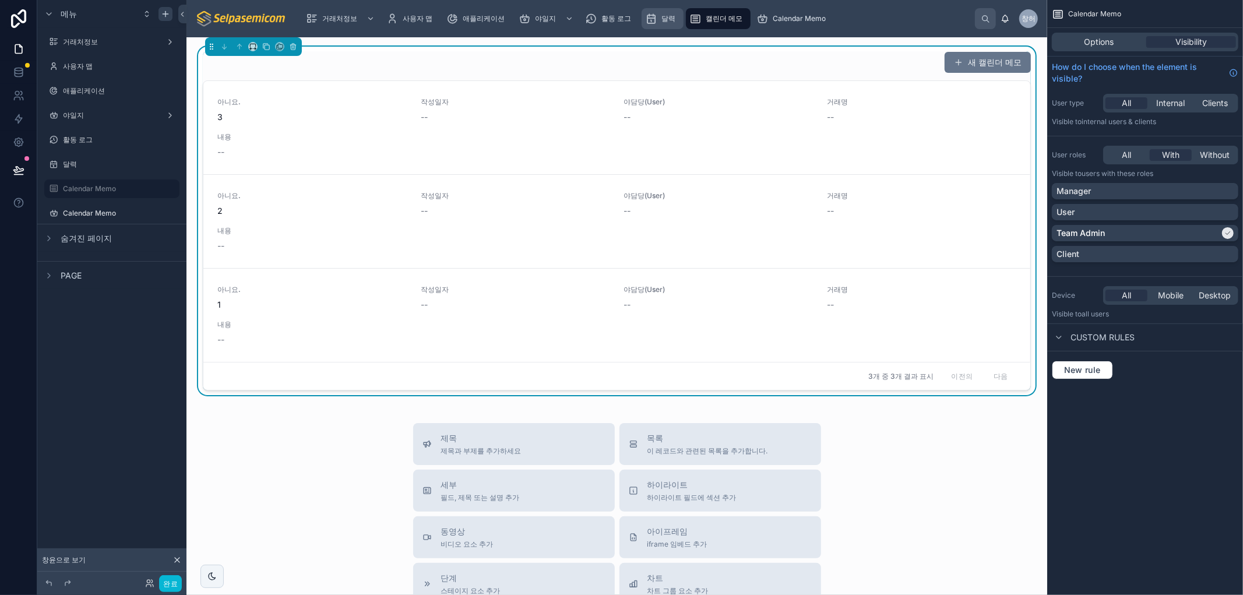
click at [673, 17] on font "달력" at bounding box center [668, 18] width 14 height 9
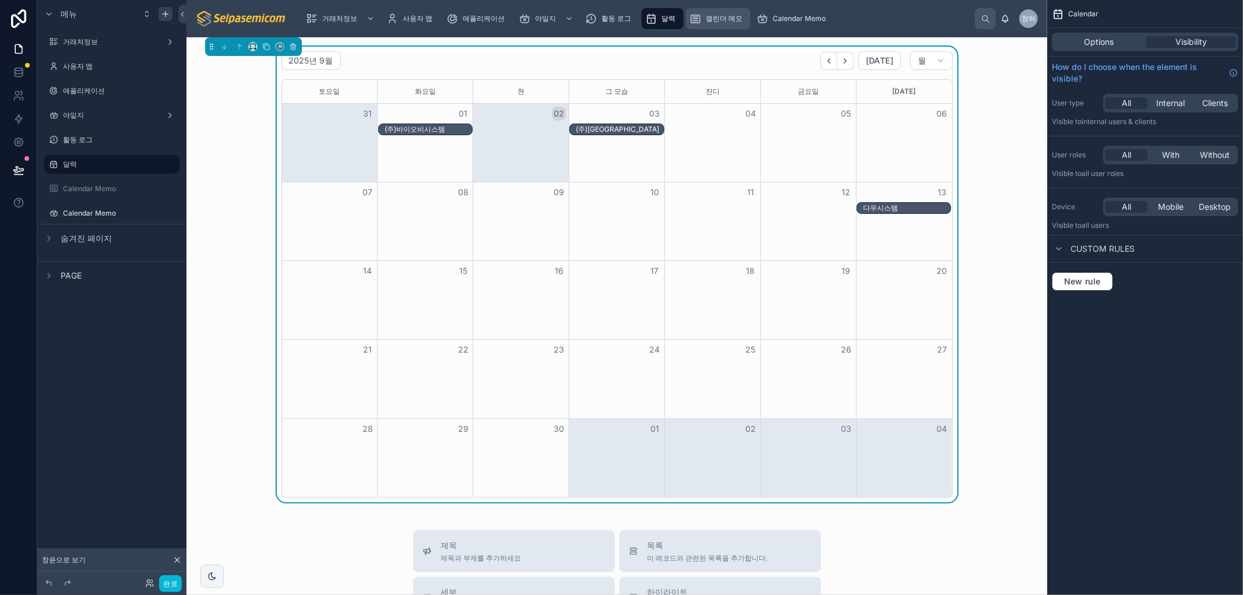
click at [730, 20] on font "캘린더 메모" at bounding box center [724, 18] width 37 height 9
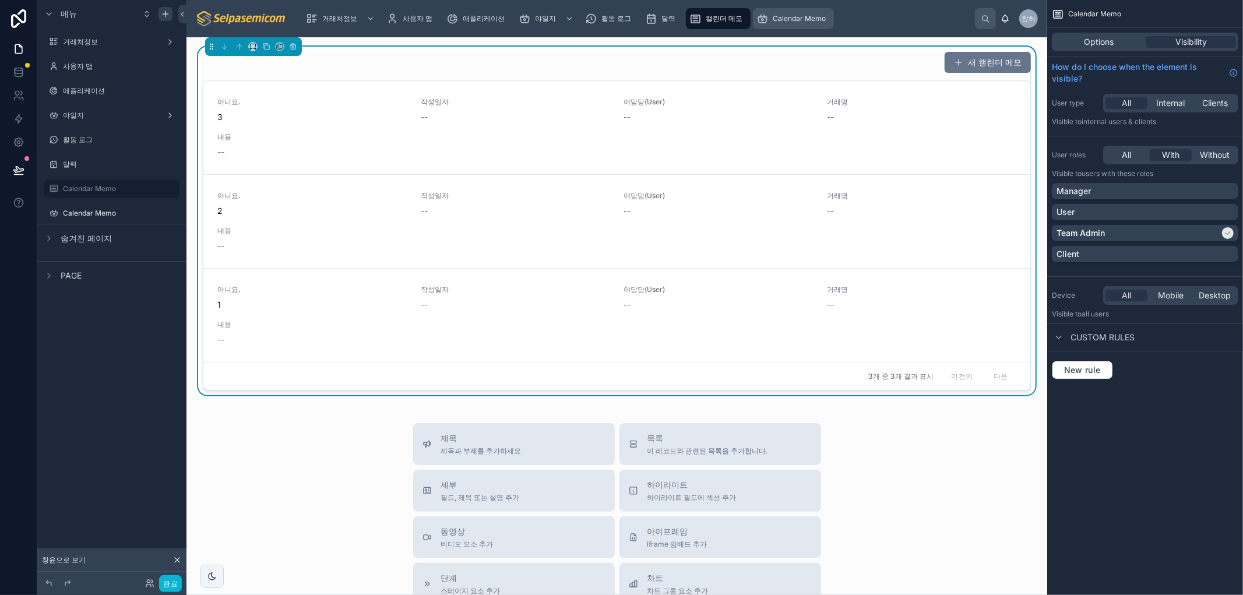
click at [806, 16] on span "Calendar Memo" at bounding box center [799, 18] width 53 height 9
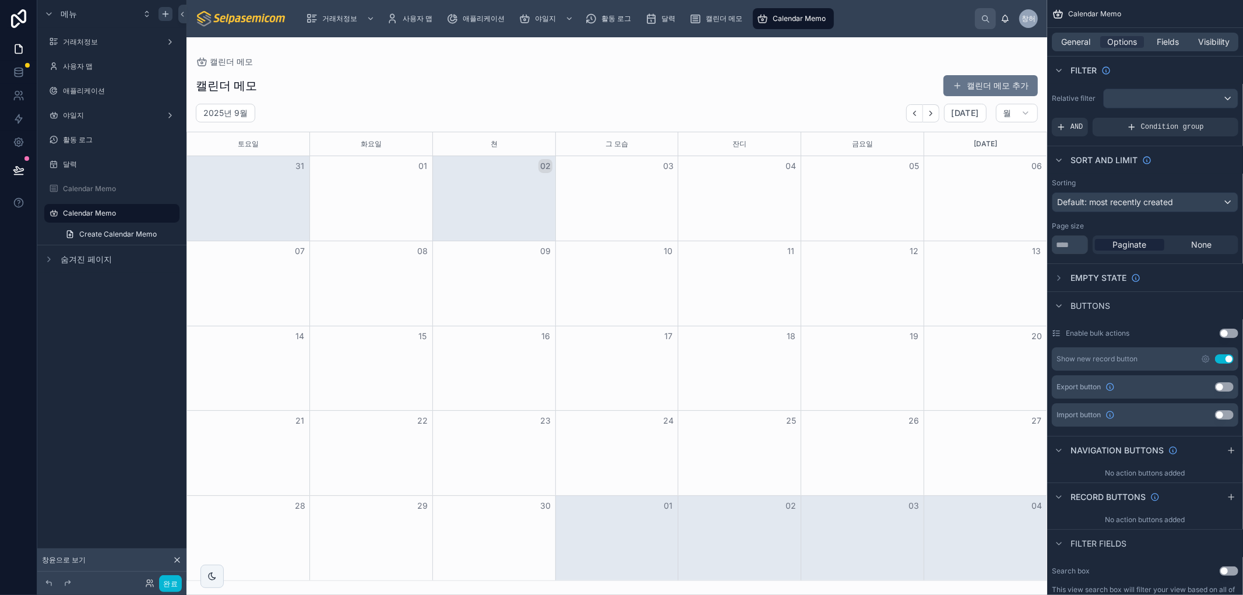
drag, startPoint x: 806, startPoint y: 16, endPoint x: 729, endPoint y: 76, distance: 97.6
click at [730, 76] on div "캘린더 메모 캘린더 메모 추가" at bounding box center [617, 86] width 842 height 22
click at [105, 232] on span "Create Calendar Memo" at bounding box center [118, 234] width 78 height 9
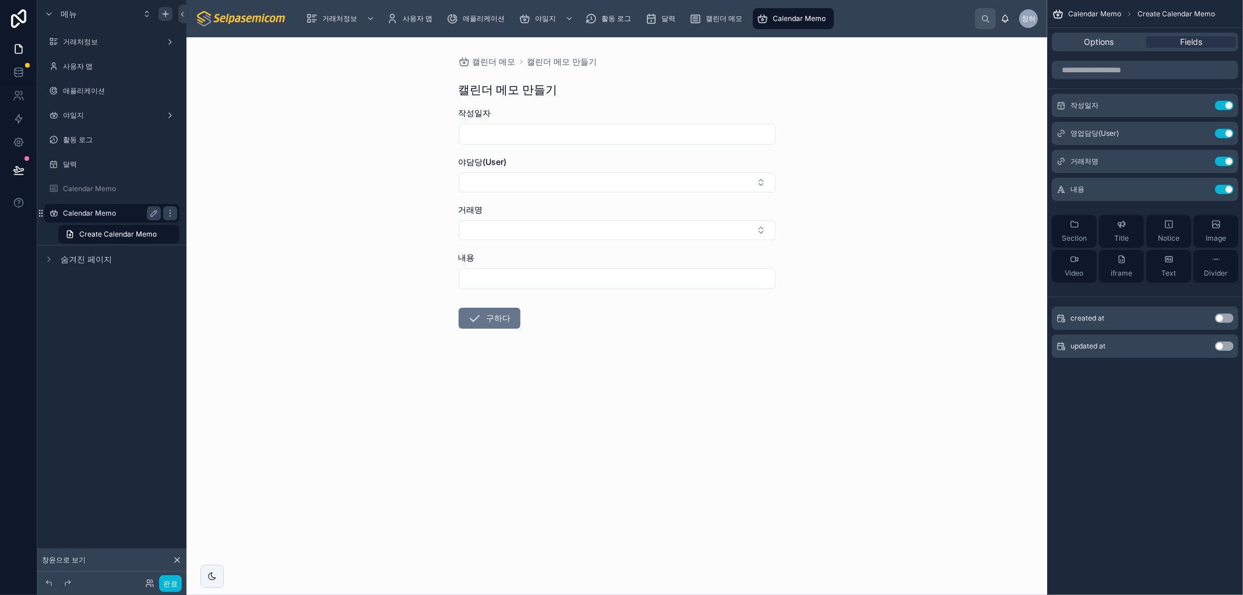
click at [94, 211] on label "Calendar Memo" at bounding box center [109, 213] width 93 height 9
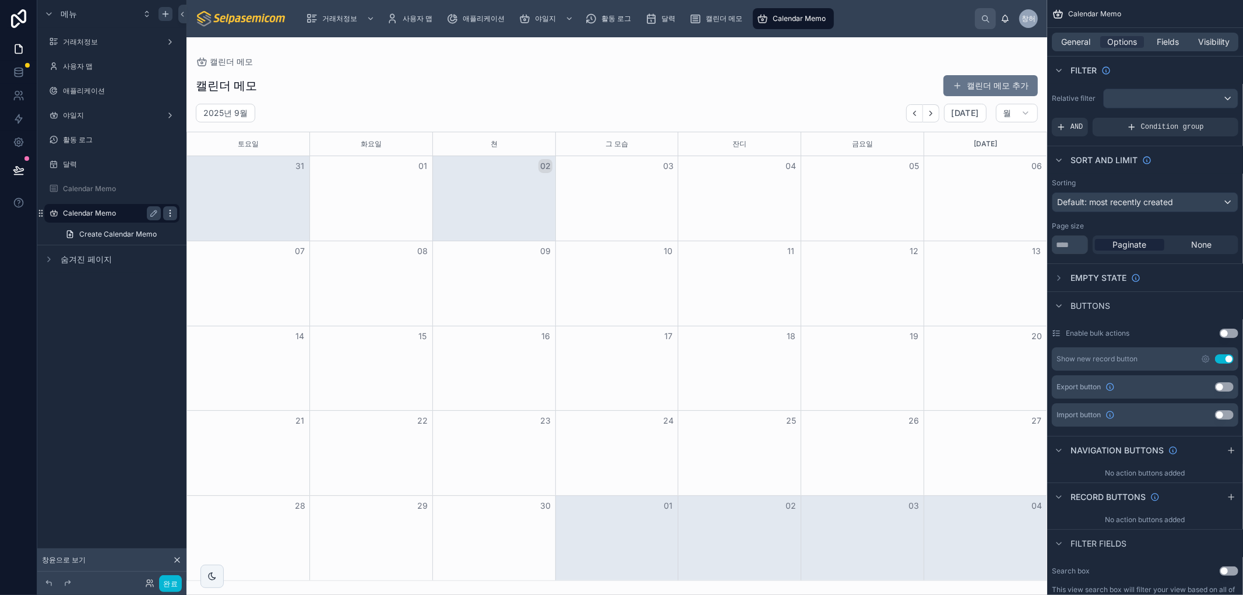
click at [171, 212] on icon "스크롤 가능한 콘텐츠" at bounding box center [170, 213] width 9 height 9
click at [220, 228] on font "제거하다" at bounding box center [223, 229] width 33 height 10
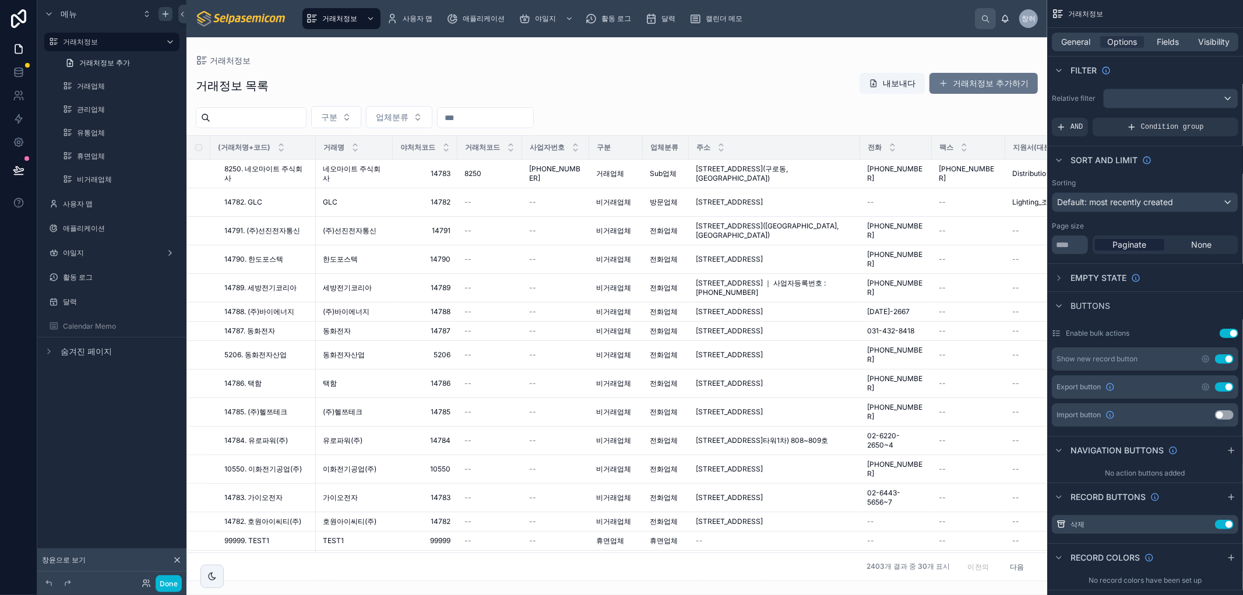
click at [75, 323] on label "Calendar Memo" at bounding box center [120, 326] width 114 height 9
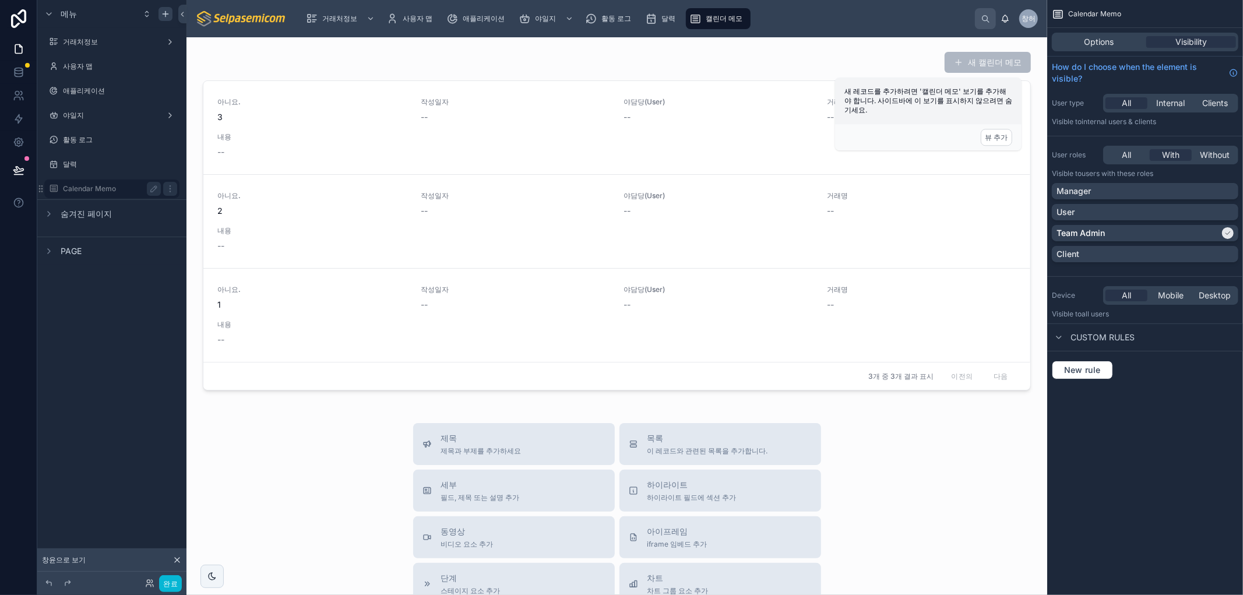
click at [86, 188] on label "Calendar Memo" at bounding box center [109, 188] width 93 height 9
click at [78, 187] on label "Calendar Memo" at bounding box center [109, 188] width 93 height 9
drag, startPoint x: 78, startPoint y: 187, endPoint x: 117, endPoint y: 193, distance: 40.1
click at [78, 188] on label "Calendar Memo" at bounding box center [109, 188] width 93 height 9
click at [149, 187] on icon "스크롤 가능한 콘텐츠" at bounding box center [153, 188] width 9 height 9
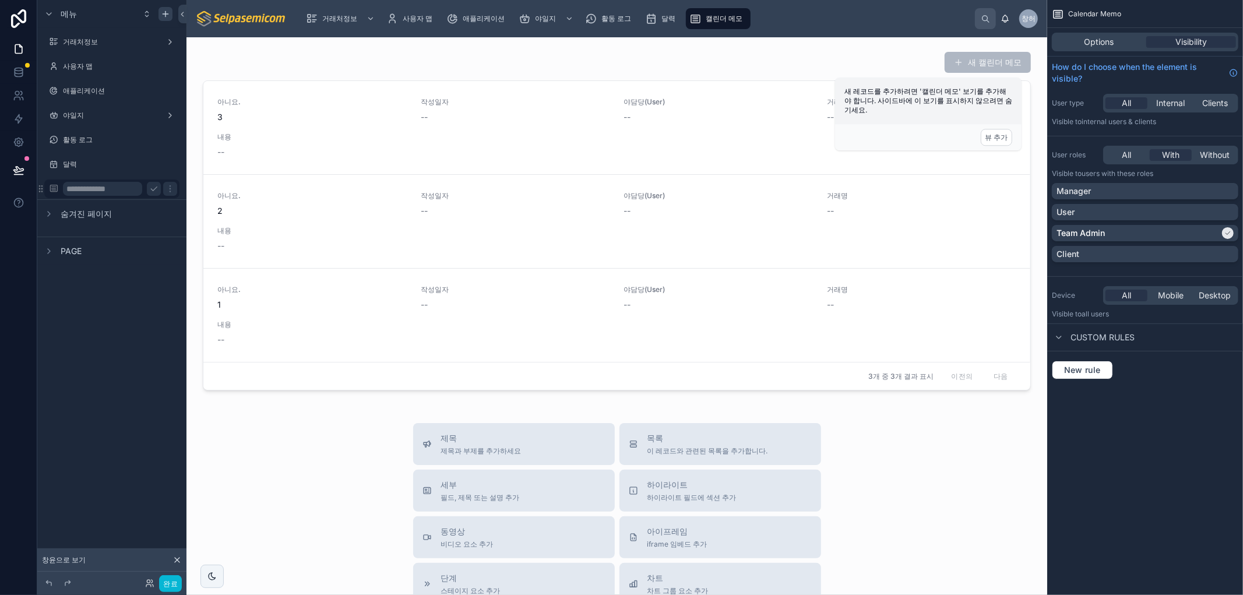
drag, startPoint x: 117, startPoint y: 184, endPoint x: 124, endPoint y: 191, distance: 9.1
click at [117, 185] on input "**********" at bounding box center [102, 189] width 79 height 14
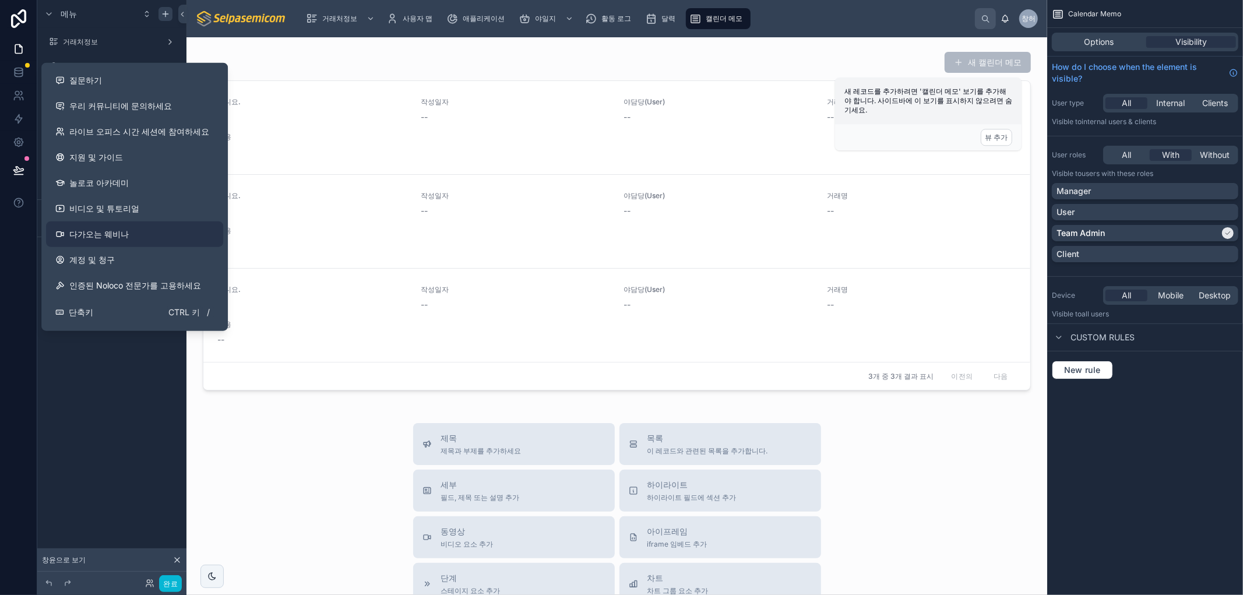
drag, startPoint x: 80, startPoint y: 379, endPoint x: 75, endPoint y: 223, distance: 156.3
click at [78, 373] on div "**********" at bounding box center [111, 290] width 149 height 581
click at [107, 353] on div "**********" at bounding box center [111, 290] width 149 height 581
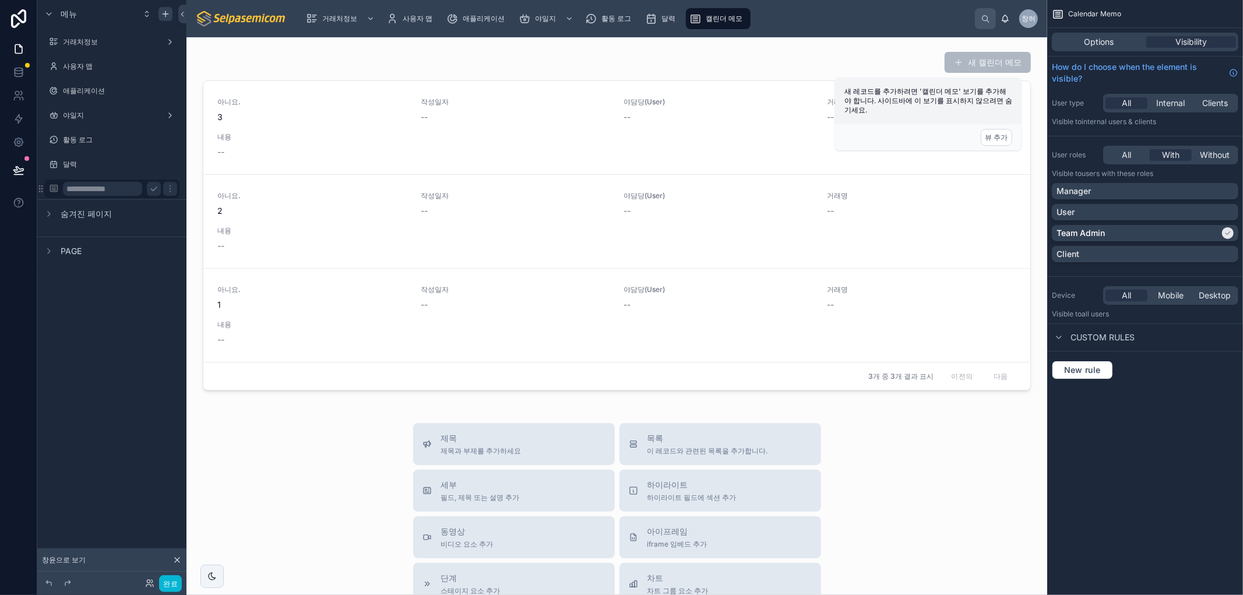
click at [68, 188] on input "**********" at bounding box center [102, 189] width 79 height 14
click at [80, 189] on input "**********" at bounding box center [102, 189] width 79 height 14
drag, startPoint x: 102, startPoint y: 191, endPoint x: 128, endPoint y: 195, distance: 26.5
click at [103, 190] on input "**********" at bounding box center [102, 189] width 79 height 14
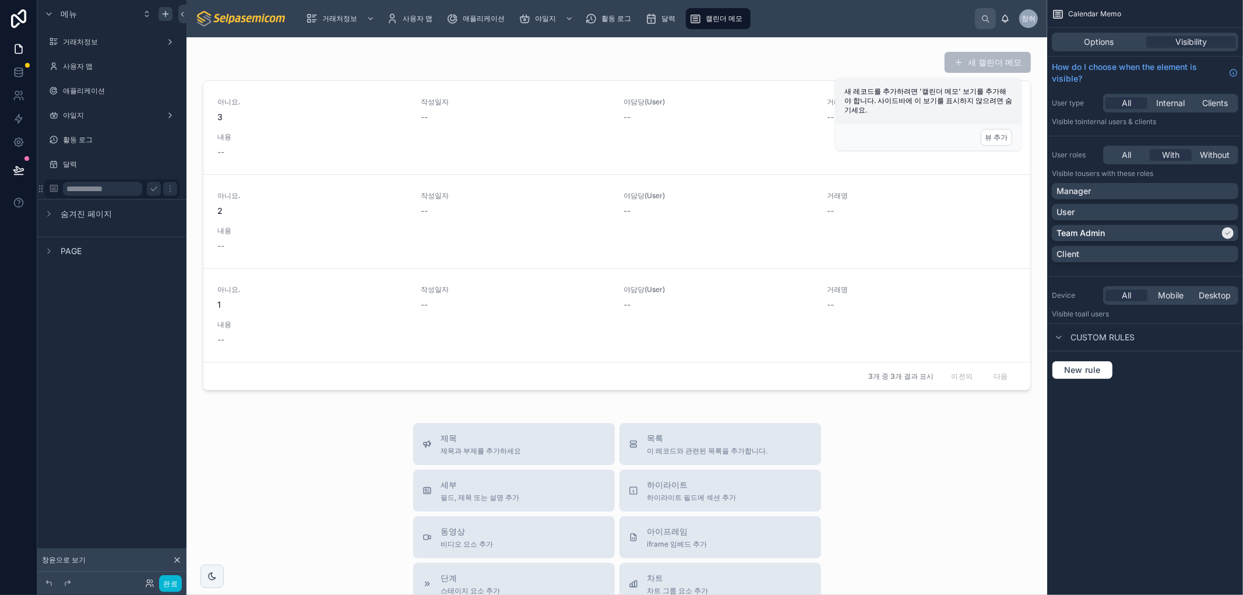
click at [75, 189] on input "**********" at bounding box center [102, 189] width 79 height 14
type input "**********"
click at [170, 188] on icon "스크롤 가능한 콘텐츠" at bounding box center [170, 188] width 1 height 1
click at [240, 195] on font "제거하다" at bounding box center [223, 197] width 33 height 10
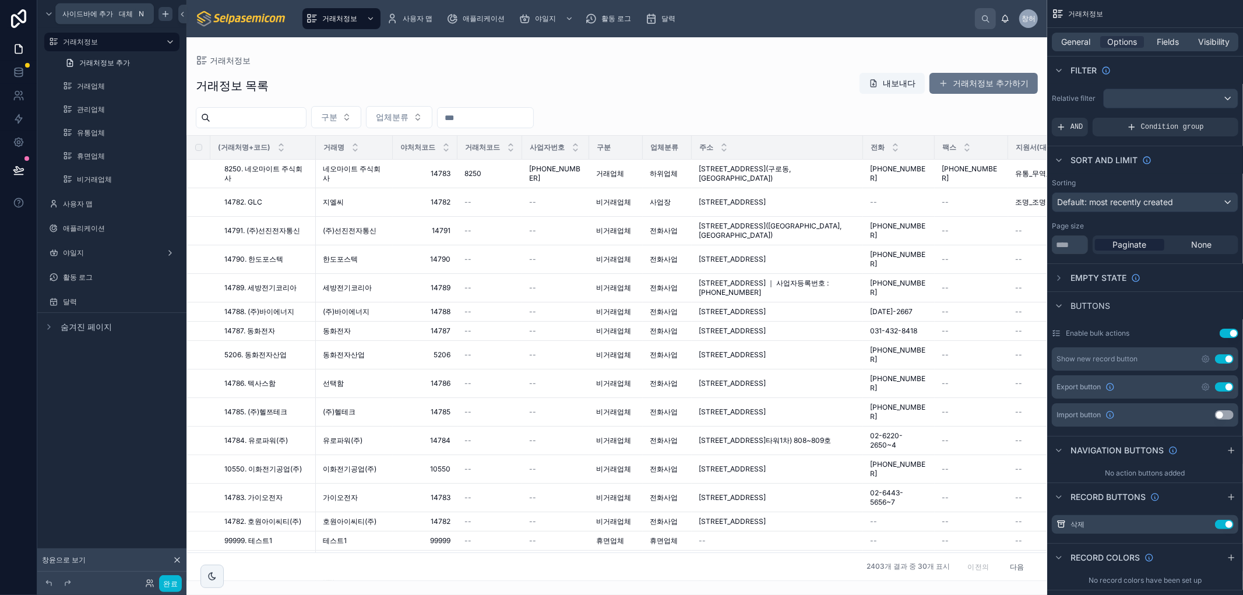
click at [166, 12] on icon "스크롤 가능한 콘텐츠" at bounding box center [166, 13] width 0 height 5
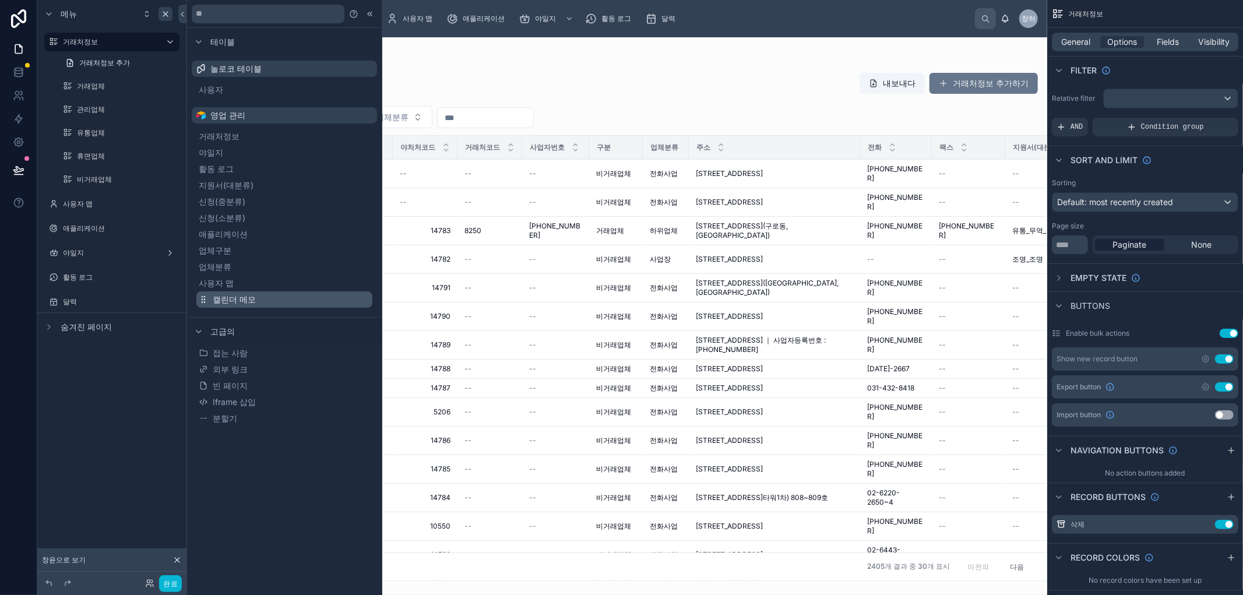
click at [220, 300] on font "캘린더 메모" at bounding box center [234, 299] width 43 height 10
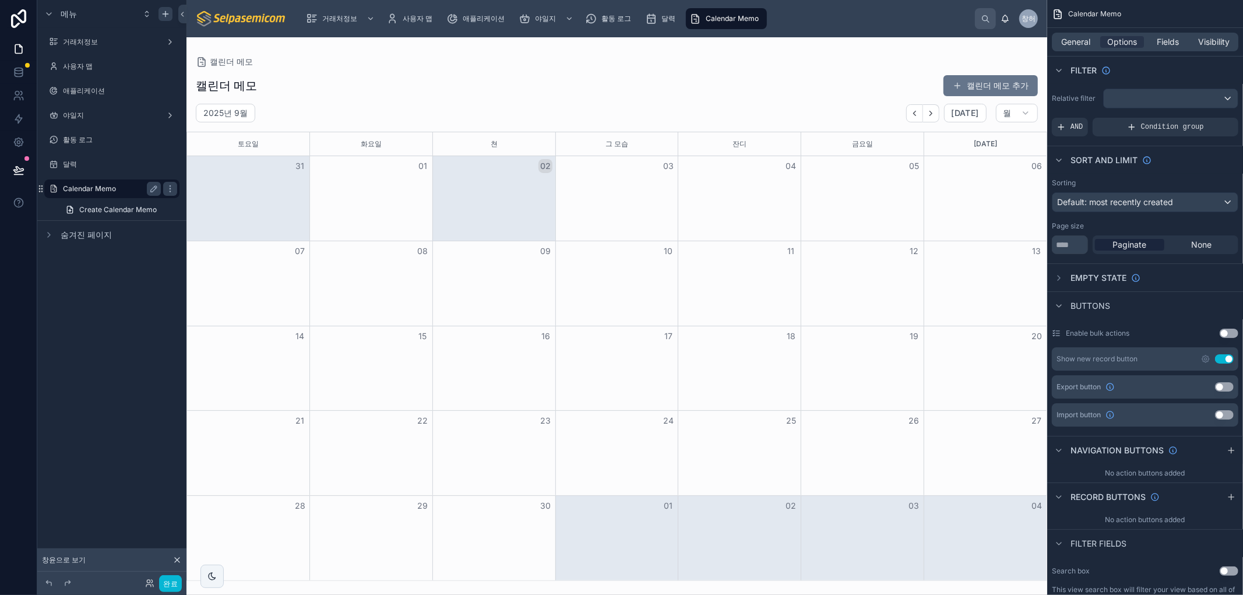
click at [105, 189] on label "Calendar Memo" at bounding box center [109, 188] width 93 height 9
click at [1064, 38] on span "General" at bounding box center [1076, 42] width 29 height 12
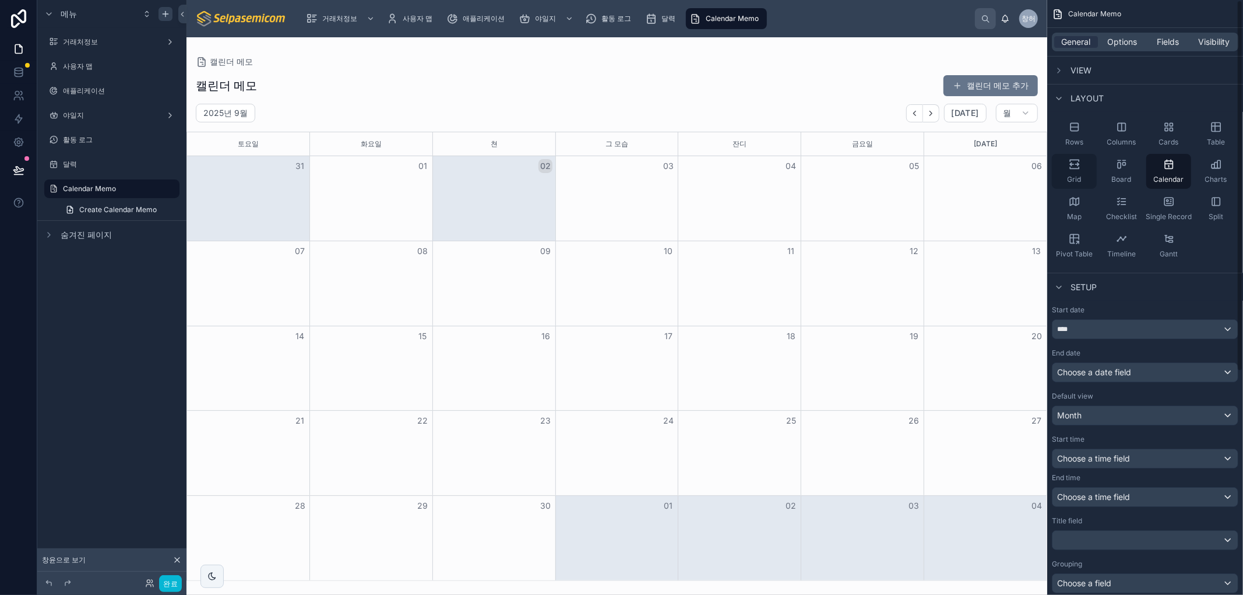
click at [1076, 166] on icon "스크롤 가능한 콘텐츠" at bounding box center [1075, 165] width 12 height 12
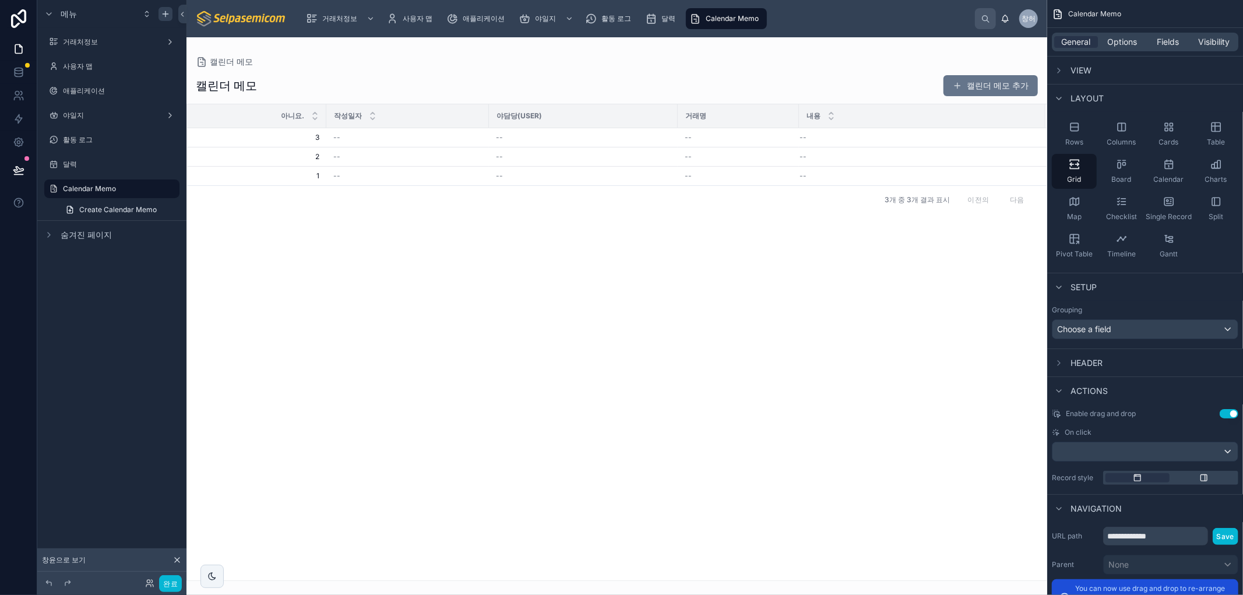
click at [323, 115] on tr "아니요. 작성일자 야담당(User) 거래명 내용" at bounding box center [617, 116] width 860 height 24
click at [1067, 135] on div "Rows" at bounding box center [1074, 134] width 45 height 35
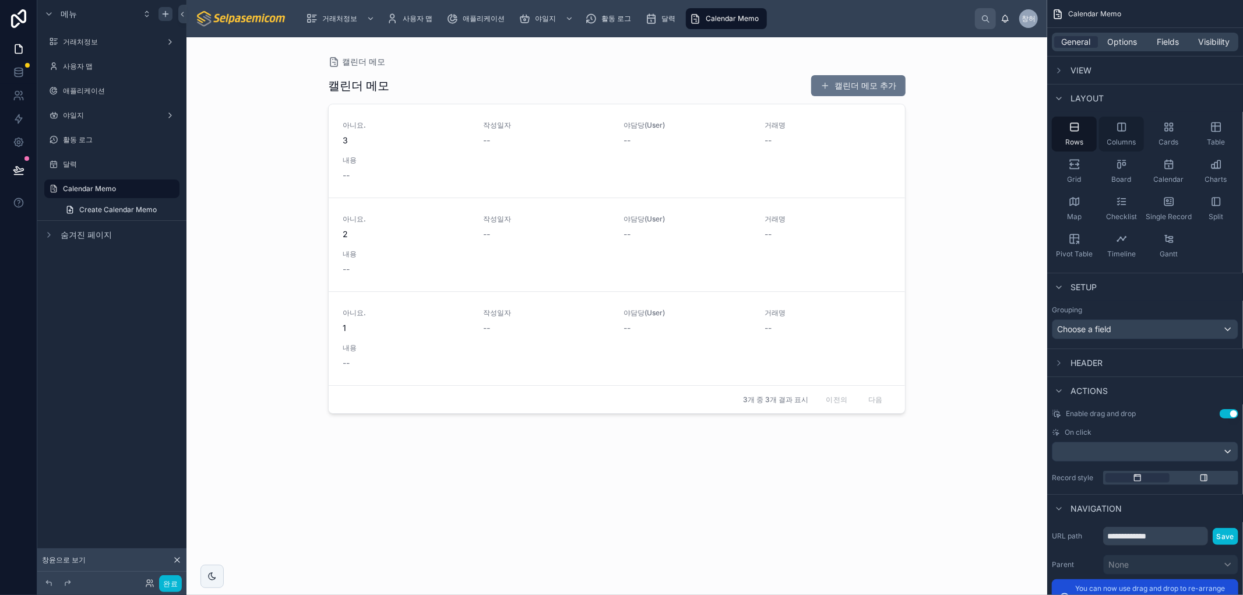
click at [1116, 123] on icon "스크롤 가능한 콘텐츠" at bounding box center [1122, 127] width 12 height 12
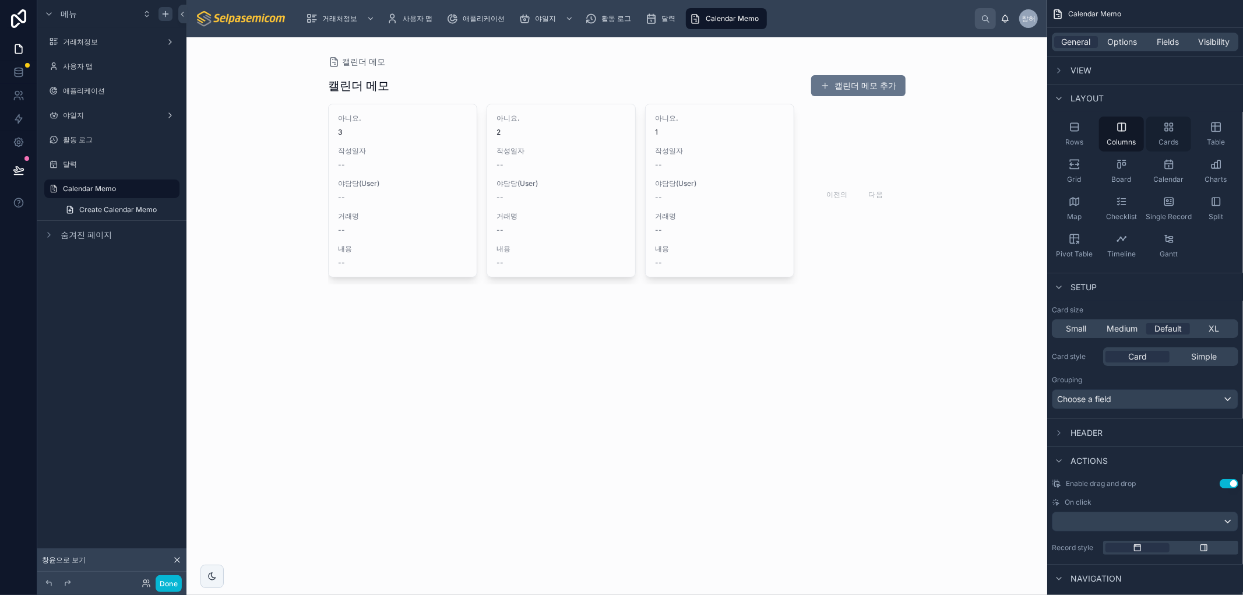
click at [1158, 127] on div "Cards" at bounding box center [1168, 134] width 45 height 35
click at [1221, 129] on icon "스크롤 가능한 콘텐츠" at bounding box center [1216, 127] width 12 height 12
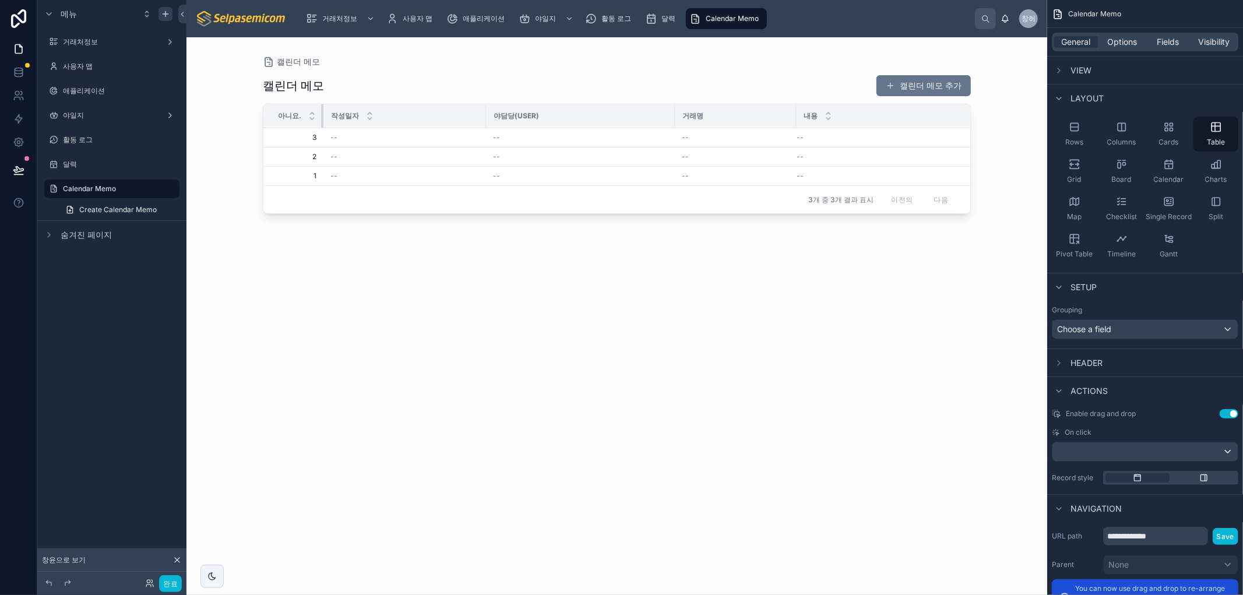
drag, startPoint x: 401, startPoint y: 115, endPoint x: 277, endPoint y: 102, distance: 124.3
click at [277, 102] on div "캘린더 메모 캘린더 메모 추가 [PERSON_NAME]. 작성일자 야담당(User) 거래명 내용 3 3 -- -- -- -- 2 2 -- --…" at bounding box center [617, 324] width 708 height 513
drag, startPoint x: 484, startPoint y: 115, endPoint x: 414, endPoint y: 126, distance: 71.4
click at [414, 126] on div at bounding box center [415, 115] width 5 height 23
drag, startPoint x: 602, startPoint y: 113, endPoint x: 646, endPoint y: 135, distance: 49.0
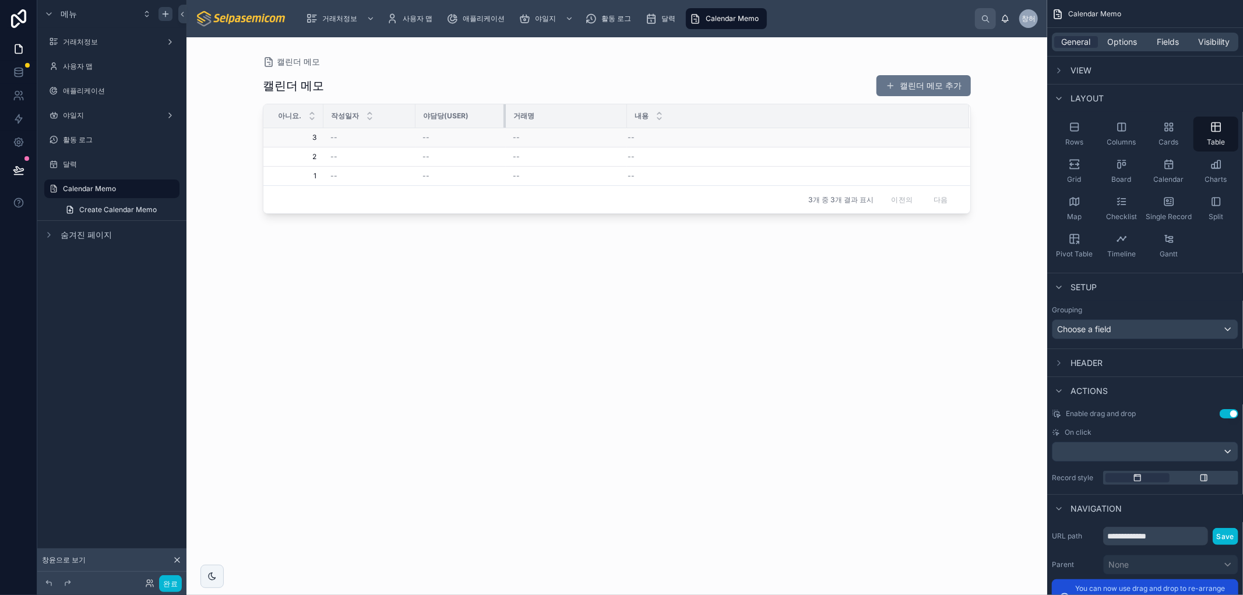
click at [505, 125] on div at bounding box center [506, 115] width 5 height 23
click at [620, 115] on div at bounding box center [622, 115] width 5 height 23
click at [812, 331] on div "캘린더 메모 캘린더 메모 추가 [PERSON_NAME]. 작성일자 야담당(User) 거래명 내용 3 3 -- -- -- -- 2 2 -- --…" at bounding box center [617, 324] width 708 height 513
click at [390, 93] on div "캘린더 메모 캘린더 메모 추가" at bounding box center [617, 86] width 708 height 22
drag, startPoint x: 733, startPoint y: 310, endPoint x: 746, endPoint y: 319, distance: 16.3
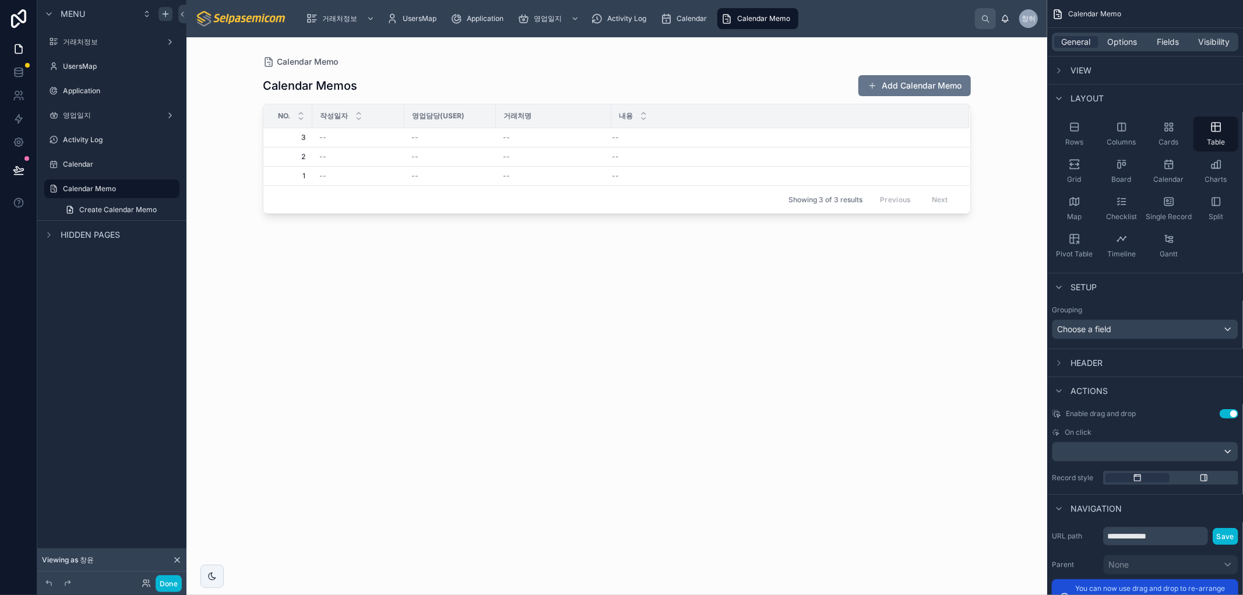
click at [732, 311] on div "Calendar Memos Add Calendar Memo No. 작성일자 영업담당(User) 거래처명 내용 3 3 -- -- -- -- 2 …" at bounding box center [617, 324] width 708 height 513
click at [1070, 43] on span "General" at bounding box center [1076, 42] width 29 height 12
click at [1123, 40] on span "Options" at bounding box center [1122, 42] width 30 height 12
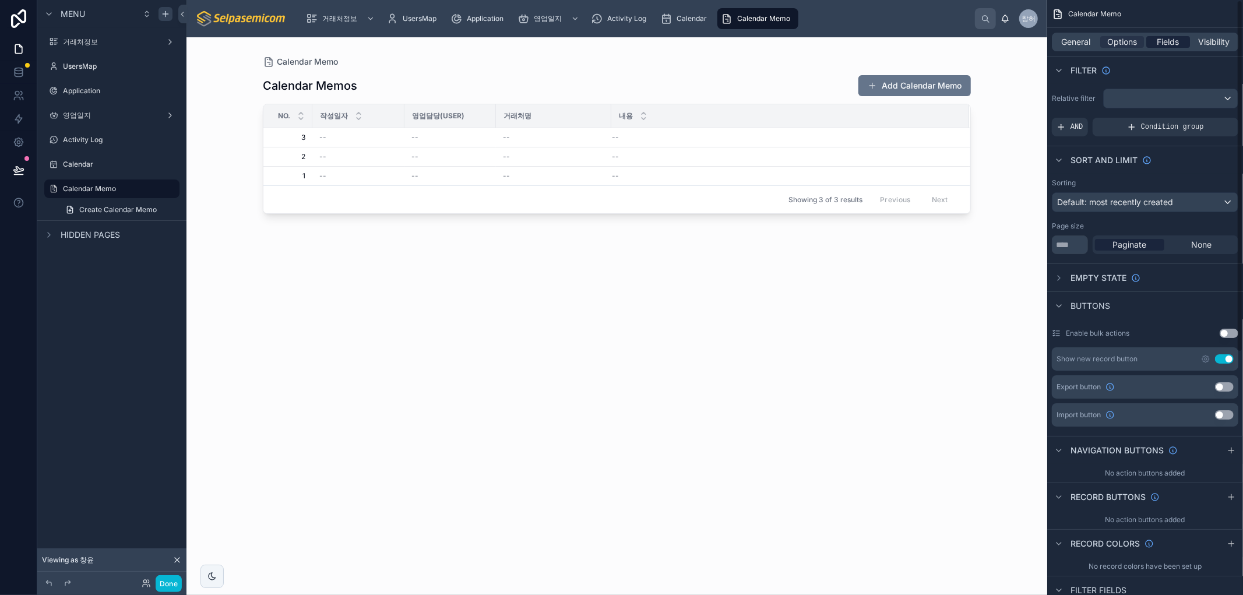
click at [1166, 40] on span "Fields" at bounding box center [1168, 42] width 22 height 12
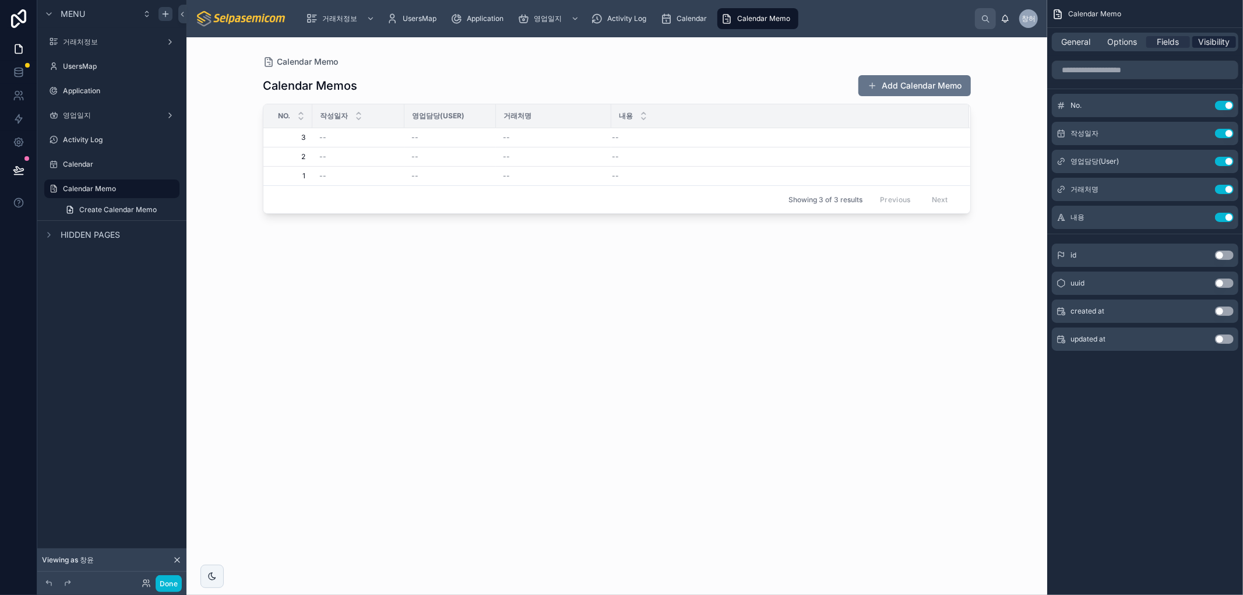
click at [1221, 36] on span "Visibility" at bounding box center [1214, 42] width 31 height 12
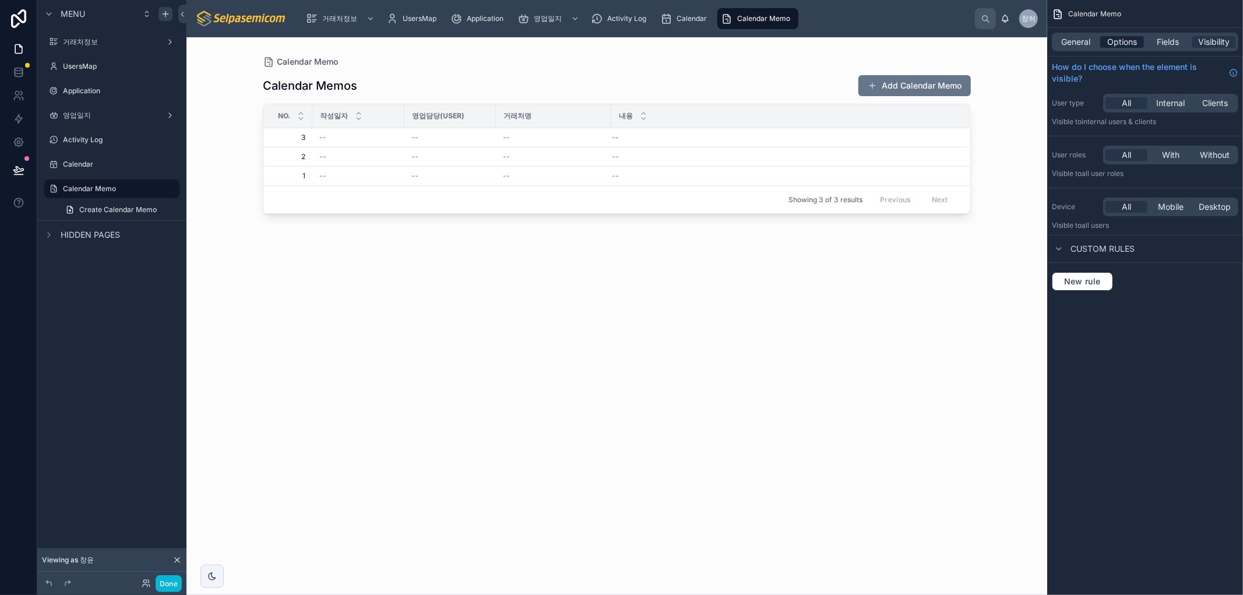
click at [1117, 41] on span "Options" at bounding box center [1122, 42] width 30 height 12
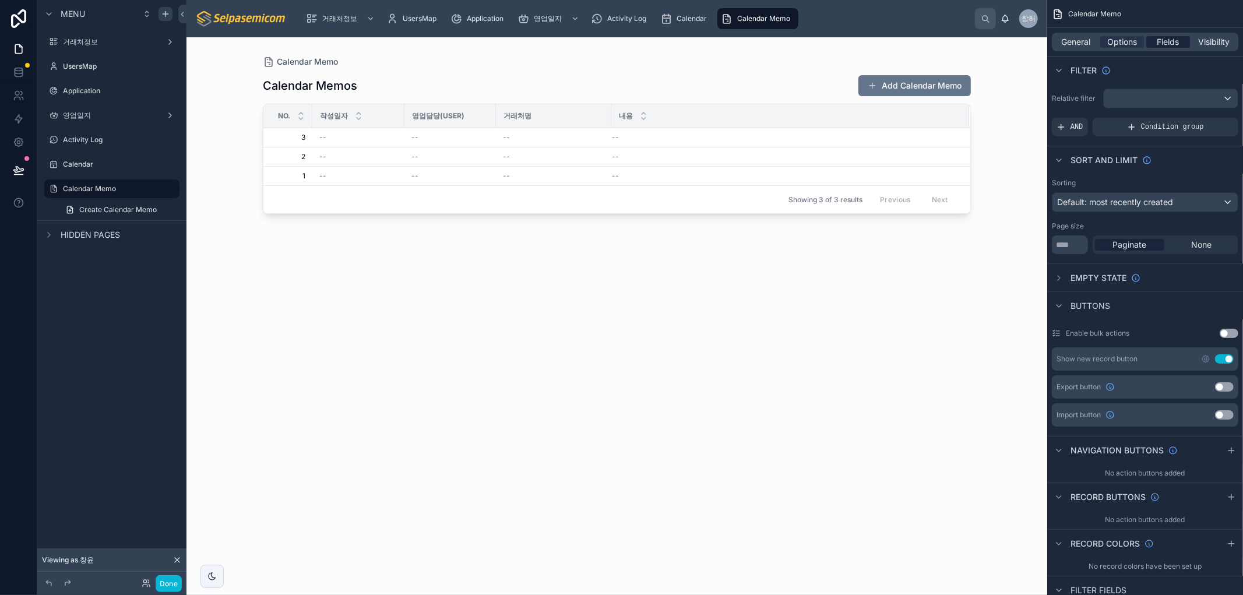
click at [1164, 40] on span "Fields" at bounding box center [1168, 42] width 22 height 12
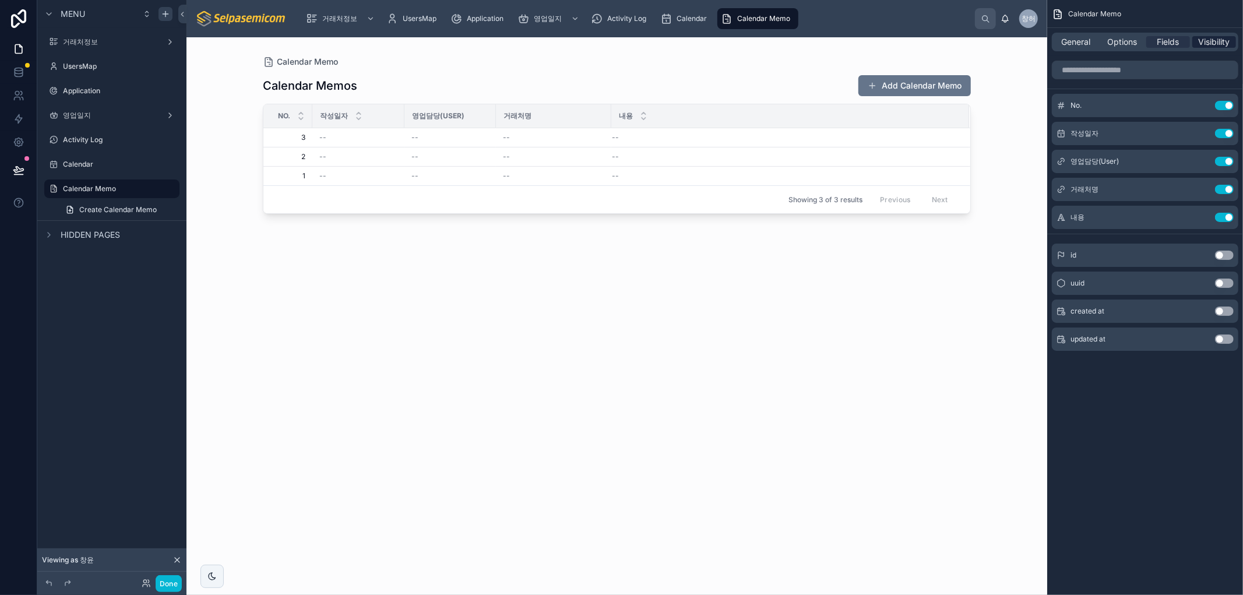
click at [1201, 36] on span "Visibility" at bounding box center [1214, 42] width 31 height 12
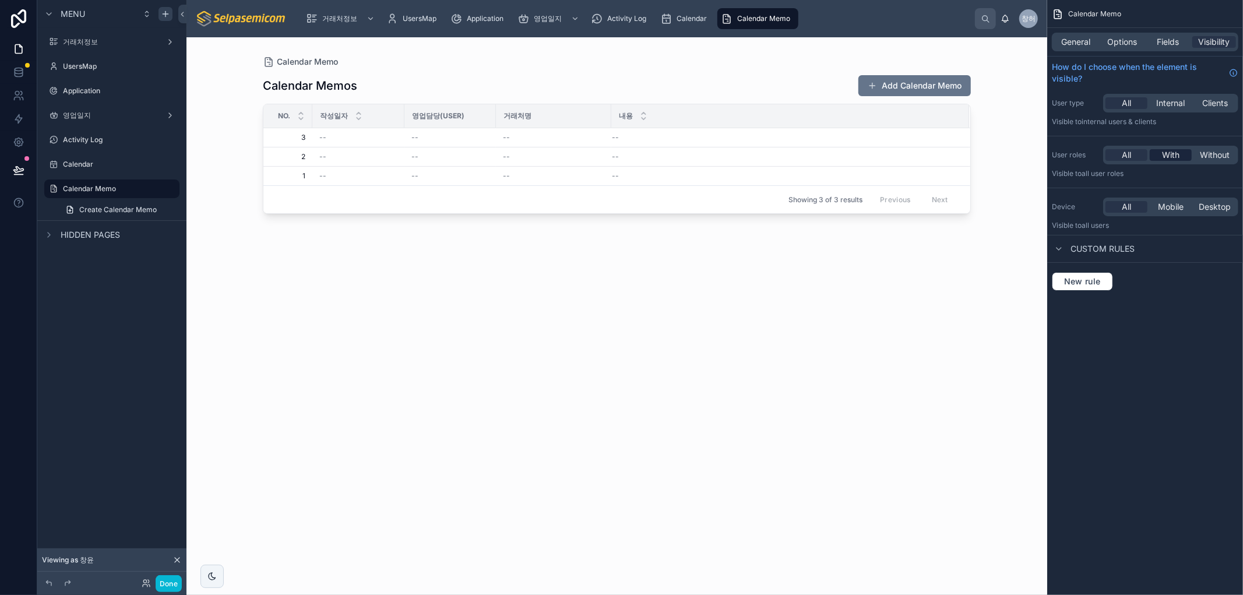
click at [1163, 152] on span "With" at bounding box center [1170, 155] width 17 height 12
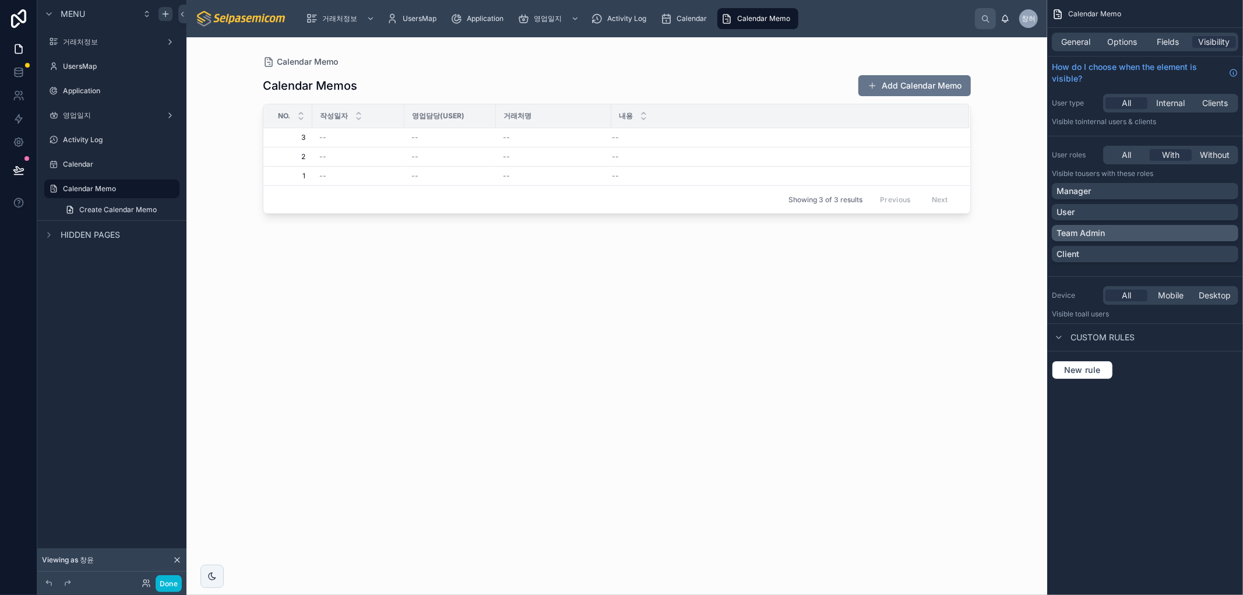
click at [1085, 235] on p "Team Admin" at bounding box center [1081, 233] width 48 height 12
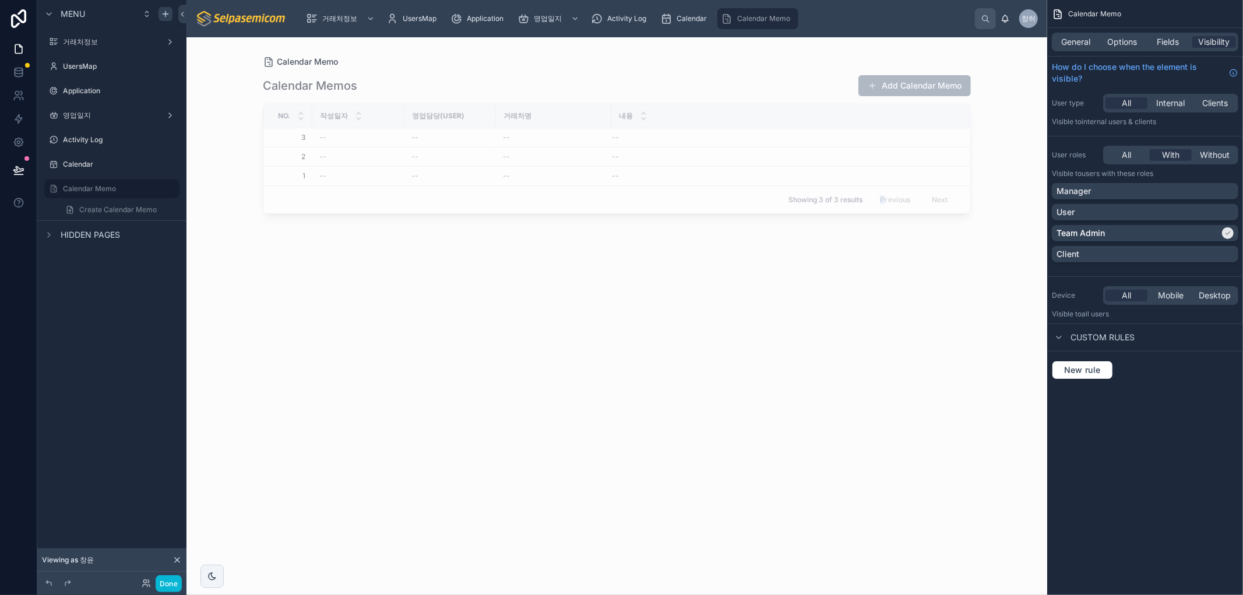
drag, startPoint x: 884, startPoint y: 455, endPoint x: 818, endPoint y: 469, distance: 67.8
click at [883, 457] on div "Calendar Memos Add Calendar Memo No. 작성일자 영업담당(User) 거래처명 내용 3 3 -- -- -- -- 2 …" at bounding box center [617, 324] width 708 height 513
click at [616, 253] on div "Calendar Memos Add Calendar Memo No. 작성일자 영업담당(User) 거래처명 내용 3 3 -- -- -- -- 2 …" at bounding box center [617, 324] width 708 height 513
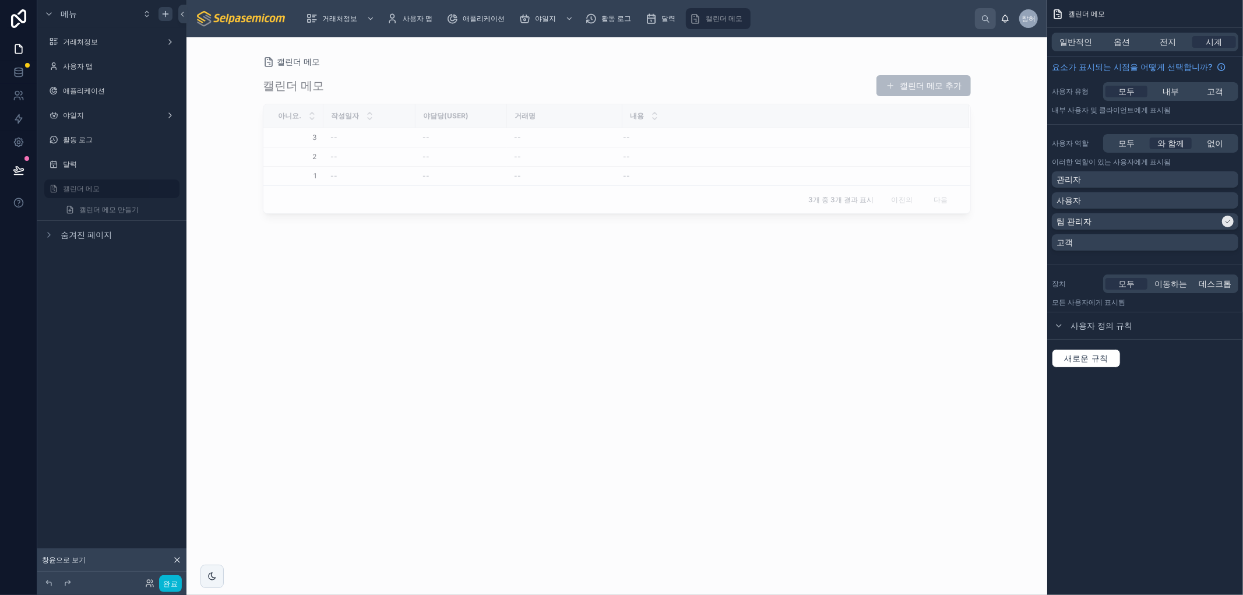
click at [832, 383] on div "캘린더 메모 캘린더 메모 추가 [PERSON_NAME]. 작성일자 야담당(User) 거래명 내용 3 3 -- -- -- -- 2 2 -- --…" at bounding box center [617, 324] width 708 height 513
